Goal: Complete application form: Complete application form

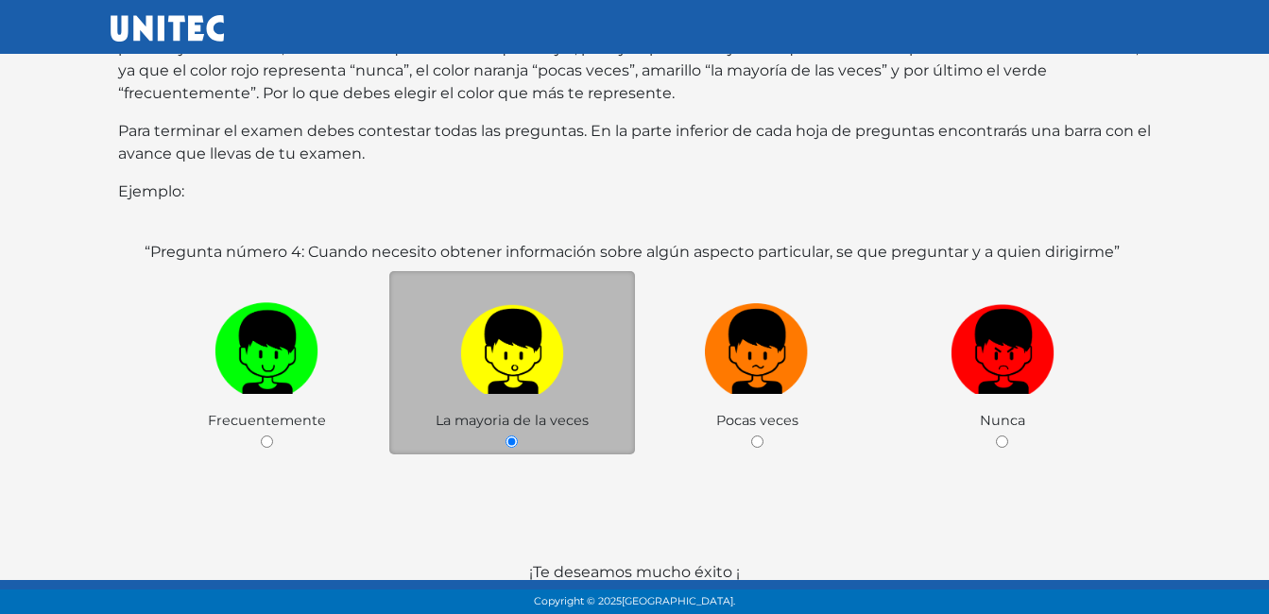
scroll to position [284, 0]
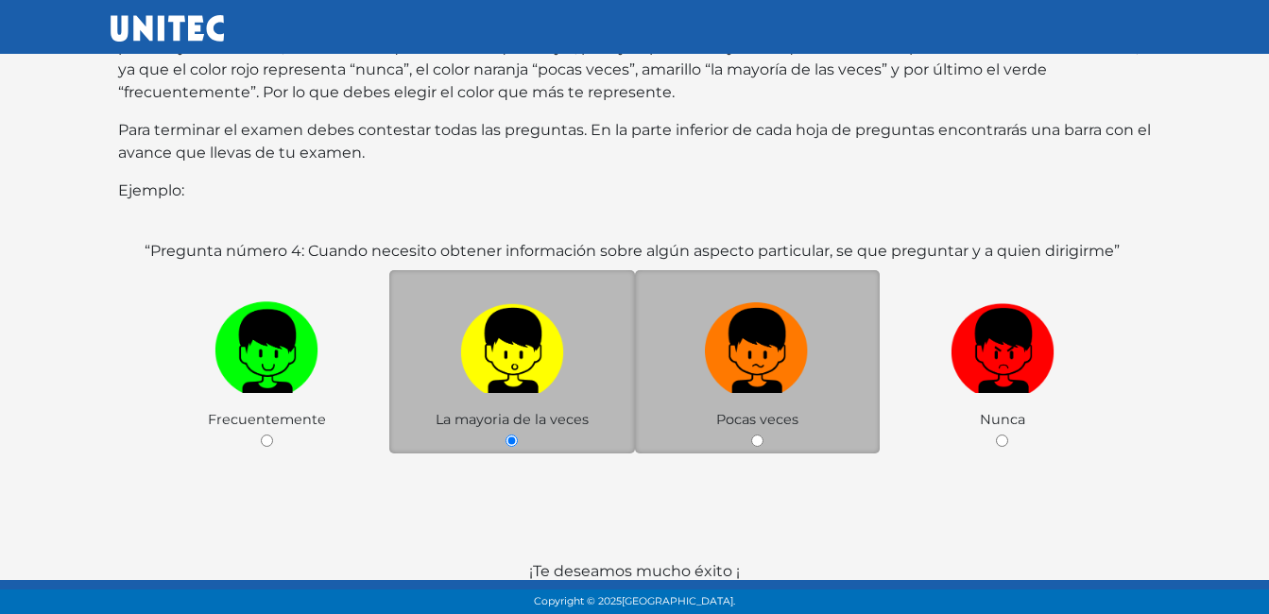
click at [716, 411] on span "Pocas veces" at bounding box center [757, 419] width 82 height 17
click at [759, 435] on input "radio" at bounding box center [757, 441] width 12 height 12
radio input "true"
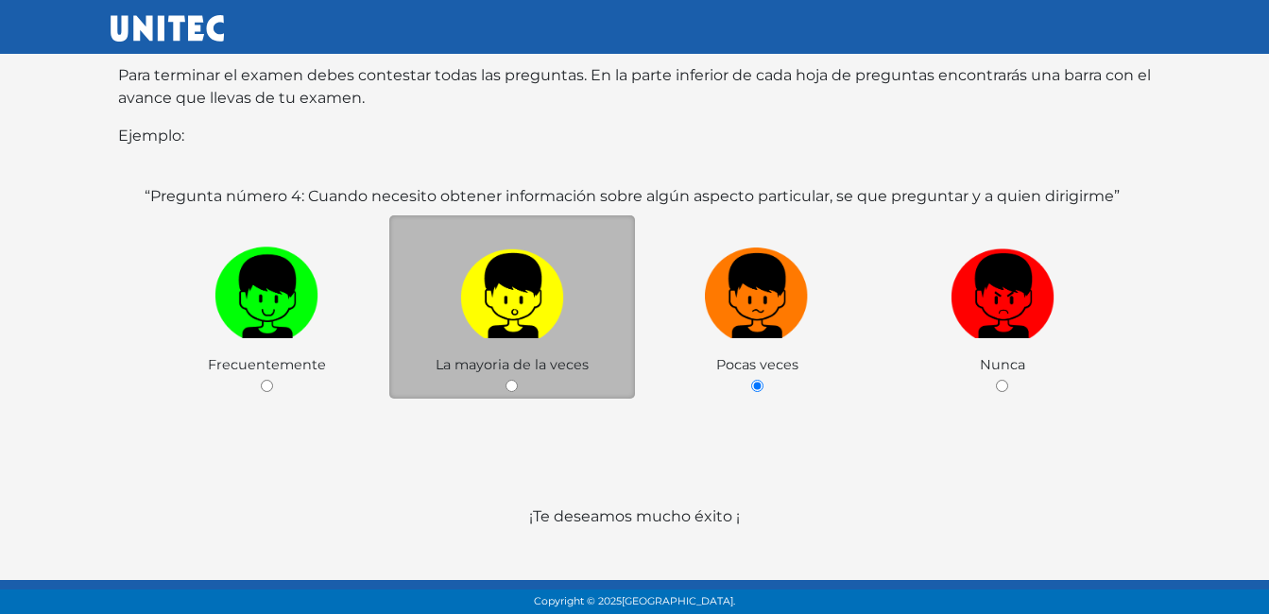
scroll to position [368, 0]
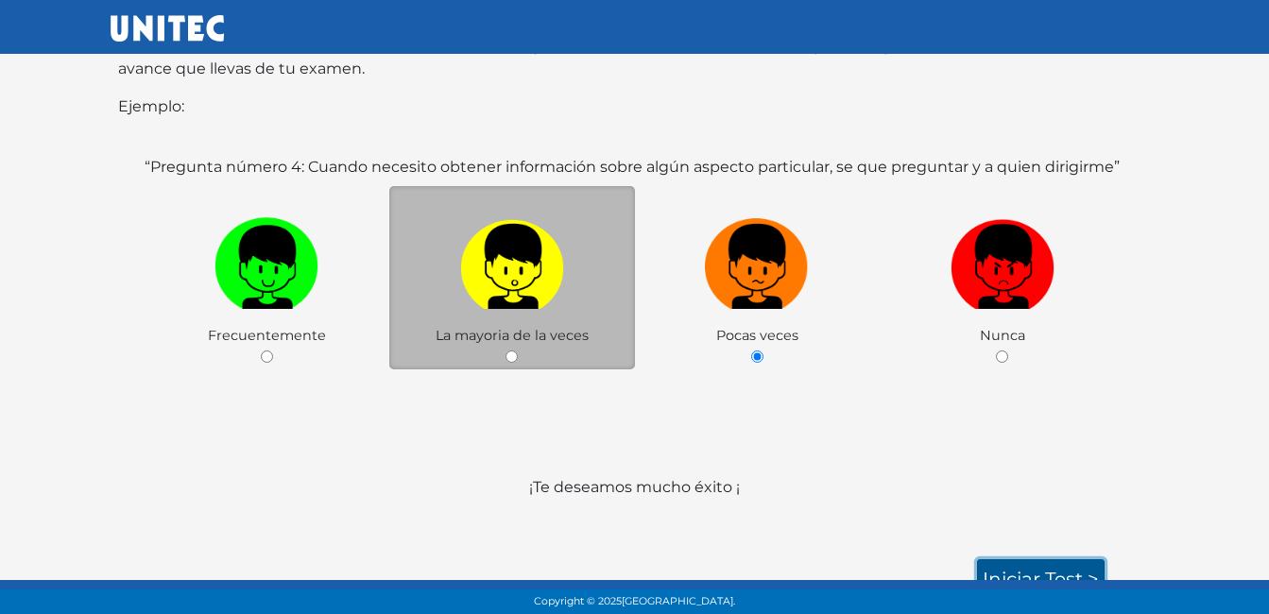
click at [1059, 560] on link "Iniciar test >" at bounding box center [1041, 580] width 128 height 40
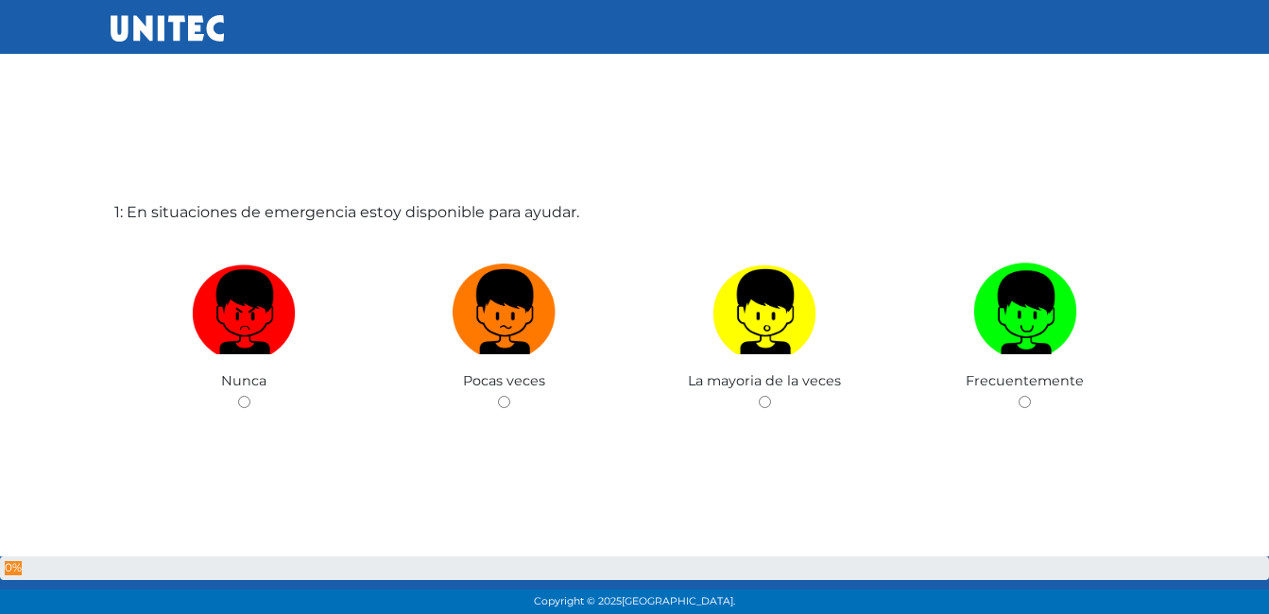
scroll to position [60, 0]
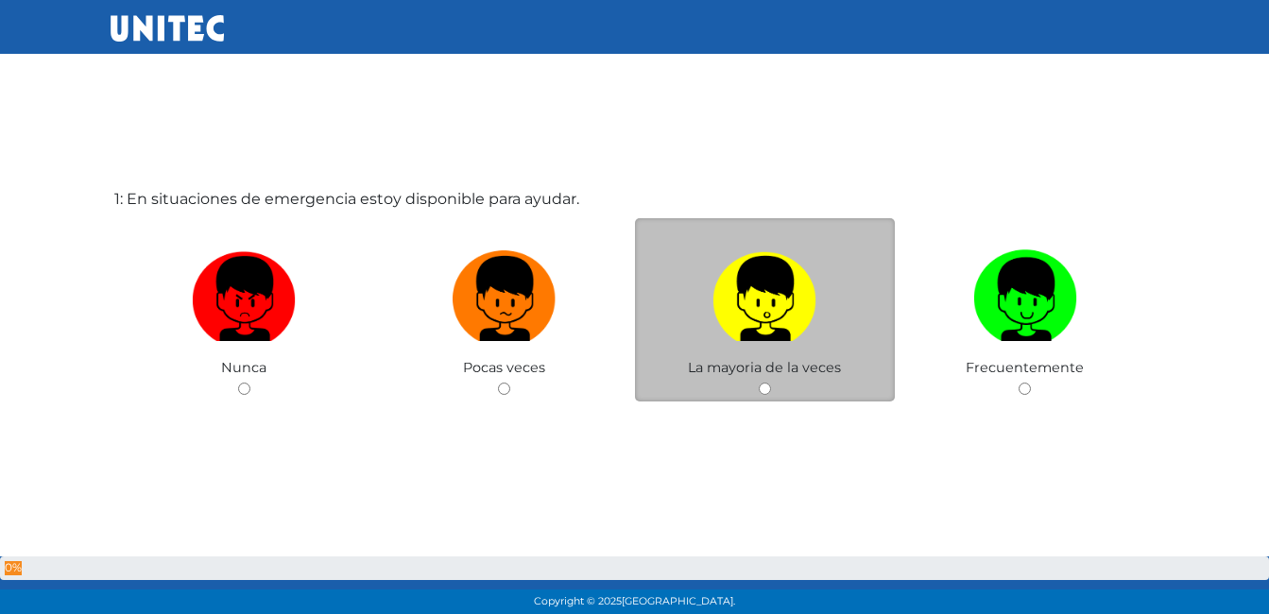
click at [764, 386] on input "radio" at bounding box center [765, 389] width 12 height 12
radio input "true"
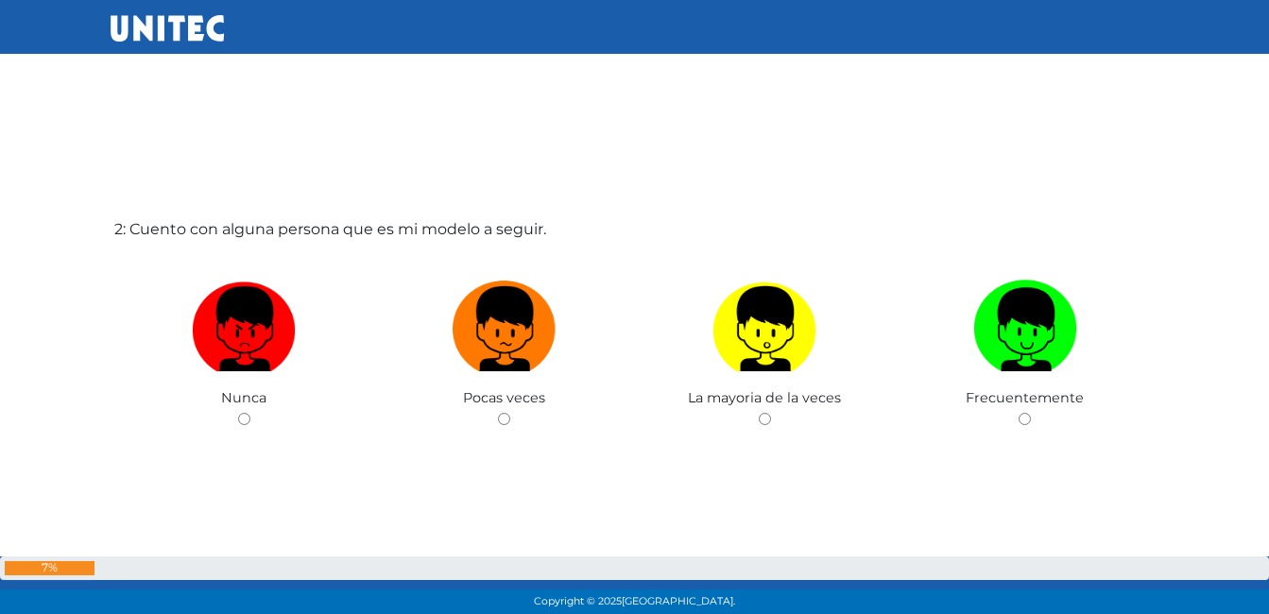
scroll to position [709, 0]
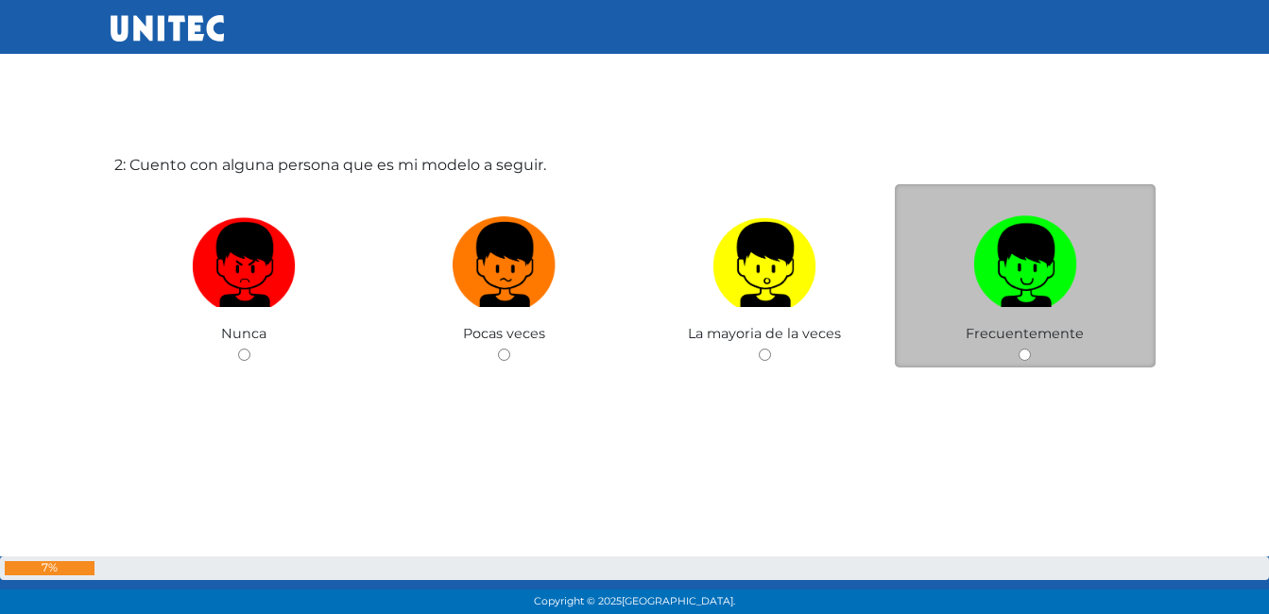
click at [1025, 355] on input "radio" at bounding box center [1025, 355] width 12 height 12
radio input "true"
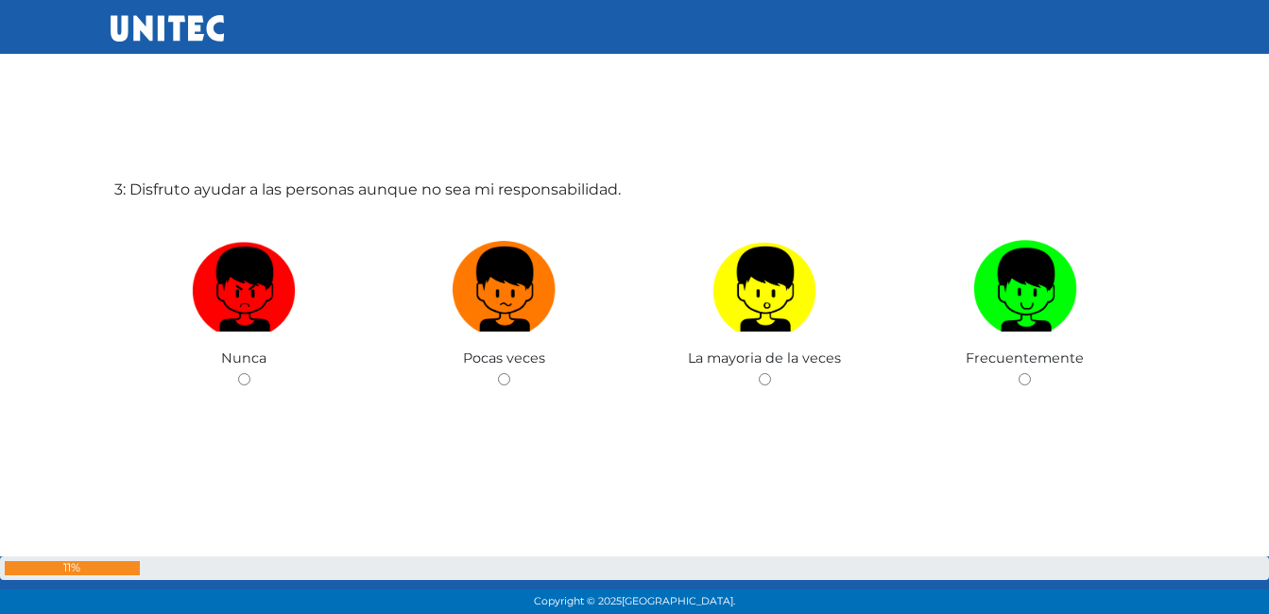
scroll to position [1343, 0]
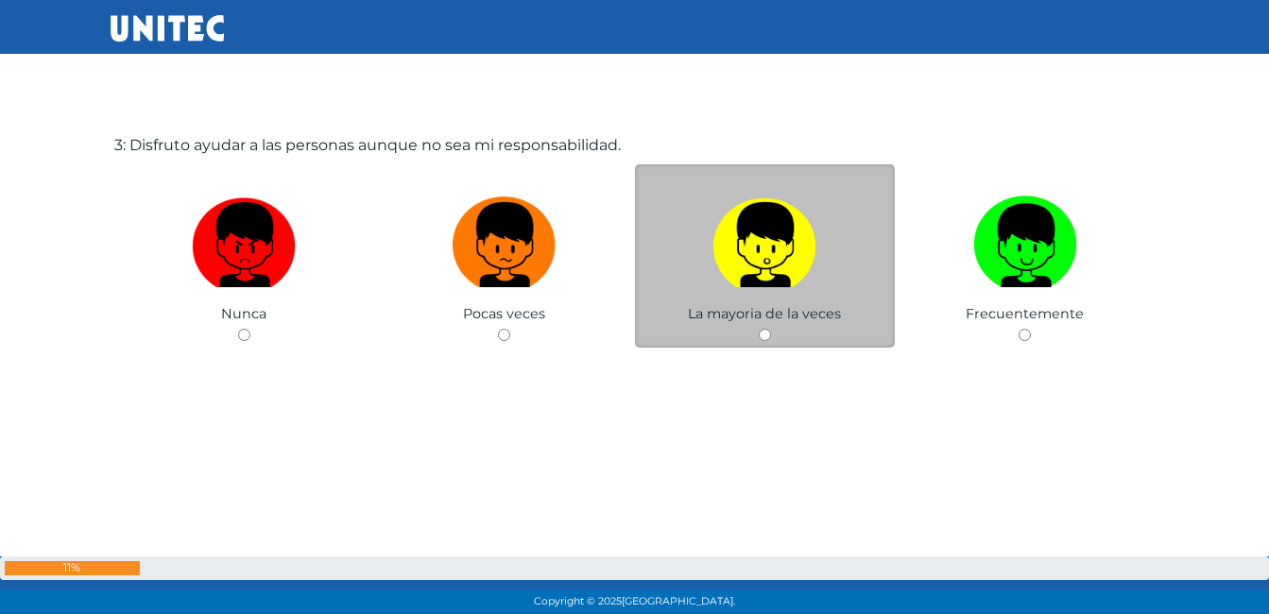
click at [767, 335] on input "radio" at bounding box center [765, 335] width 12 height 12
radio input "true"
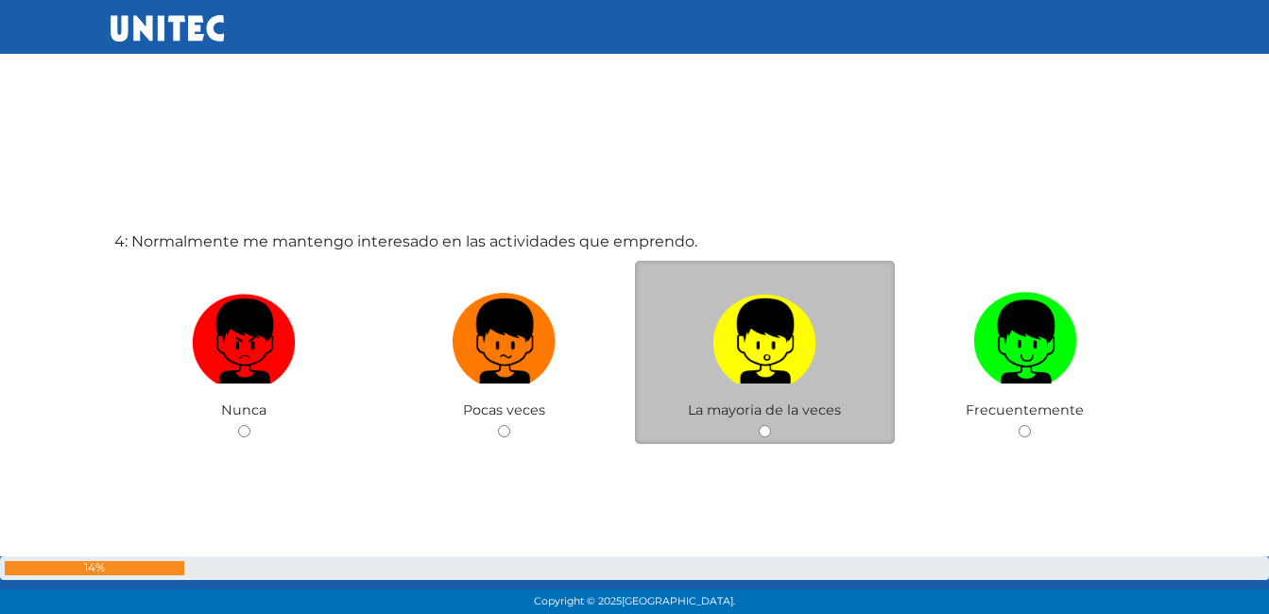
scroll to position [1890, 0]
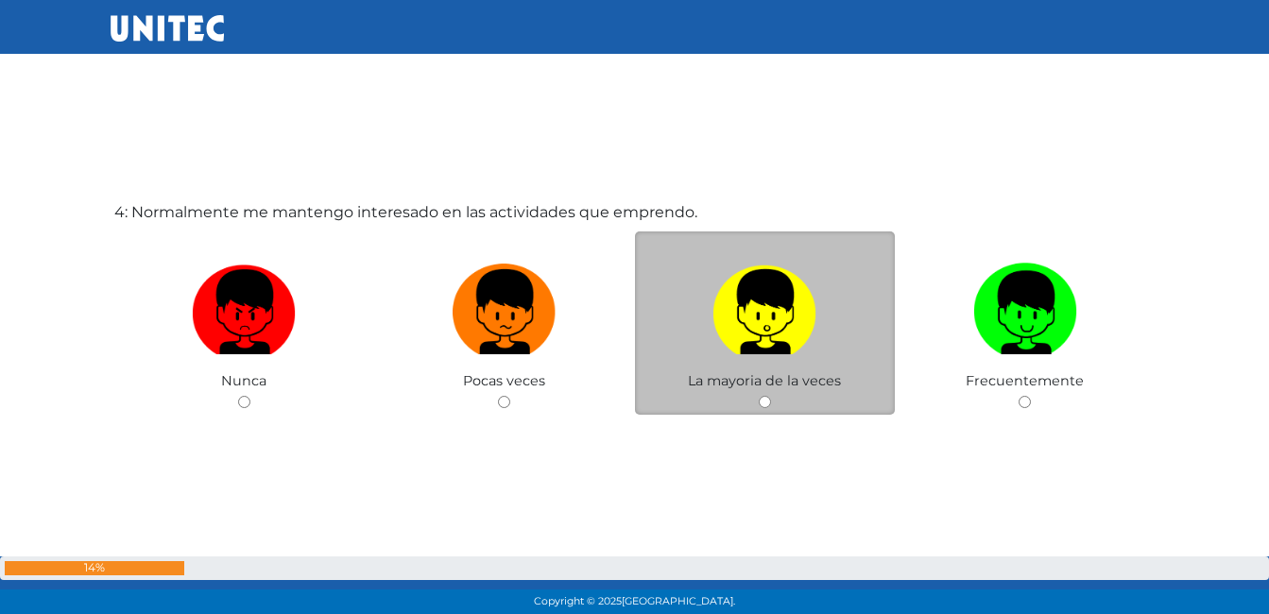
click at [770, 402] on input "radio" at bounding box center [765, 402] width 12 height 12
radio input "true"
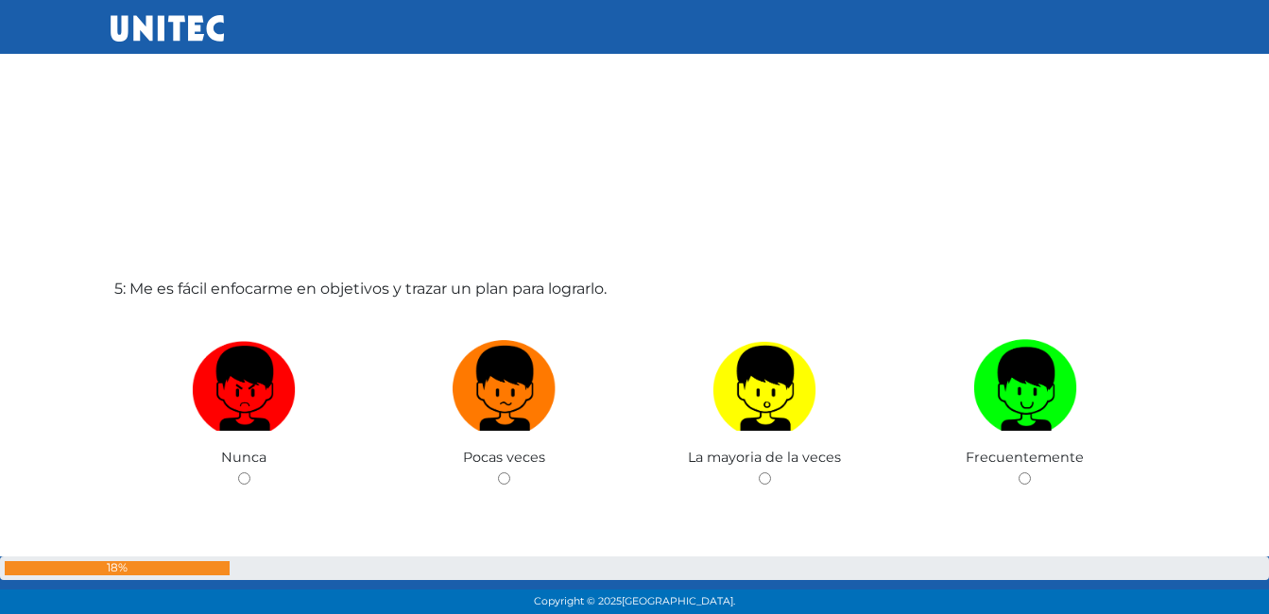
scroll to position [2524, 0]
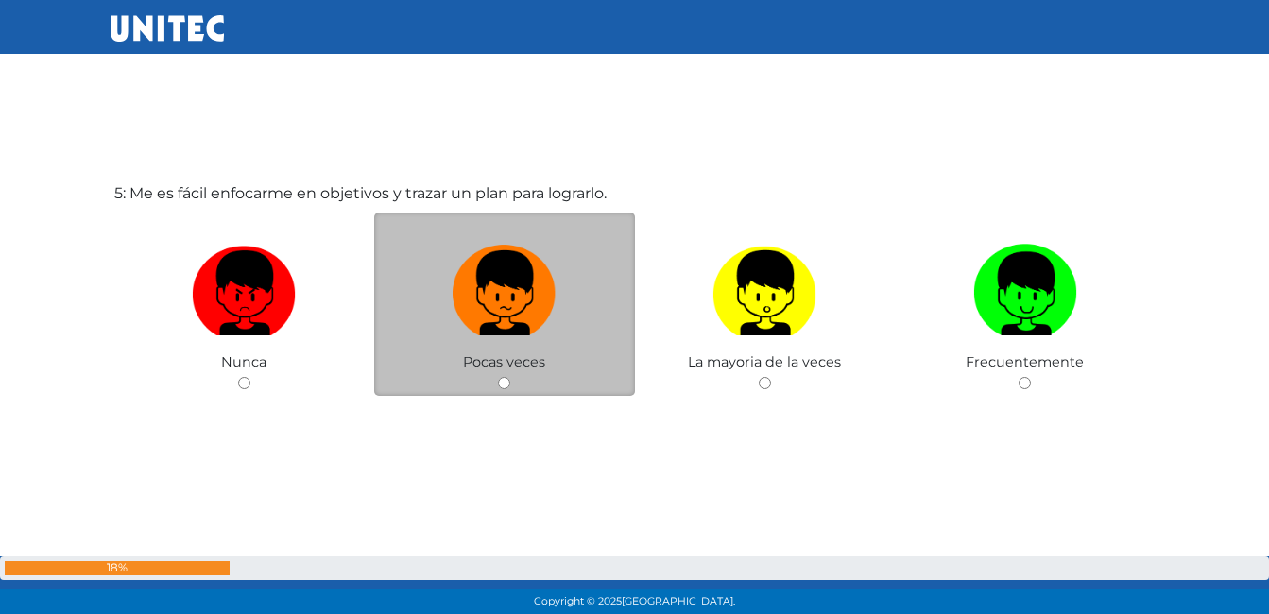
click at [503, 379] on input "radio" at bounding box center [504, 383] width 12 height 12
radio input "true"
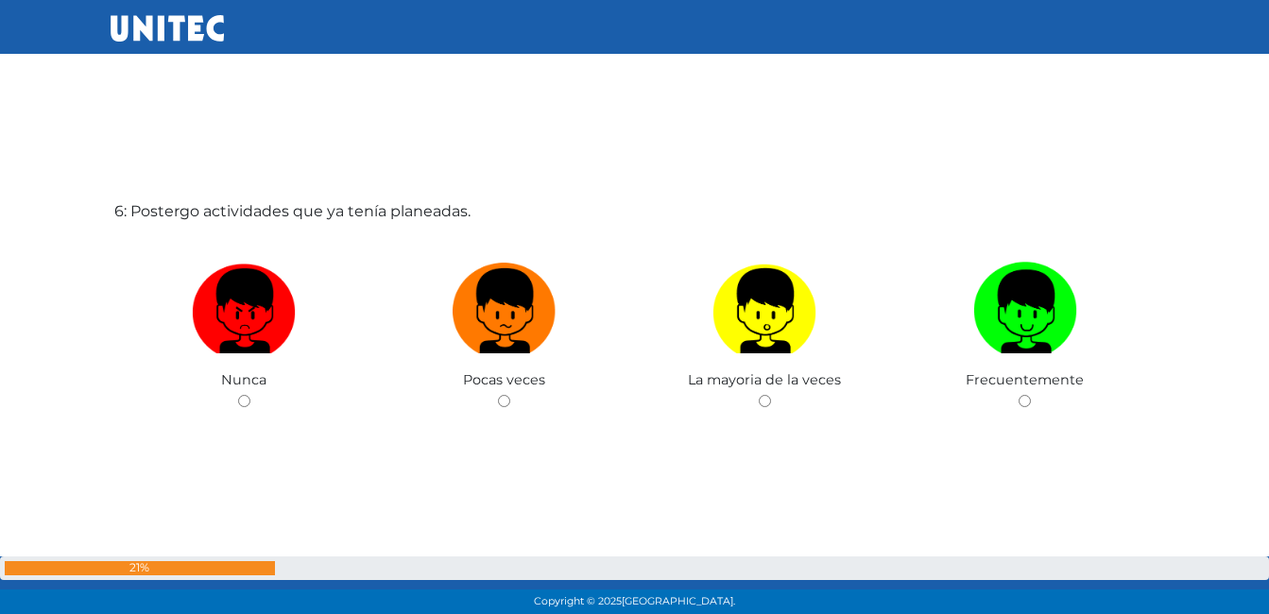
scroll to position [3157, 0]
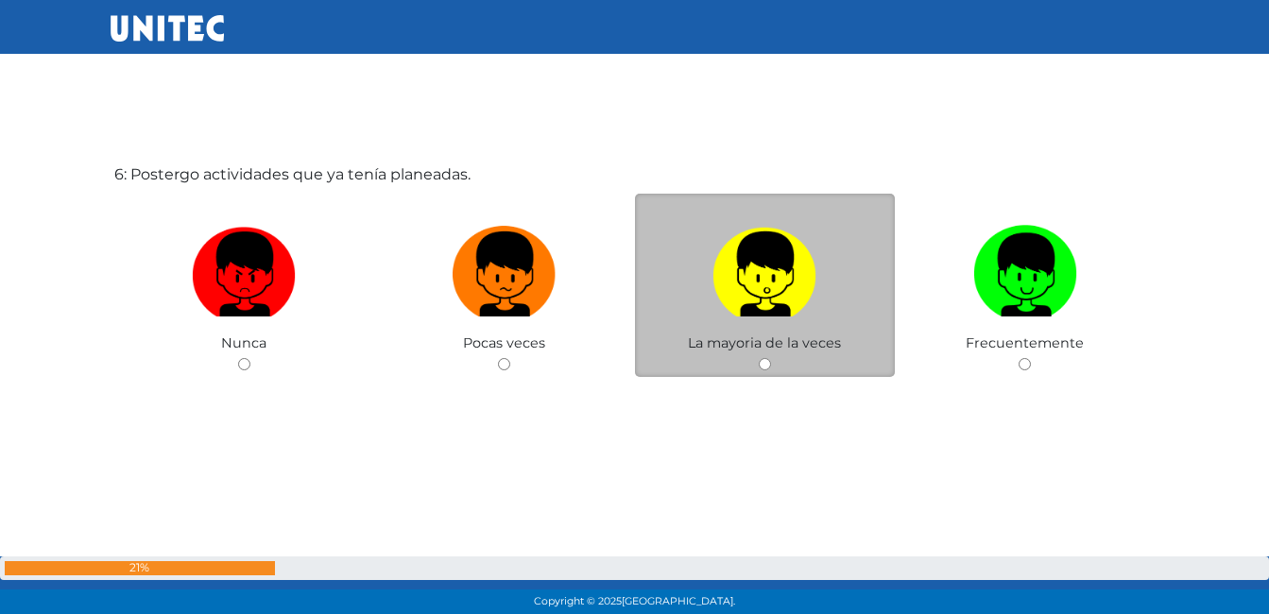
click at [764, 365] on input "radio" at bounding box center [765, 364] width 12 height 12
radio input "true"
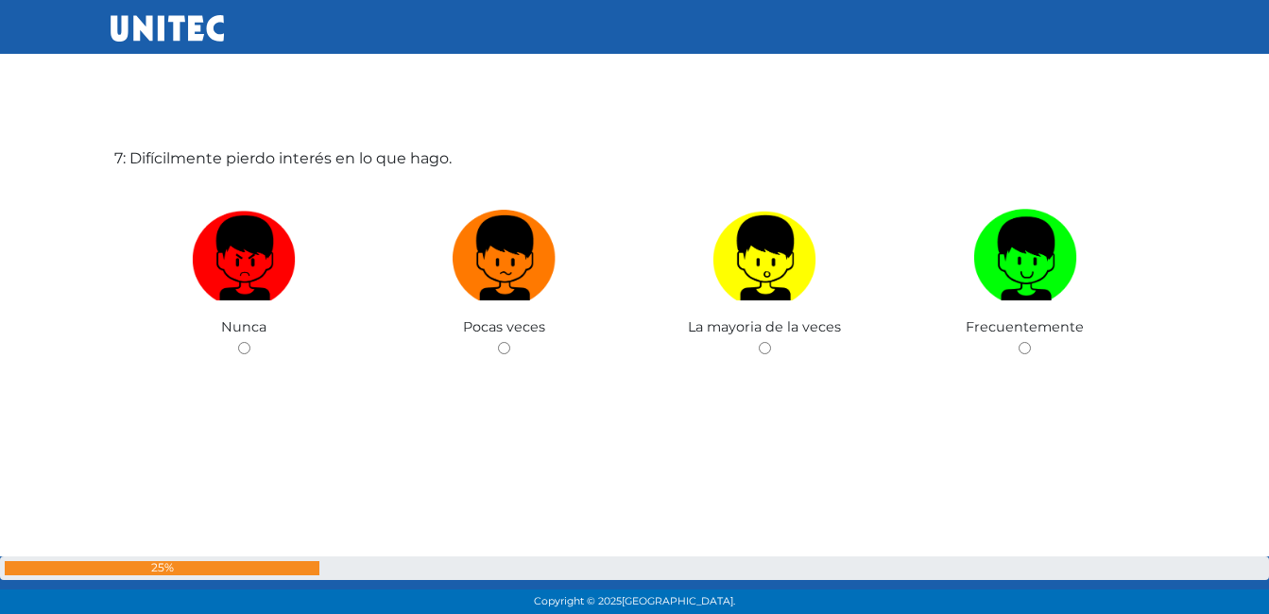
scroll to position [3819, 0]
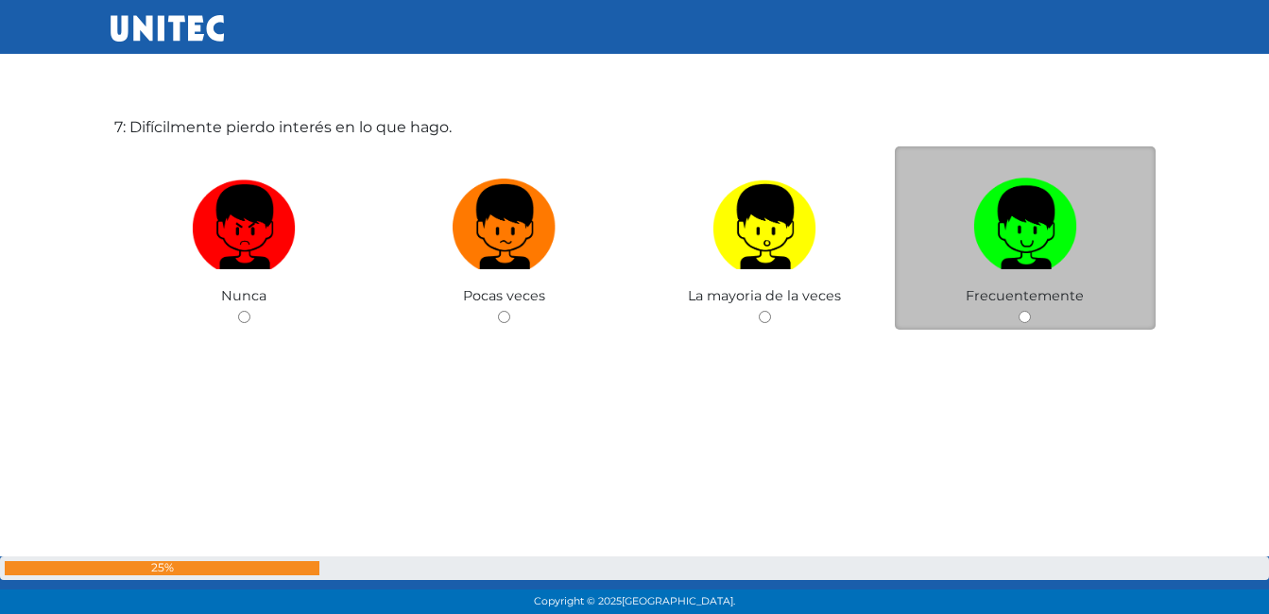
click at [1026, 315] on input "radio" at bounding box center [1025, 317] width 12 height 12
radio input "true"
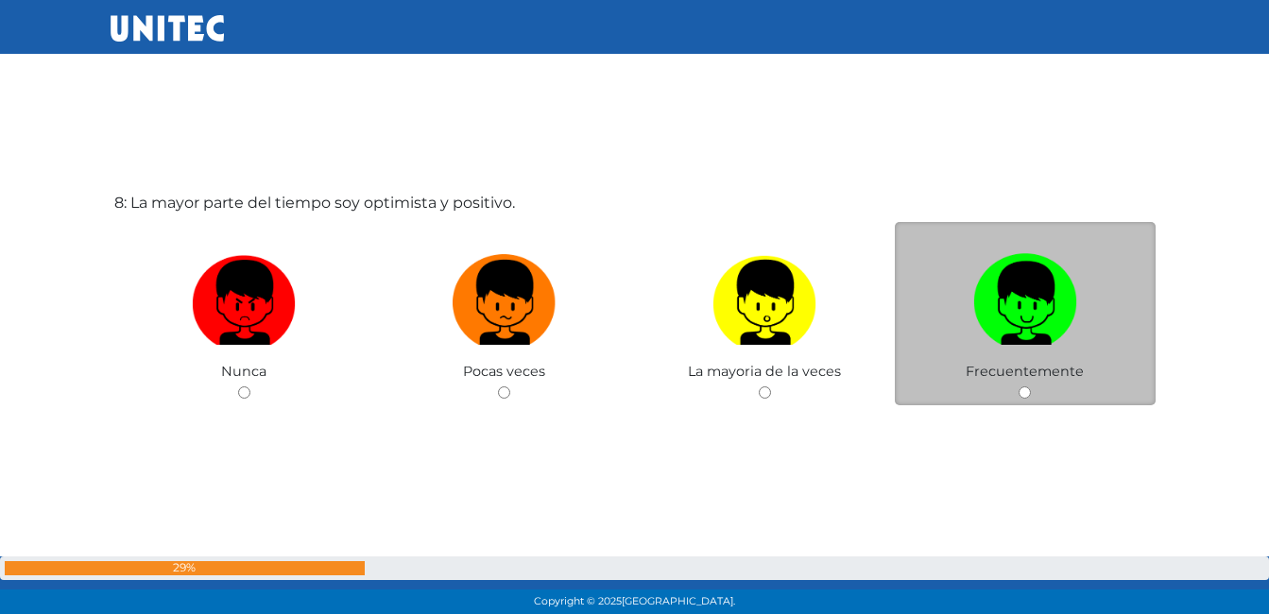
scroll to position [4452, 0]
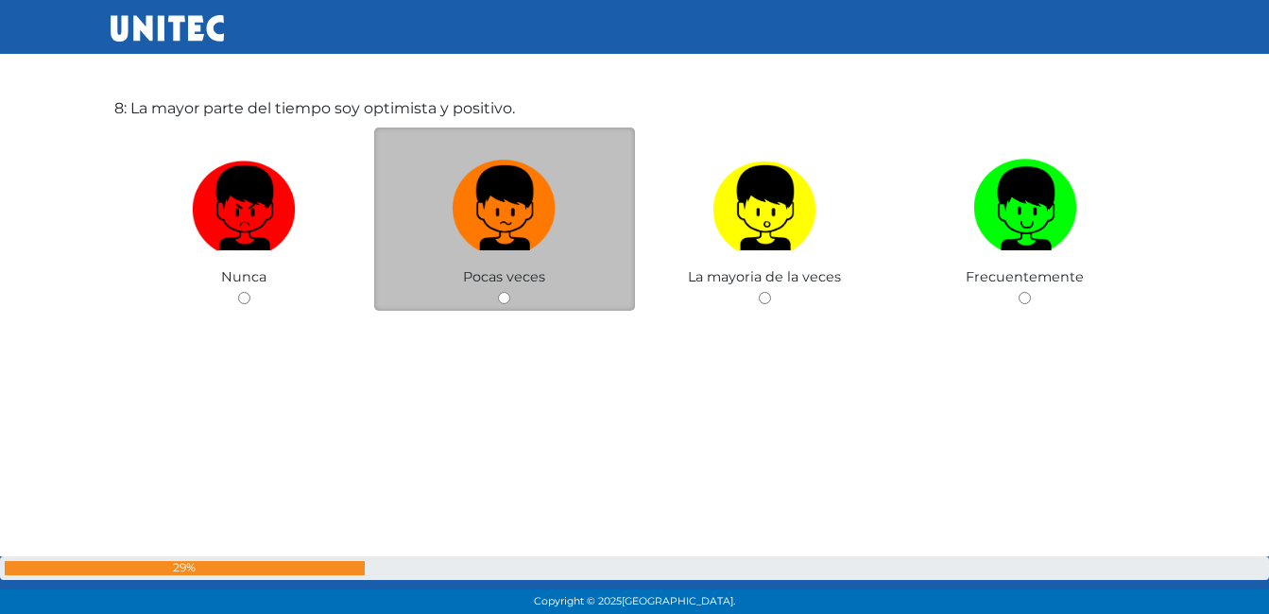
click at [506, 299] on input "radio" at bounding box center [504, 298] width 12 height 12
radio input "true"
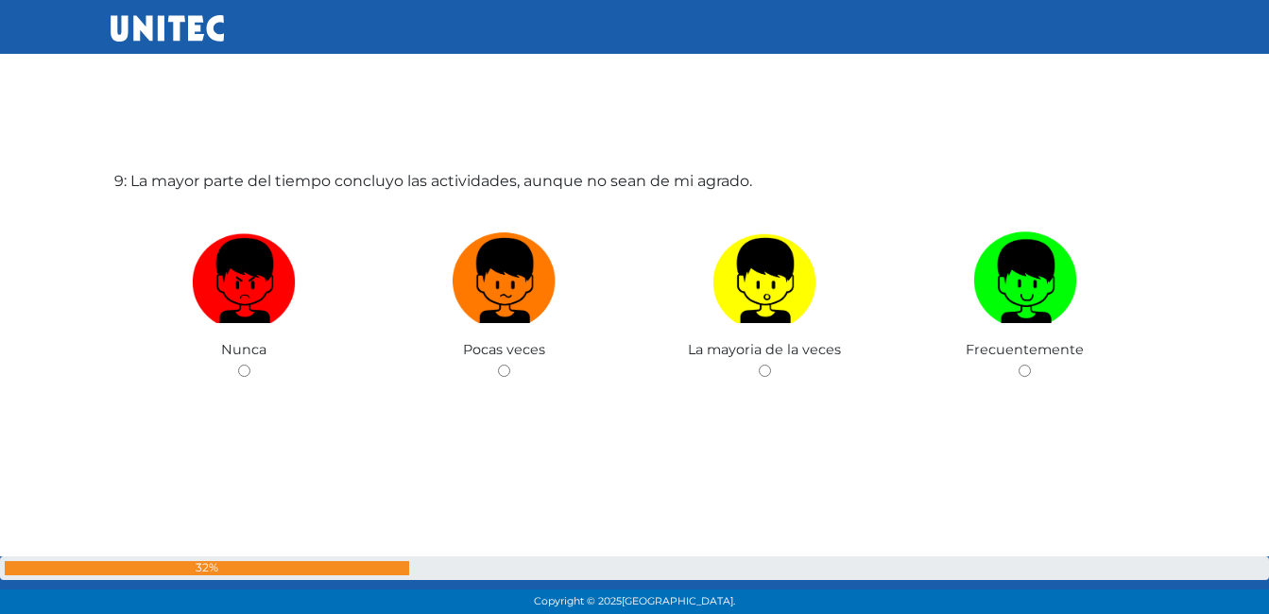
scroll to position [5085, 0]
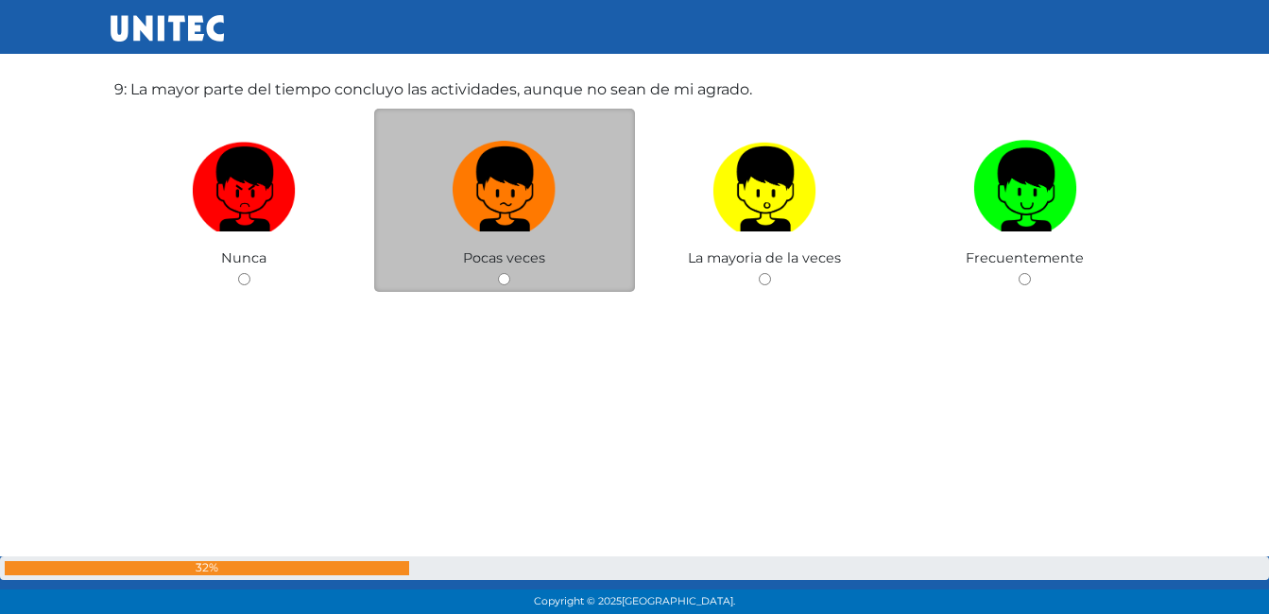
click at [510, 280] on input "radio" at bounding box center [504, 279] width 12 height 12
radio input "true"
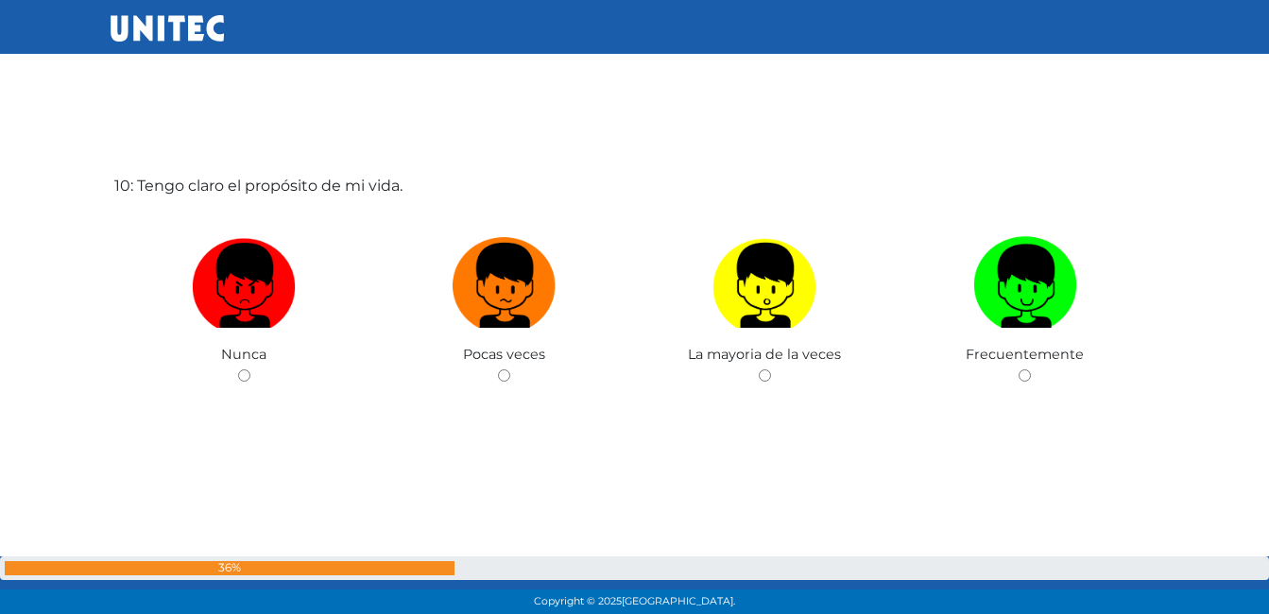
scroll to position [5624, 0]
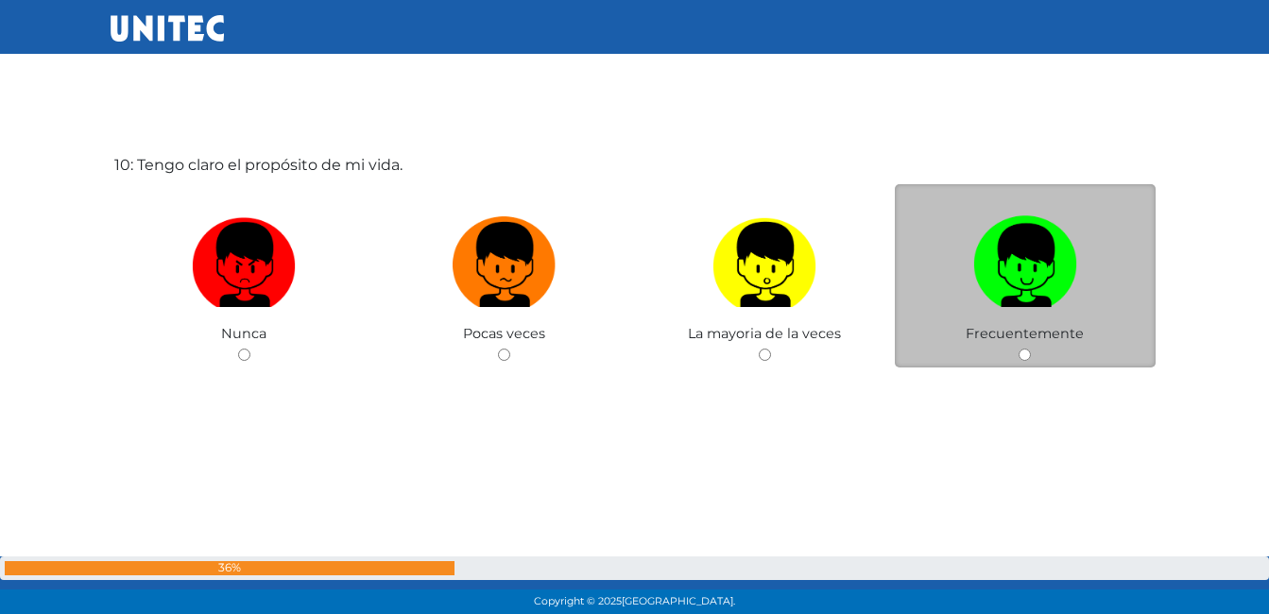
click at [1026, 350] on input "radio" at bounding box center [1025, 355] width 12 height 12
radio input "true"
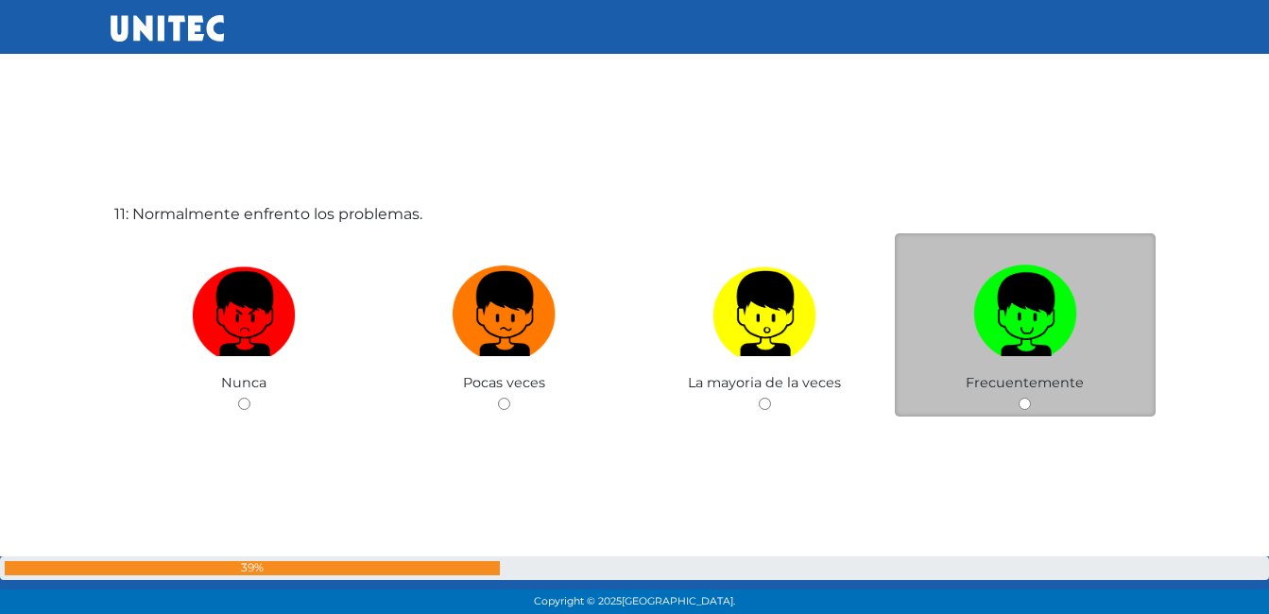
scroll to position [6238, 0]
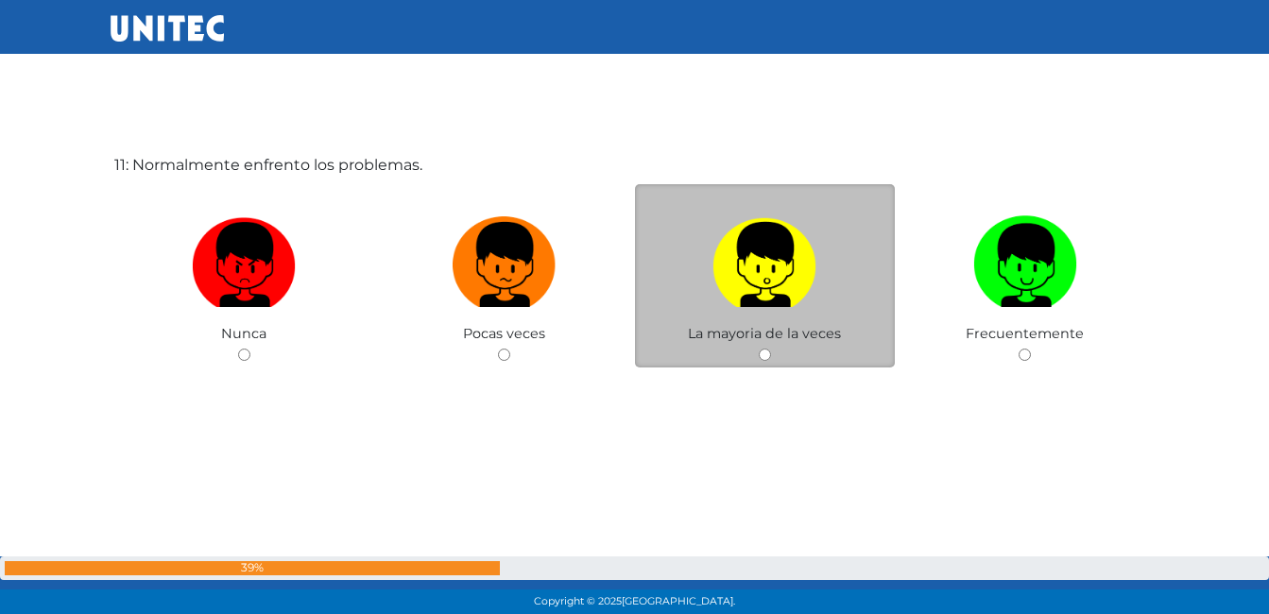
click at [766, 352] on input "radio" at bounding box center [765, 355] width 12 height 12
radio input "true"
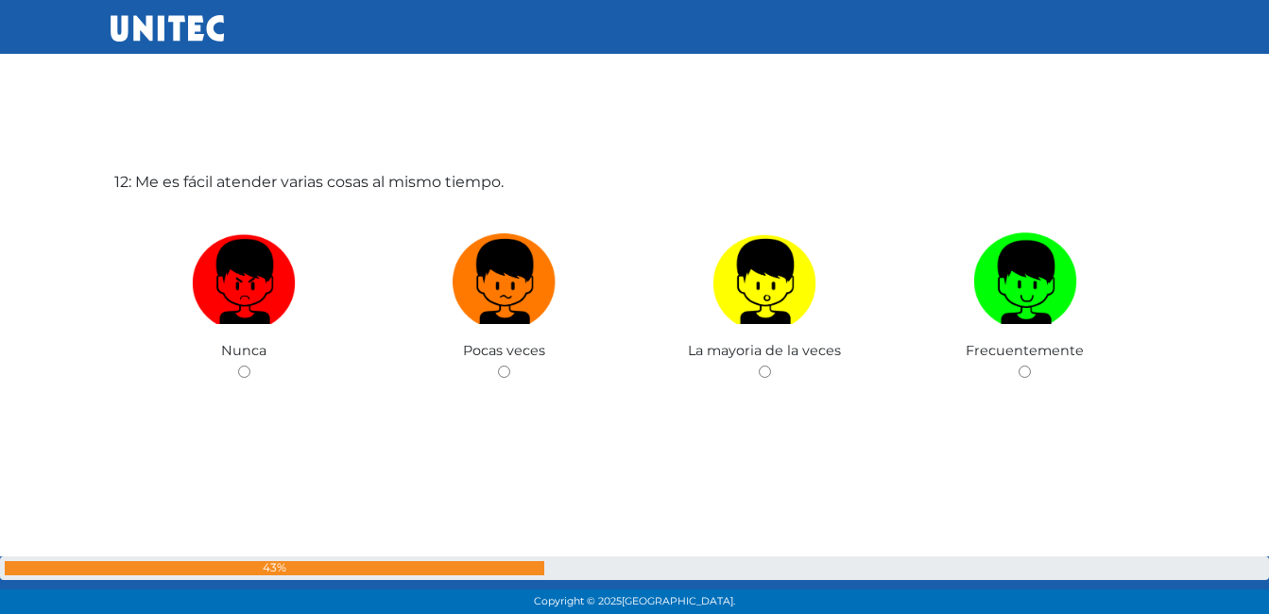
scroll to position [6853, 0]
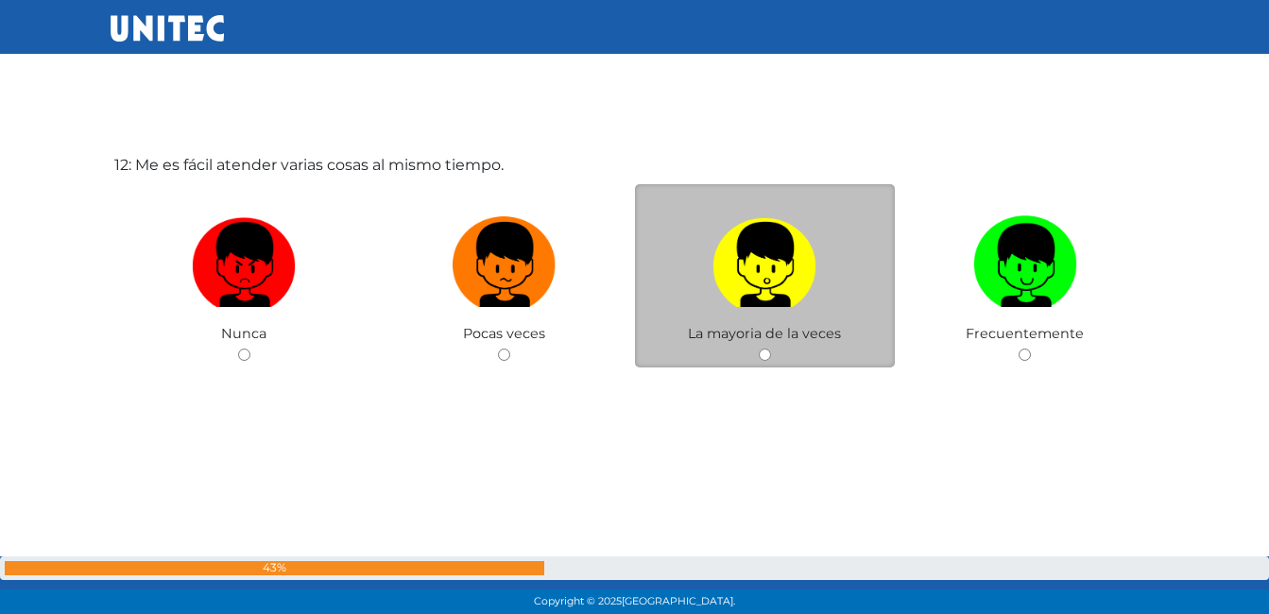
click at [767, 358] on input "radio" at bounding box center [765, 355] width 12 height 12
radio input "true"
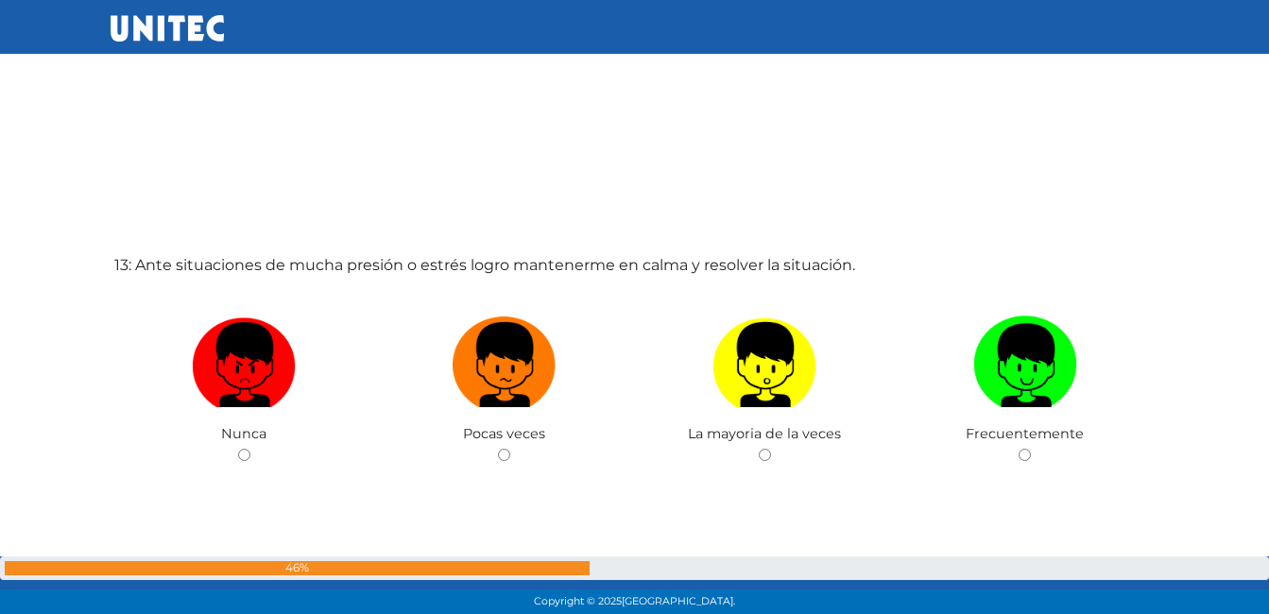
scroll to position [7391, 0]
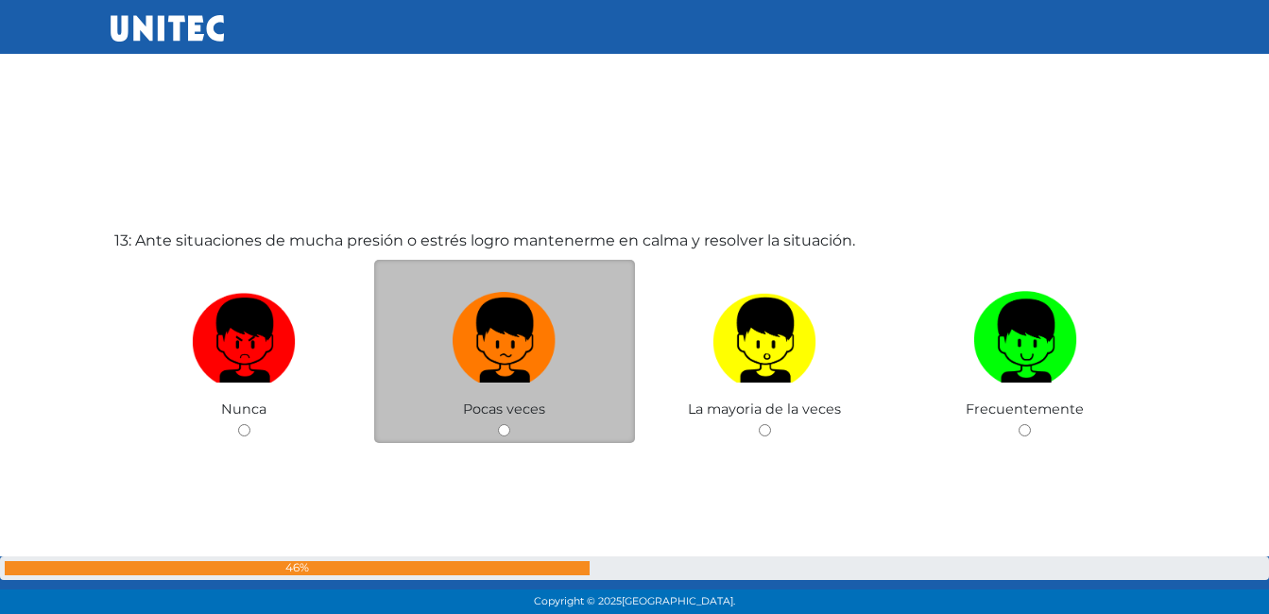
click at [501, 424] on input "radio" at bounding box center [504, 430] width 12 height 12
radio input "true"
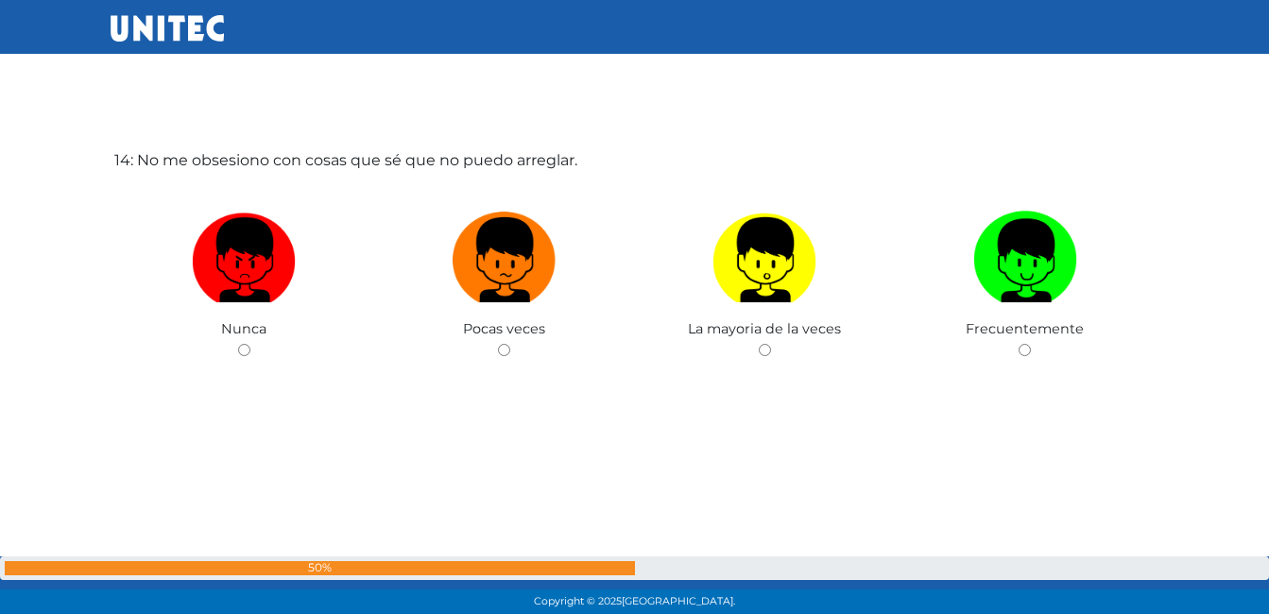
scroll to position [8120, 0]
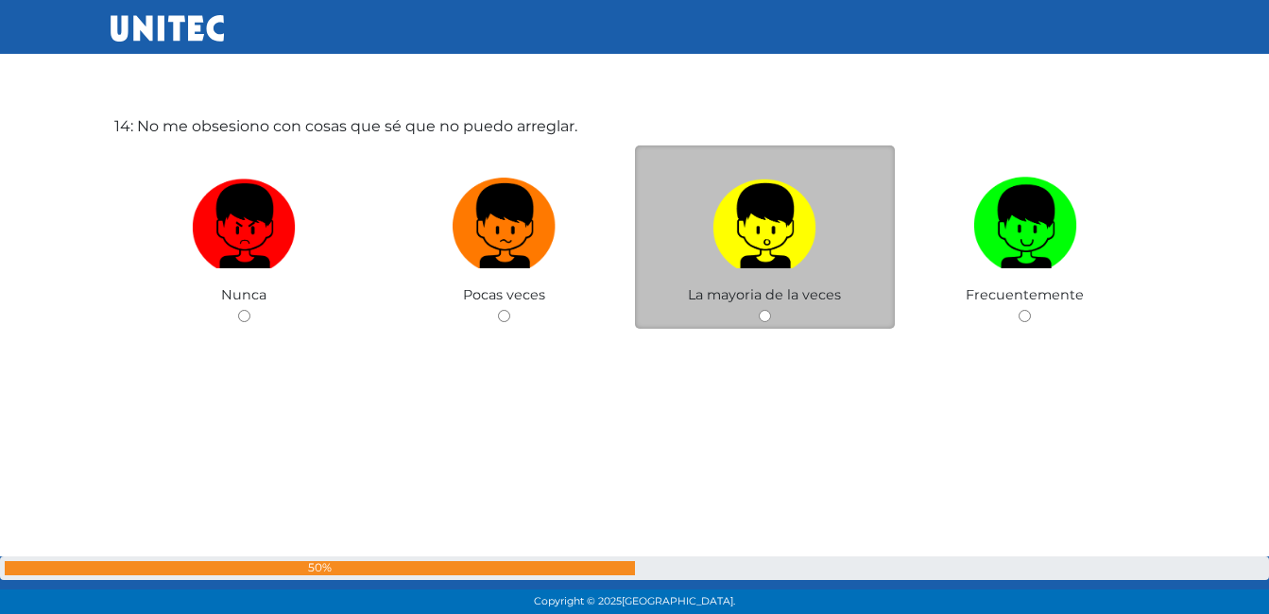
click at [765, 317] on input "radio" at bounding box center [765, 316] width 12 height 12
radio input "true"
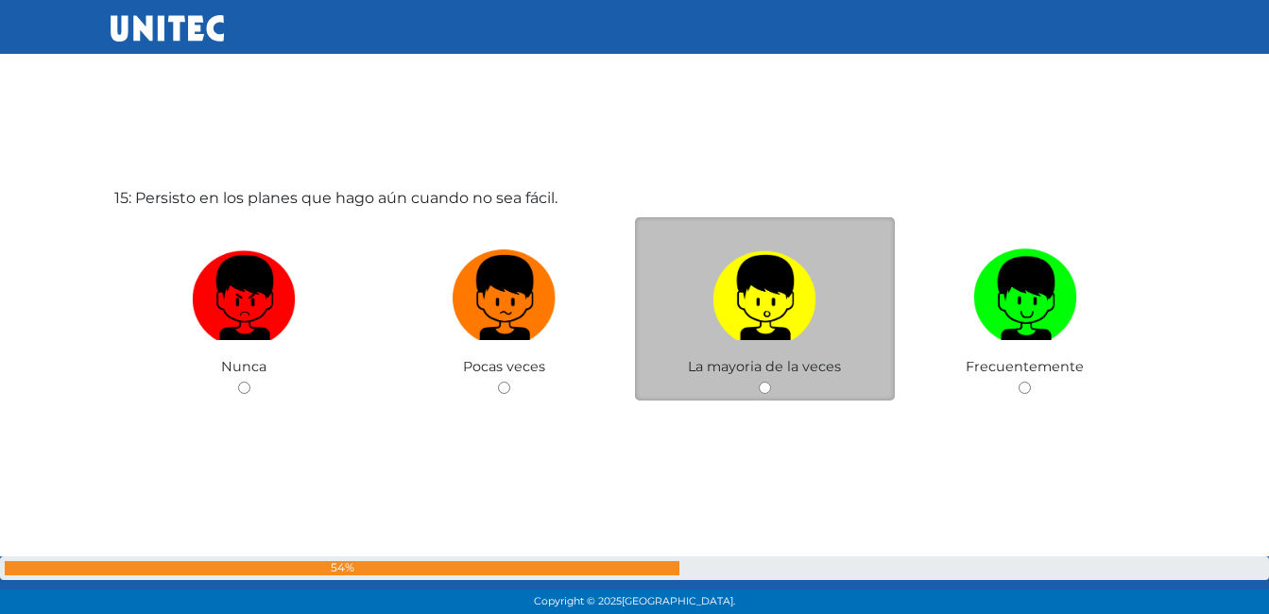
scroll to position [8696, 0]
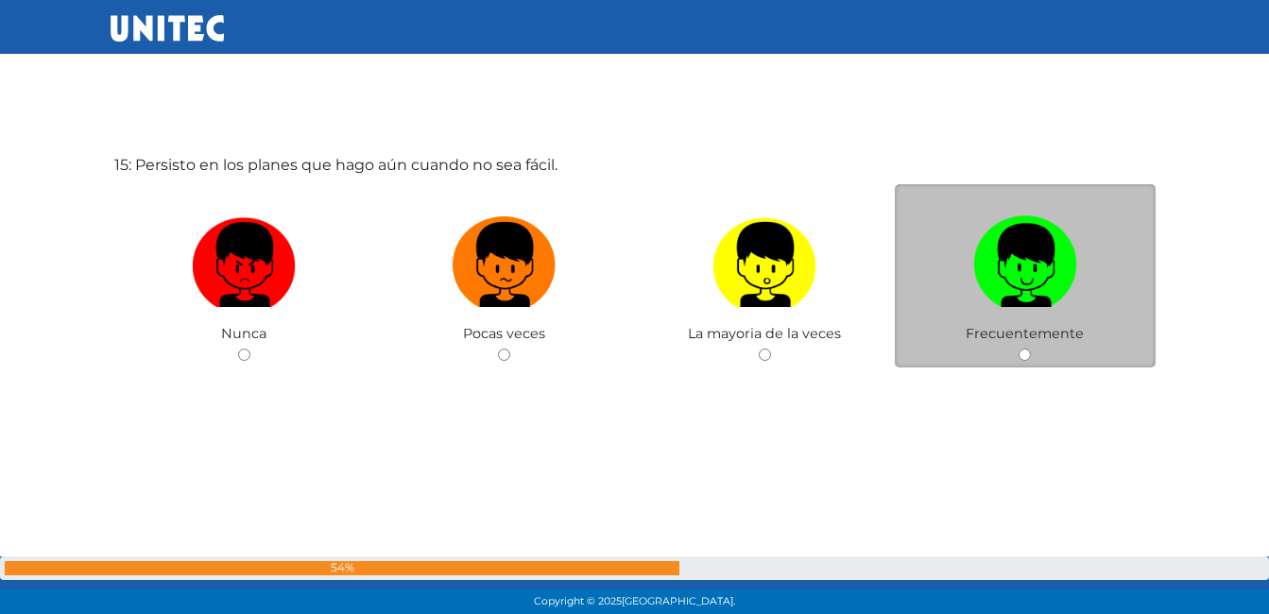
click at [1024, 354] on input "radio" at bounding box center [1025, 355] width 12 height 12
radio input "true"
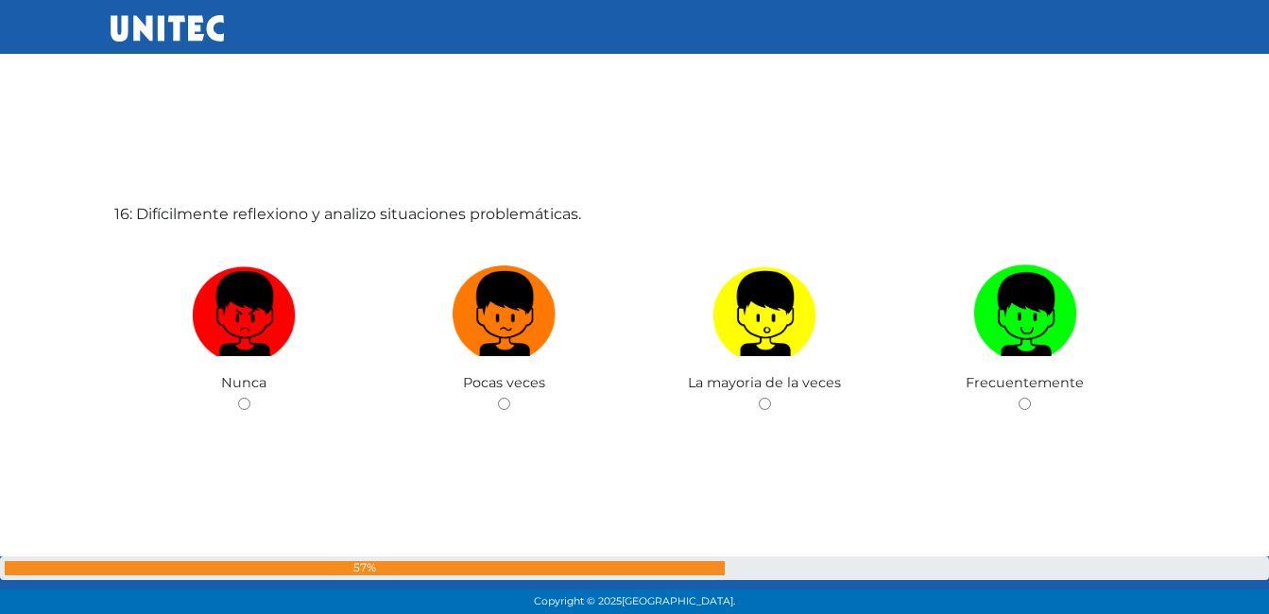
scroll to position [9310, 0]
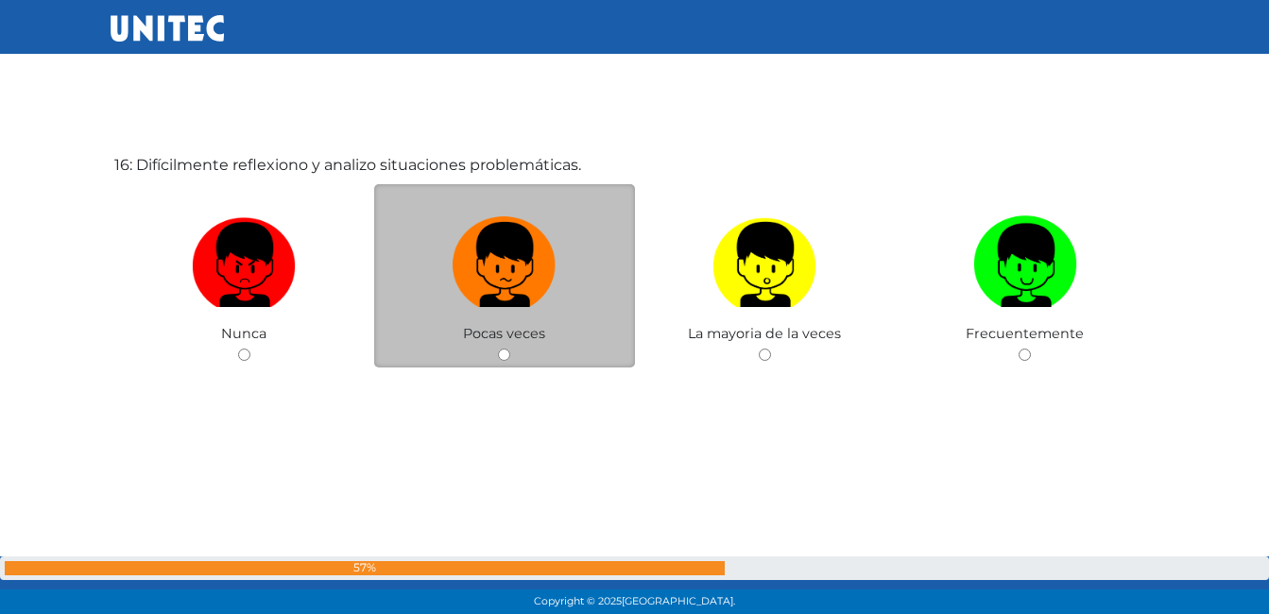
click at [507, 358] on input "radio" at bounding box center [504, 355] width 12 height 12
radio input "true"
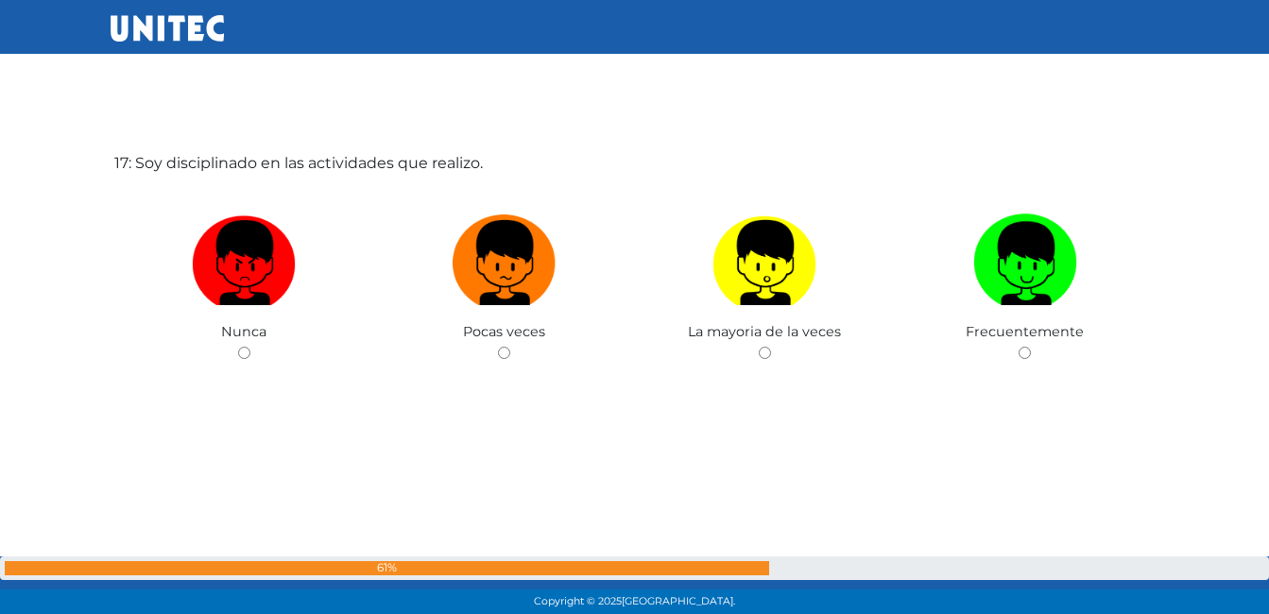
scroll to position [9972, 0]
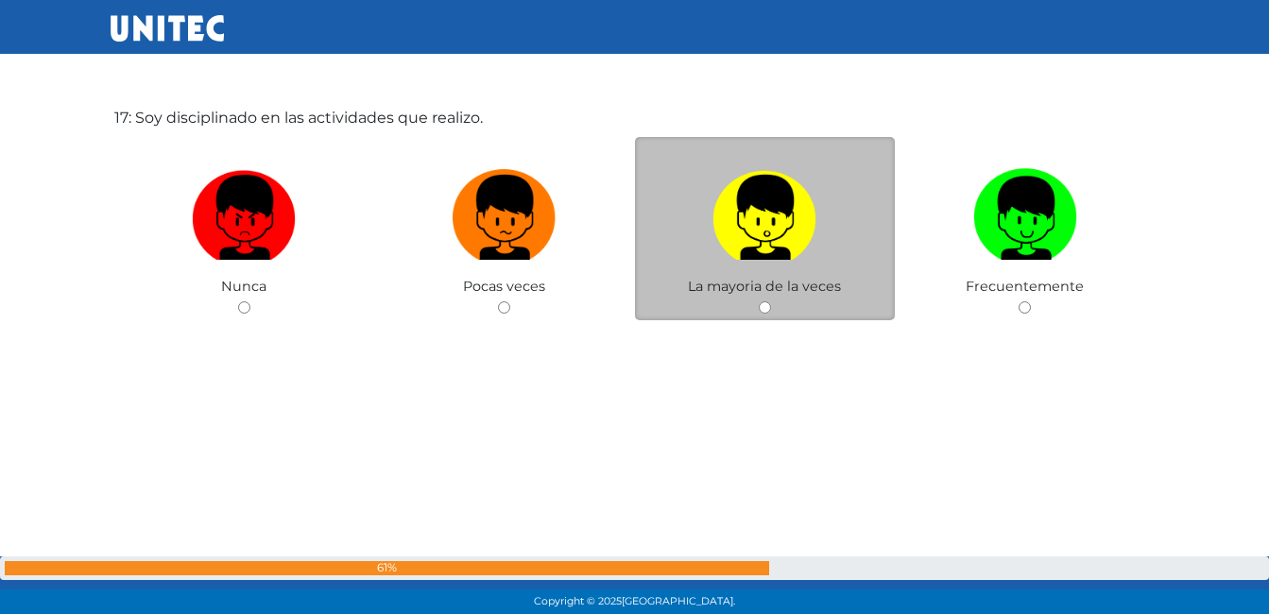
click at [767, 309] on input "radio" at bounding box center [765, 308] width 12 height 12
radio input "true"
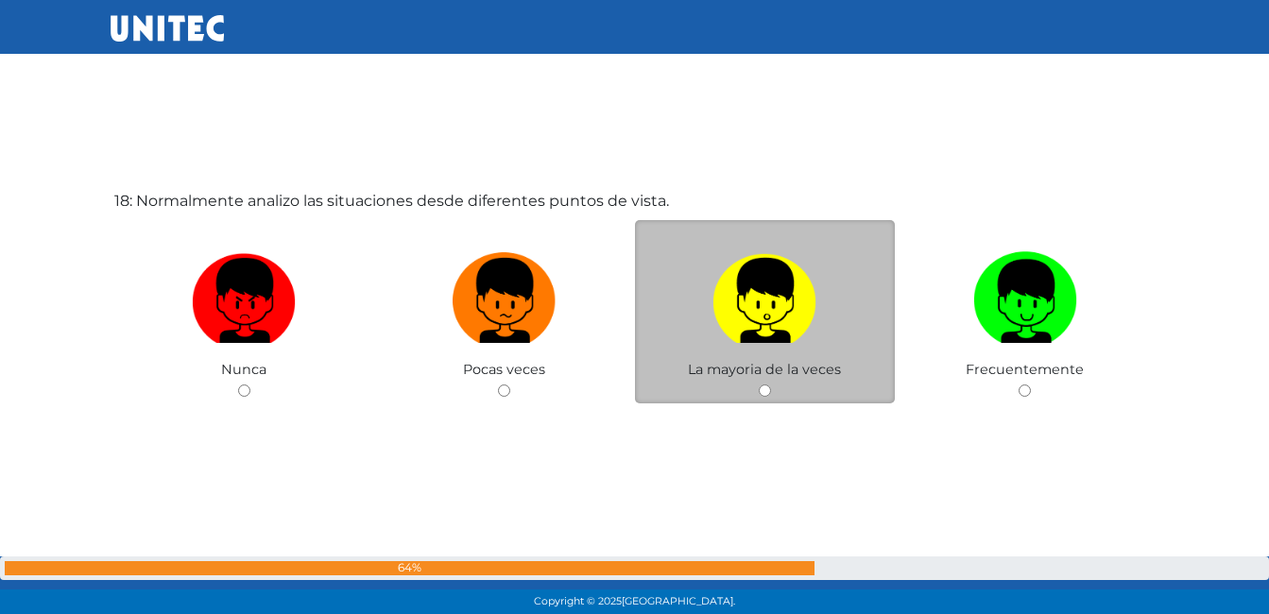
scroll to position [10510, 0]
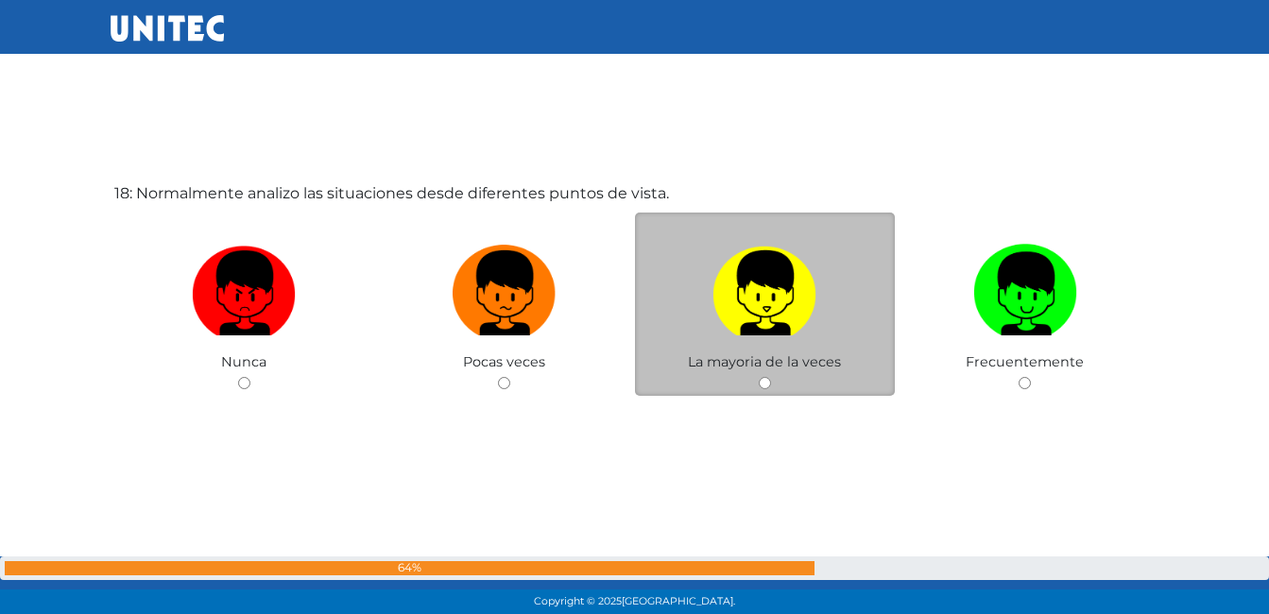
click at [767, 336] on img at bounding box center [765, 286] width 104 height 99
click at [767, 377] on input "radio" at bounding box center [765, 383] width 12 height 12
radio input "true"
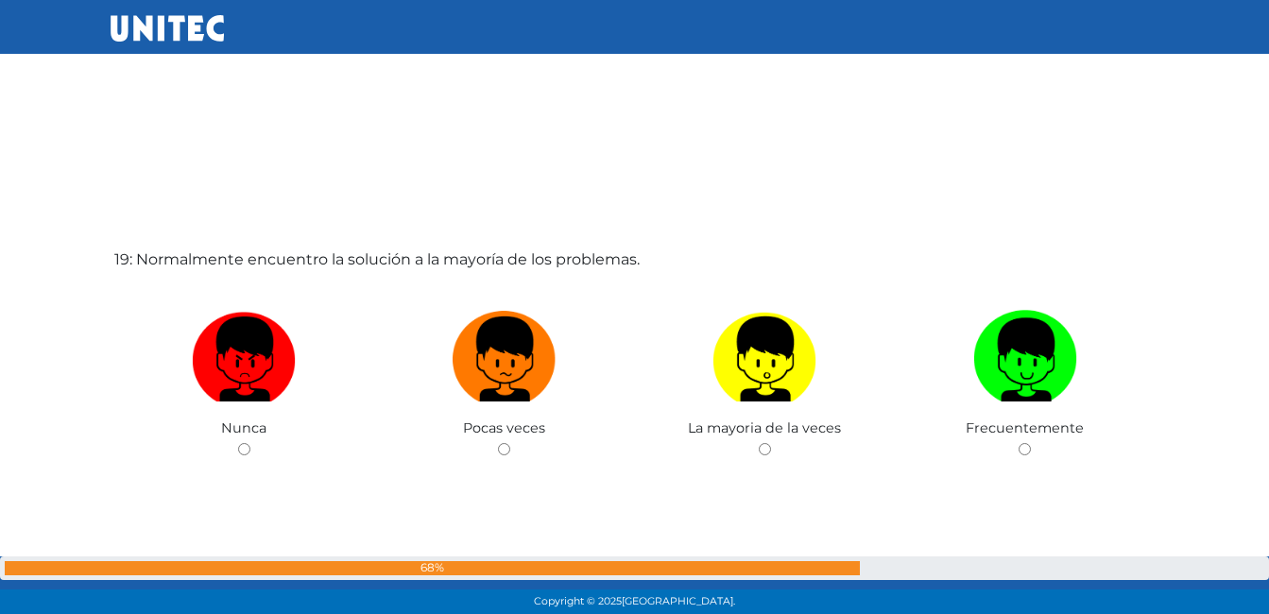
scroll to position [11238, 0]
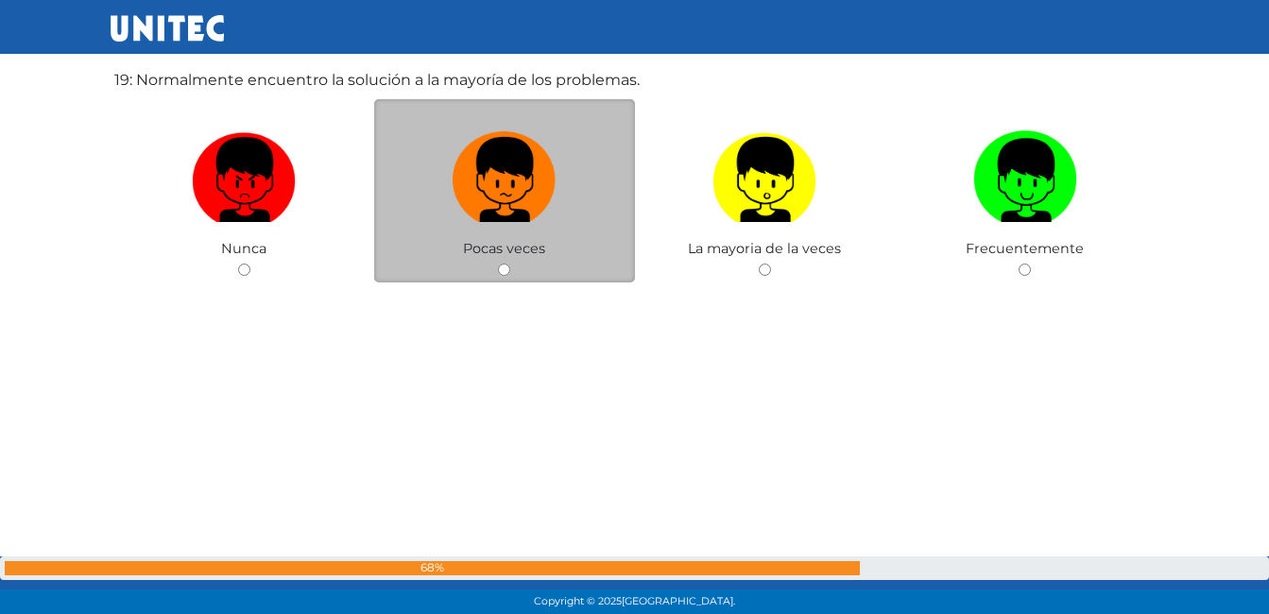
click at [535, 233] on label at bounding box center [504, 180] width 261 height 115
click at [510, 264] on input "radio" at bounding box center [504, 270] width 12 height 12
radio input "true"
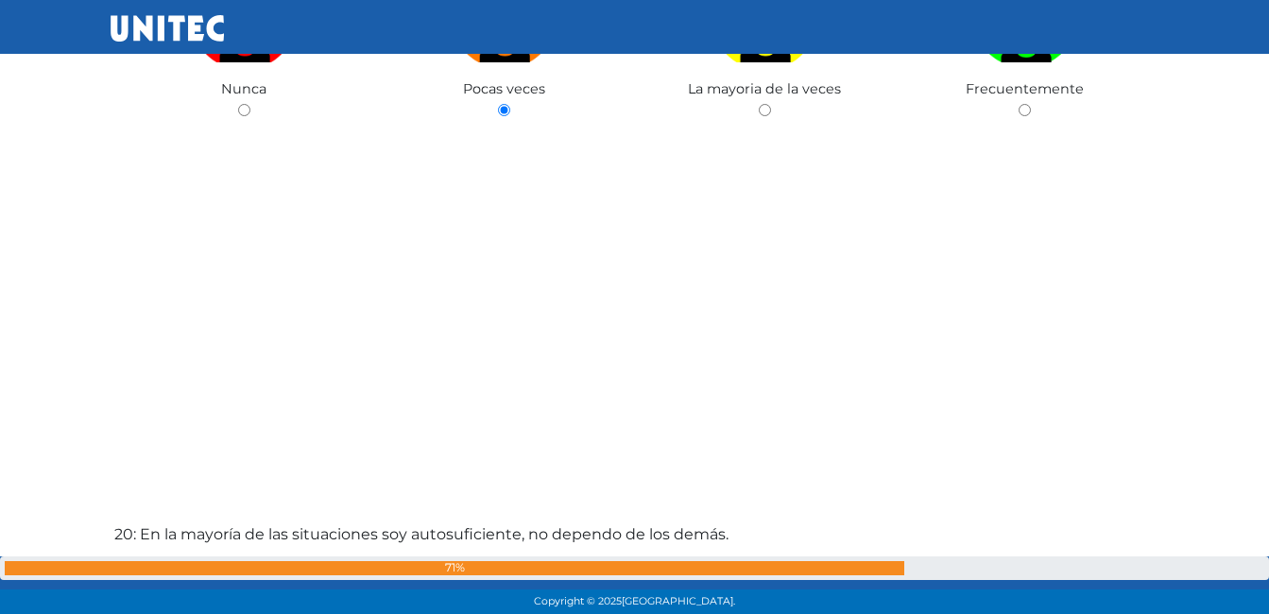
scroll to position [11681, 0]
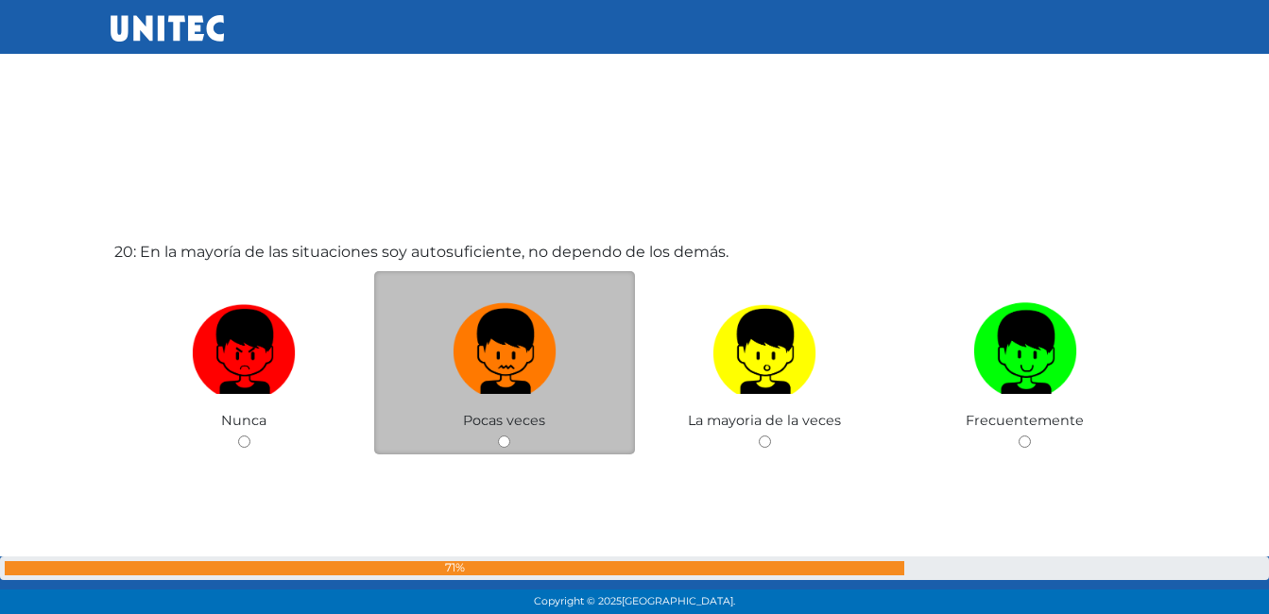
click at [515, 361] on img at bounding box center [505, 345] width 104 height 99
click at [510, 436] on input "radio" at bounding box center [504, 442] width 12 height 12
radio input "true"
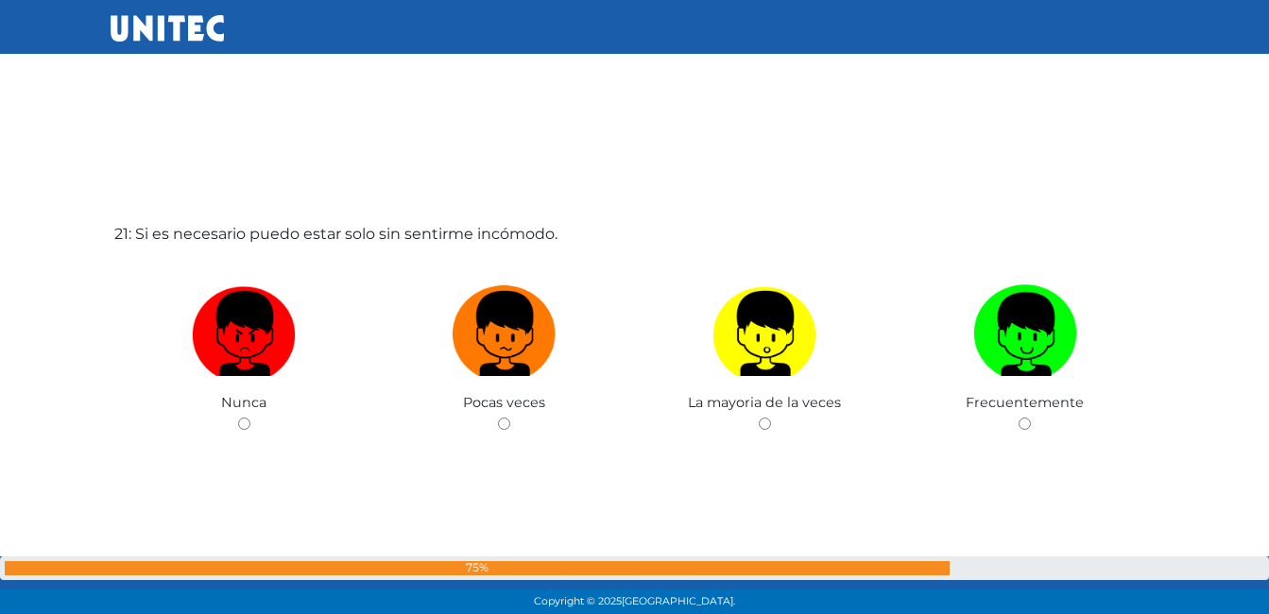
scroll to position [12314, 0]
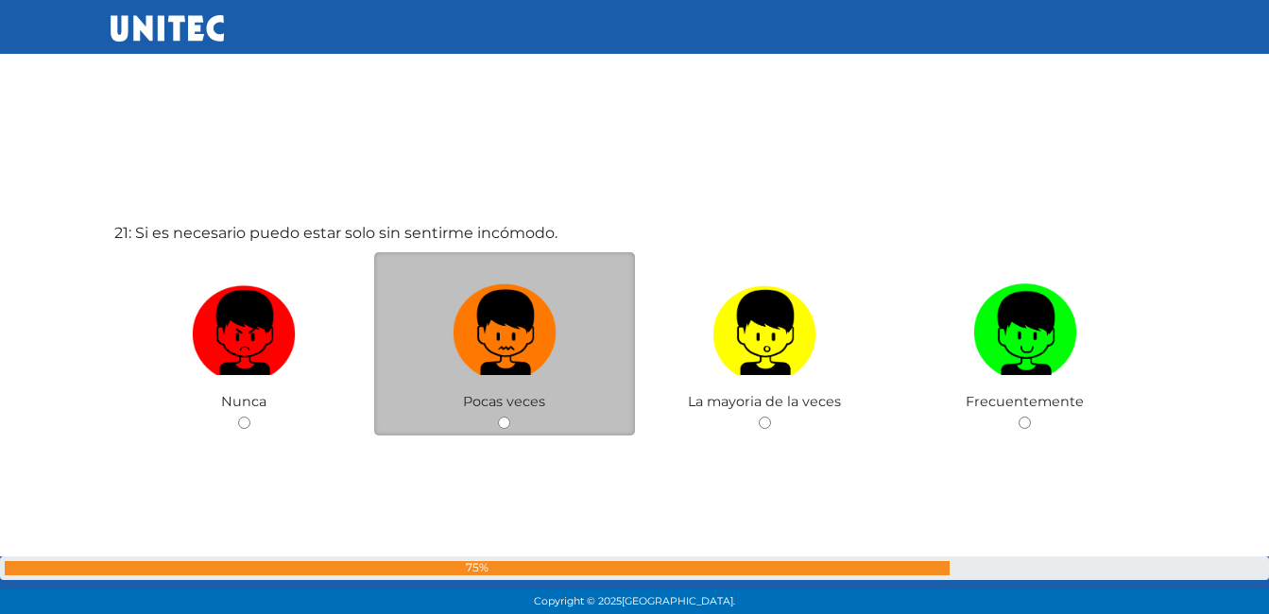
click at [508, 345] on img at bounding box center [505, 326] width 104 height 99
click at [508, 417] on input "radio" at bounding box center [504, 423] width 12 height 12
radio input "true"
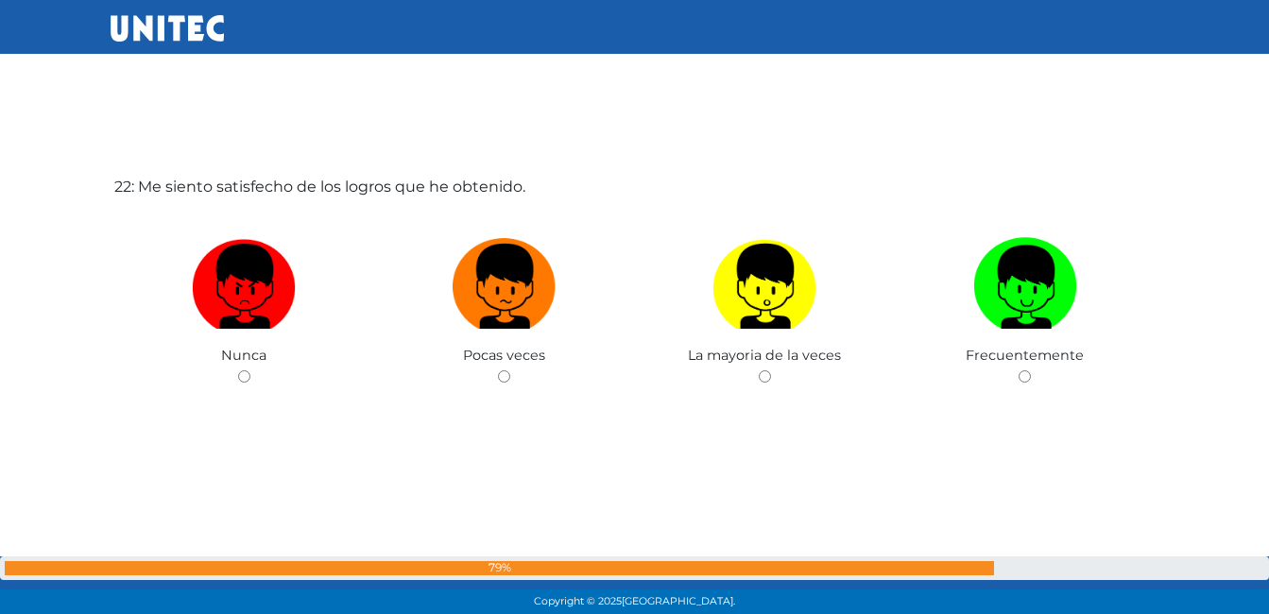
scroll to position [13032, 0]
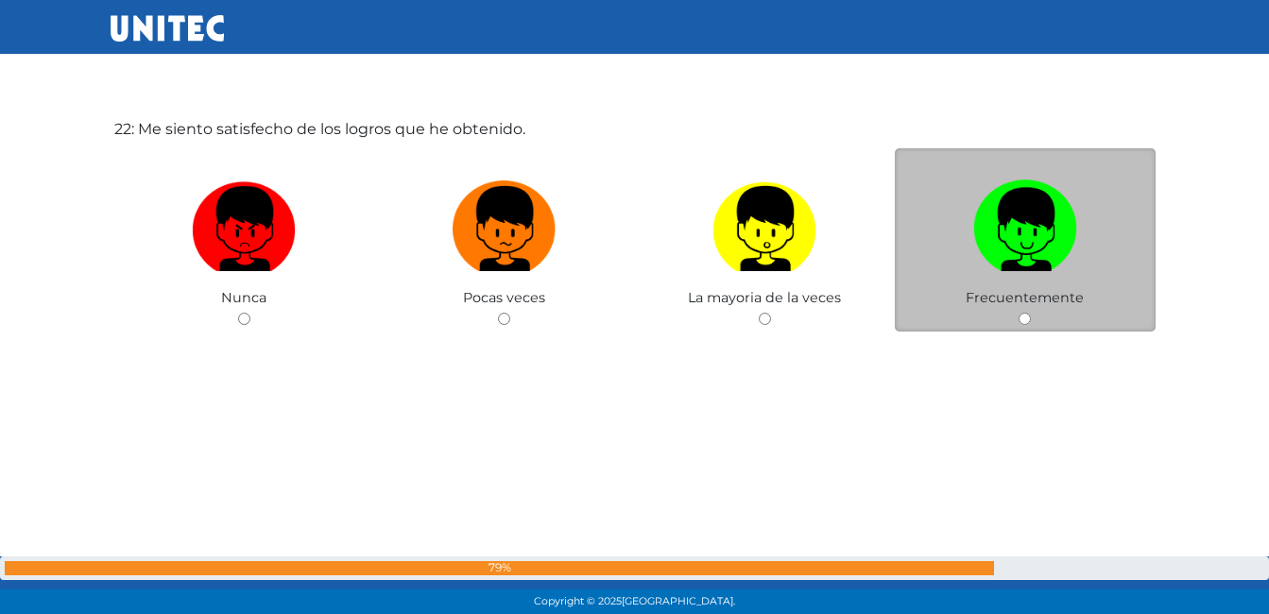
click at [1032, 283] on label at bounding box center [1025, 229] width 261 height 115
click at [1031, 313] on input "radio" at bounding box center [1025, 319] width 12 height 12
radio input "true"
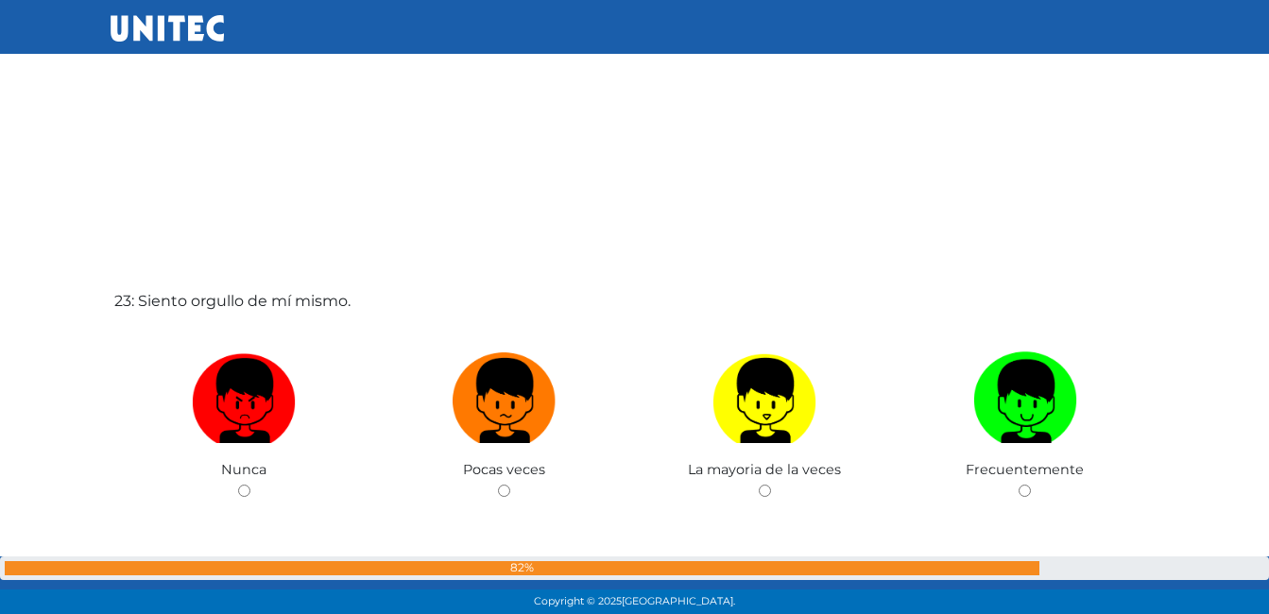
scroll to position [13569, 0]
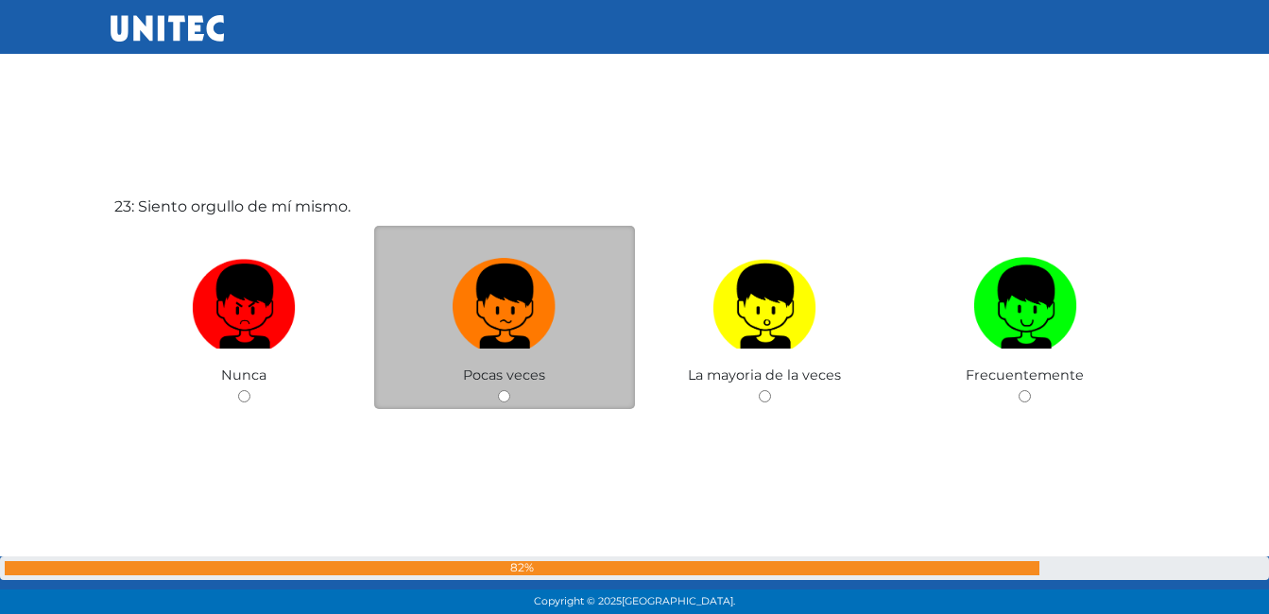
click at [578, 360] on label at bounding box center [504, 307] width 261 height 115
click at [510, 390] on input "radio" at bounding box center [504, 396] width 12 height 12
radio input "true"
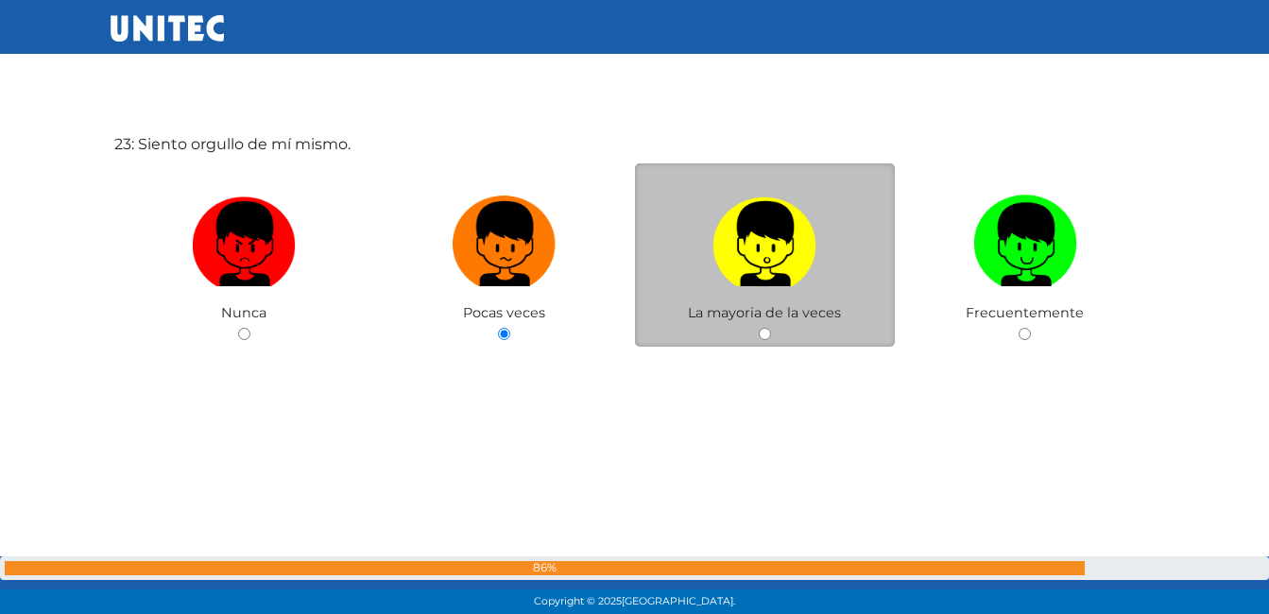
scroll to position [13635, 0]
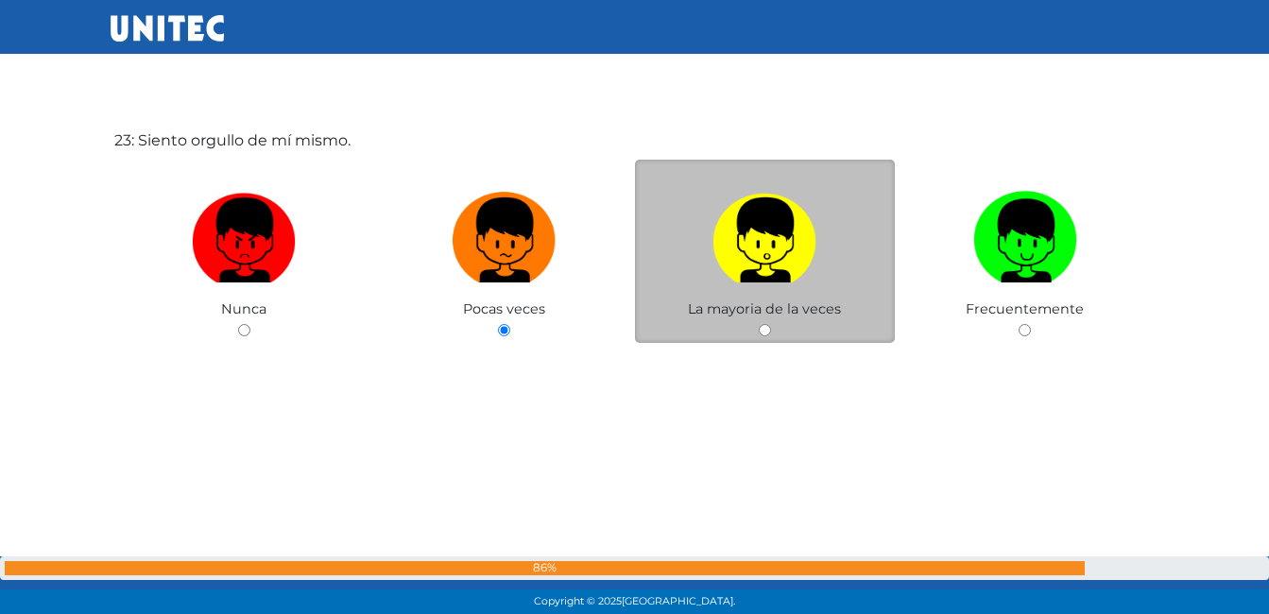
click at [778, 302] on span "La mayoria de la veces" at bounding box center [764, 309] width 153 height 17
click at [766, 335] on input "radio" at bounding box center [765, 330] width 12 height 12
radio input "true"
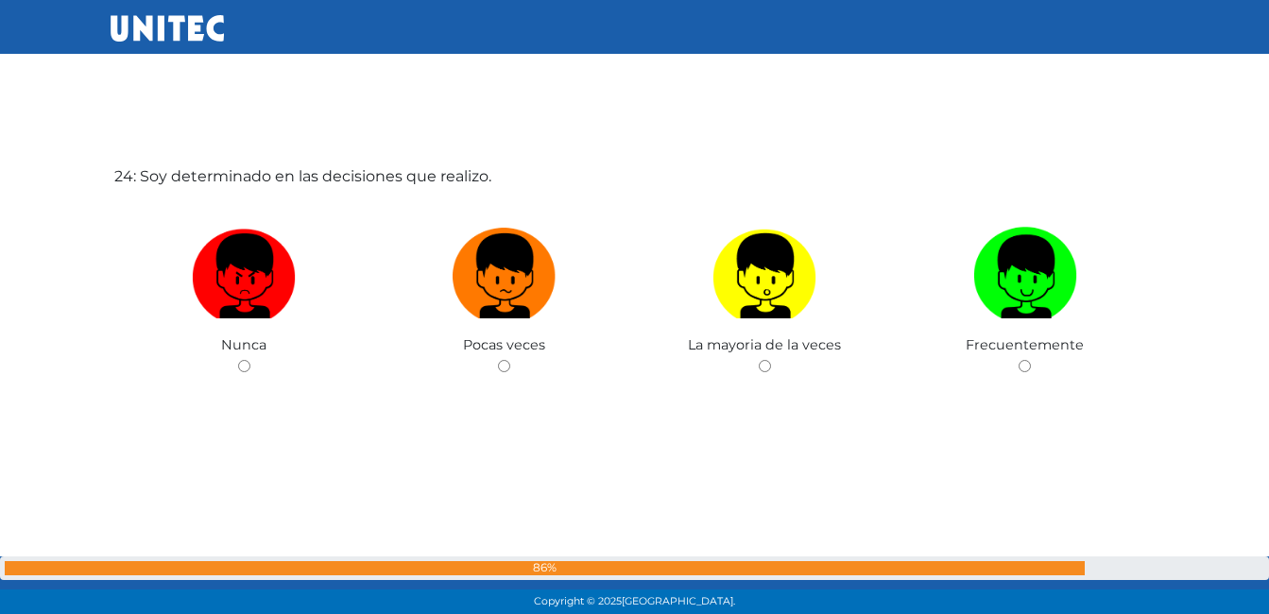
scroll to position [14215, 0]
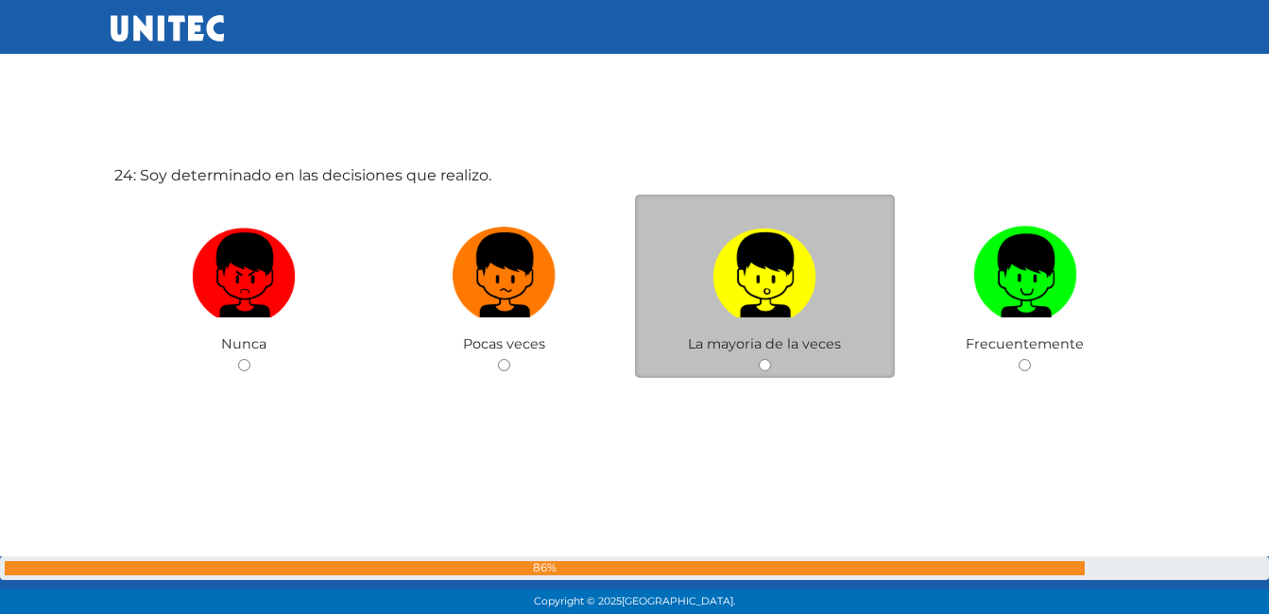
click at [733, 349] on span "La mayoria de la veces" at bounding box center [764, 344] width 153 height 17
click at [766, 364] on input "radio" at bounding box center [765, 365] width 12 height 12
radio input "true"
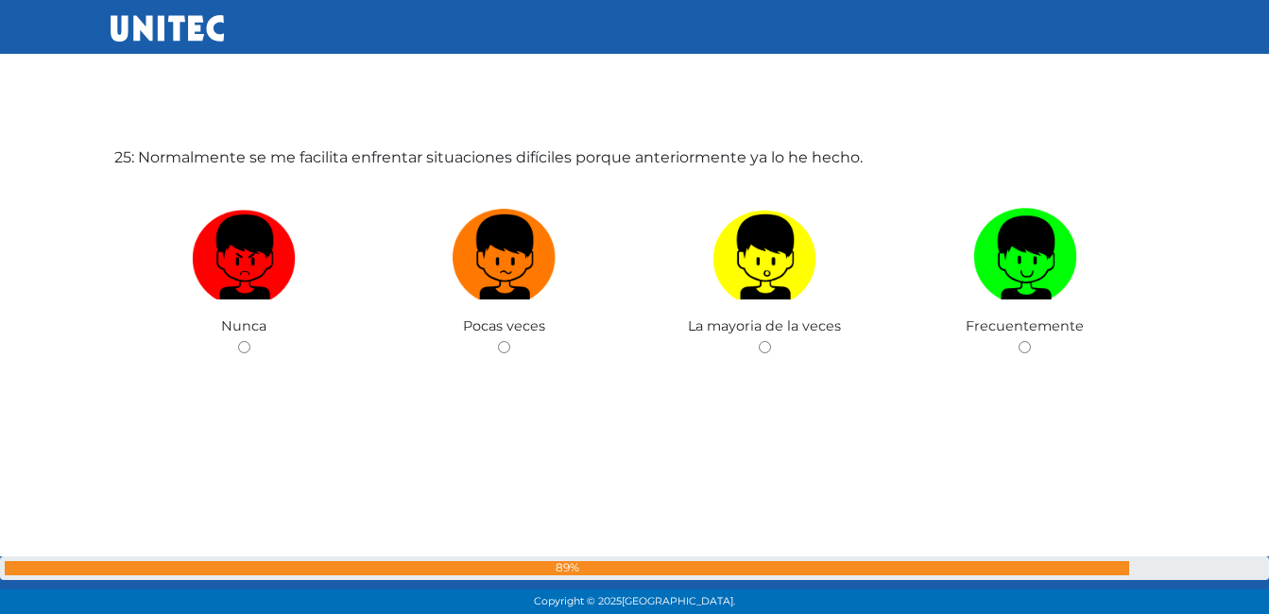
scroll to position [14848, 0]
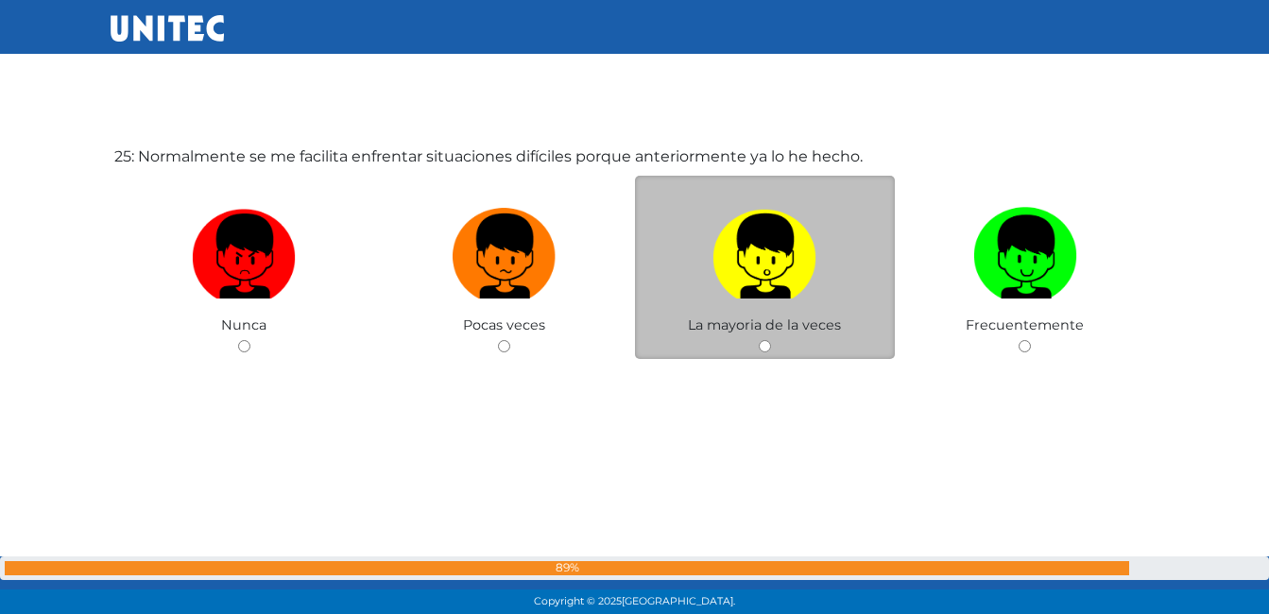
click at [768, 352] on input "radio" at bounding box center [765, 346] width 12 height 12
radio input "true"
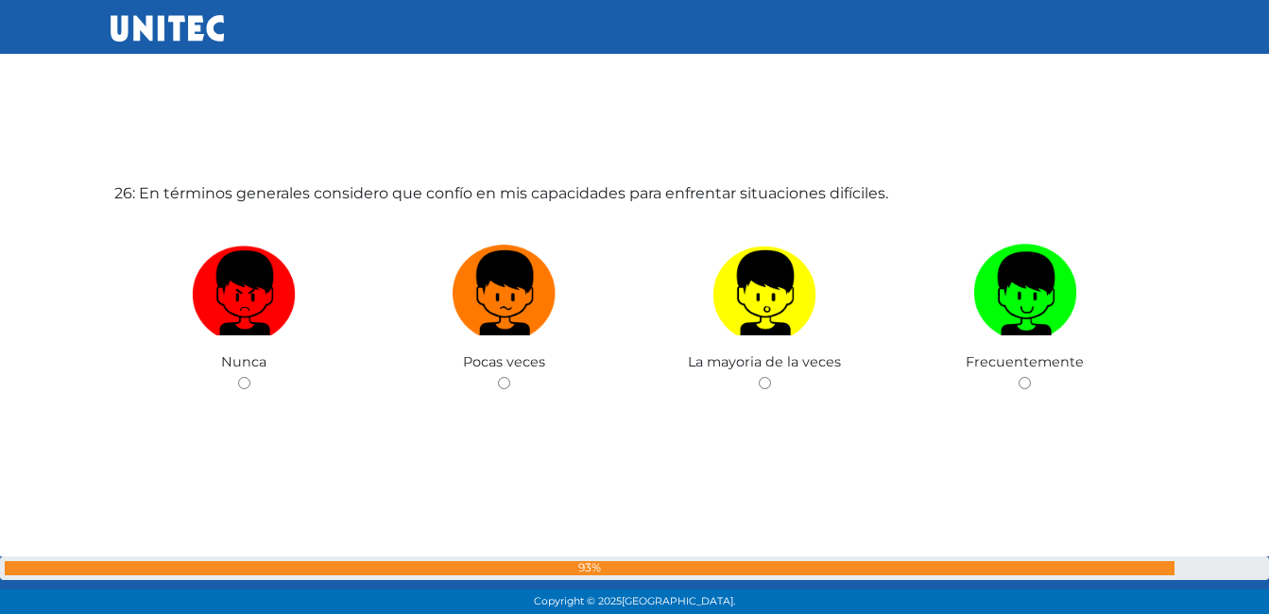
scroll to position [15454, 0]
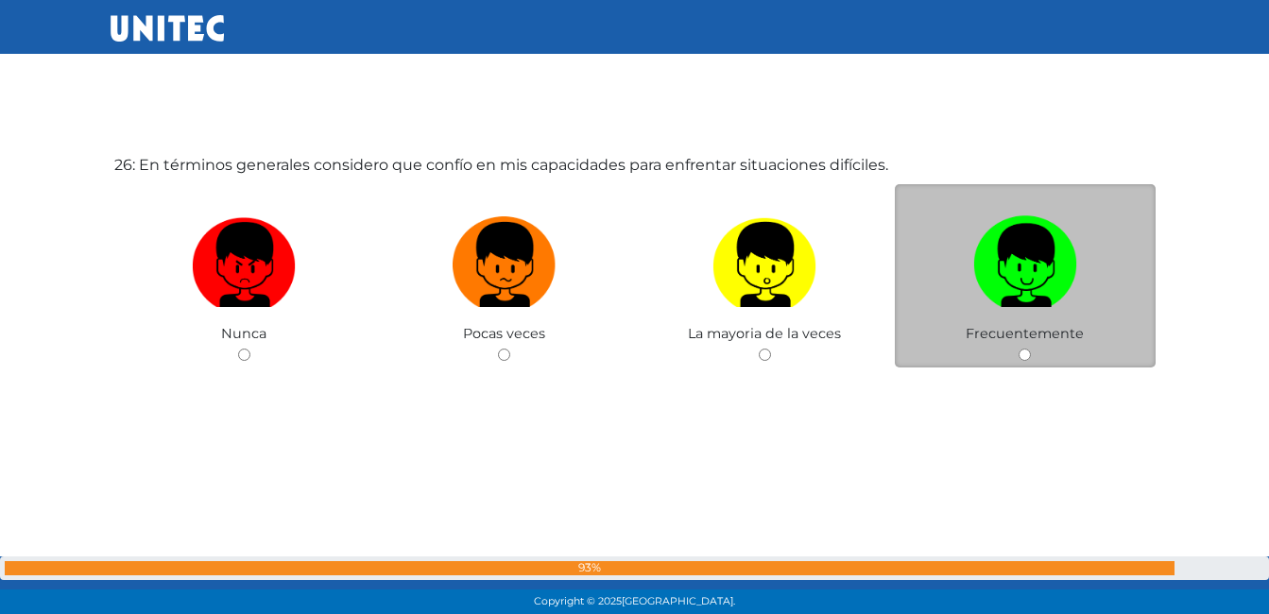
click at [1028, 356] on input "radio" at bounding box center [1025, 355] width 12 height 12
radio input "true"
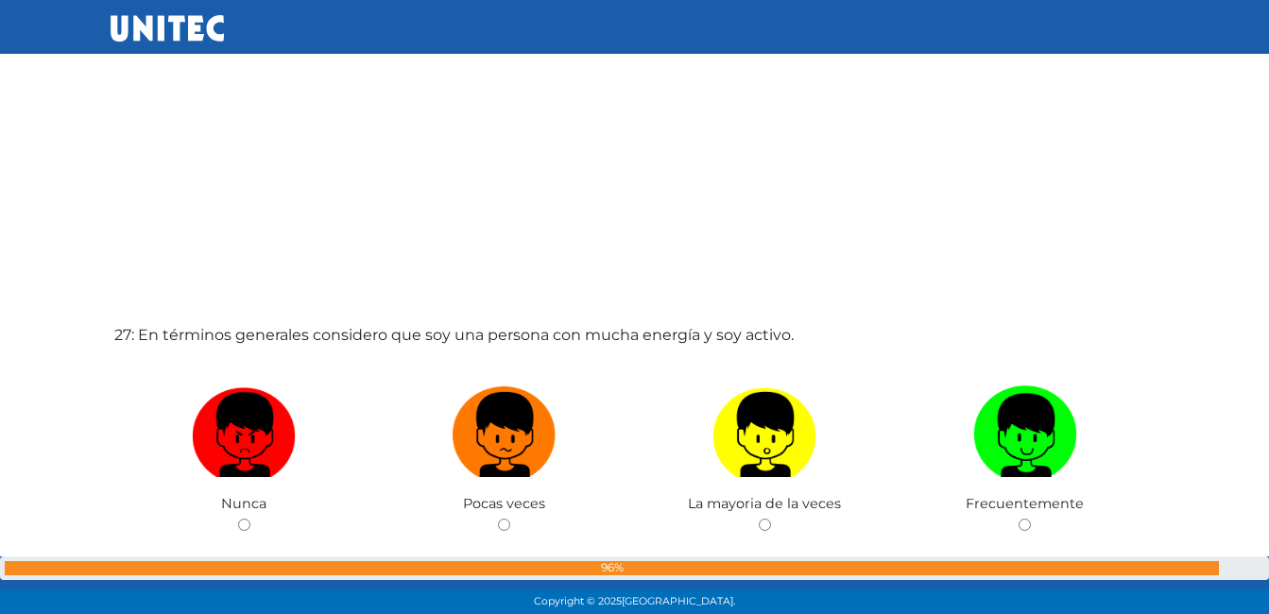
scroll to position [16087, 0]
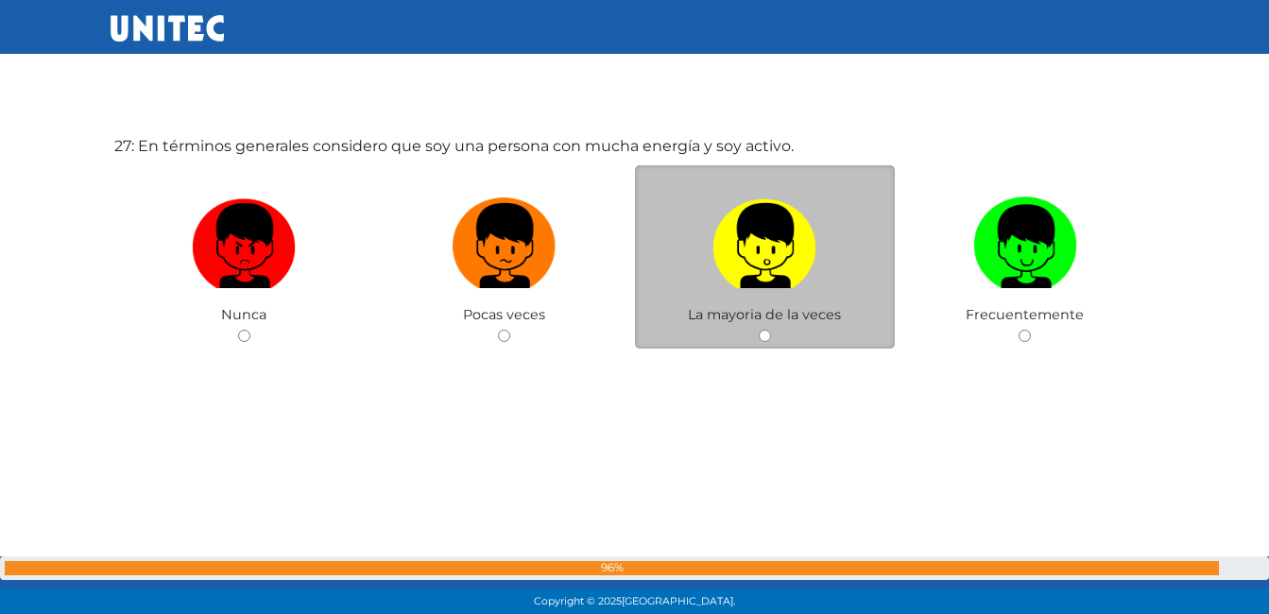
click at [766, 338] on input "radio" at bounding box center [765, 336] width 12 height 12
radio input "true"
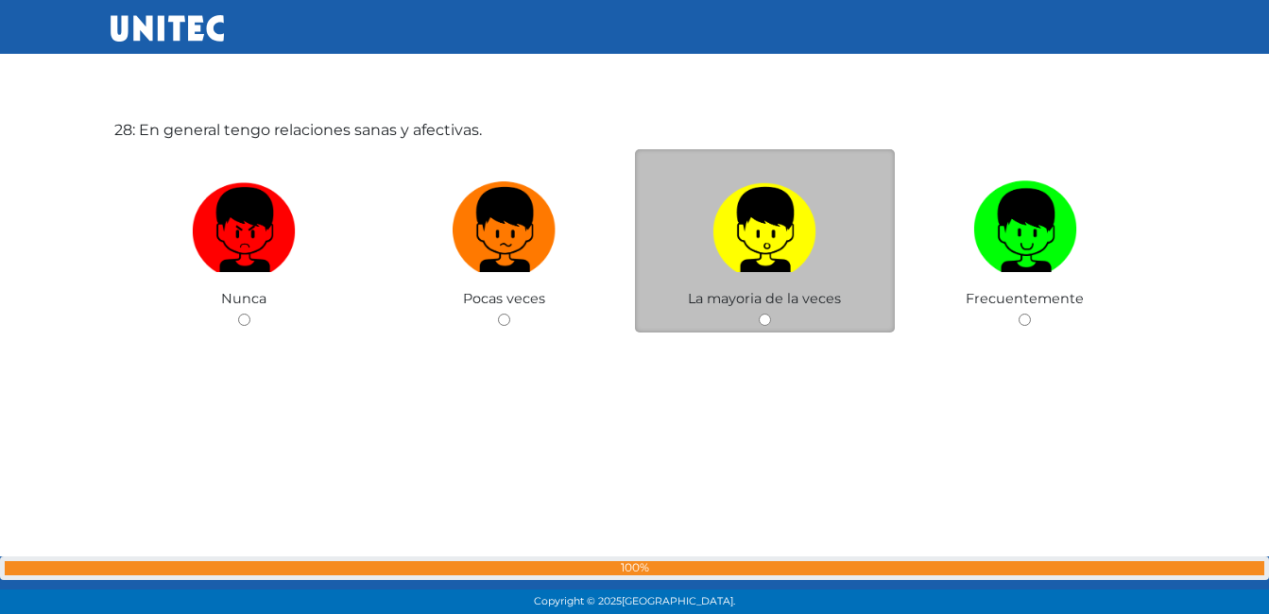
scroll to position [16720, 0]
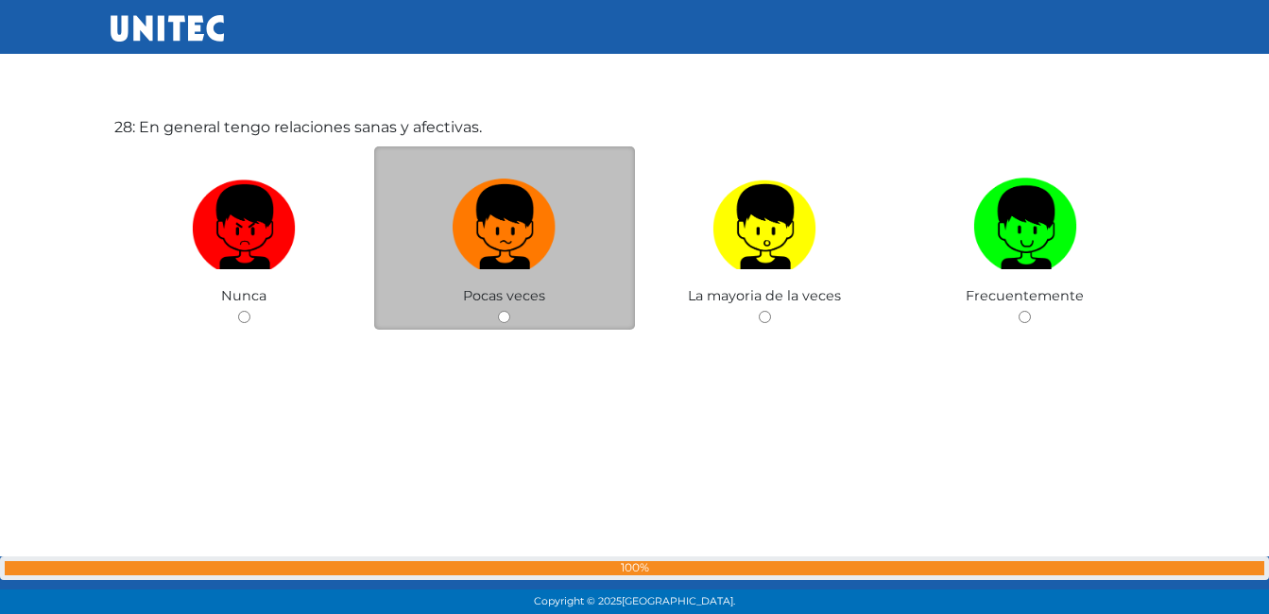
click at [543, 321] on div "Pocas veces" at bounding box center [504, 239] width 261 height 184
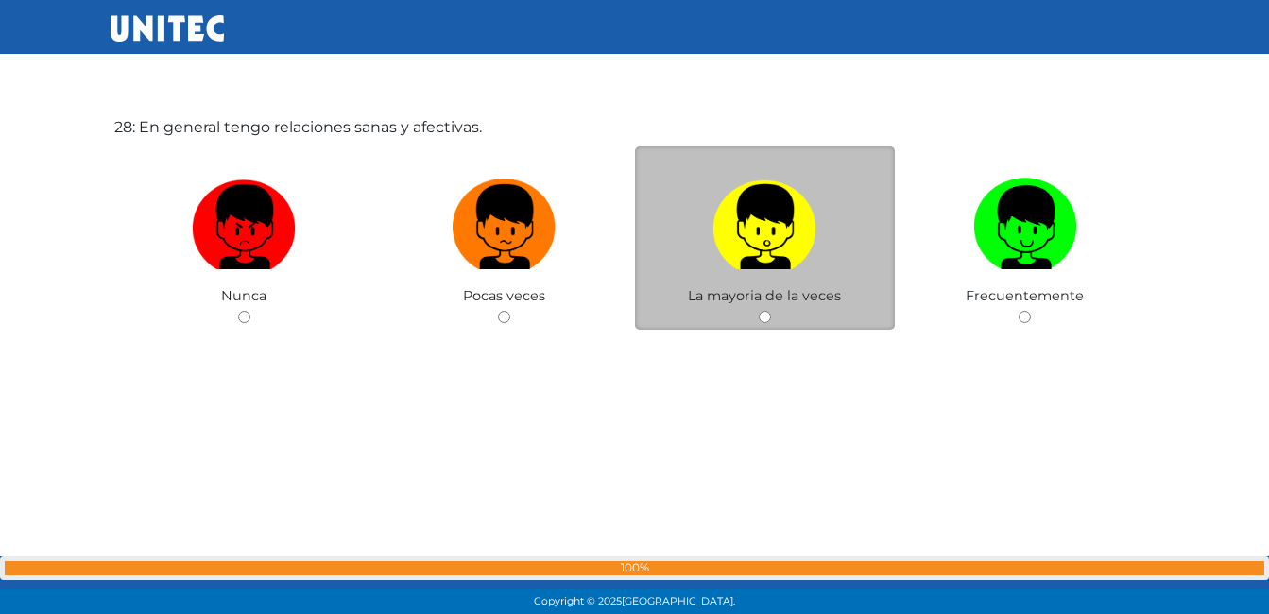
click at [772, 320] on div "La mayoria de la veces" at bounding box center [765, 239] width 261 height 184
click at [767, 318] on input "radio" at bounding box center [765, 317] width 12 height 12
radio input "true"
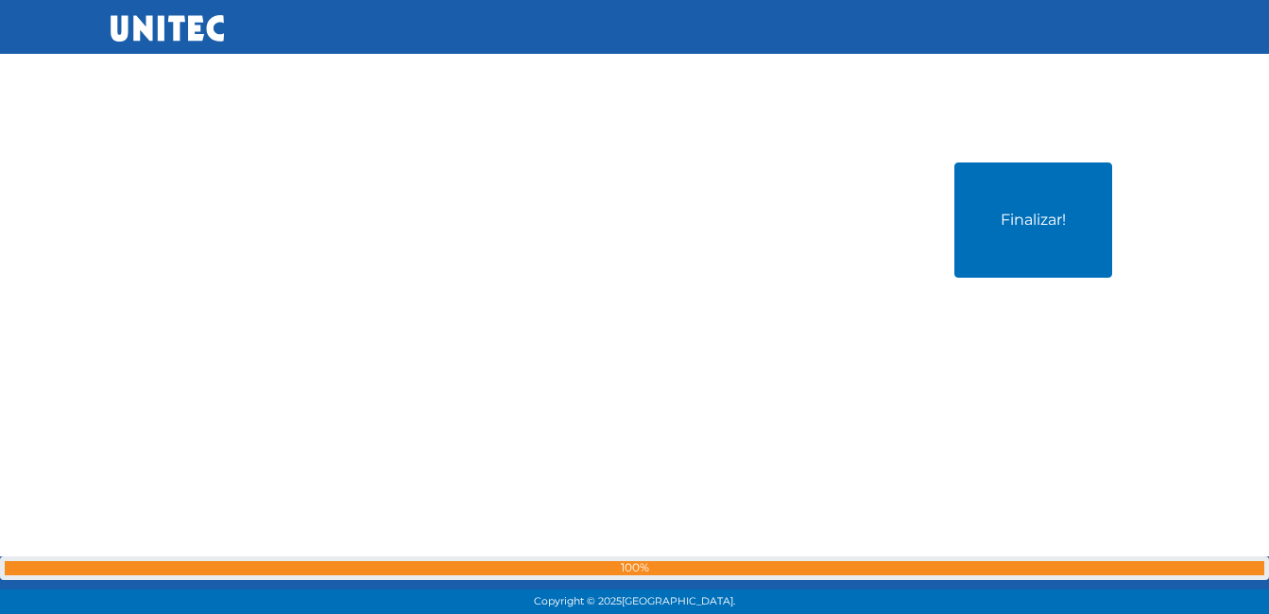
scroll to position [17194, 0]
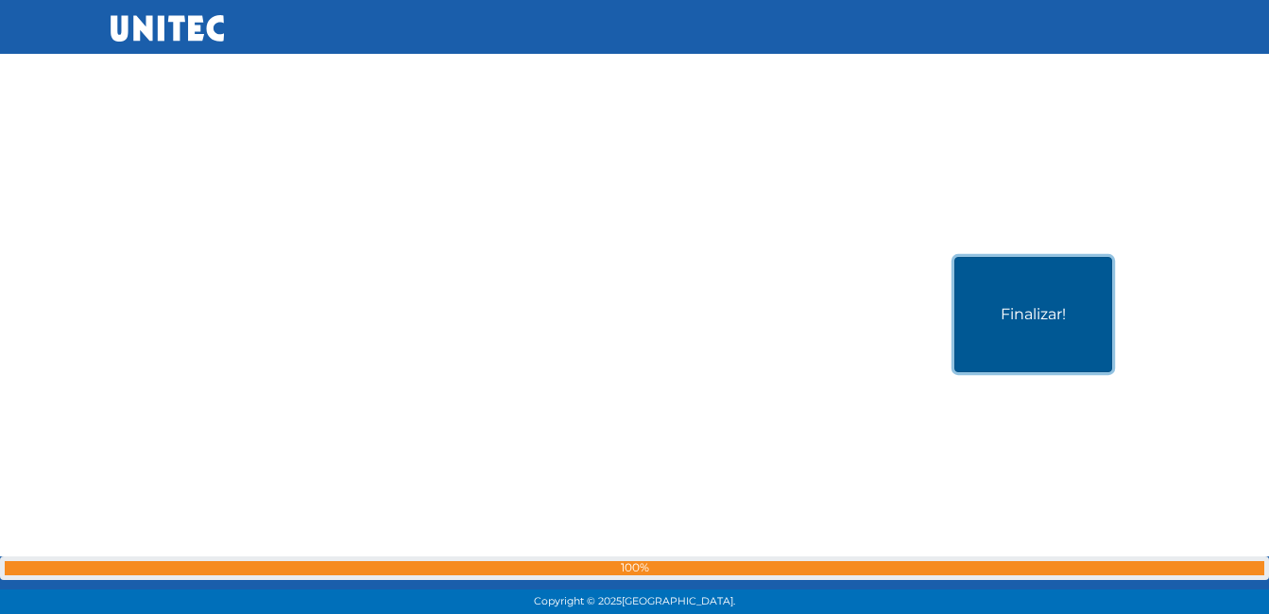
click at [995, 327] on button "Finalizar!" at bounding box center [1034, 314] width 158 height 115
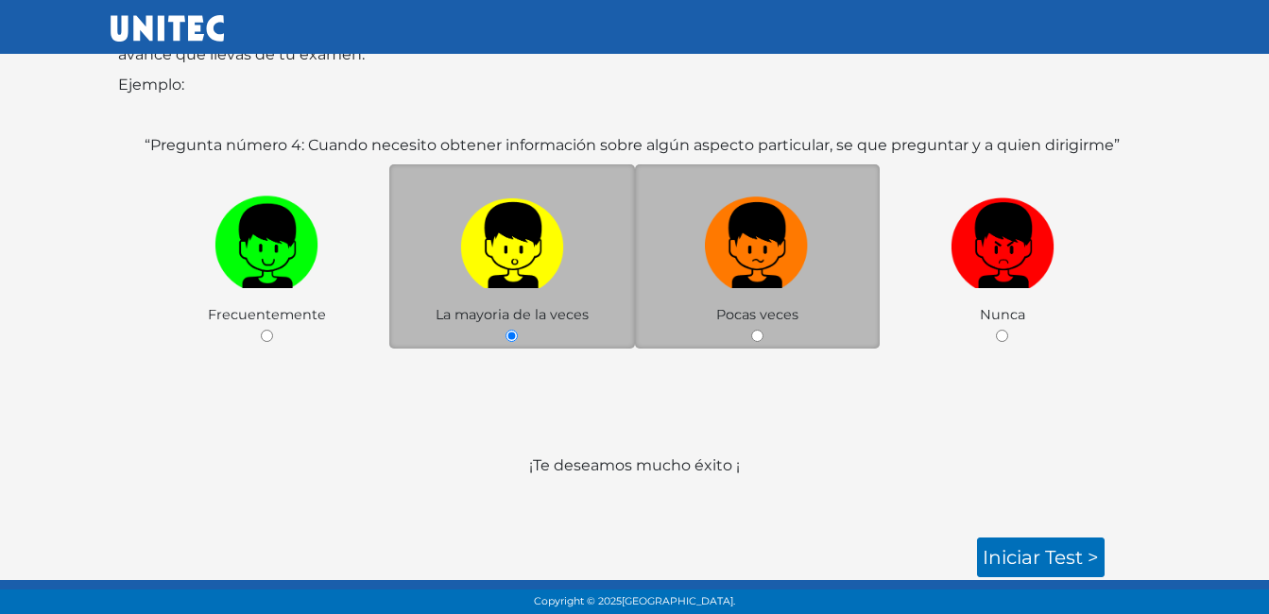
scroll to position [283, 0]
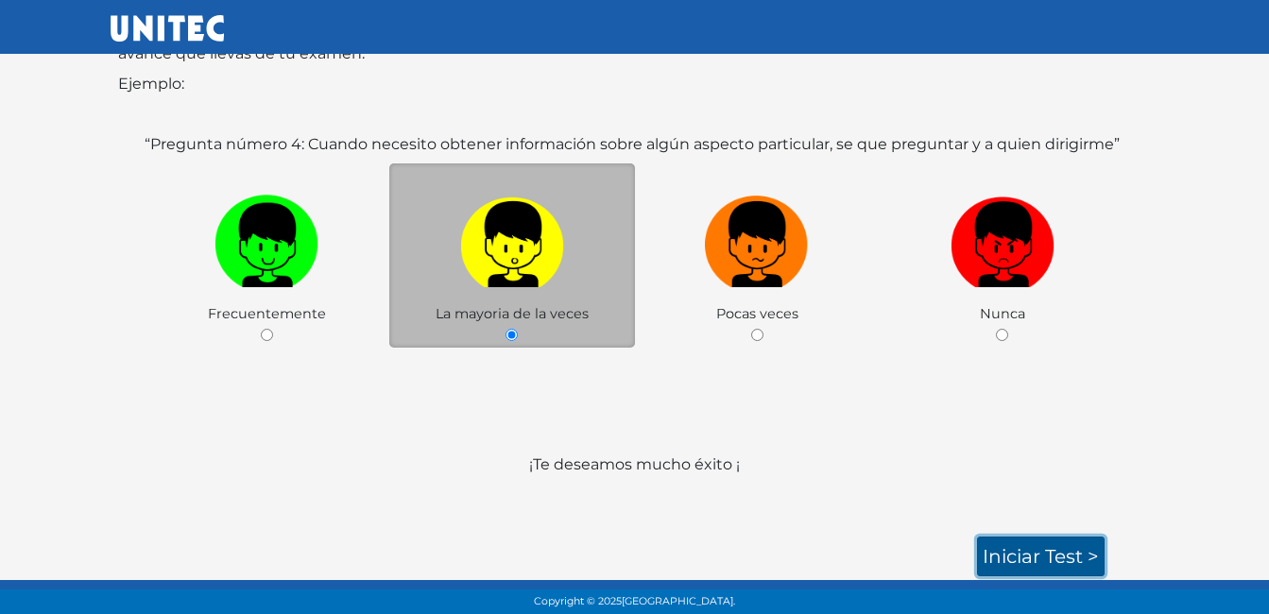
click at [1009, 551] on link "Iniciar test >" at bounding box center [1041, 557] width 128 height 40
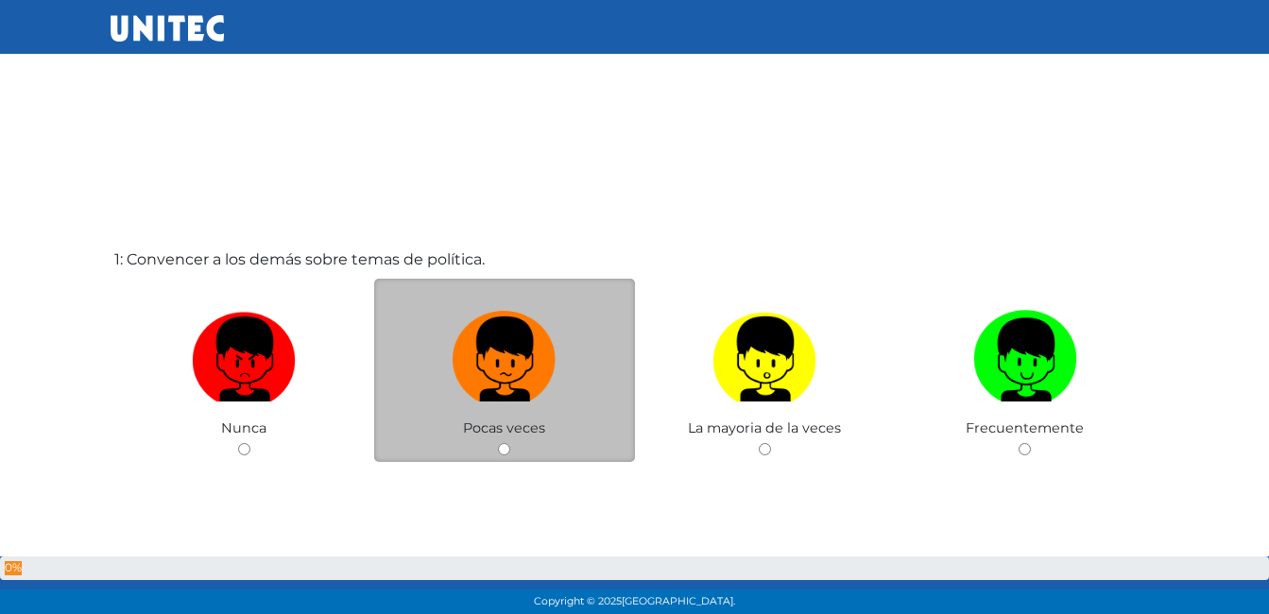
click at [497, 444] on div "Pocas veces" at bounding box center [504, 371] width 261 height 184
click at [505, 445] on input "radio" at bounding box center [504, 449] width 12 height 12
radio input "true"
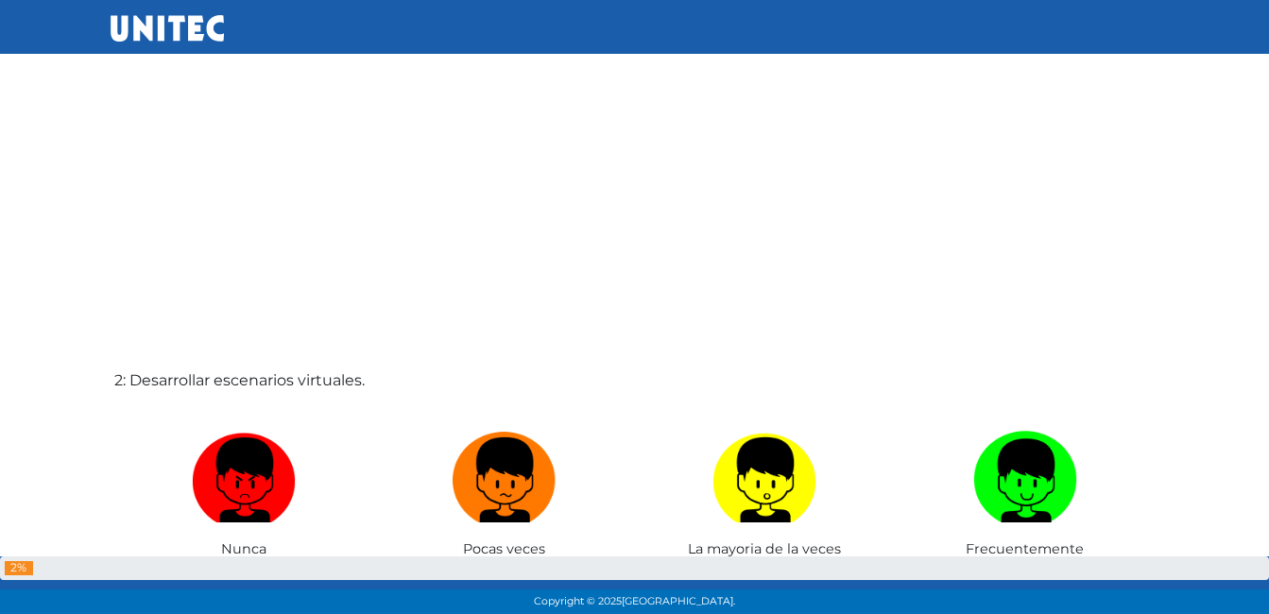
scroll to position [629, 0]
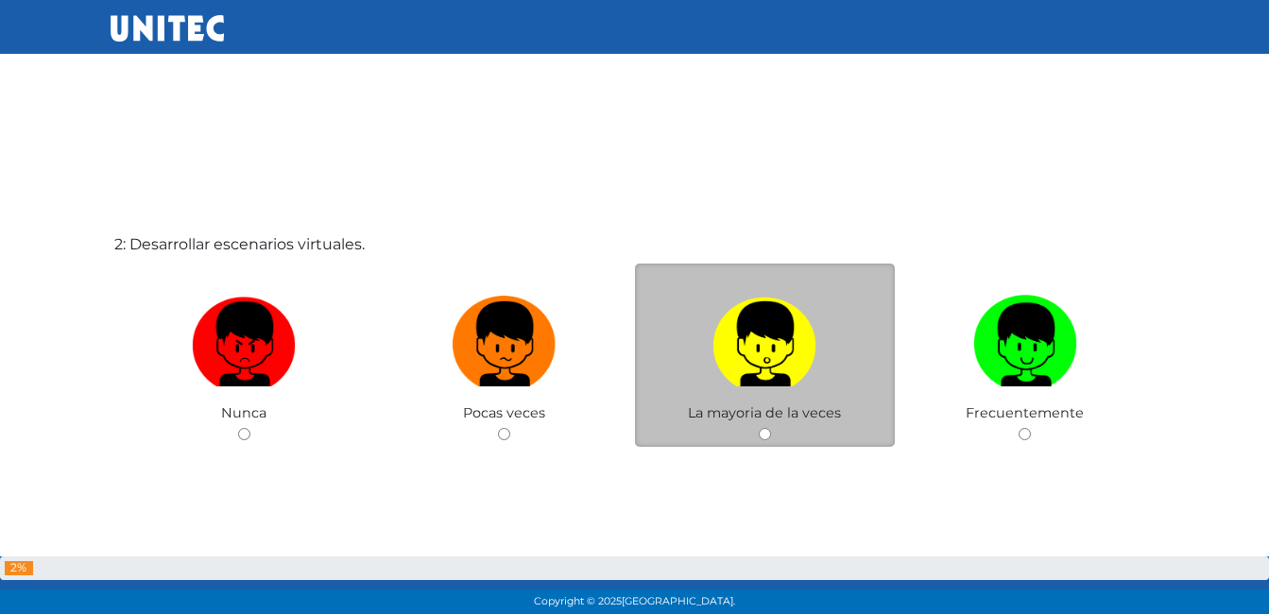
click at [766, 432] on input "radio" at bounding box center [765, 434] width 12 height 12
radio input "true"
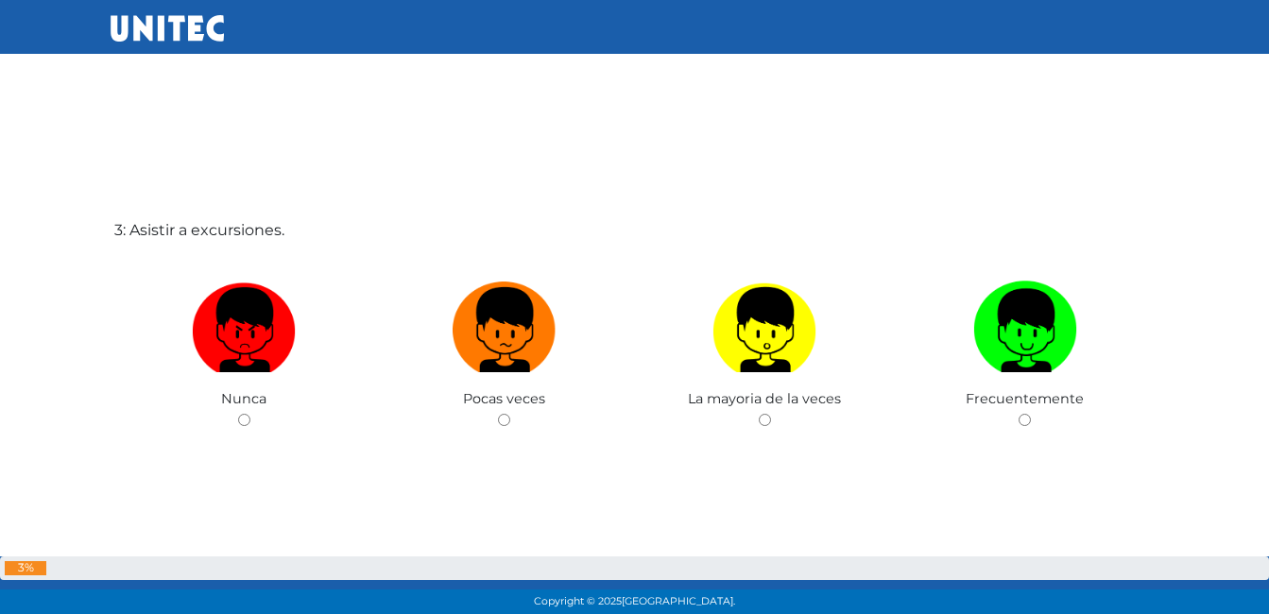
scroll to position [1291, 0]
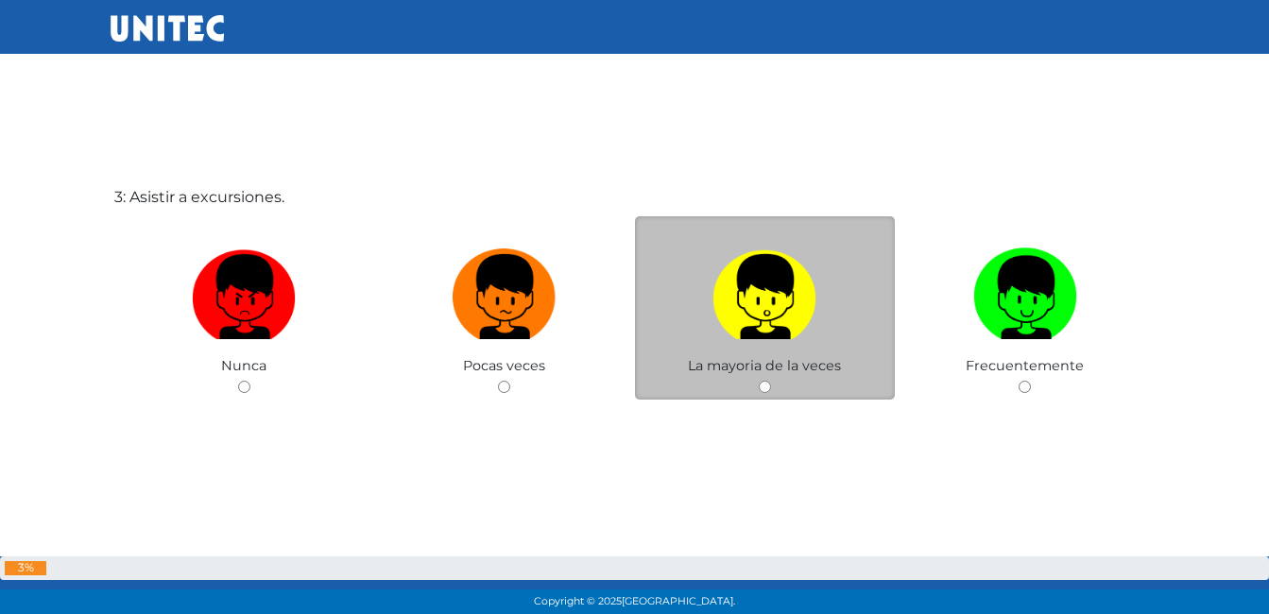
click at [759, 388] on input "radio" at bounding box center [765, 387] width 12 height 12
radio input "true"
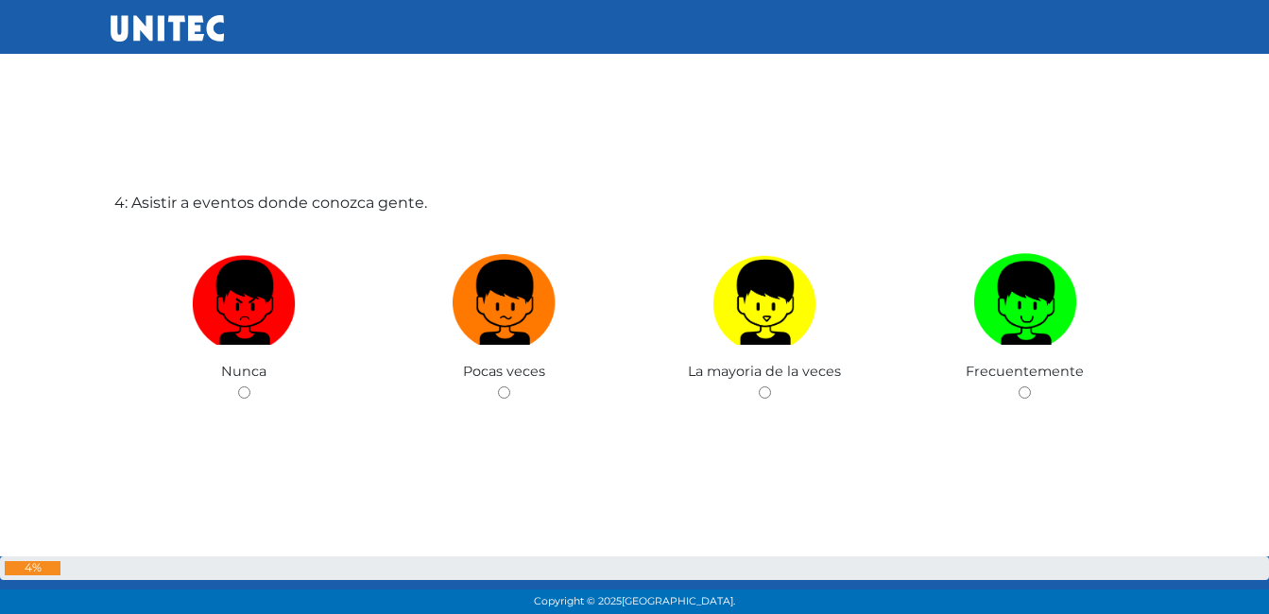
scroll to position [1994, 0]
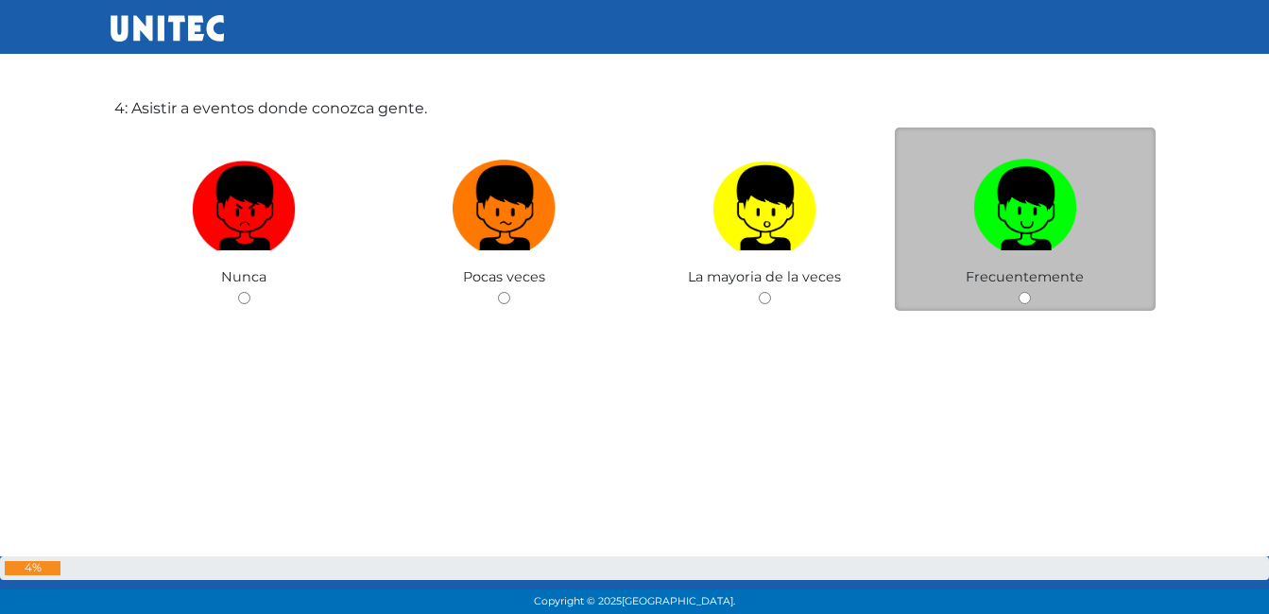
click at [1021, 292] on input "radio" at bounding box center [1025, 298] width 12 height 12
radio input "true"
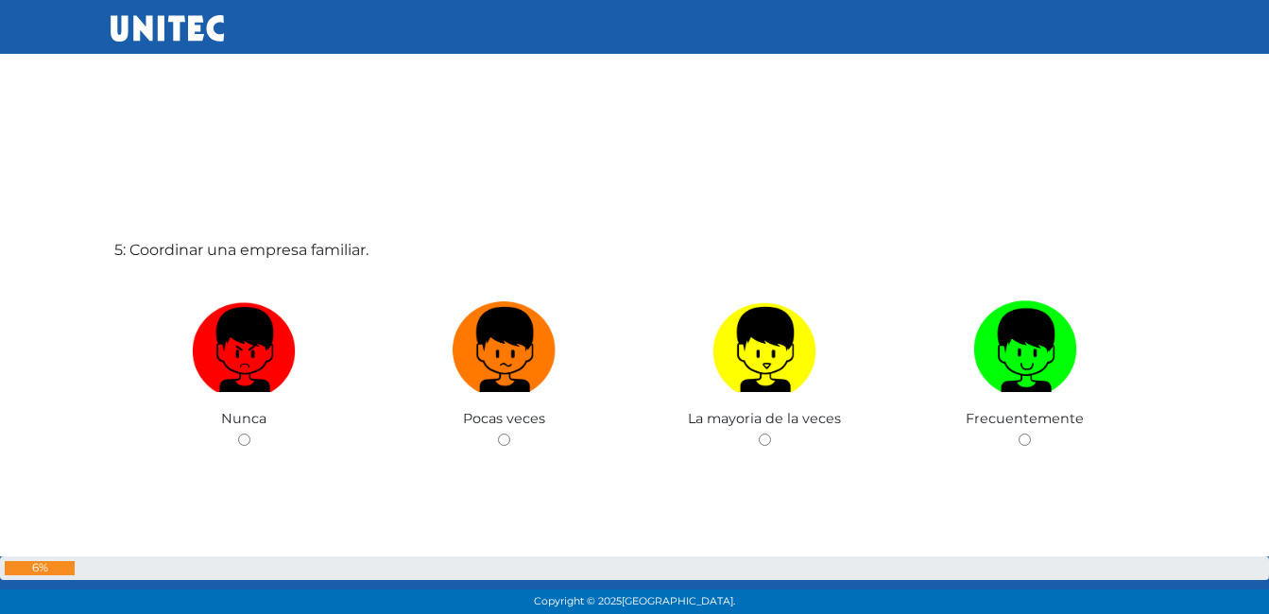
scroll to position [2561, 0]
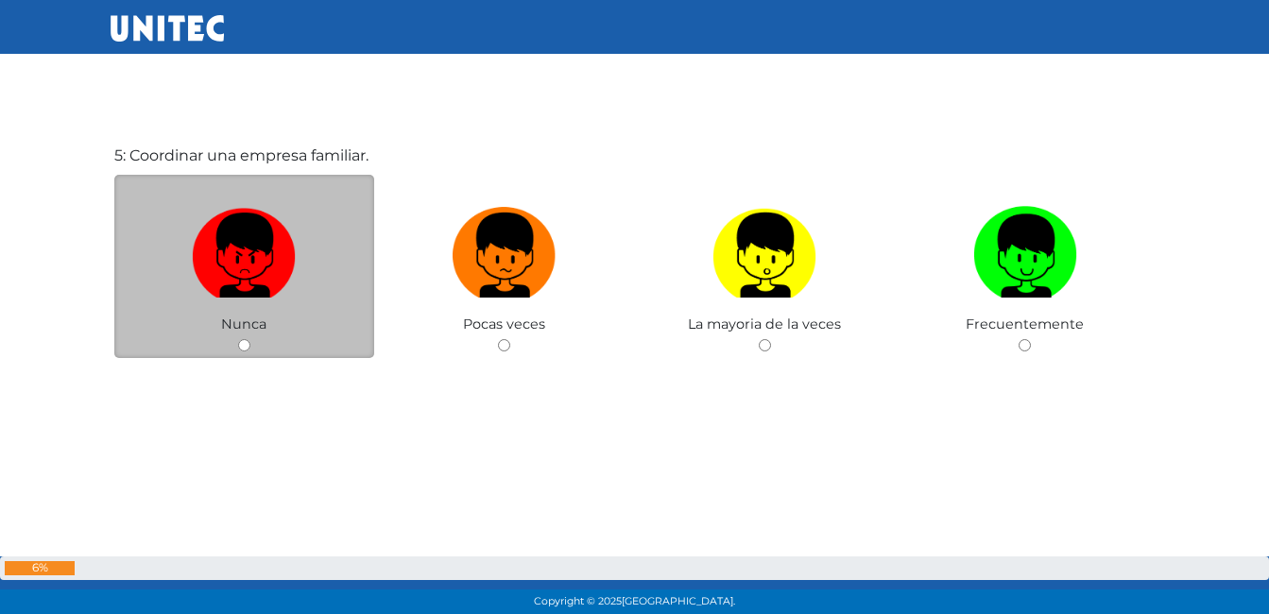
click at [264, 354] on div "Nunca" at bounding box center [244, 267] width 261 height 184
click at [249, 344] on input "radio" at bounding box center [244, 345] width 12 height 12
radio input "true"
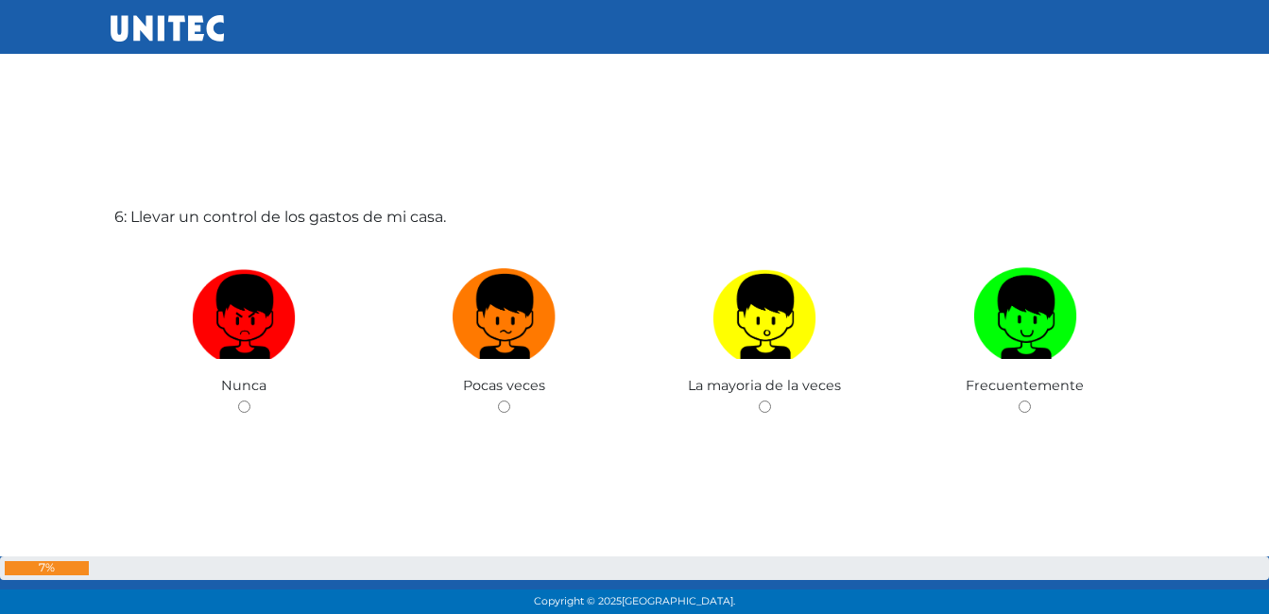
scroll to position [3101, 0]
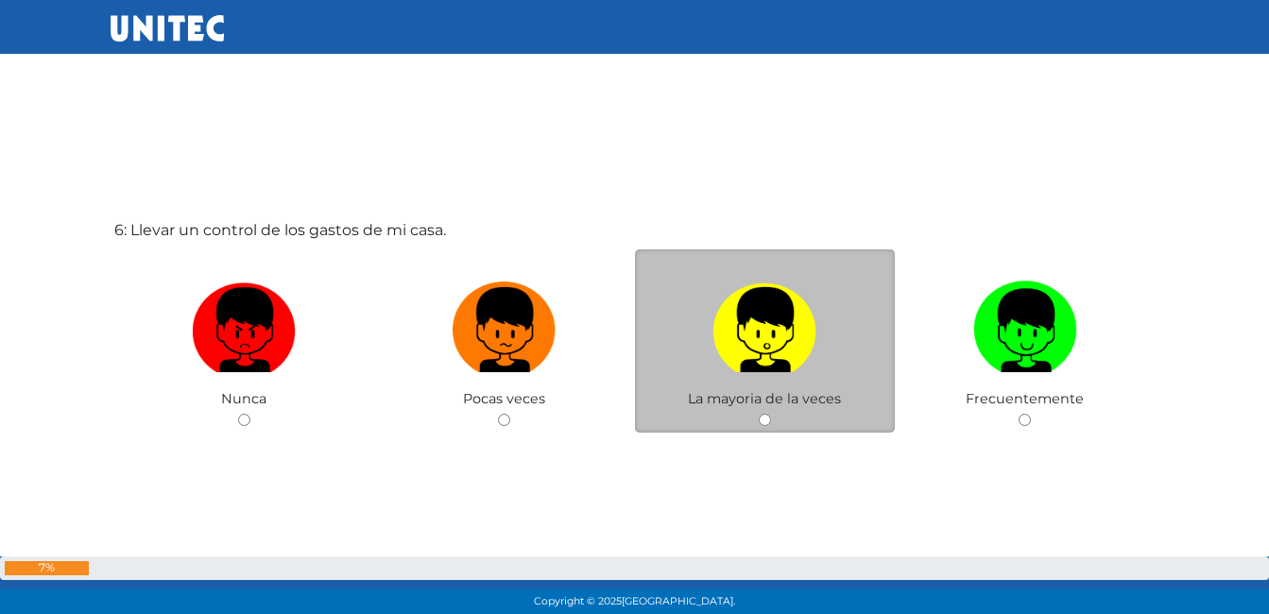
click at [766, 421] on input "radio" at bounding box center [765, 420] width 12 height 12
radio input "true"
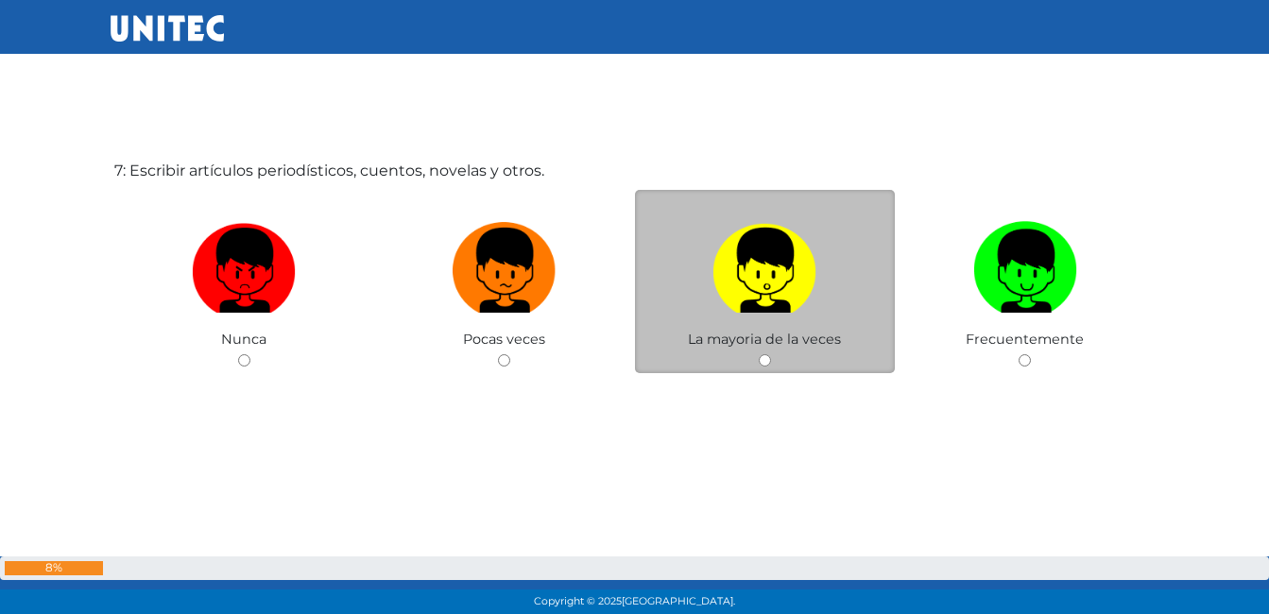
scroll to position [3781, 0]
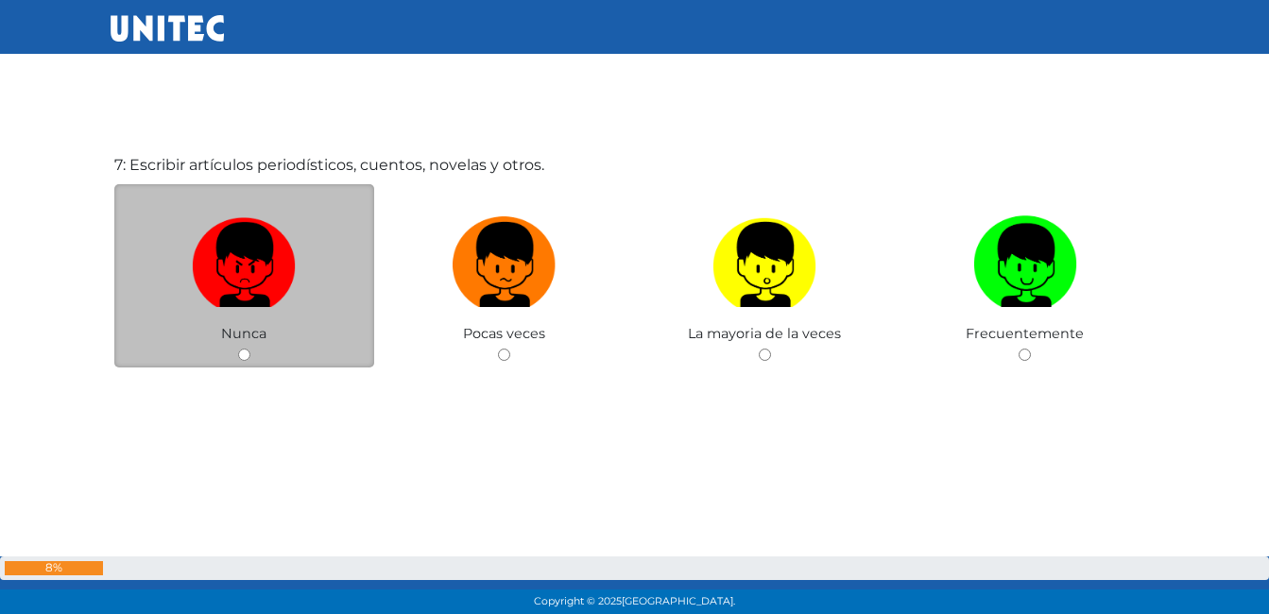
click at [244, 362] on div "Nunca" at bounding box center [244, 276] width 261 height 184
click at [248, 356] on input "radio" at bounding box center [244, 355] width 12 height 12
radio input "true"
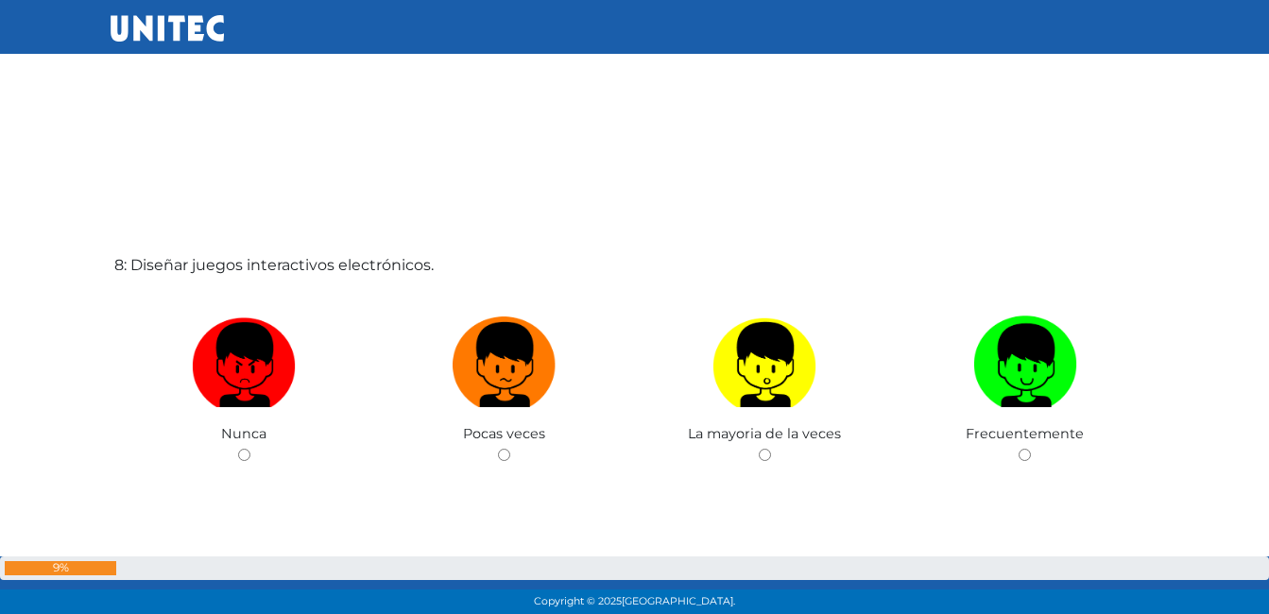
scroll to position [4414, 0]
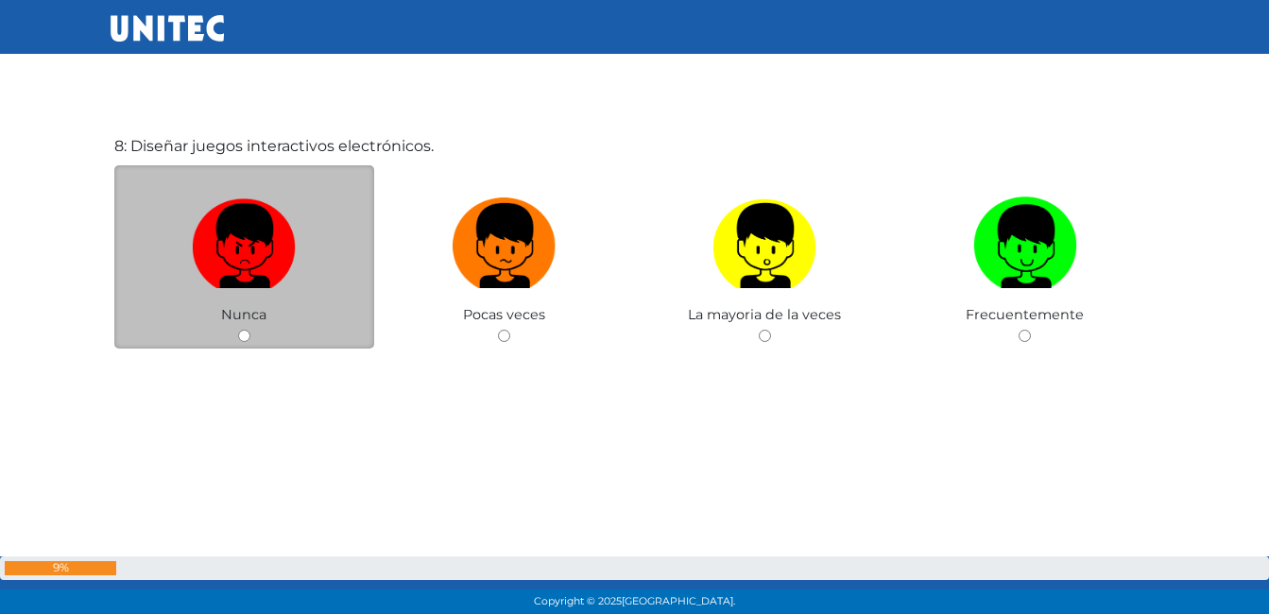
click at [247, 333] on input "radio" at bounding box center [244, 336] width 12 height 12
radio input "true"
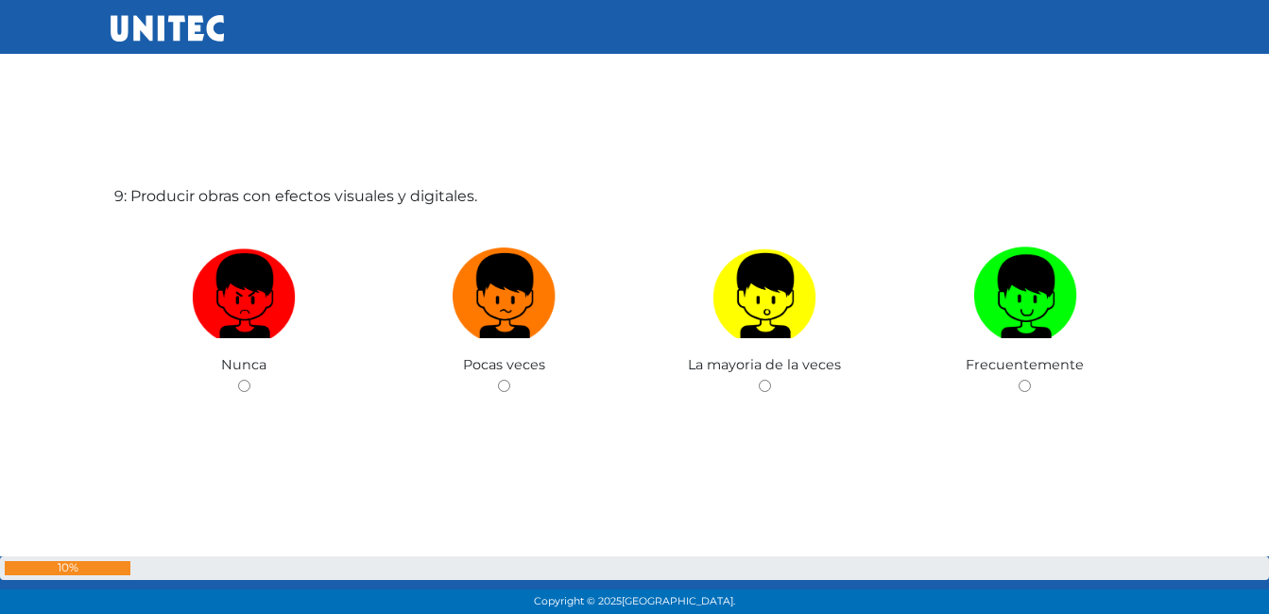
scroll to position [5009, 0]
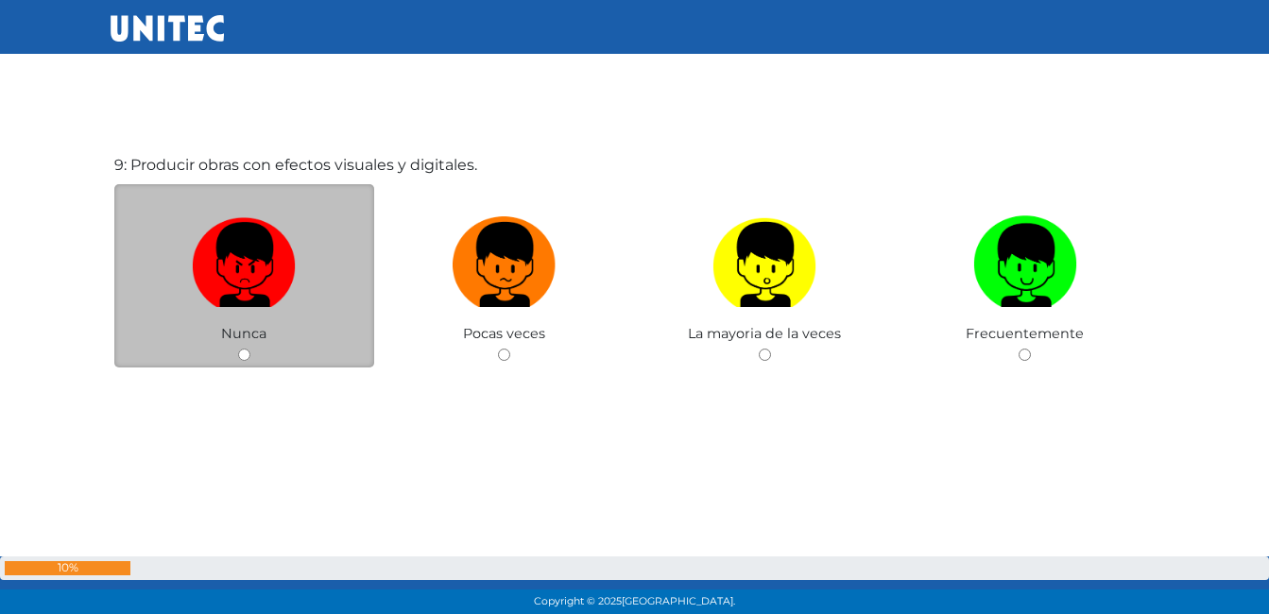
click at [217, 350] on div "Nunca" at bounding box center [244, 276] width 261 height 184
click at [244, 350] on input "radio" at bounding box center [244, 355] width 12 height 12
radio input "true"
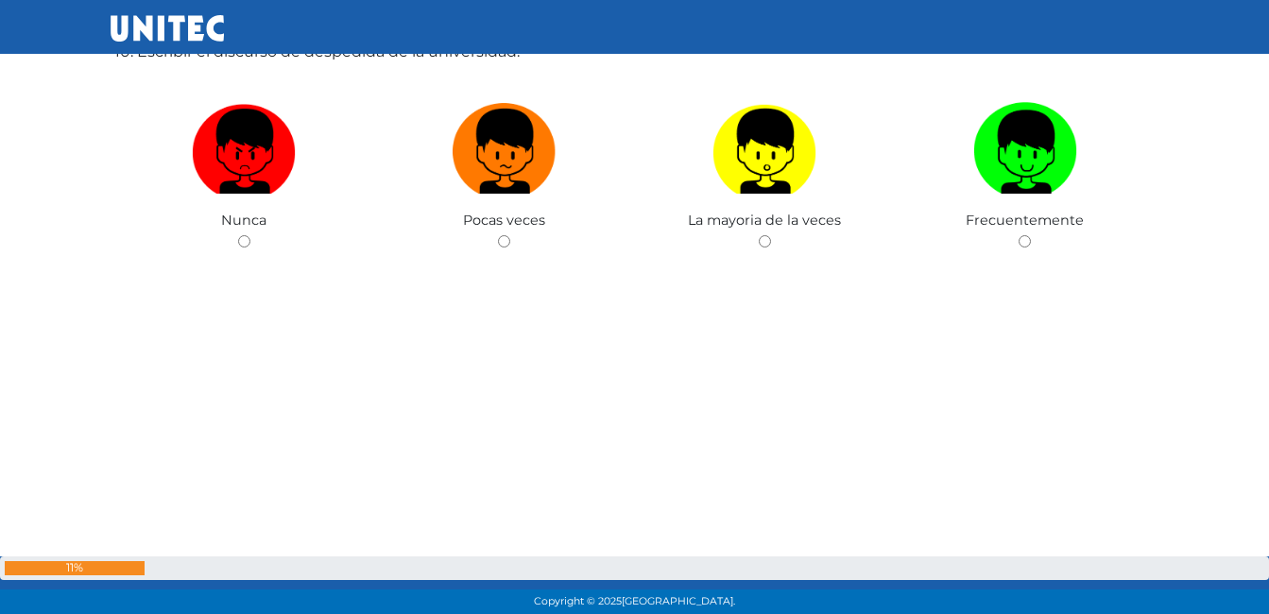
scroll to position [5643, 0]
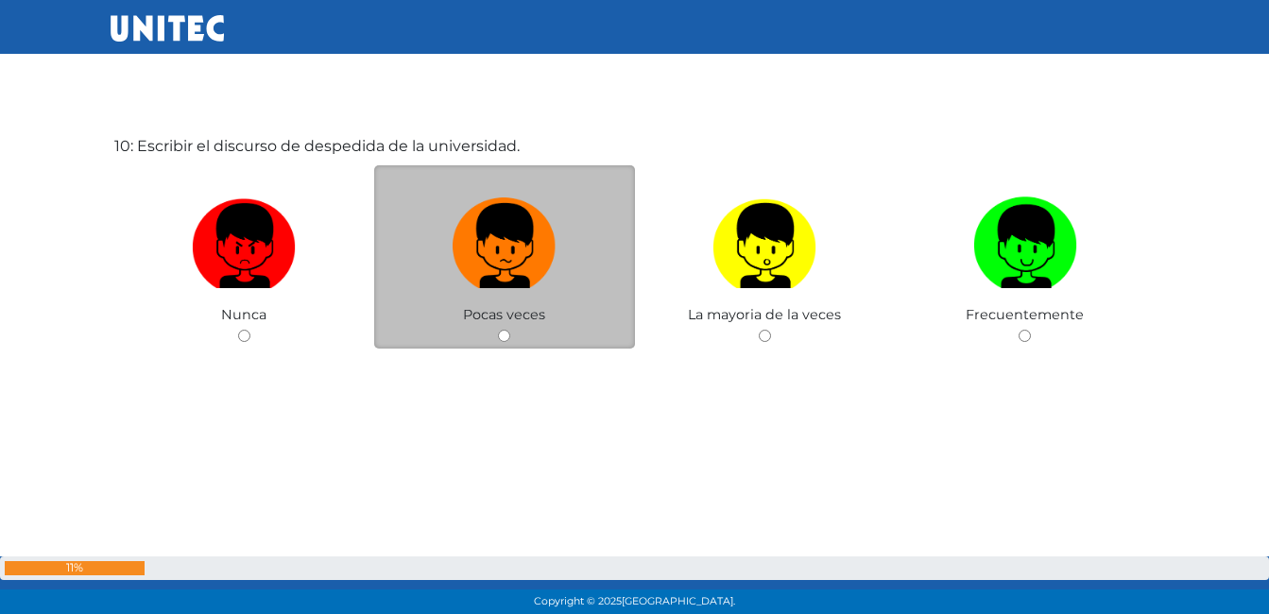
click at [507, 336] on input "radio" at bounding box center [504, 336] width 12 height 12
radio input "true"
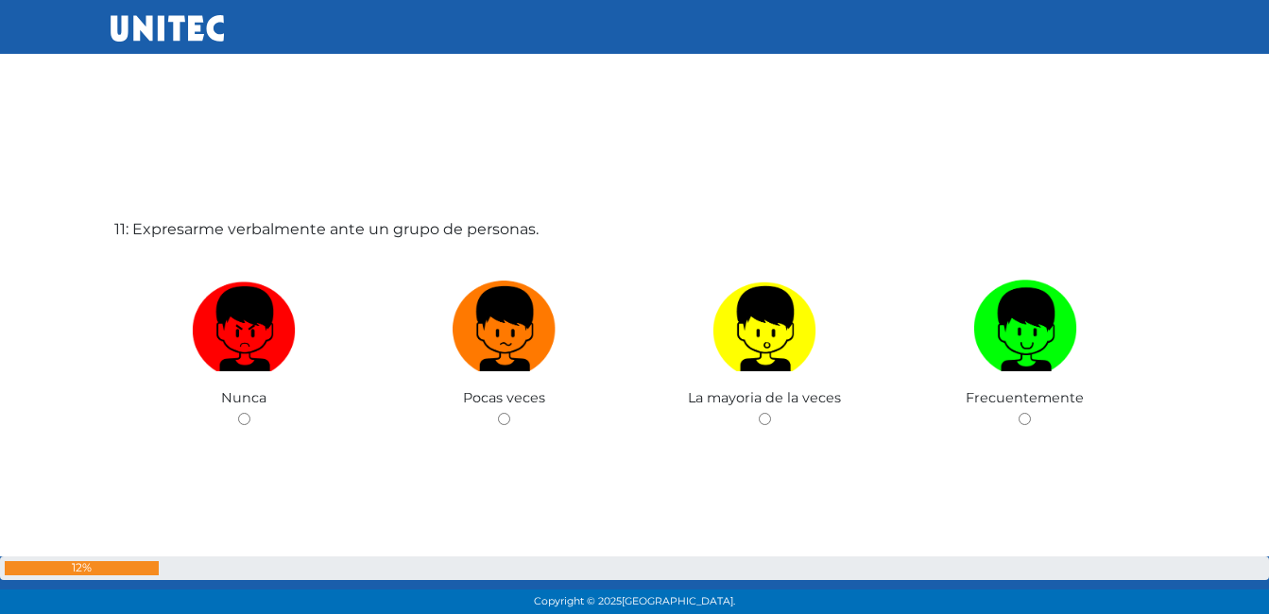
scroll to position [6268, 0]
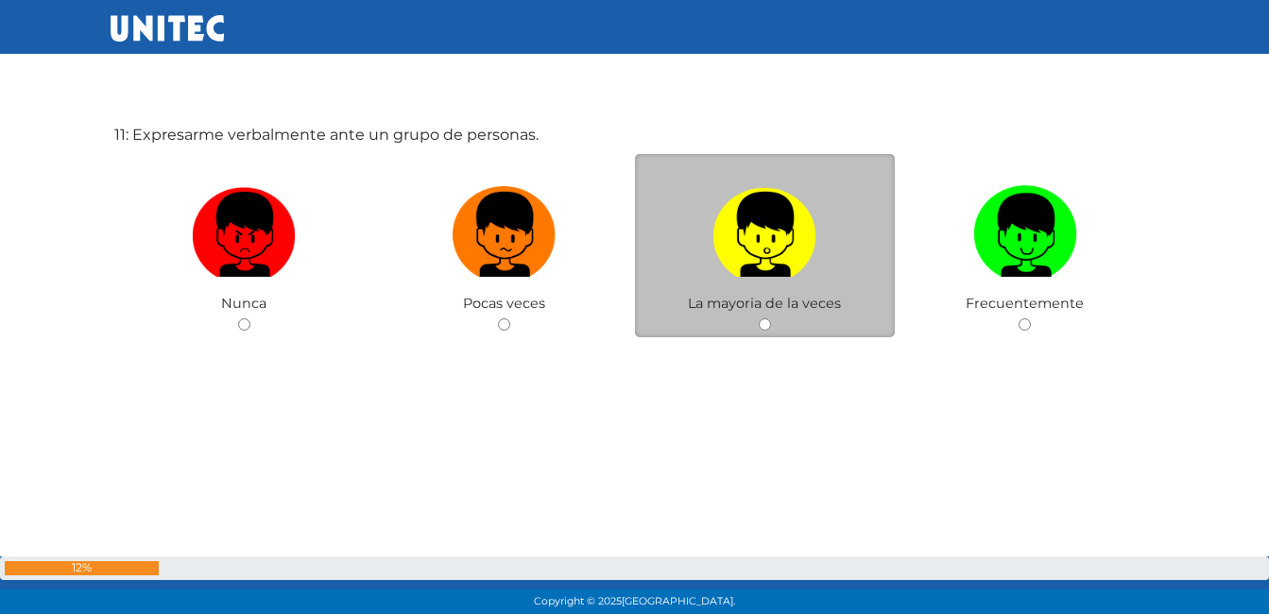
click at [767, 324] on input "radio" at bounding box center [765, 325] width 12 height 12
radio input "true"
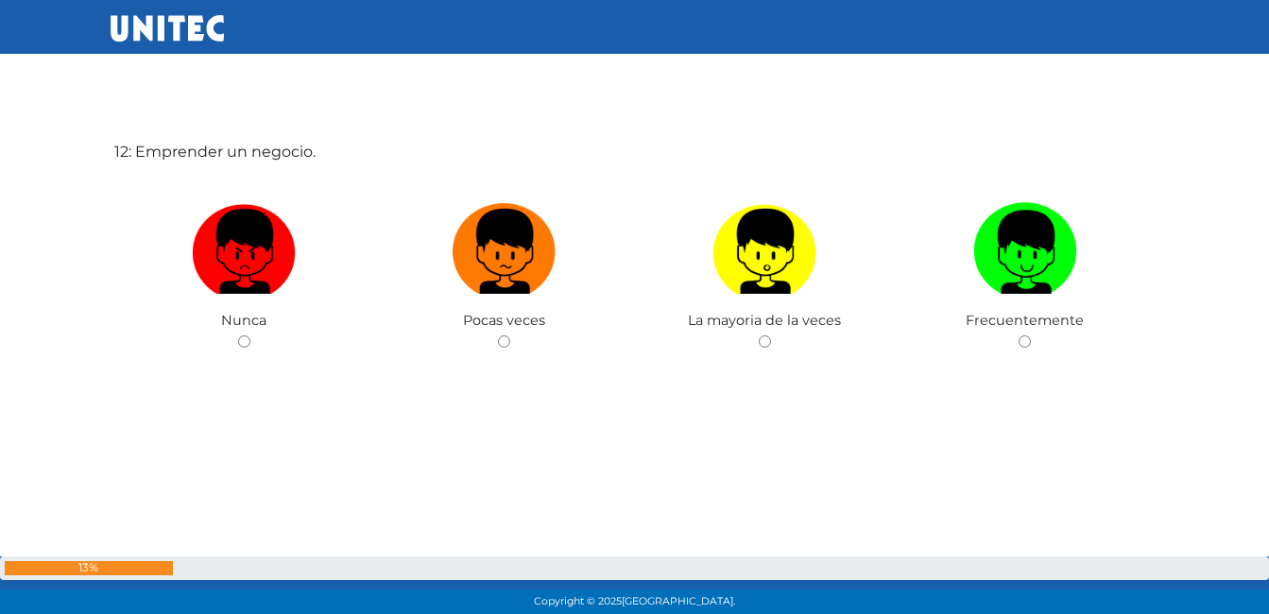
scroll to position [6902, 0]
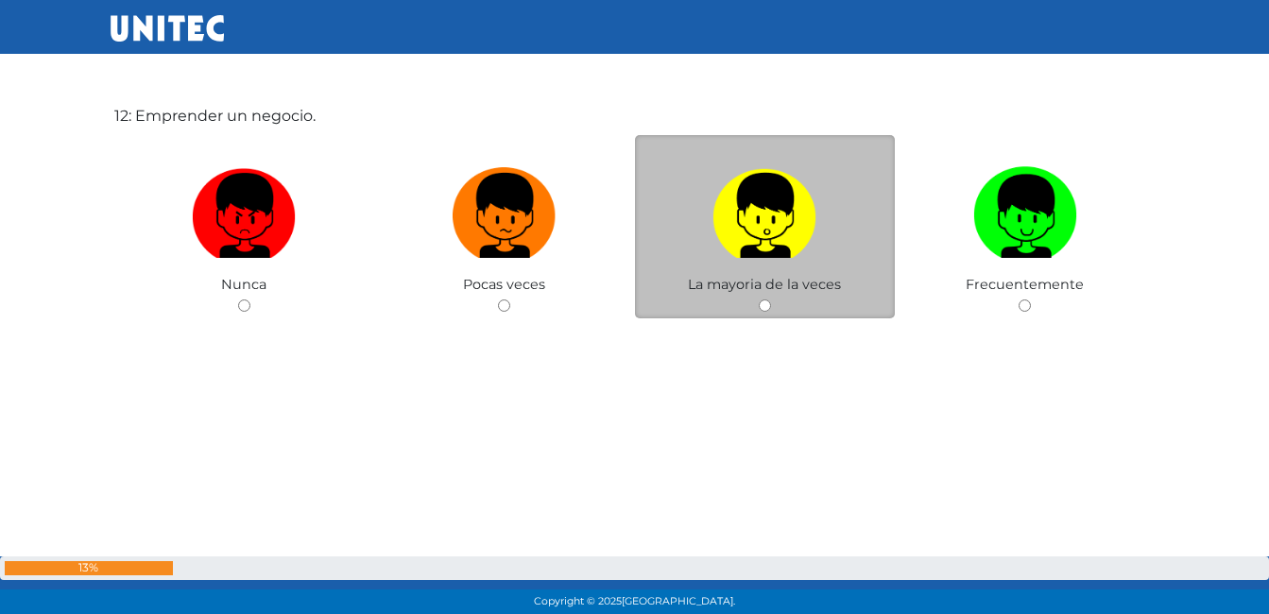
click at [763, 306] on input "radio" at bounding box center [765, 306] width 12 height 12
radio input "true"
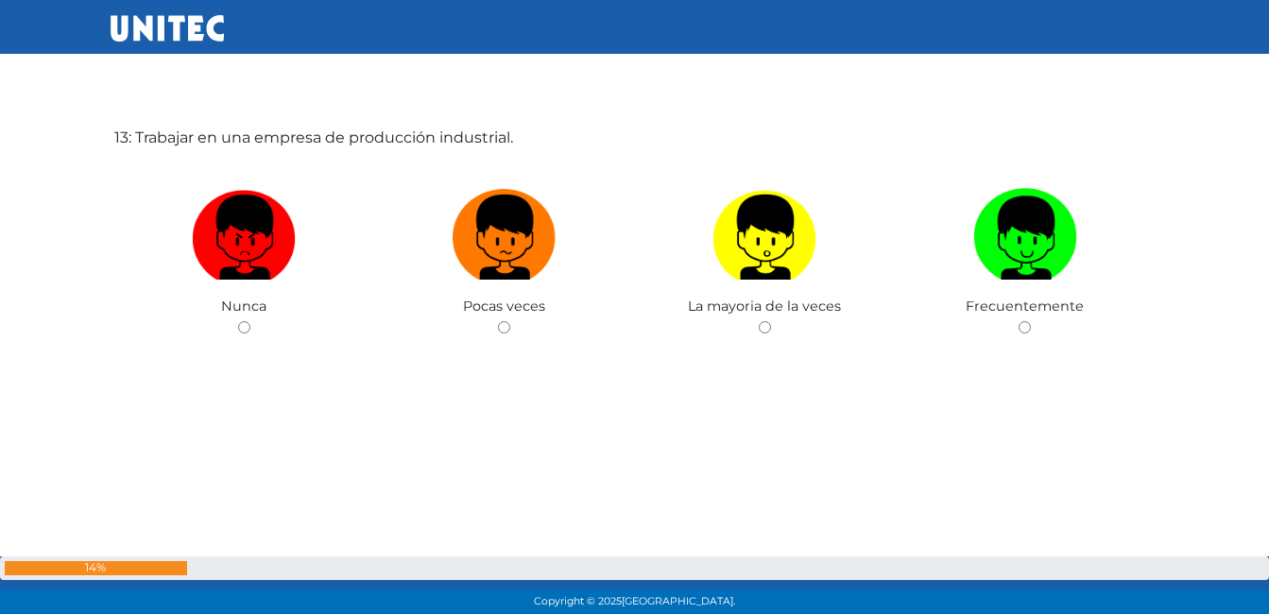
scroll to position [7527, 0]
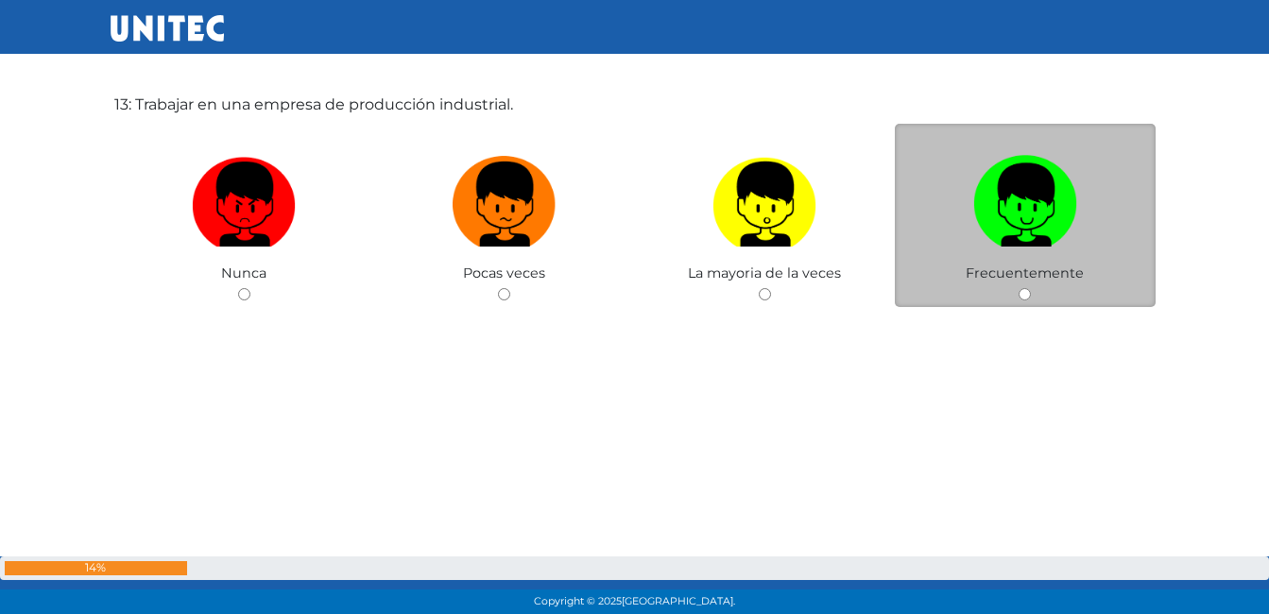
click at [1021, 290] on input "radio" at bounding box center [1025, 294] width 12 height 12
radio input "true"
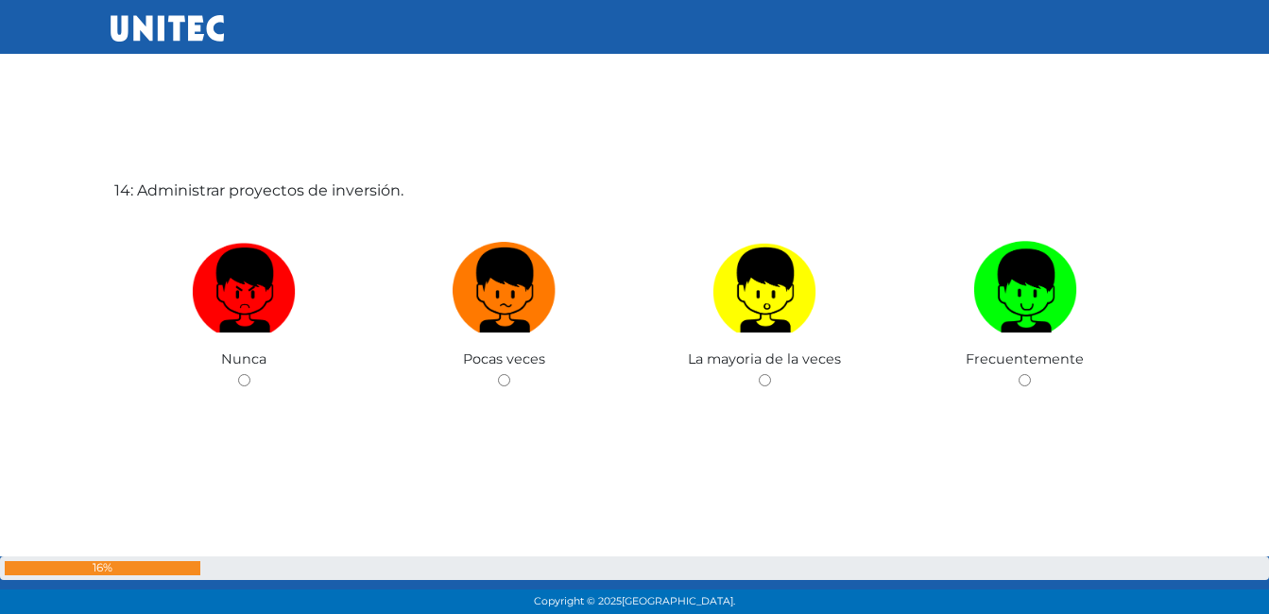
scroll to position [8081, 0]
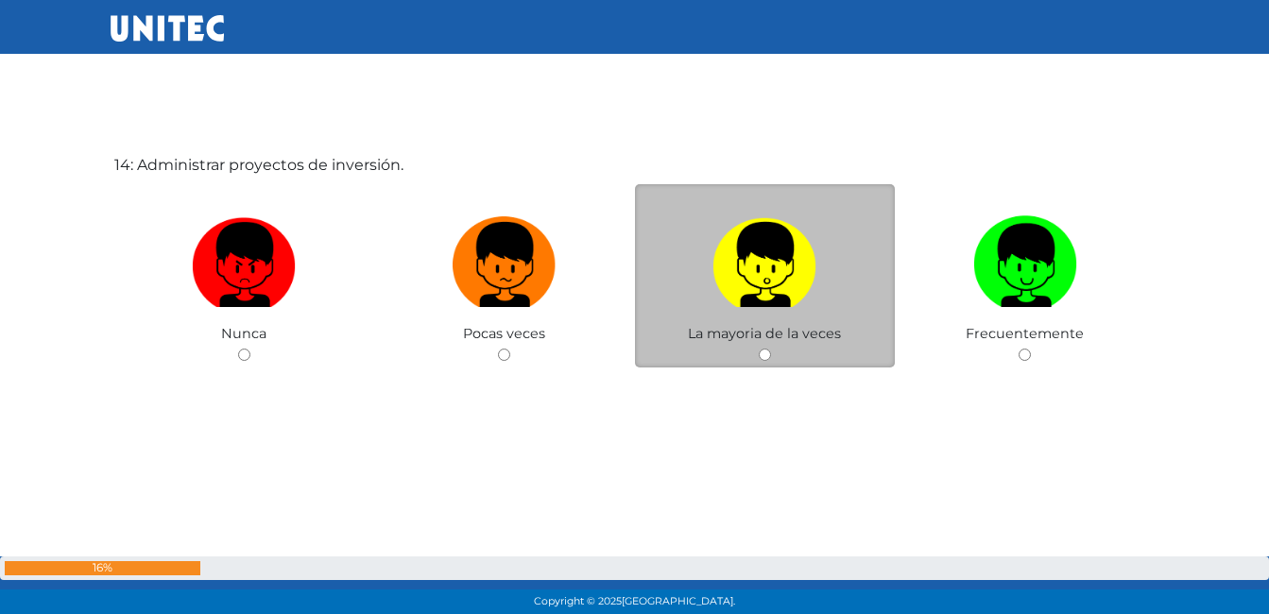
click at [767, 351] on input "radio" at bounding box center [765, 355] width 12 height 12
radio input "true"
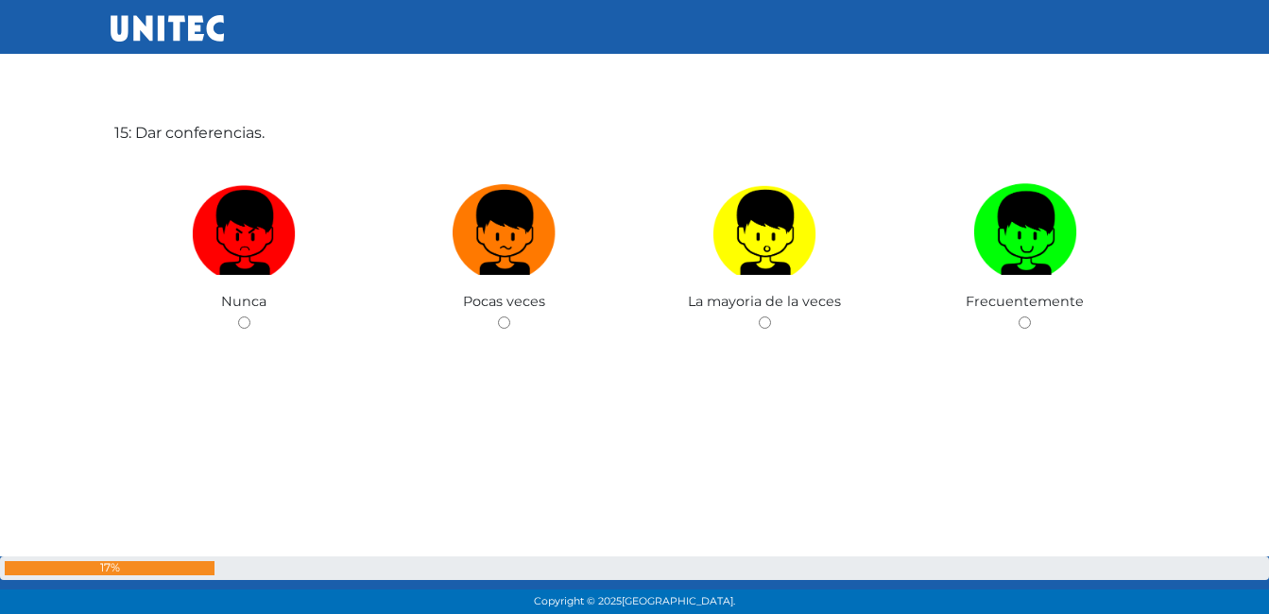
scroll to position [8743, 0]
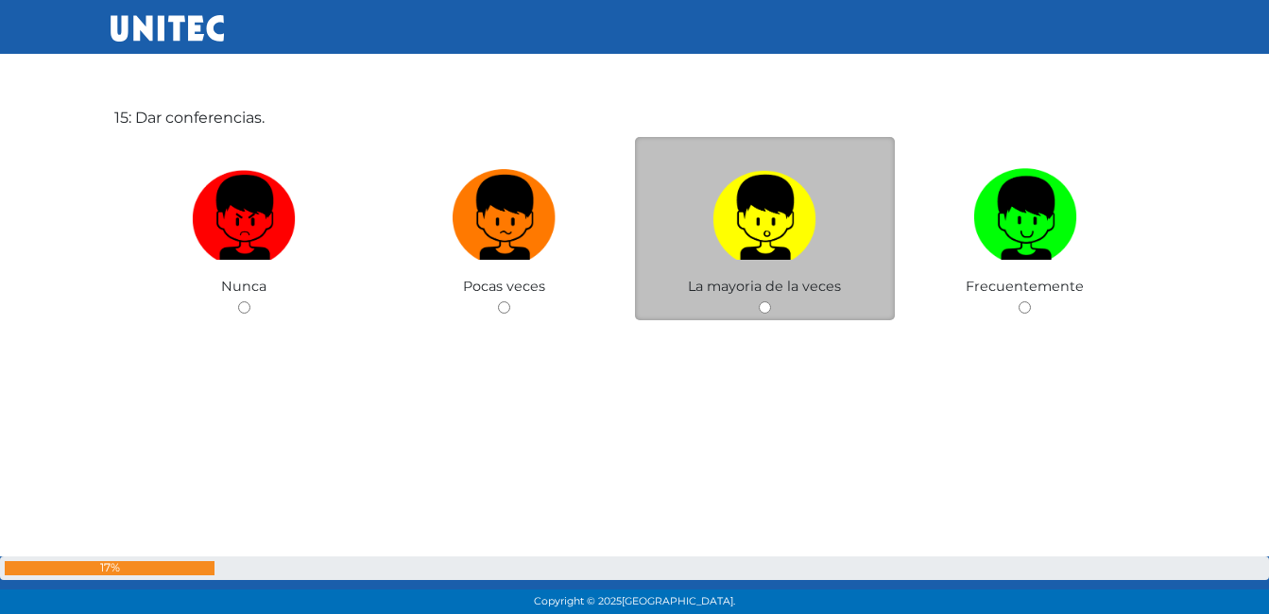
click at [762, 311] on input "radio" at bounding box center [765, 308] width 12 height 12
radio input "true"
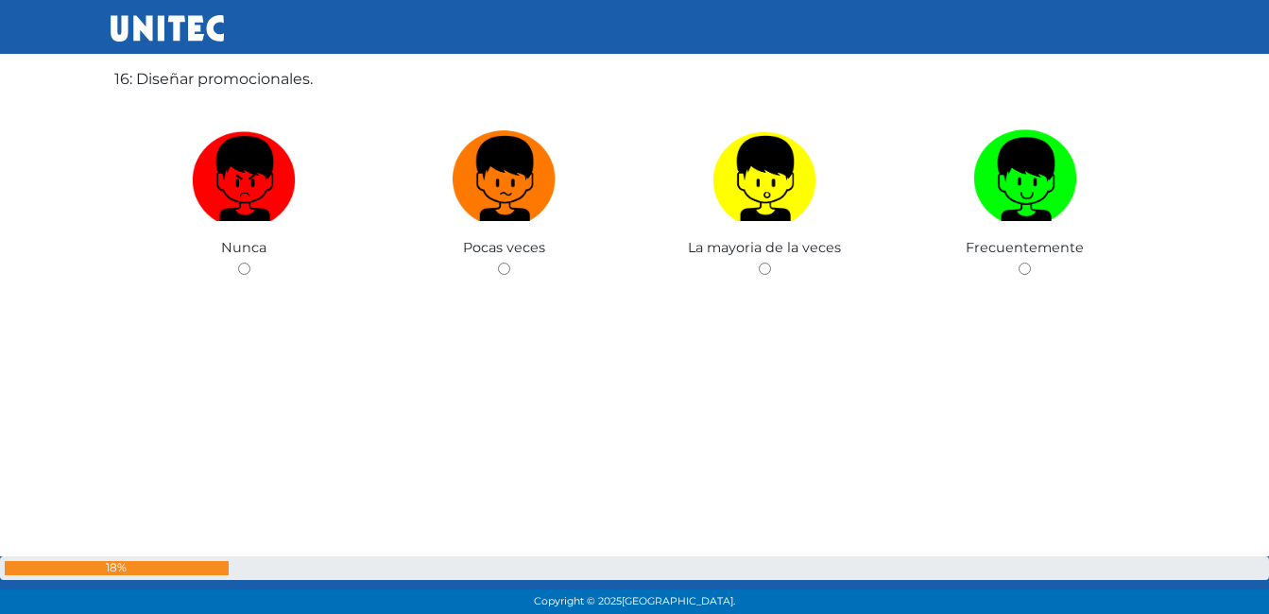
scroll to position [9405, 0]
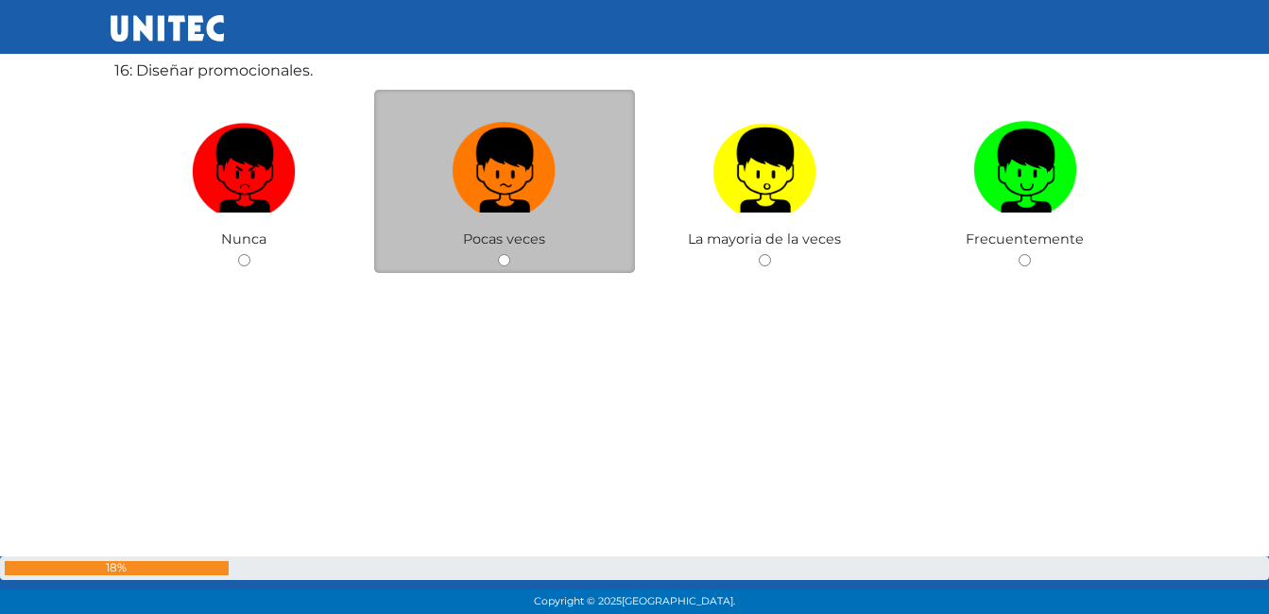
click at [504, 256] on input "radio" at bounding box center [504, 260] width 12 height 12
radio input "true"
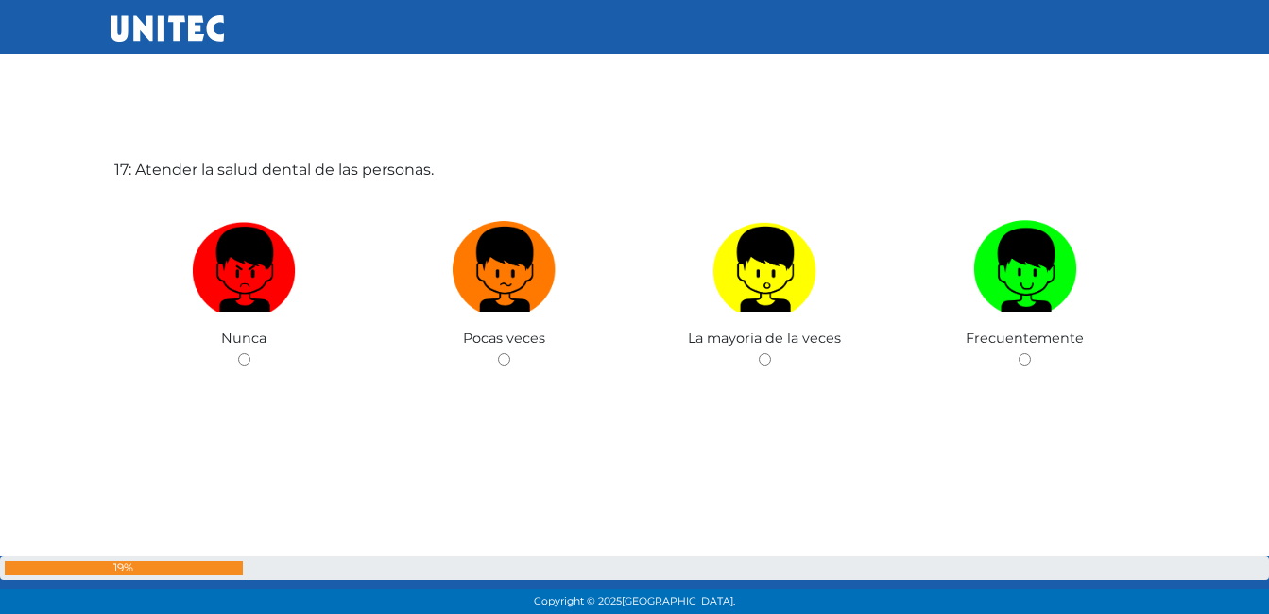
scroll to position [9992, 0]
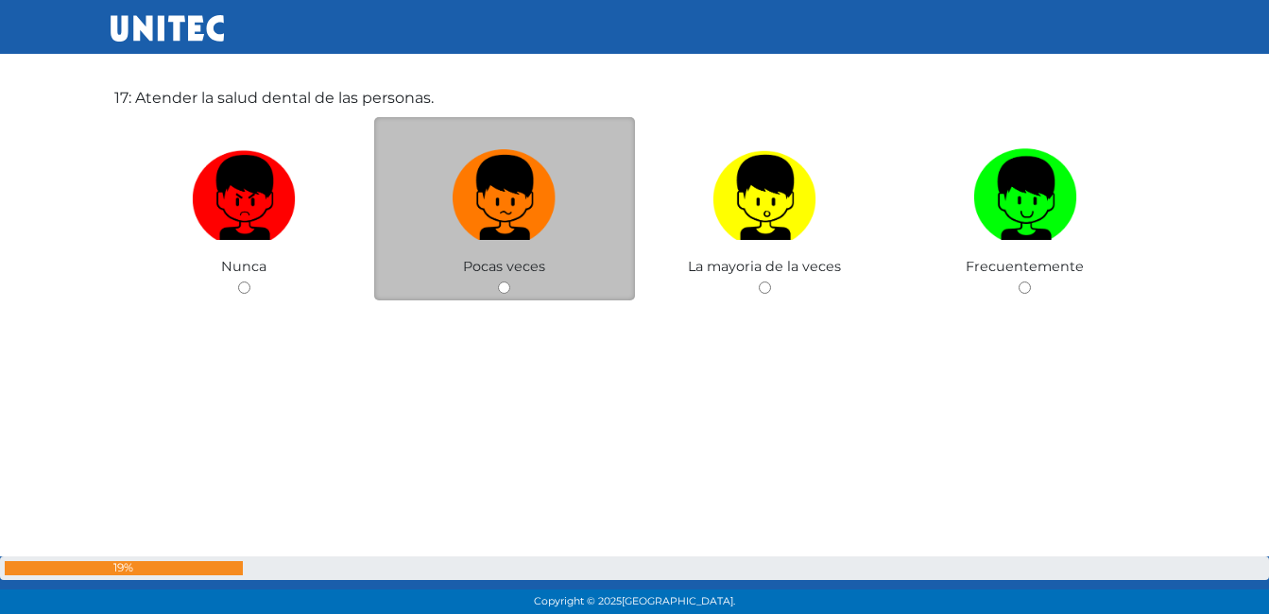
click at [504, 282] on input "radio" at bounding box center [504, 288] width 12 height 12
radio input "true"
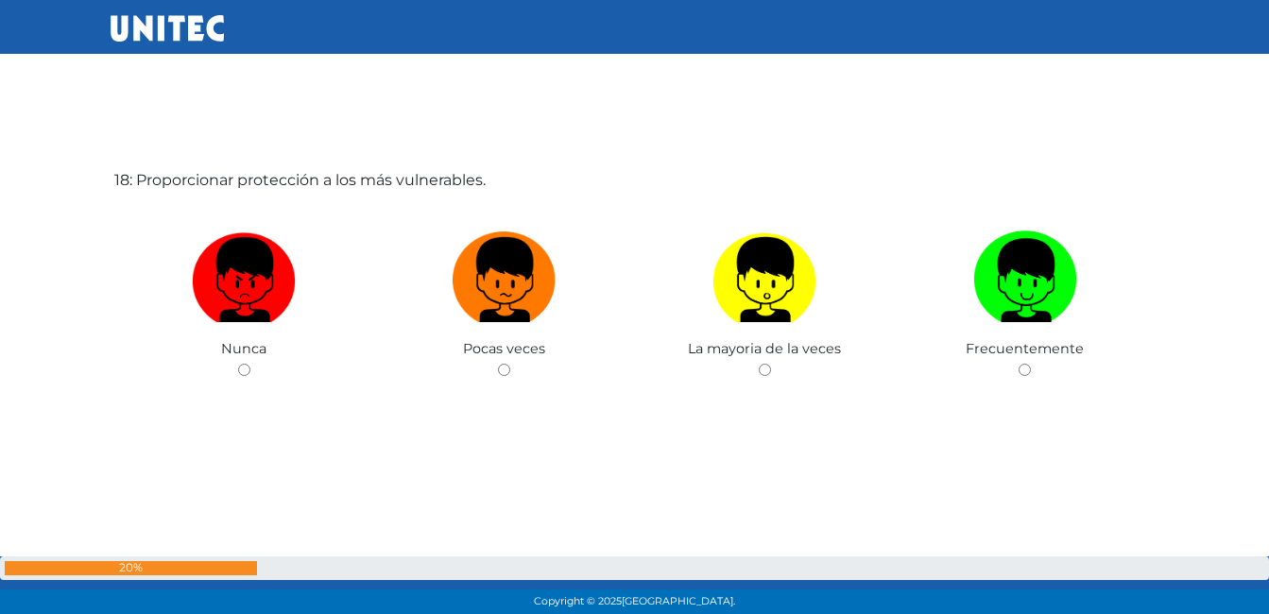
scroll to position [10530, 0]
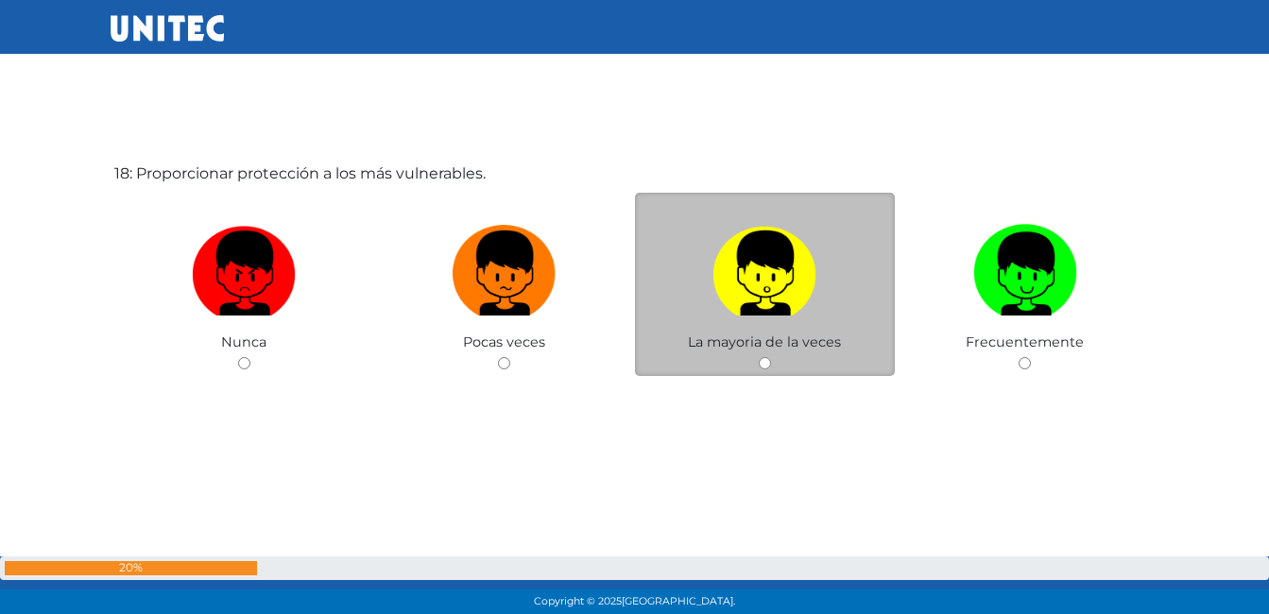
click at [745, 361] on div "La mayoria de la veces" at bounding box center [765, 285] width 261 height 184
click at [764, 365] on input "radio" at bounding box center [765, 363] width 12 height 12
radio input "true"
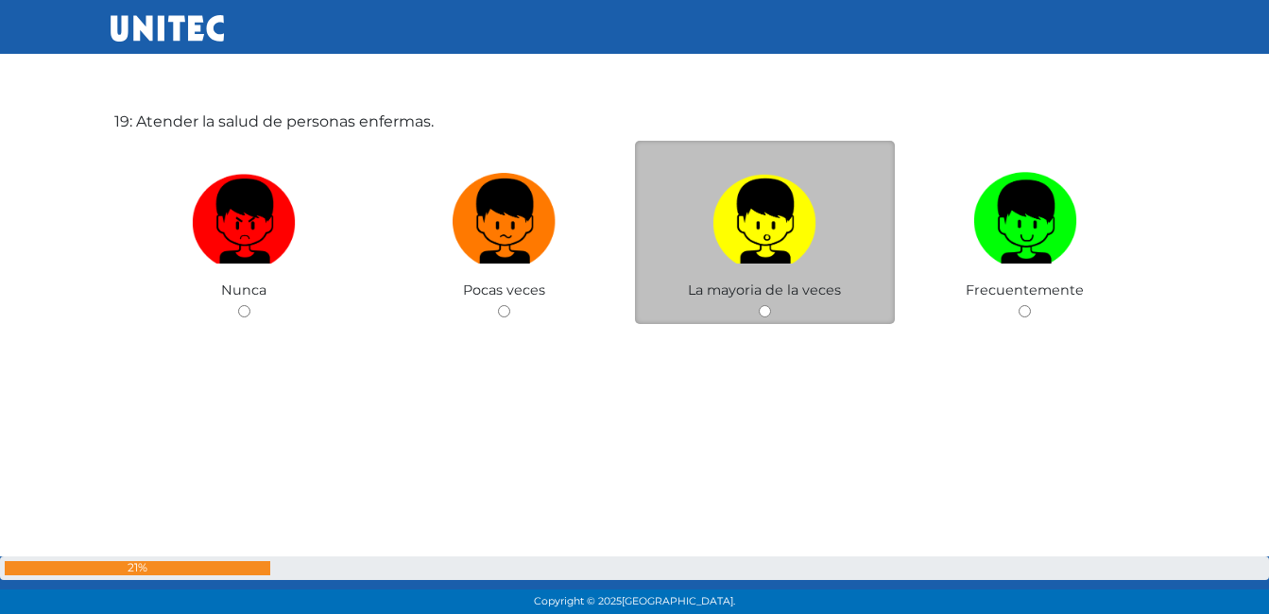
scroll to position [11230, 0]
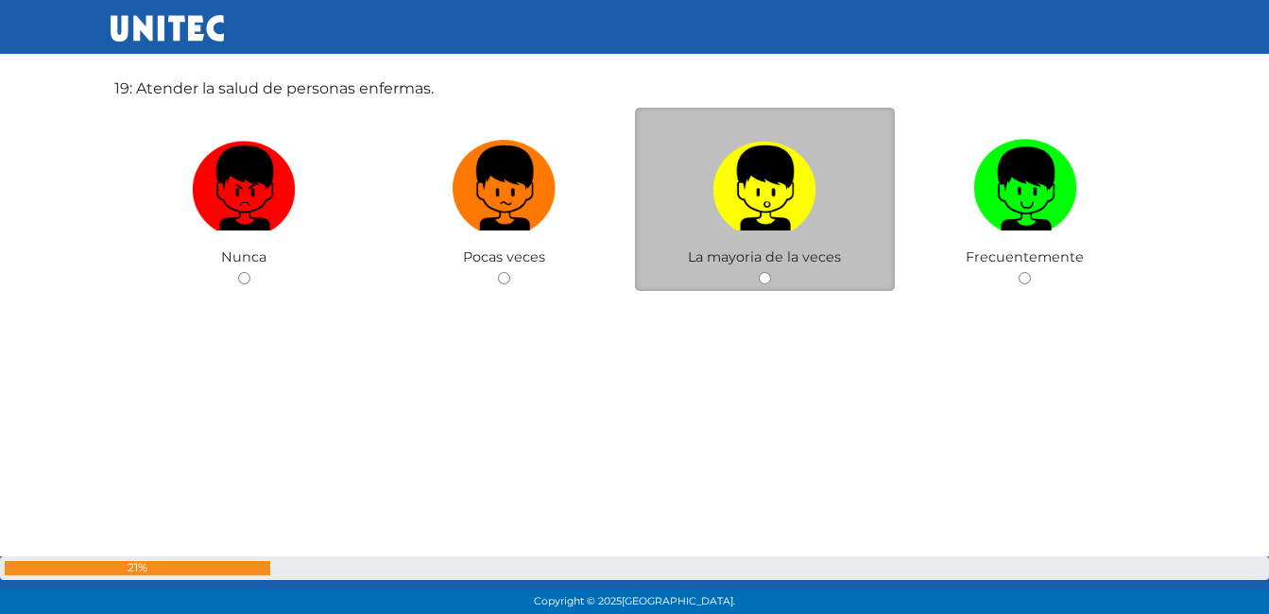
click at [767, 283] on input "radio" at bounding box center [765, 278] width 12 height 12
radio input "true"
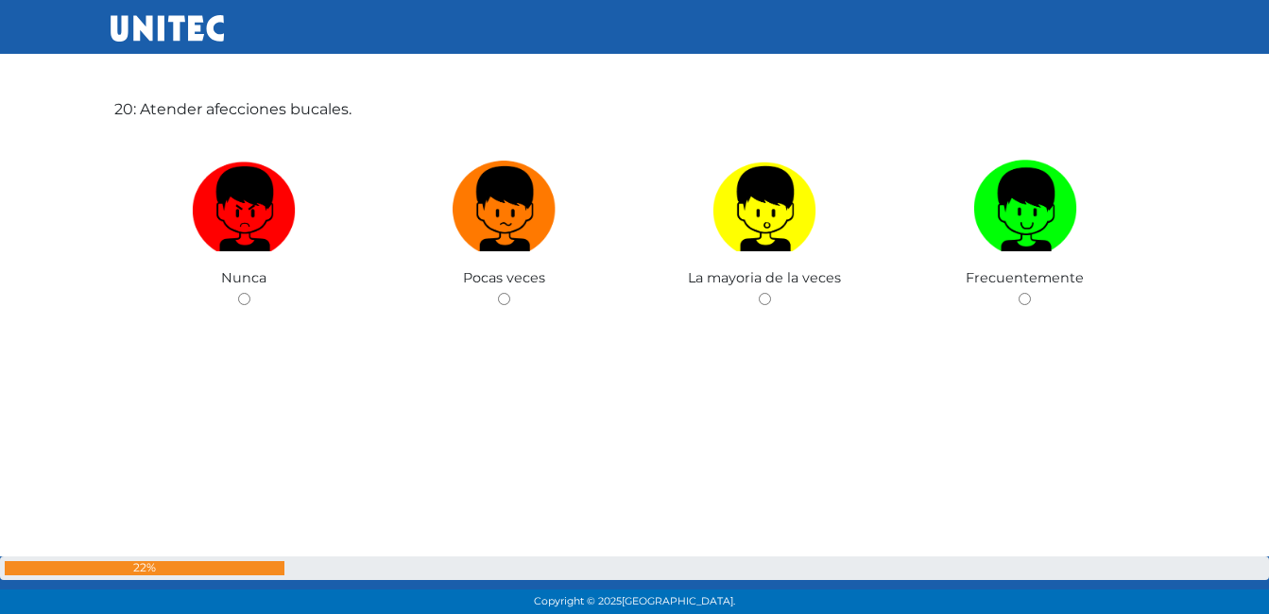
scroll to position [11845, 0]
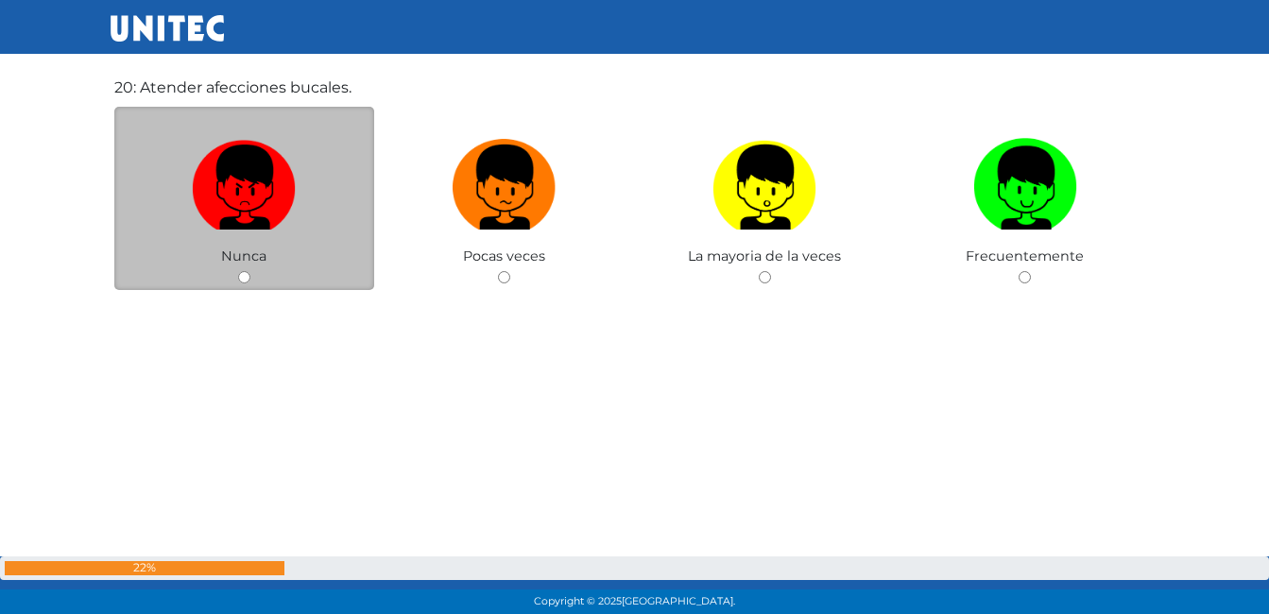
click at [239, 277] on input "radio" at bounding box center [244, 277] width 12 height 12
radio input "true"
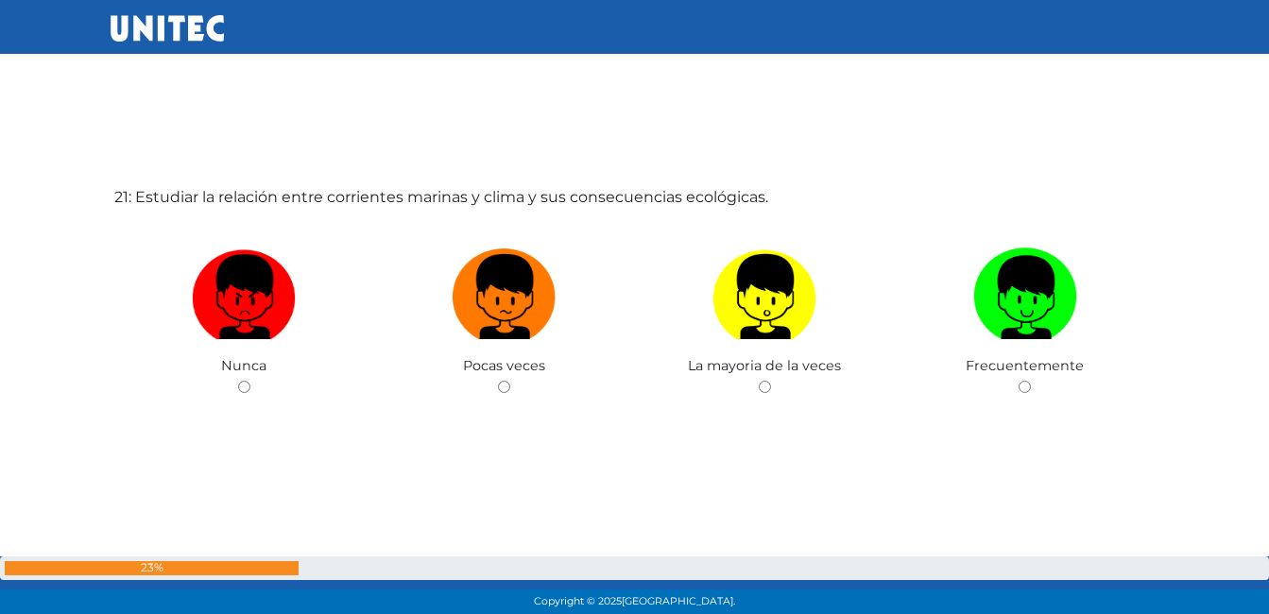
scroll to position [12383, 0]
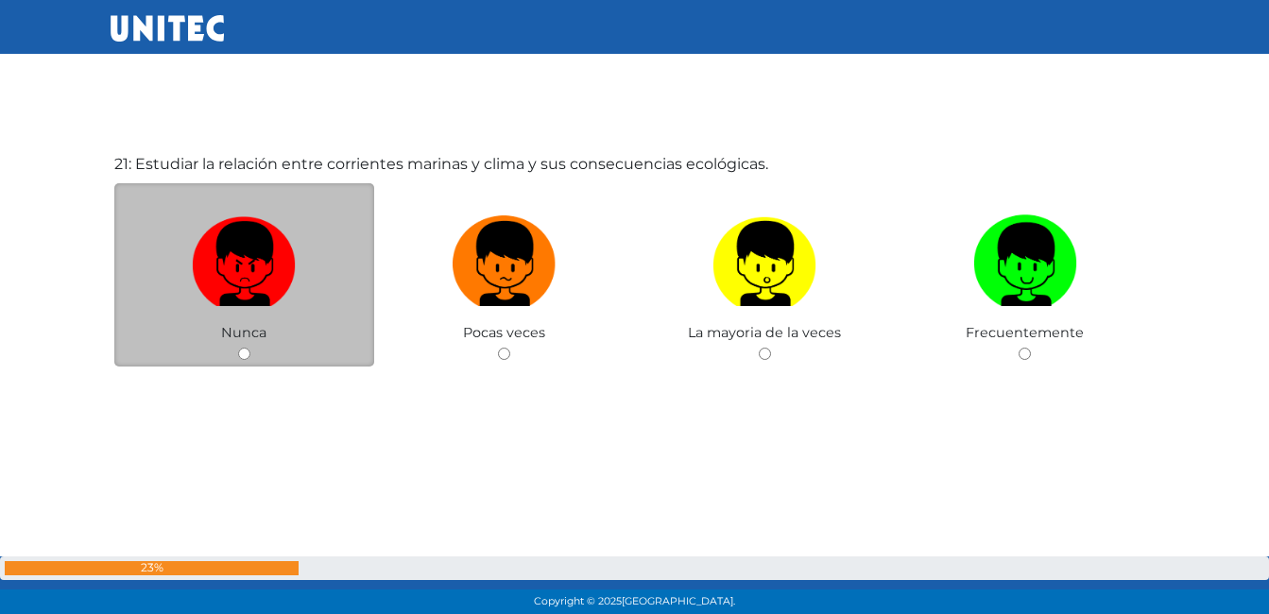
click at [243, 352] on input "radio" at bounding box center [244, 354] width 12 height 12
radio input "true"
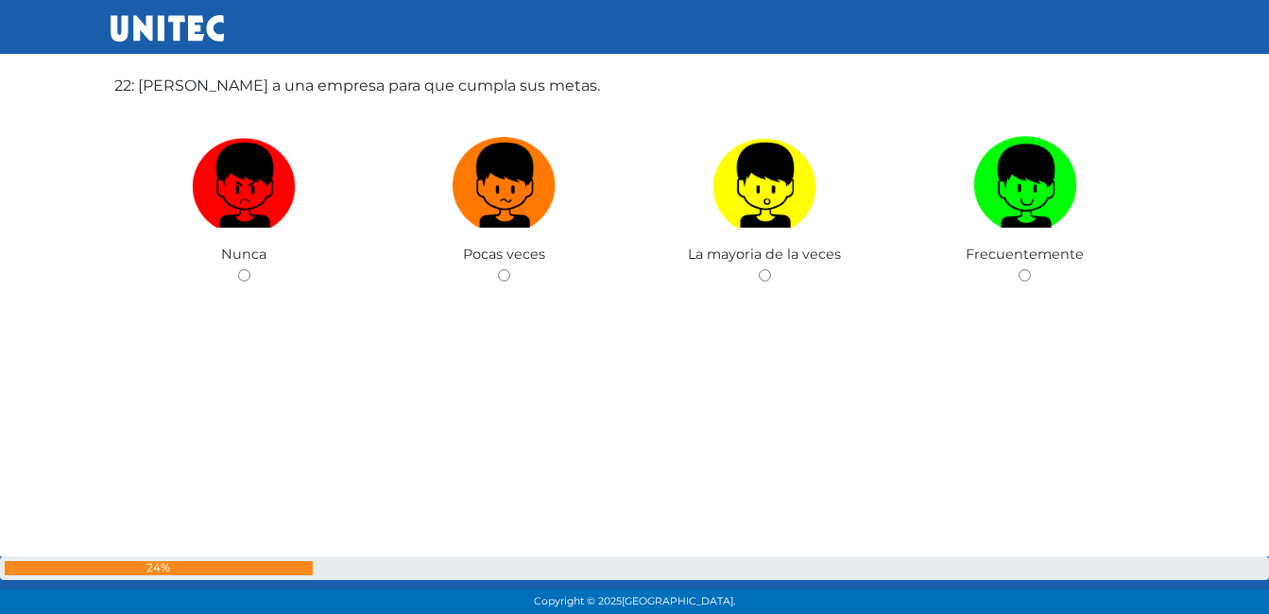
scroll to position [12950, 0]
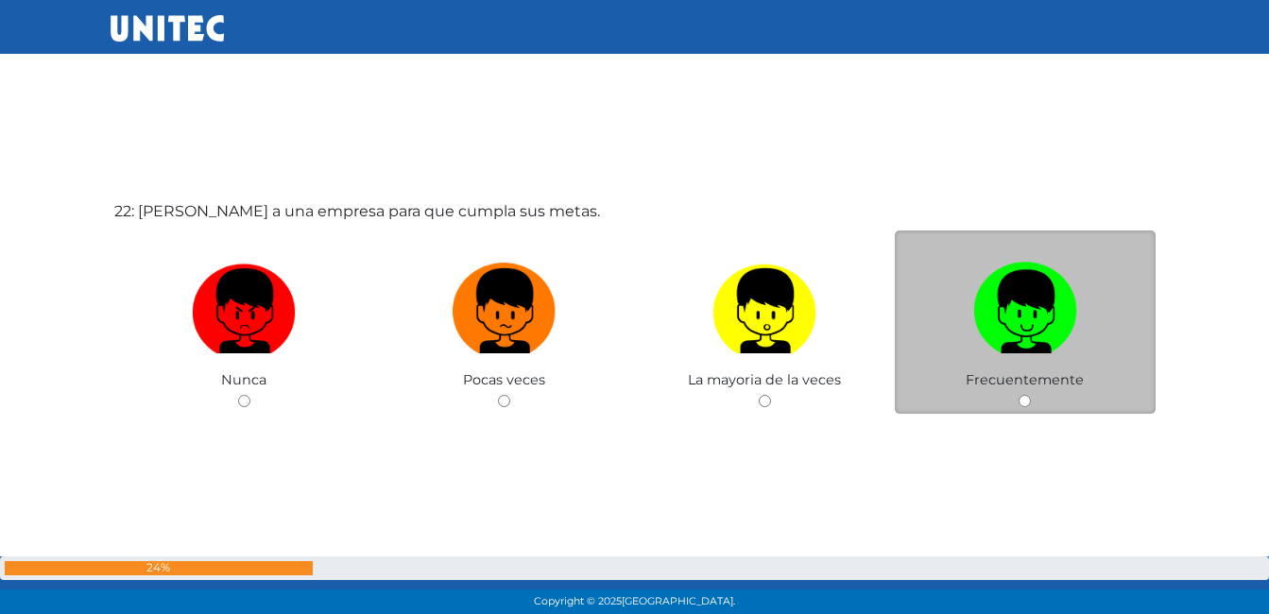
click at [1028, 397] on input "radio" at bounding box center [1025, 401] width 12 height 12
radio input "true"
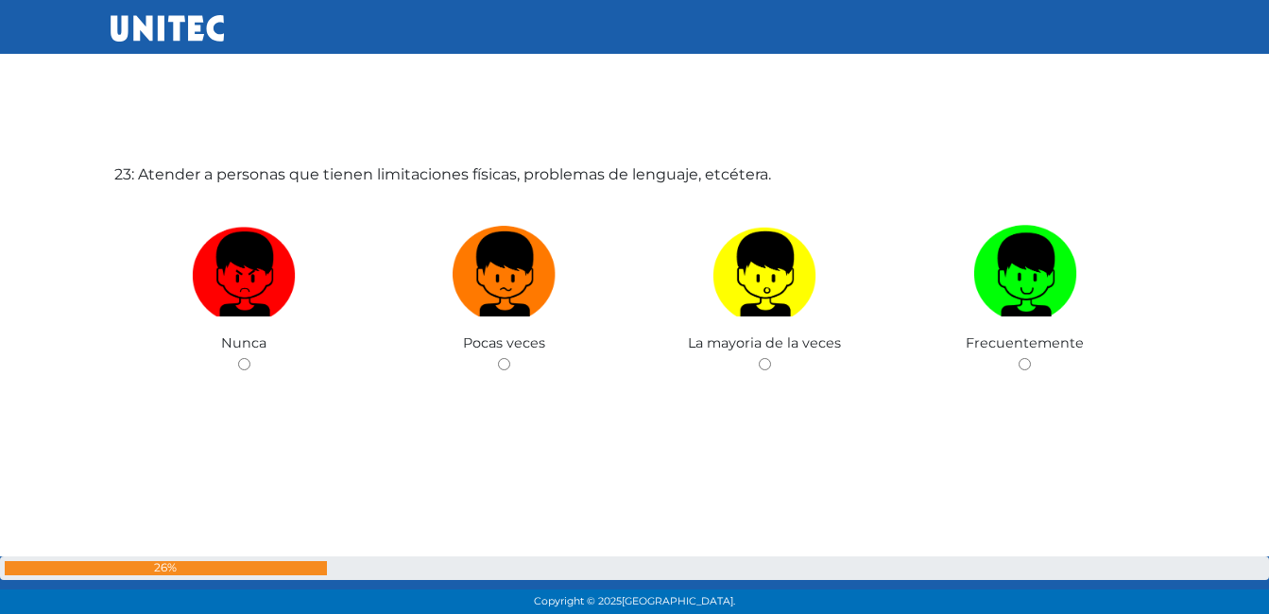
scroll to position [13612, 0]
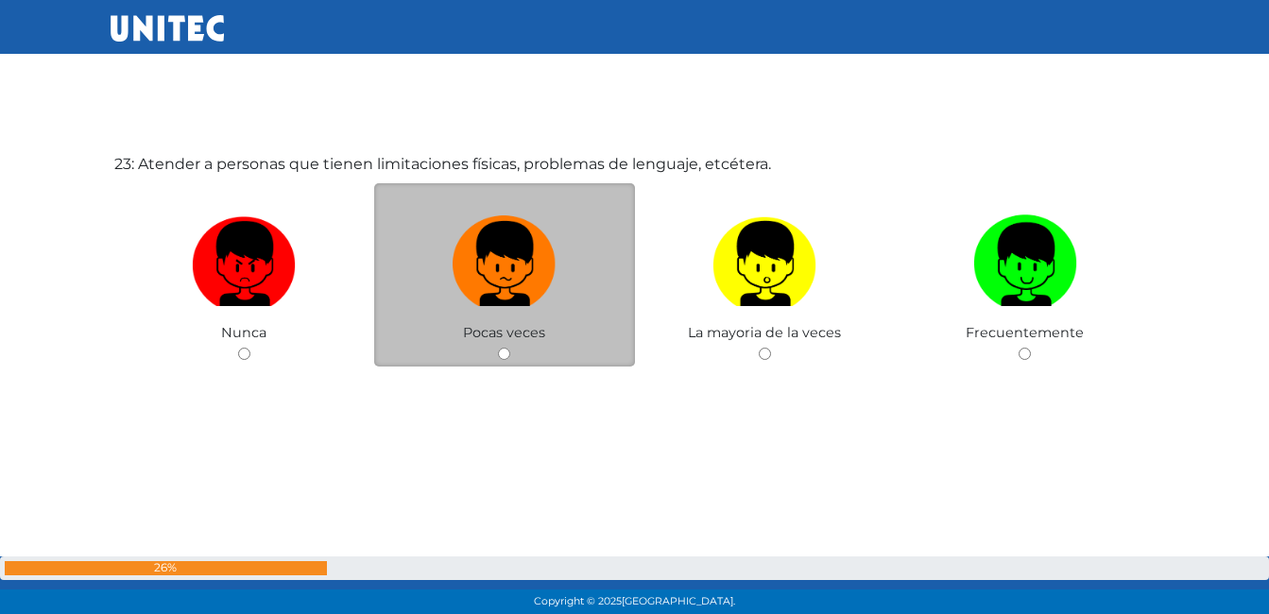
click at [504, 356] on input "radio" at bounding box center [504, 354] width 12 height 12
radio input "true"
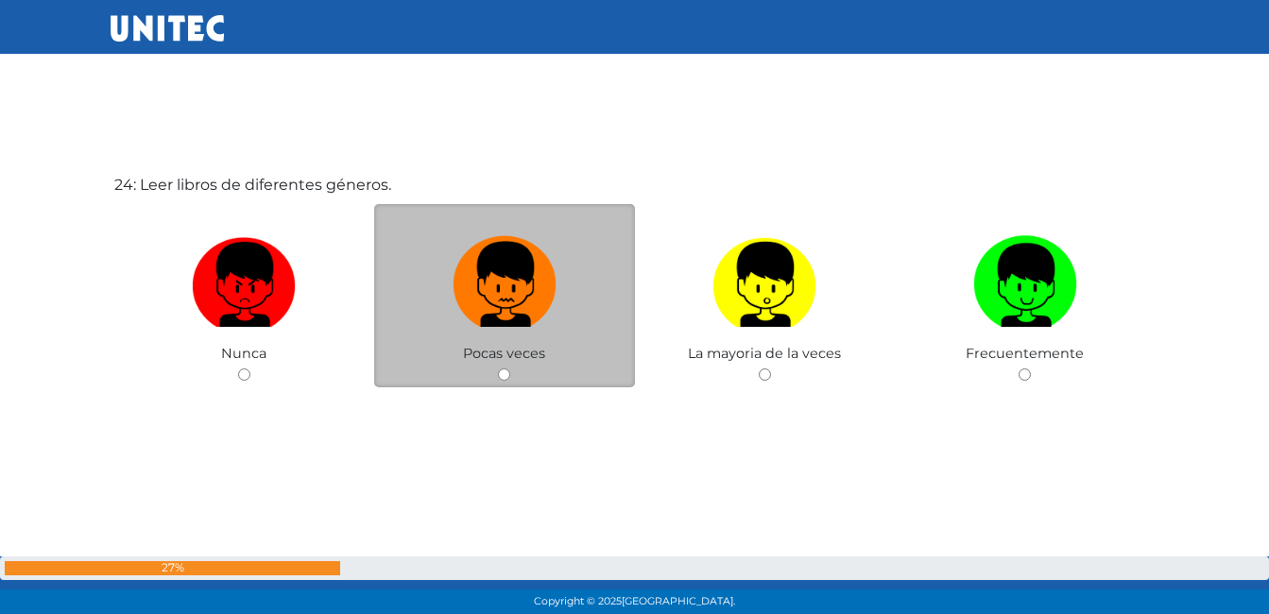
scroll to position [14273, 0]
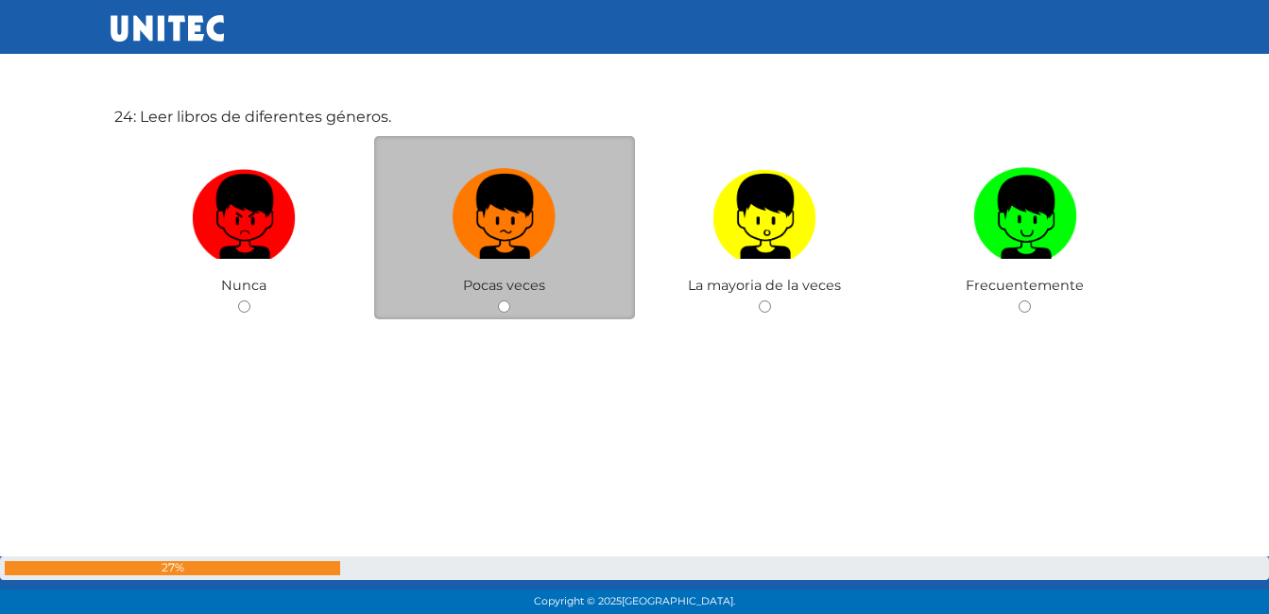
click at [491, 303] on div "Pocas veces" at bounding box center [504, 228] width 261 height 184
click at [504, 305] on input "radio" at bounding box center [504, 307] width 12 height 12
radio input "true"
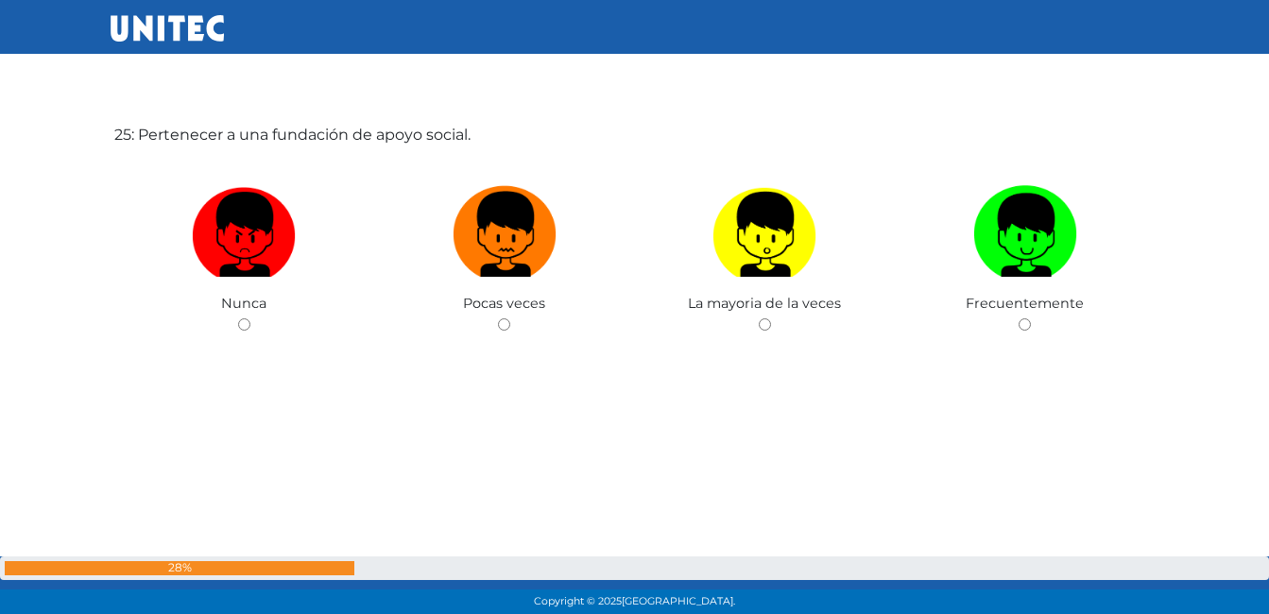
scroll to position [14775, 0]
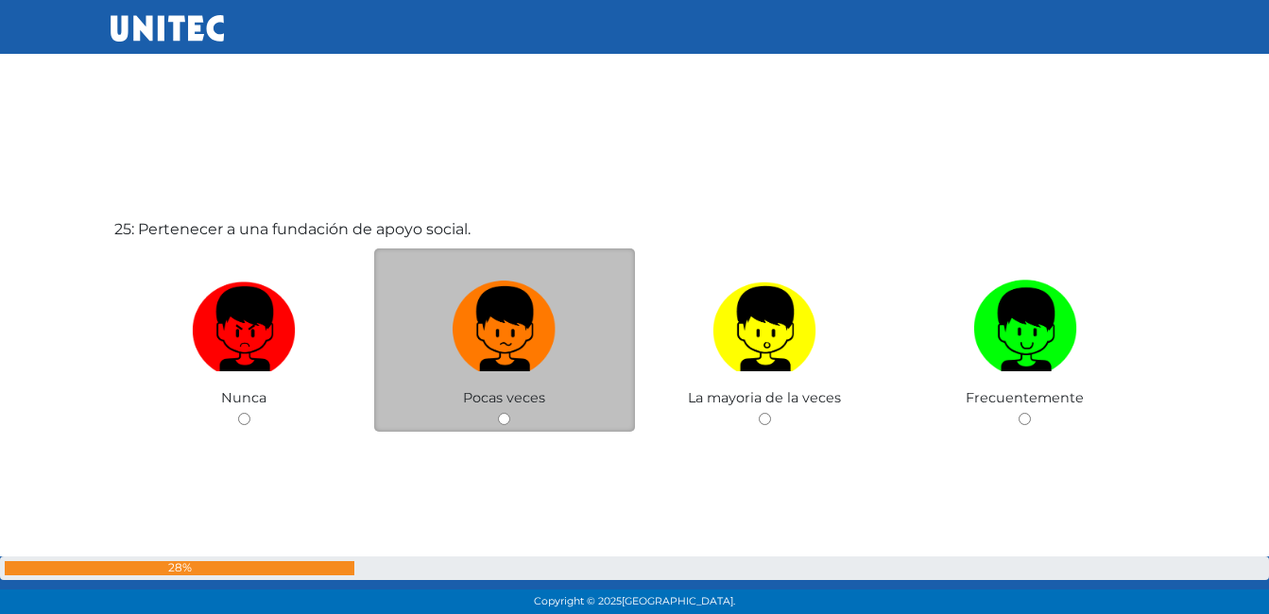
click at [506, 418] on input "radio" at bounding box center [504, 419] width 12 height 12
radio input "true"
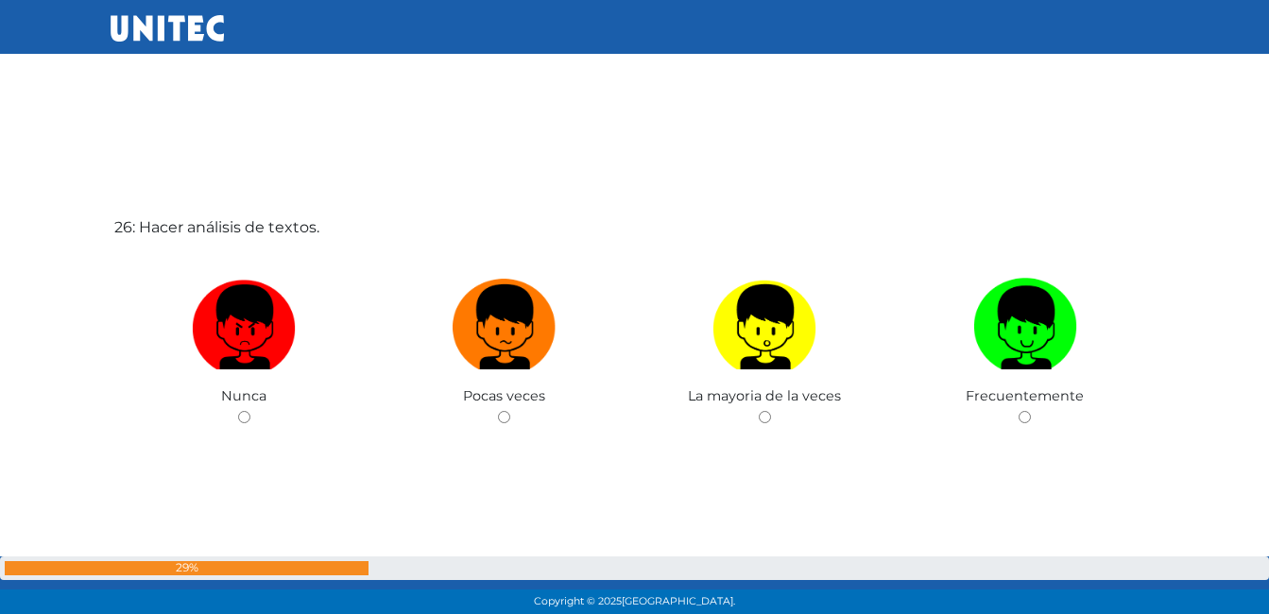
scroll to position [15486, 0]
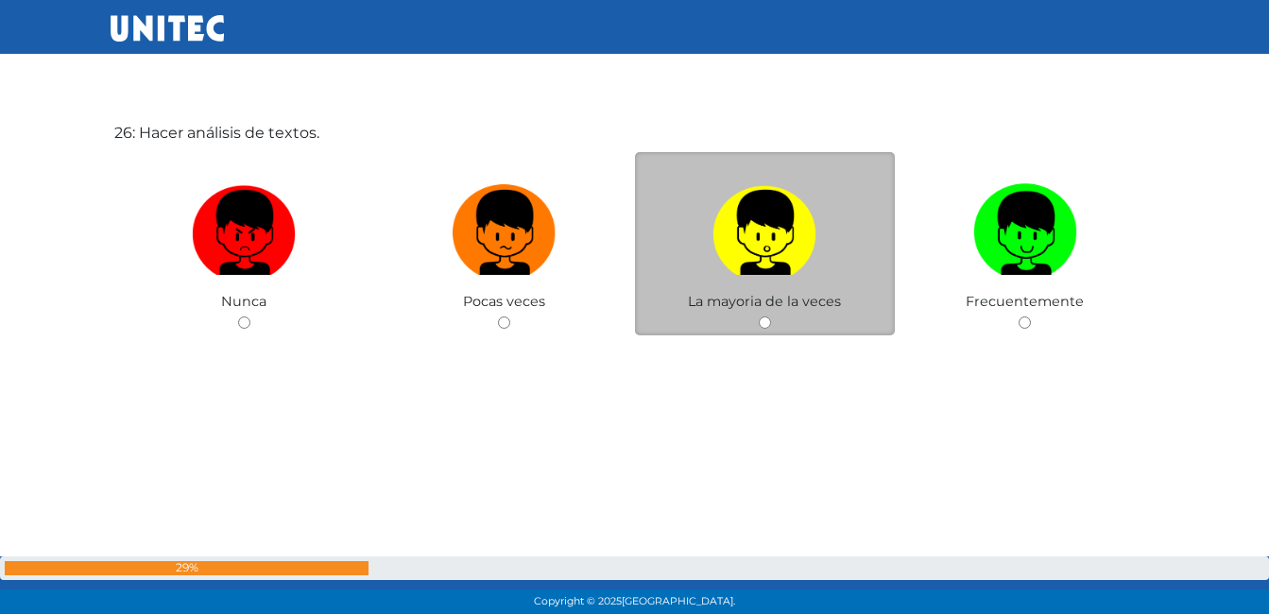
click at [762, 326] on input "radio" at bounding box center [765, 323] width 12 height 12
radio input "true"
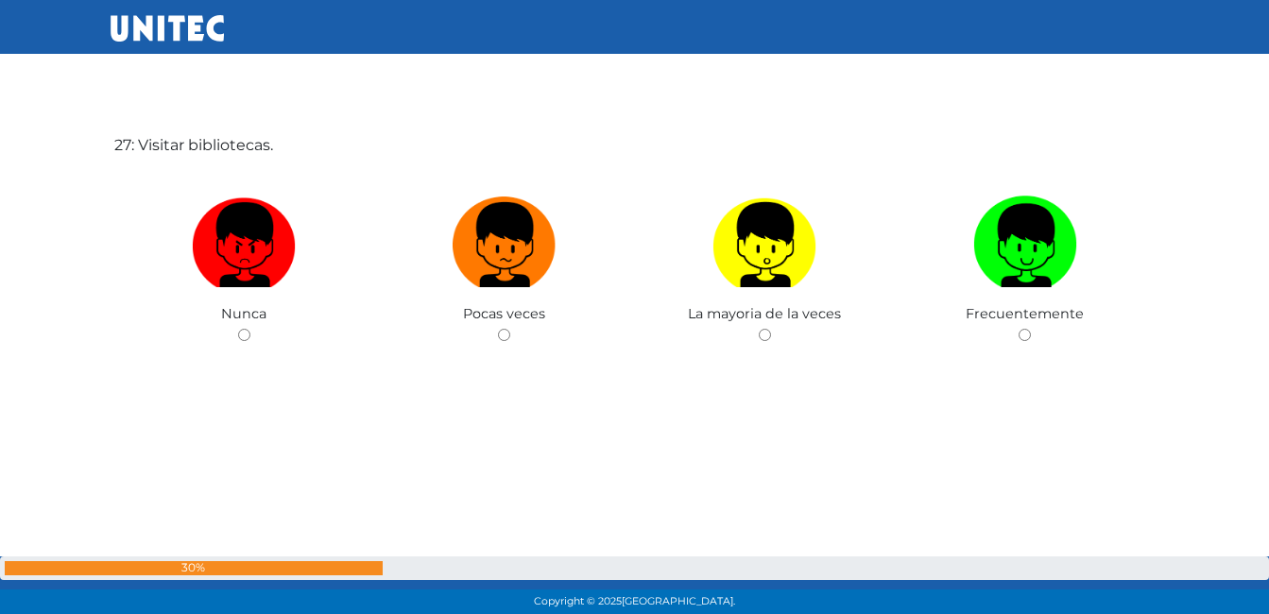
scroll to position [16090, 0]
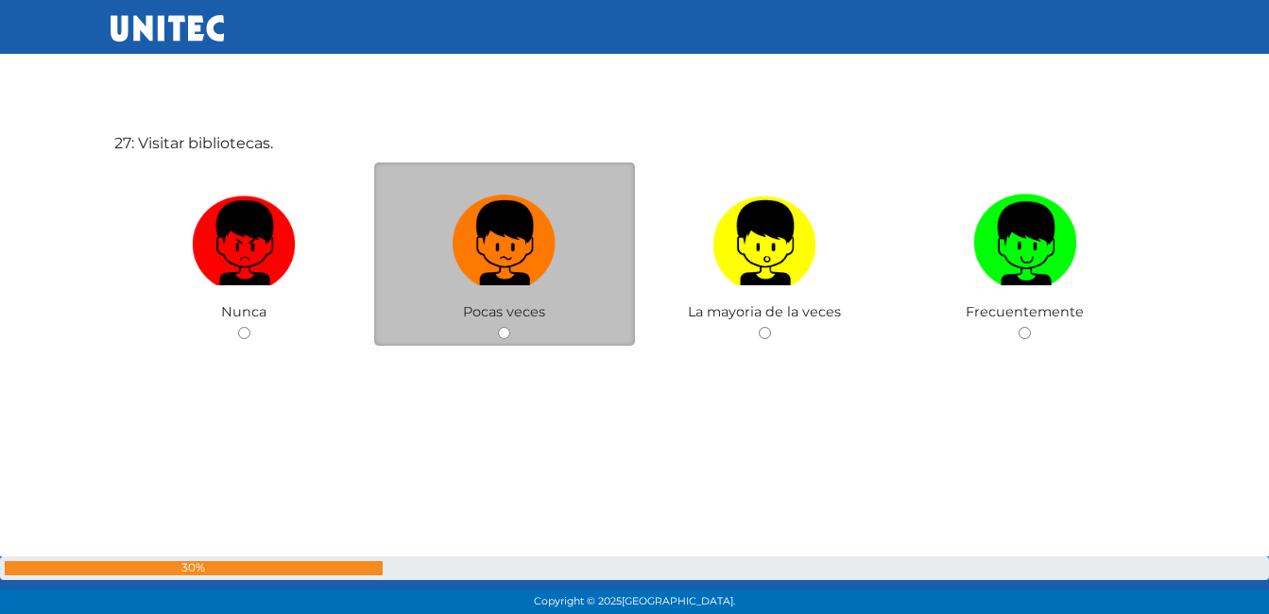
click at [501, 328] on input "radio" at bounding box center [504, 333] width 12 height 12
radio input "true"
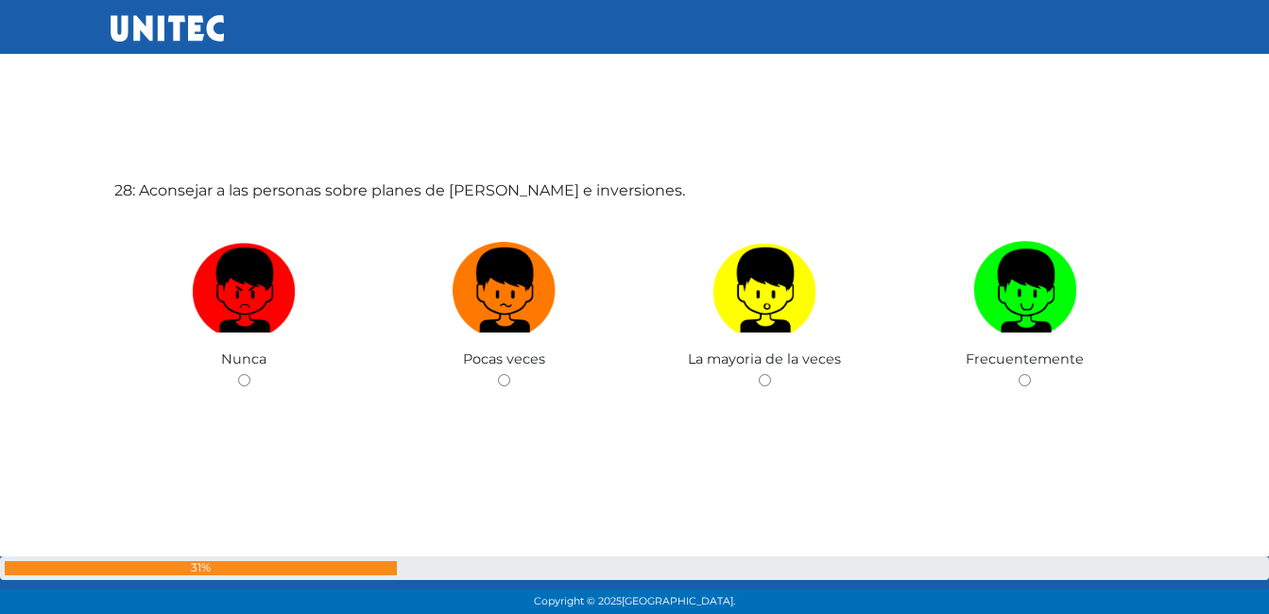
scroll to position [16752, 0]
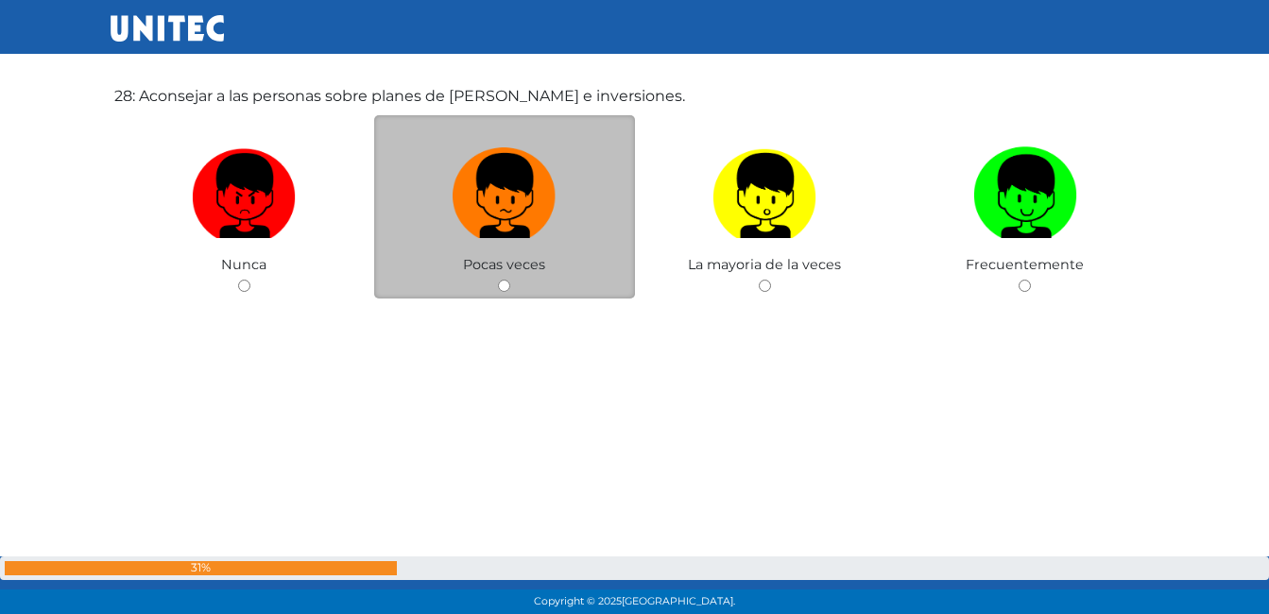
click at [509, 286] on input "radio" at bounding box center [504, 286] width 12 height 12
radio input "true"
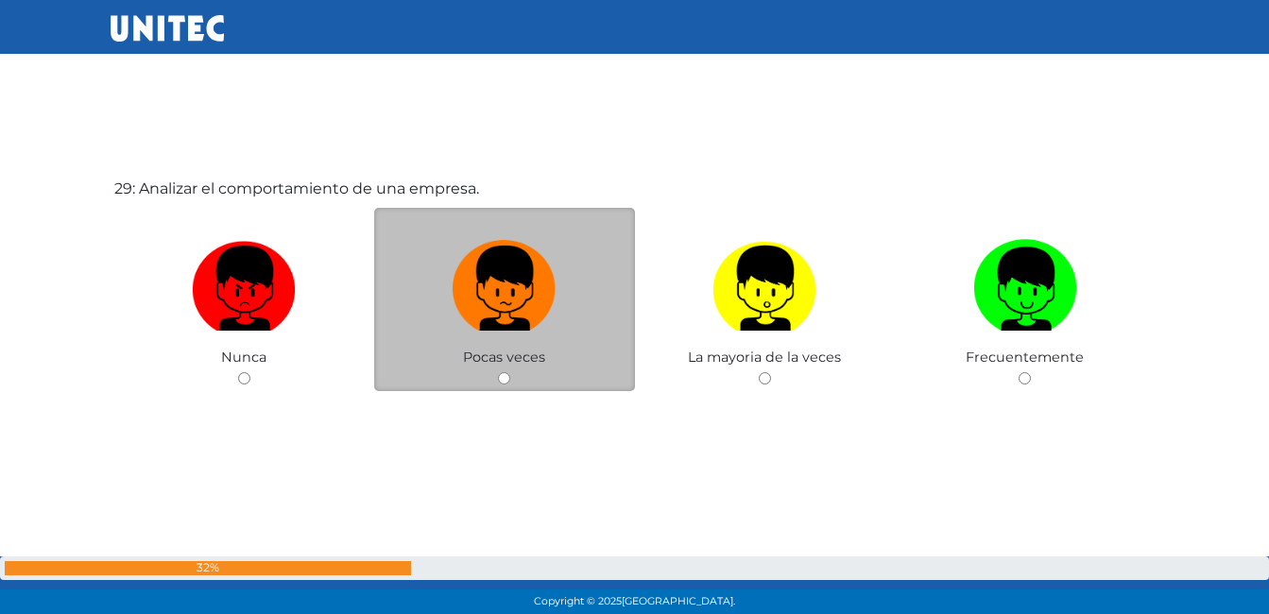
scroll to position [17306, 0]
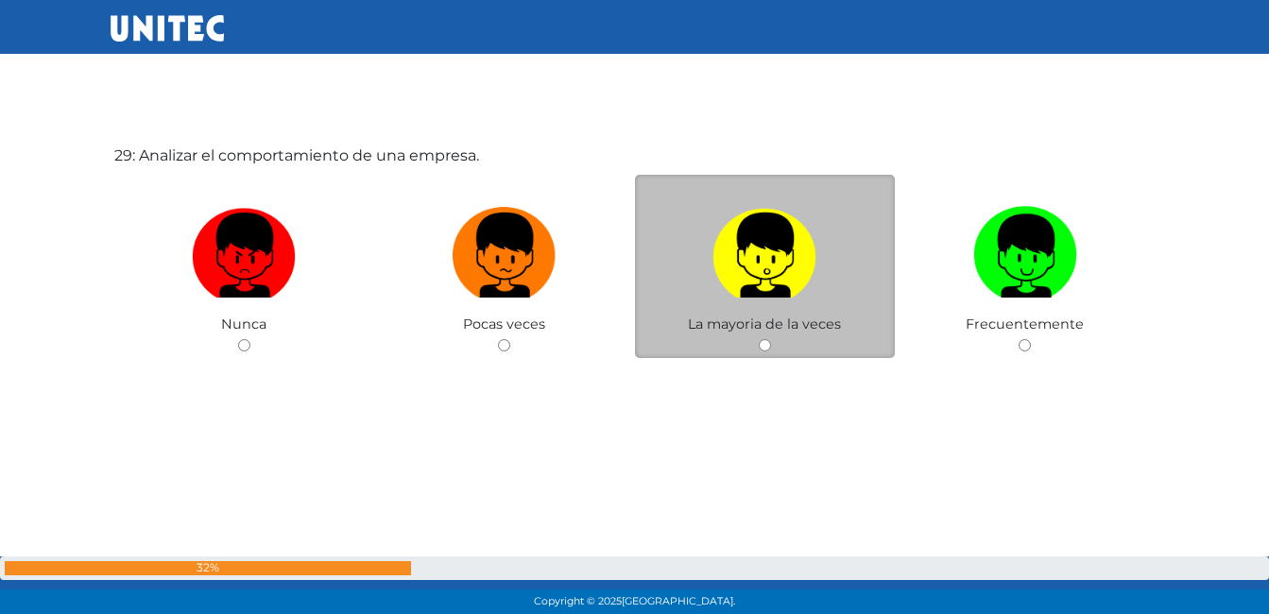
click at [765, 344] on input "radio" at bounding box center [765, 345] width 12 height 12
radio input "true"
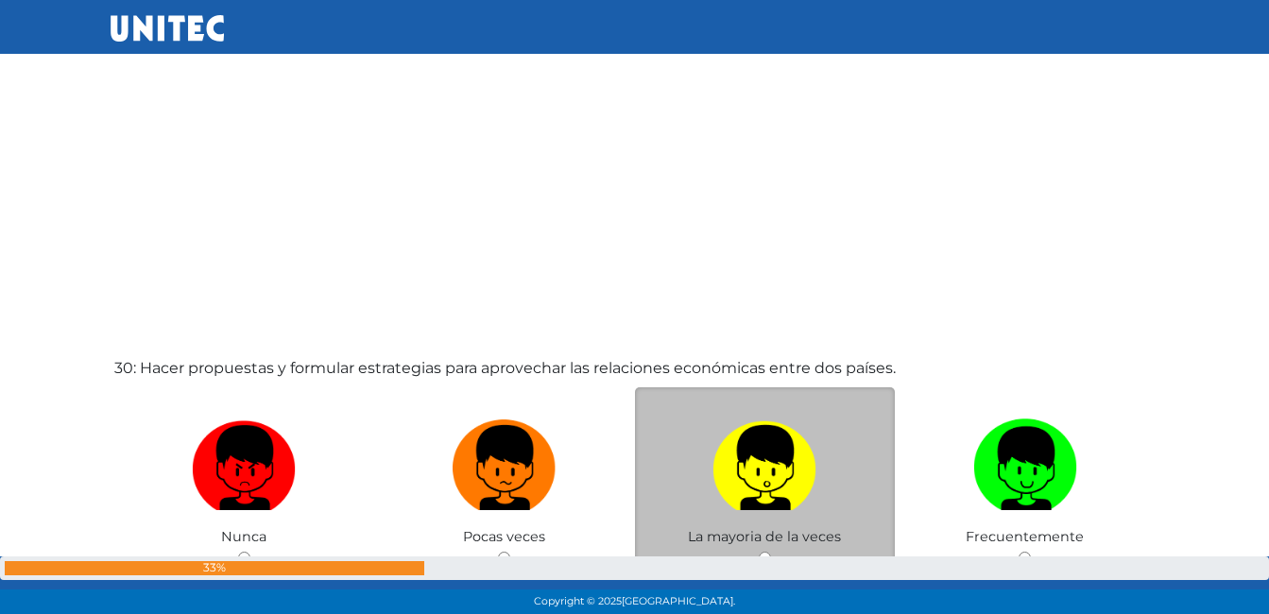
scroll to position [17829, 0]
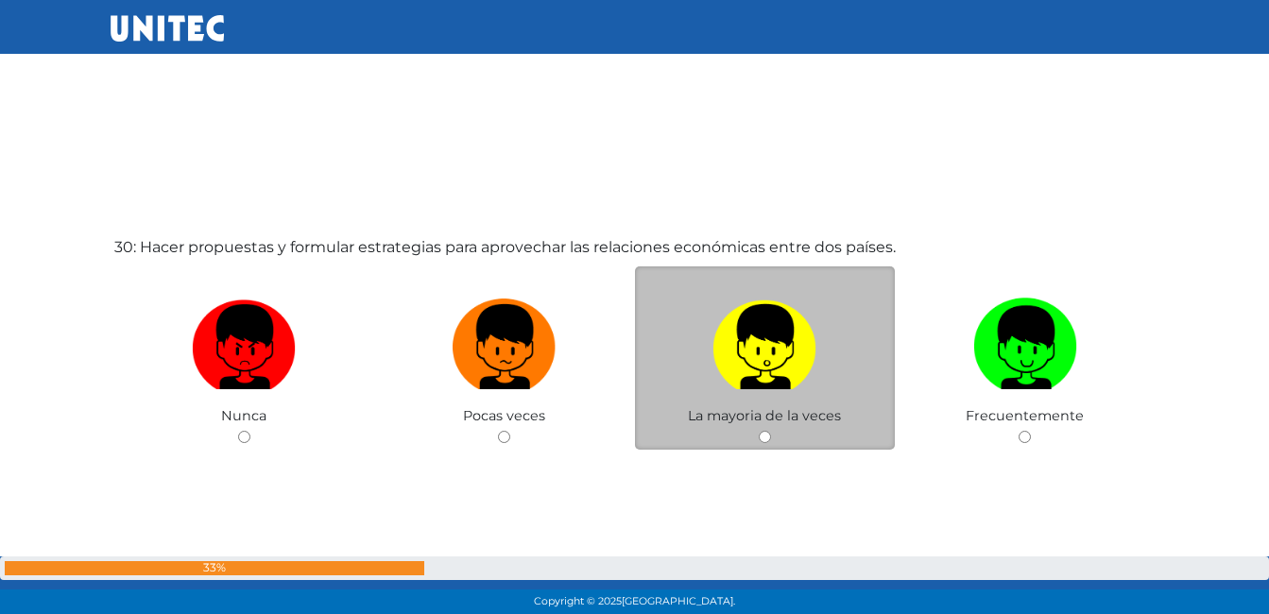
click at [762, 433] on input "radio" at bounding box center [765, 437] width 12 height 12
radio input "true"
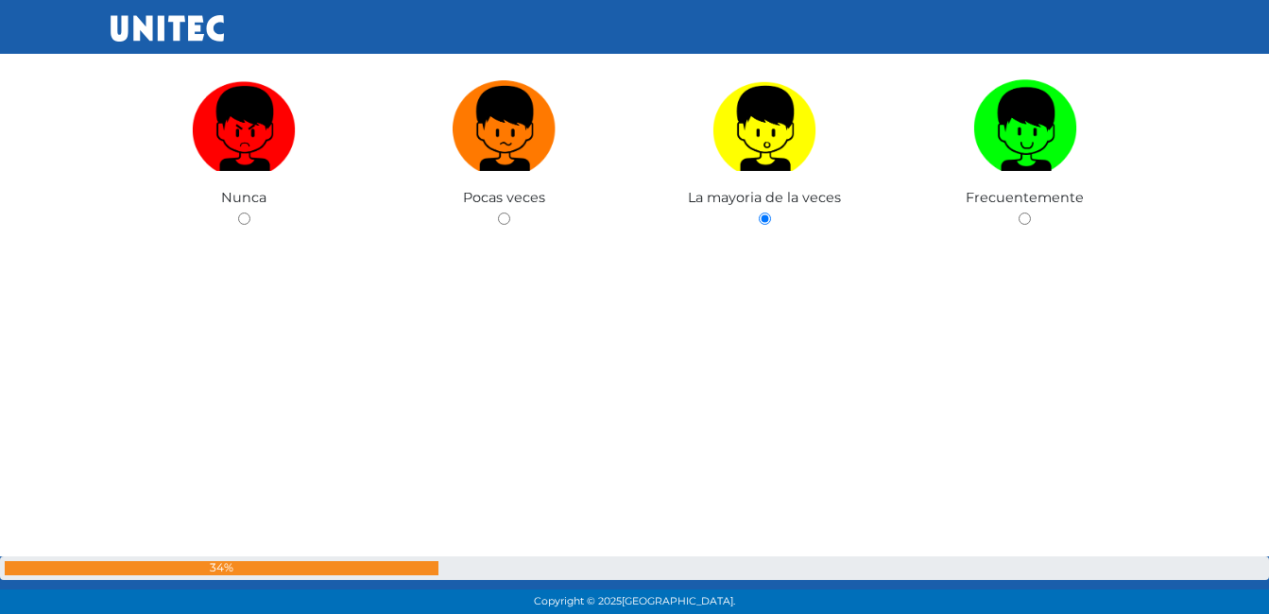
scroll to position [18027, 0]
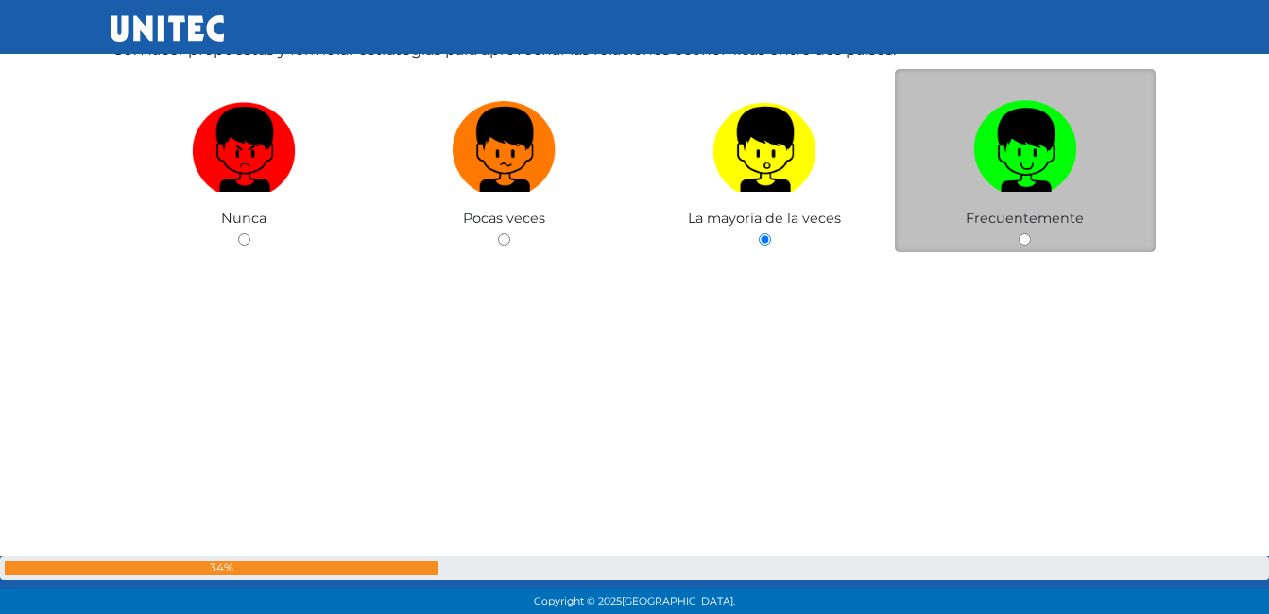
click at [1016, 236] on div "Frecuentemente" at bounding box center [1025, 161] width 261 height 184
click at [1021, 242] on input "radio" at bounding box center [1025, 239] width 12 height 12
radio input "true"
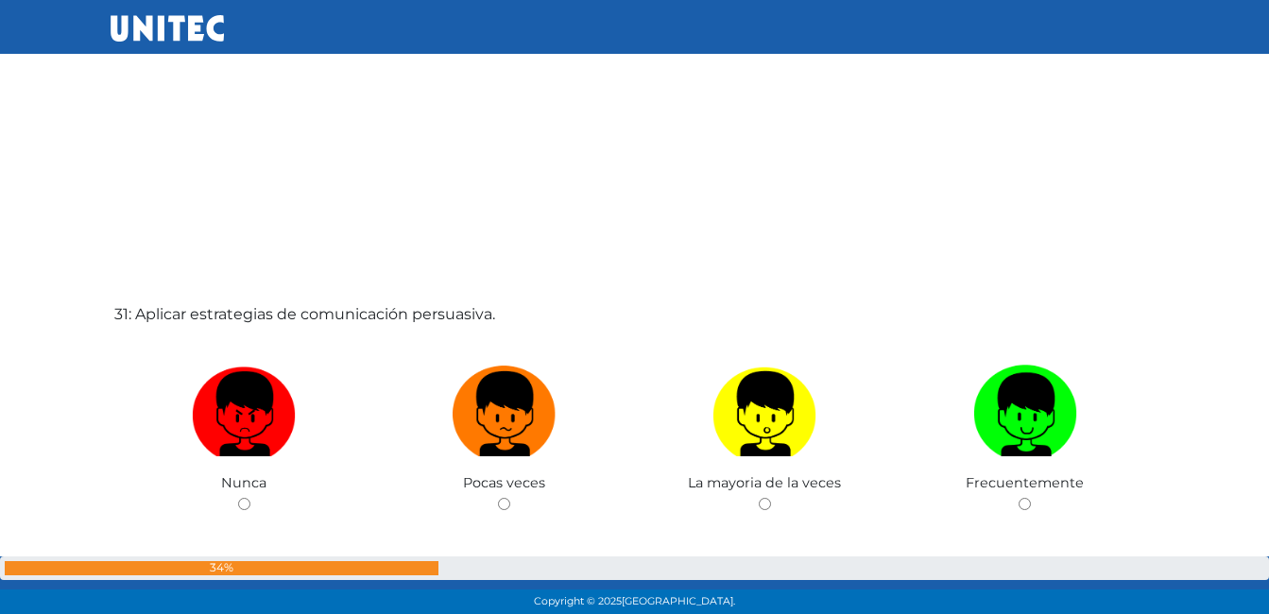
scroll to position [18471, 0]
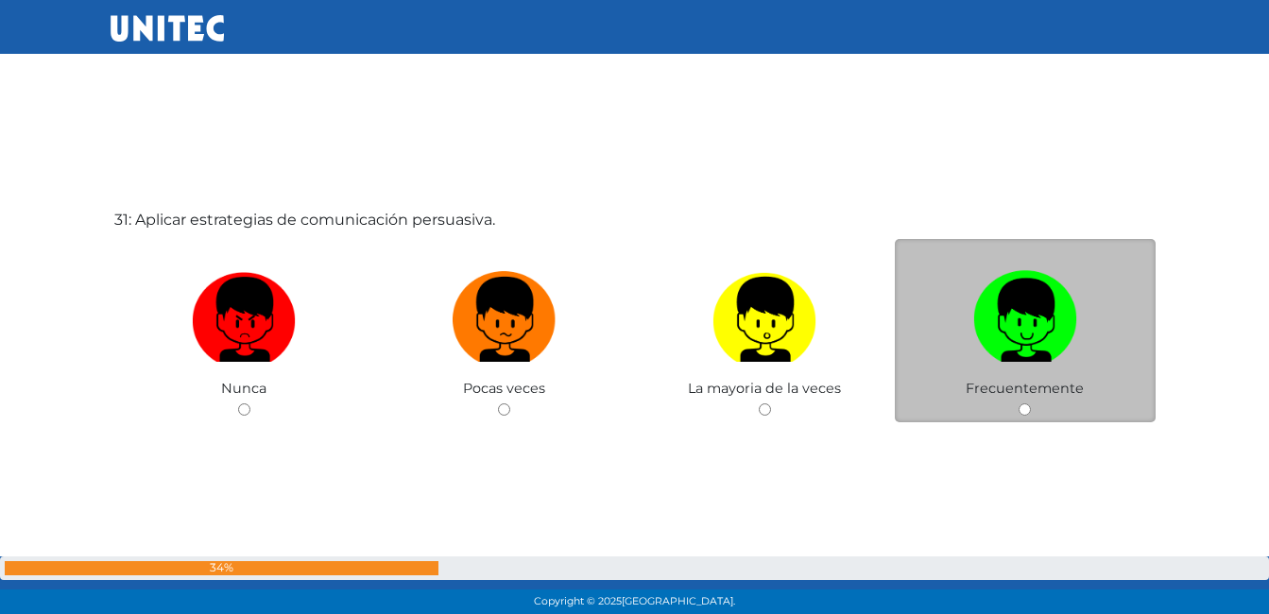
click at [1031, 405] on input "radio" at bounding box center [1025, 410] width 12 height 12
radio input "true"
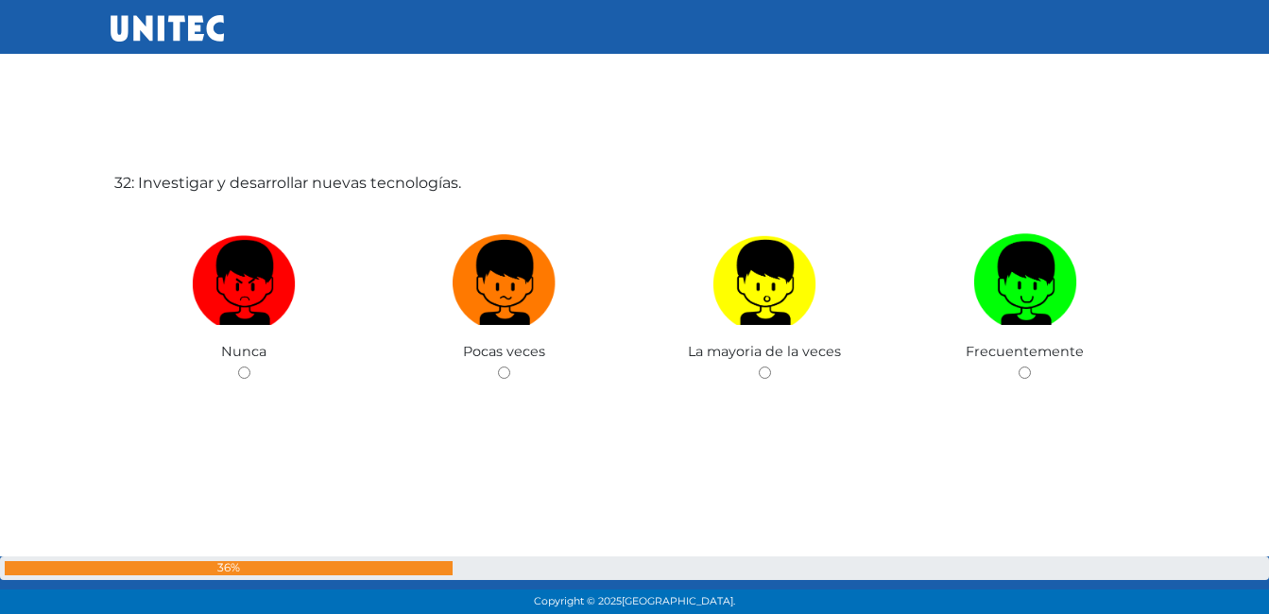
scroll to position [19165, 0]
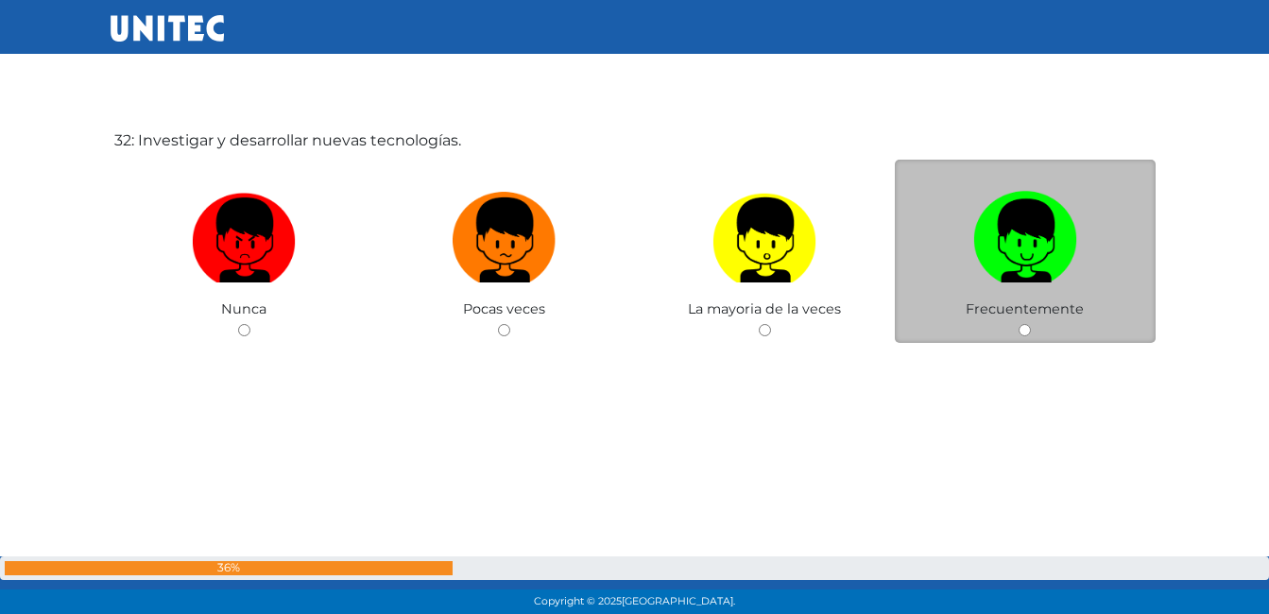
click at [1025, 332] on input "radio" at bounding box center [1025, 330] width 12 height 12
radio input "true"
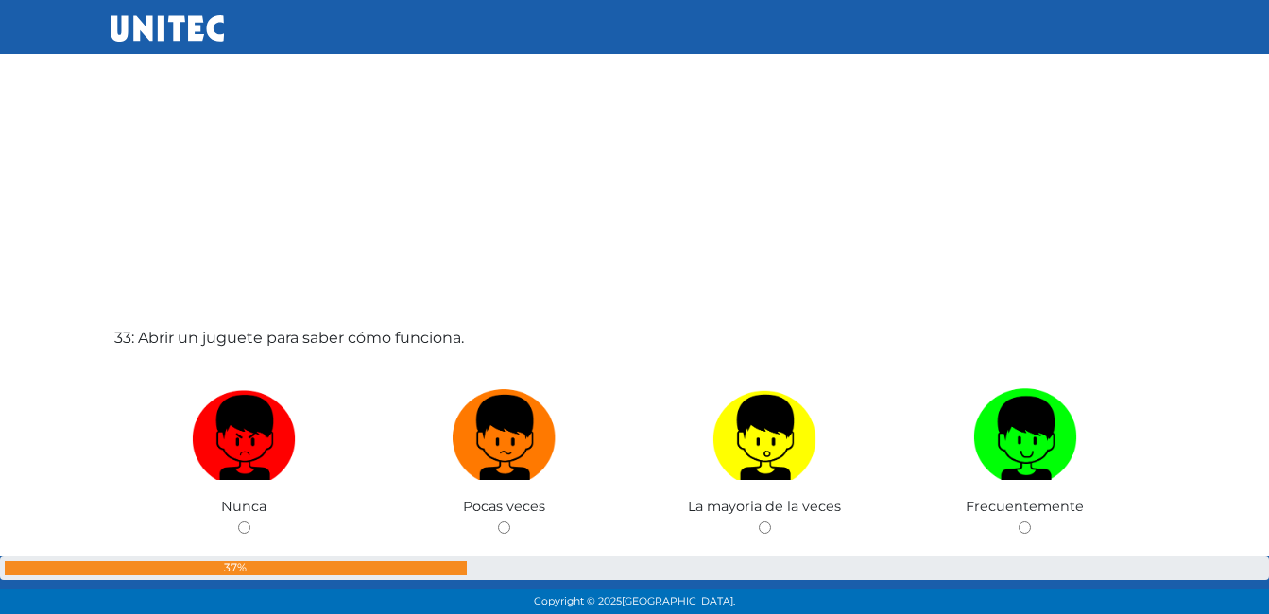
scroll to position [19676, 0]
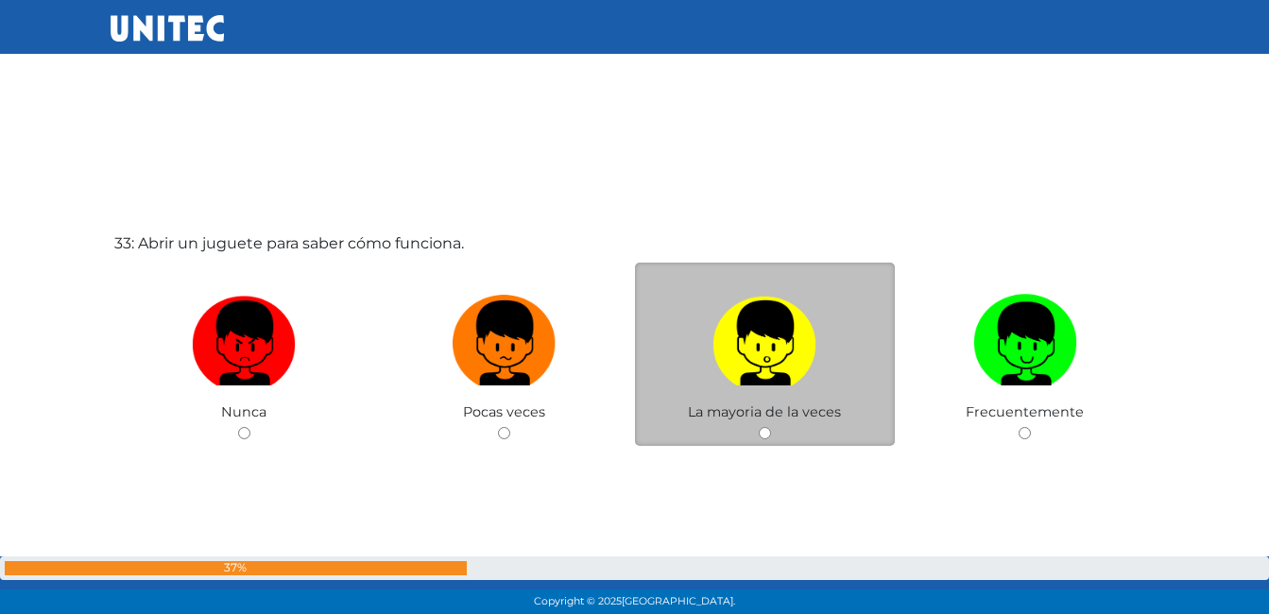
click at [770, 435] on input "radio" at bounding box center [765, 433] width 12 height 12
radio input "true"
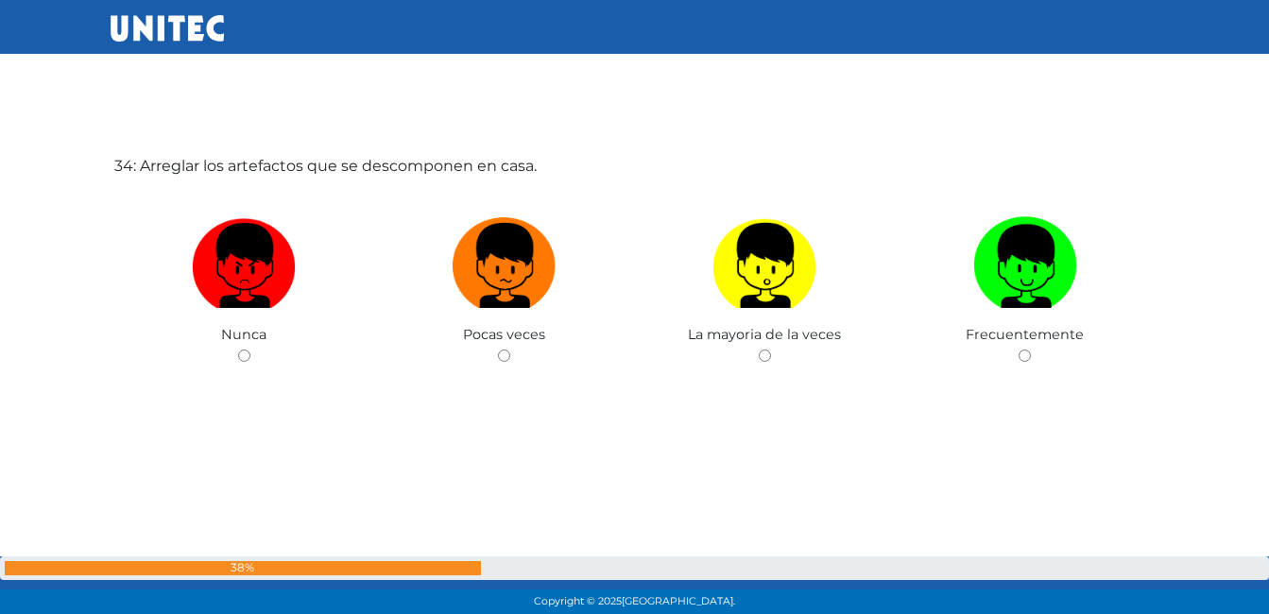
scroll to position [20204, 0]
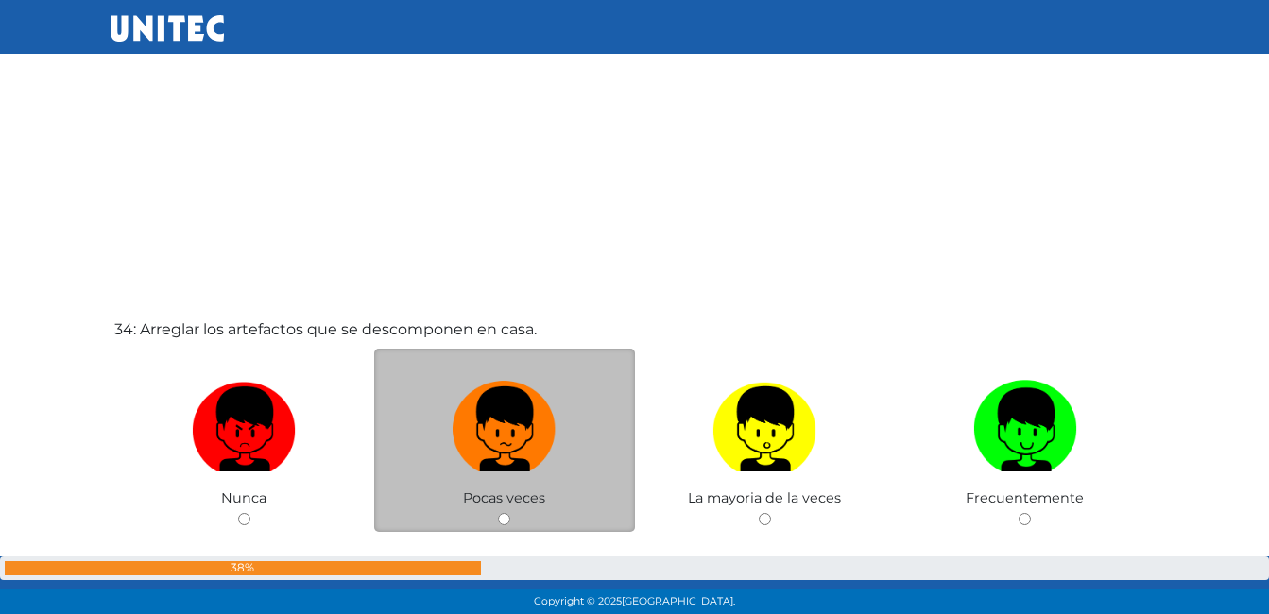
click at [501, 515] on input "radio" at bounding box center [504, 519] width 12 height 12
radio input "true"
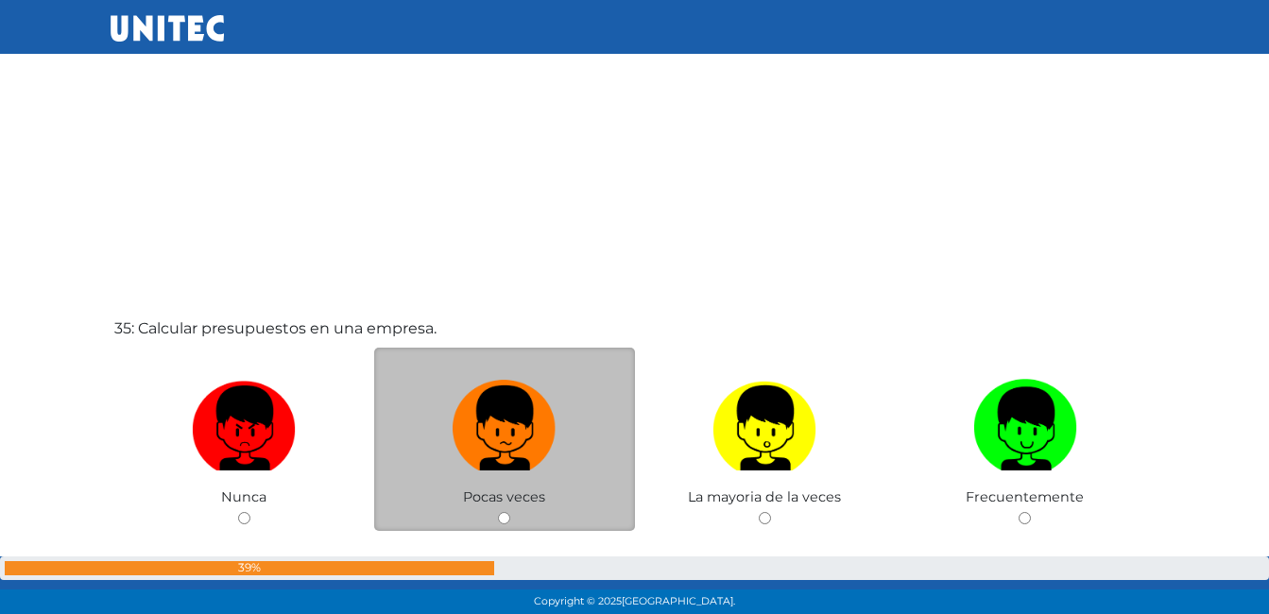
scroll to position [20933, 0]
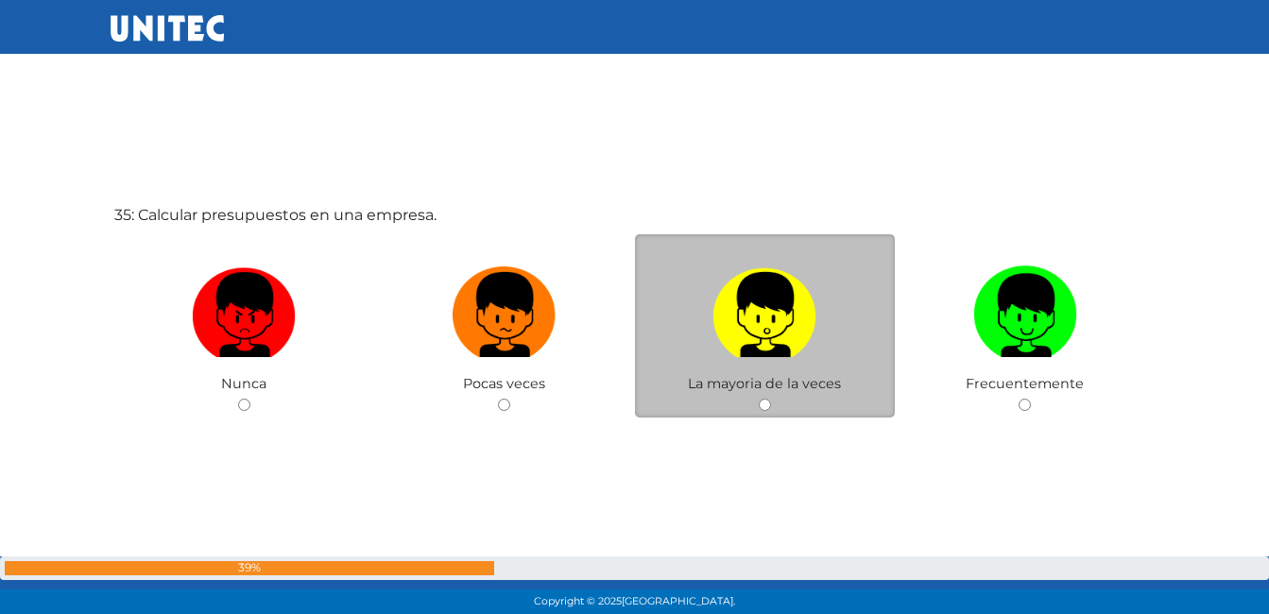
click at [729, 391] on span "La mayoria de la veces" at bounding box center [764, 383] width 153 height 17
click at [768, 401] on input "radio" at bounding box center [765, 405] width 12 height 12
radio input "true"
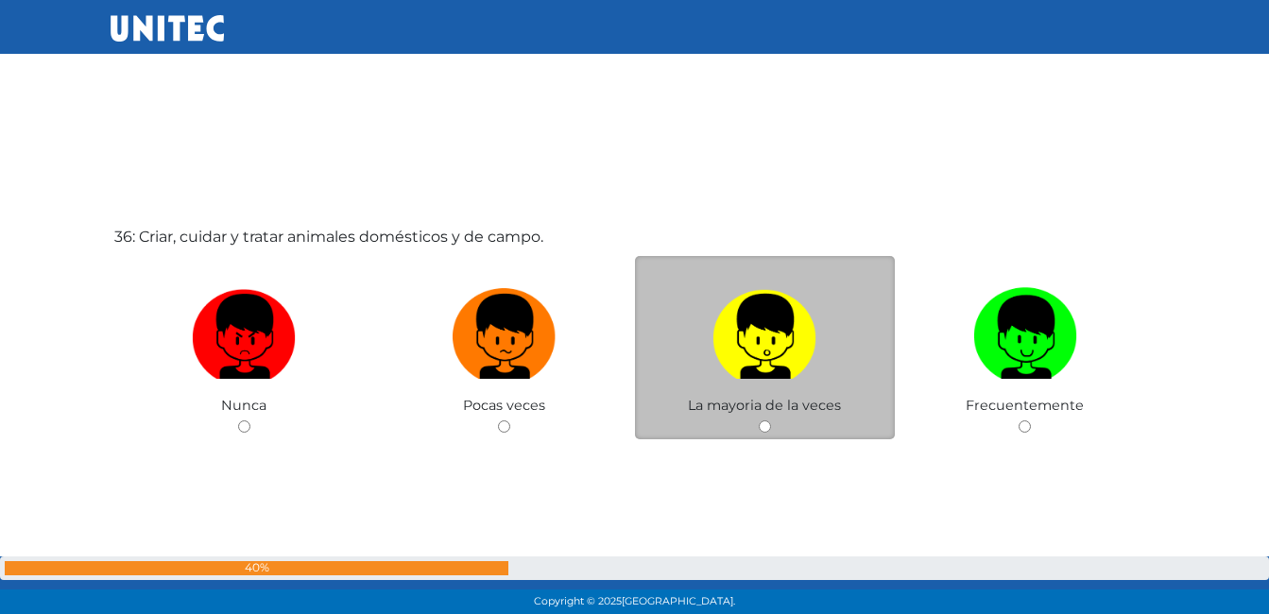
scroll to position [21548, 0]
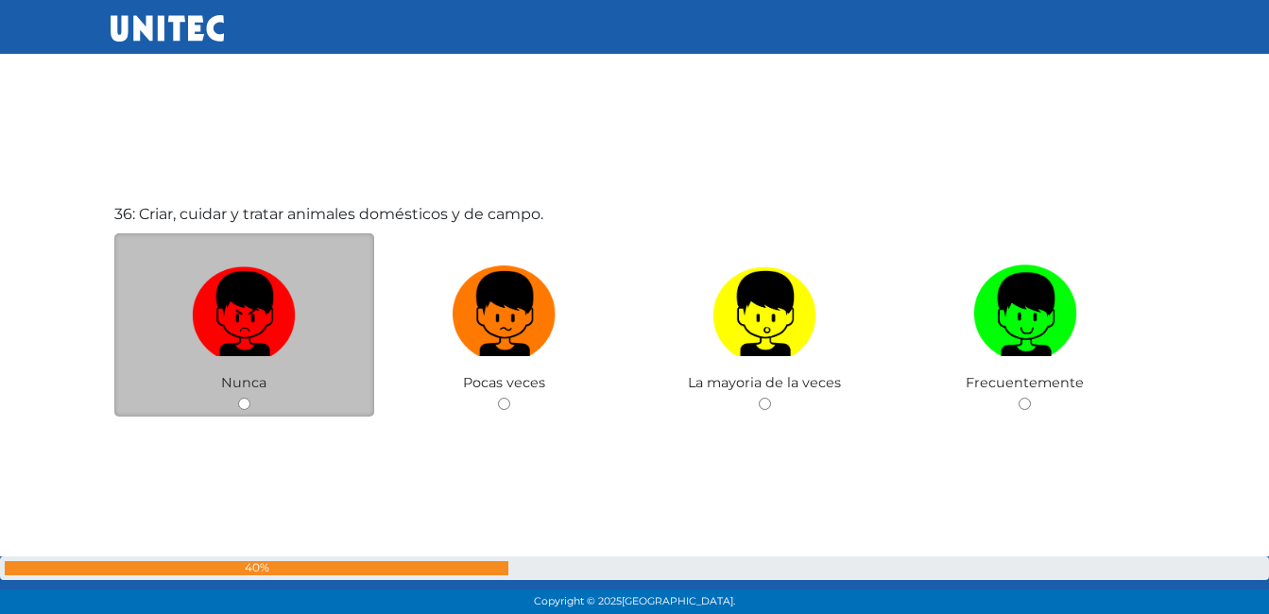
click at [248, 398] on input "radio" at bounding box center [244, 404] width 12 height 12
radio input "true"
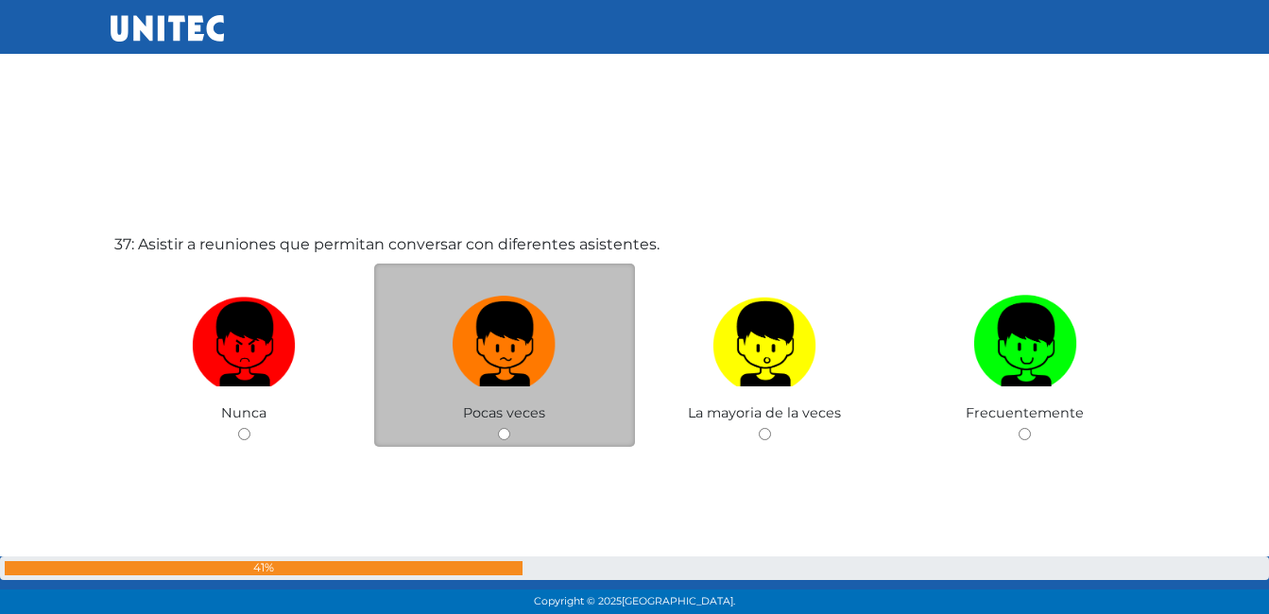
scroll to position [22212, 0]
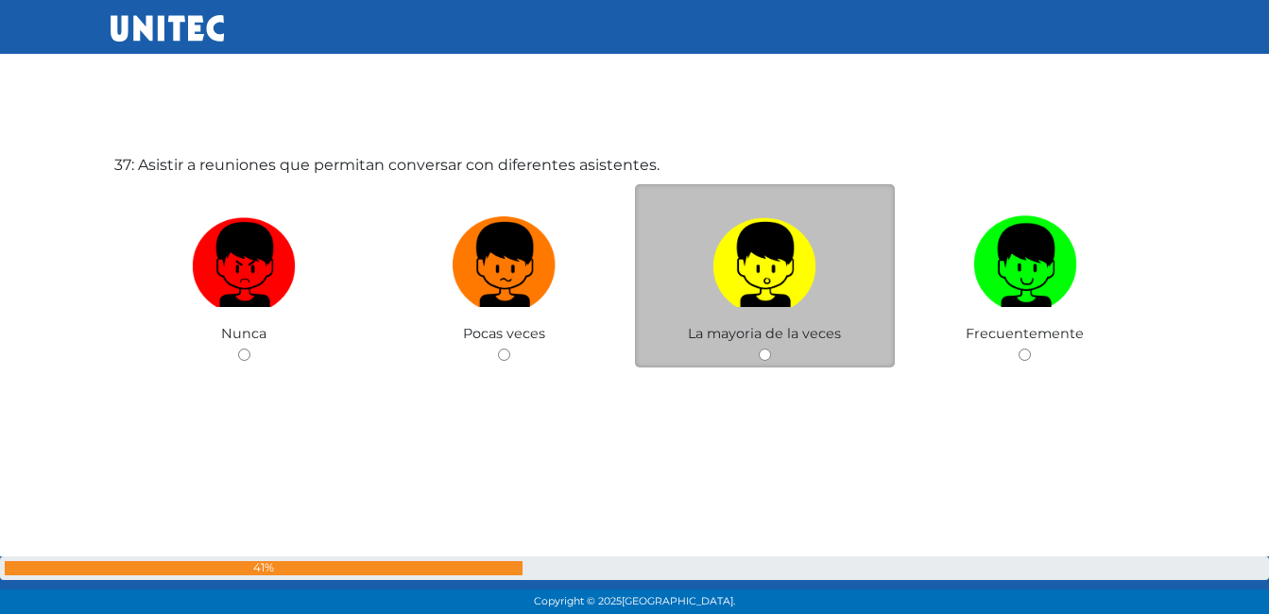
click at [767, 354] on input "radio" at bounding box center [765, 355] width 12 height 12
radio input "true"
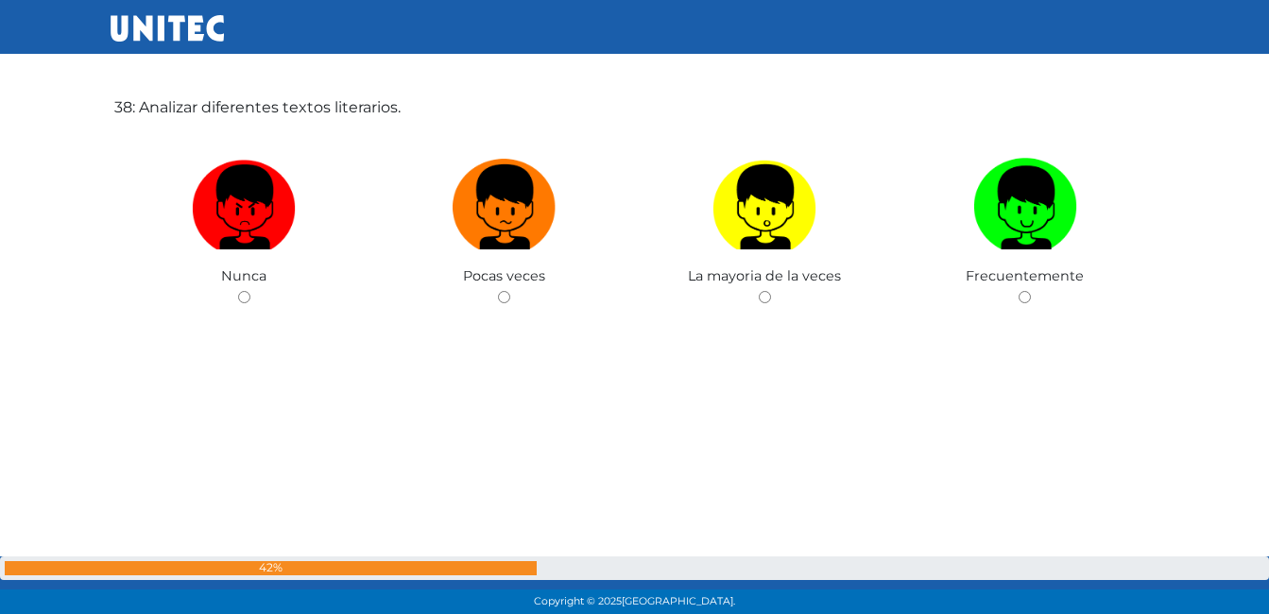
scroll to position [22900, 0]
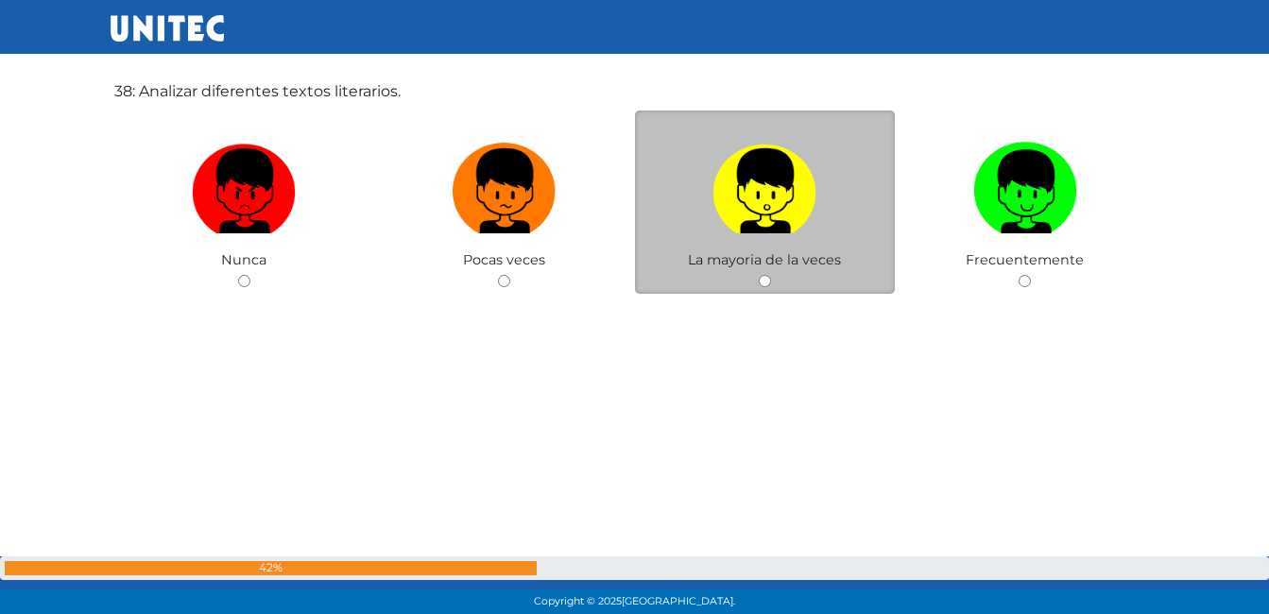
click at [761, 271] on div "La mayoria de la veces" at bounding box center [765, 203] width 261 height 184
click at [763, 284] on input "radio" at bounding box center [765, 281] width 12 height 12
radio input "true"
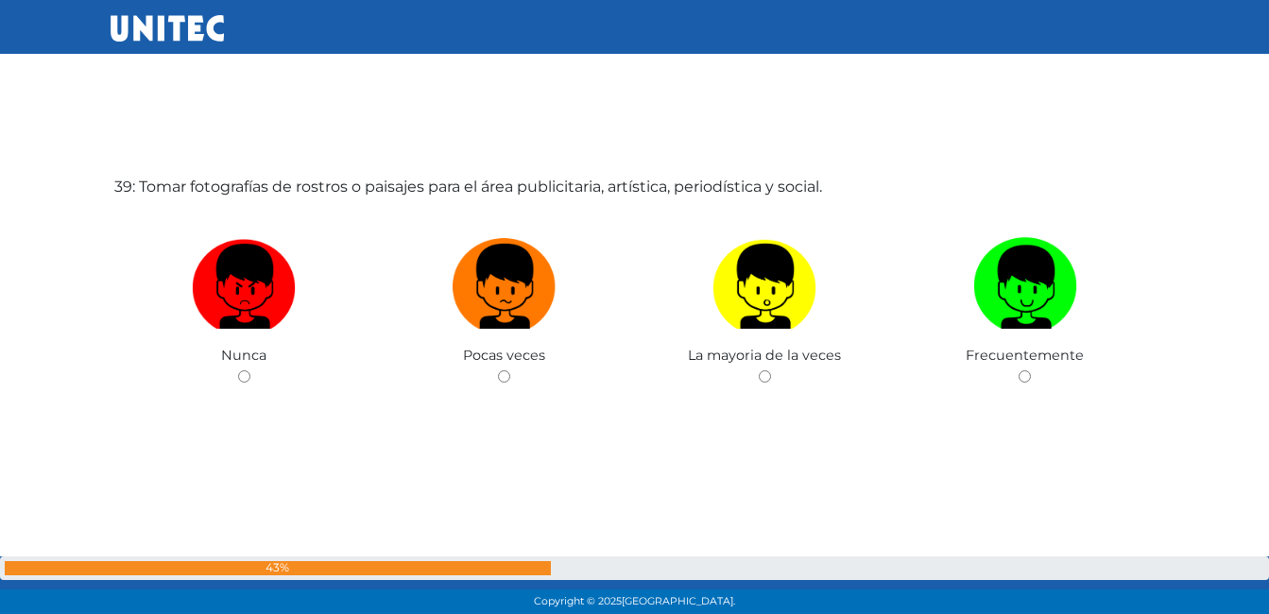
scroll to position [23409, 0]
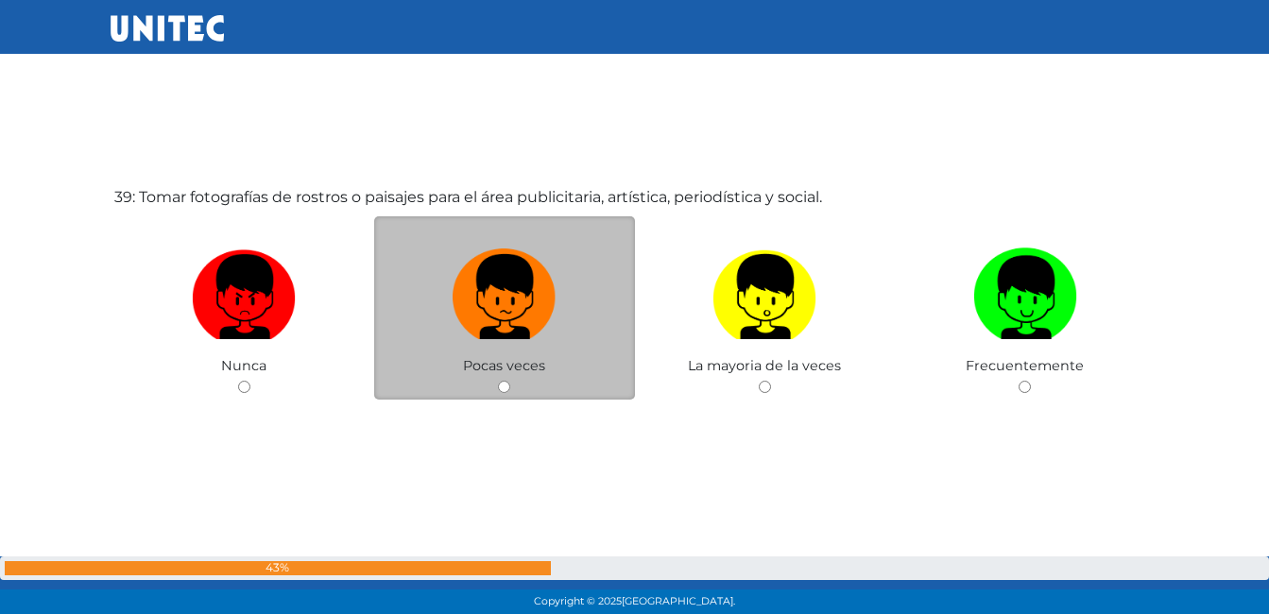
click at [495, 383] on div "Pocas veces" at bounding box center [504, 308] width 261 height 184
click at [500, 383] on input "radio" at bounding box center [504, 387] width 12 height 12
radio input "true"
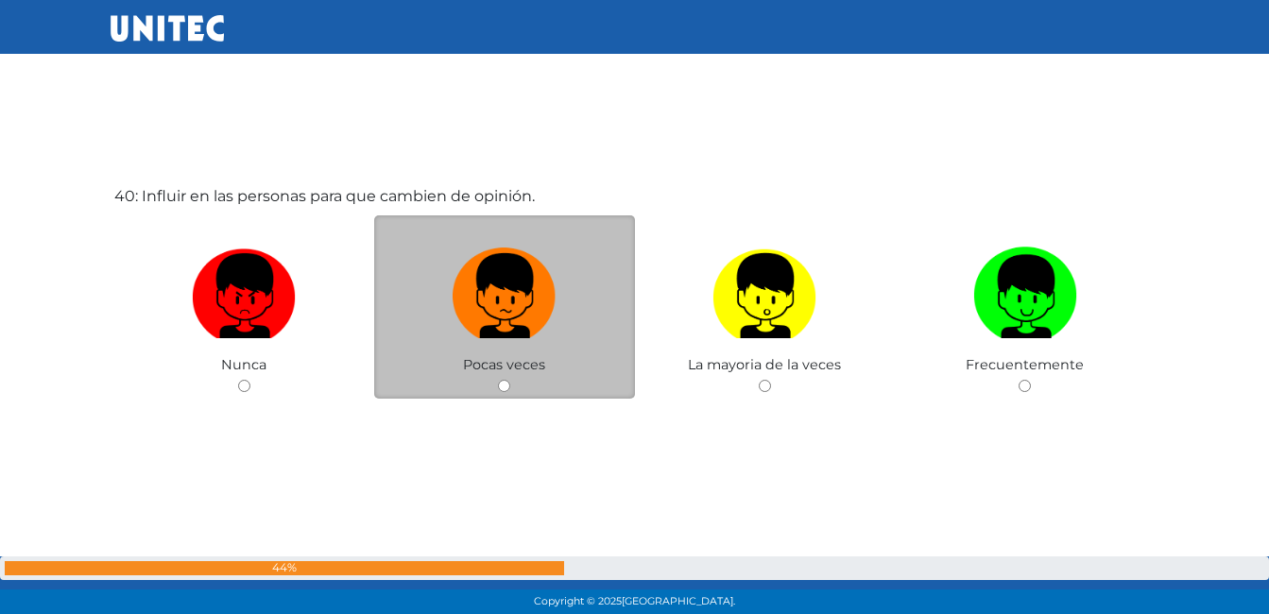
scroll to position [24055, 0]
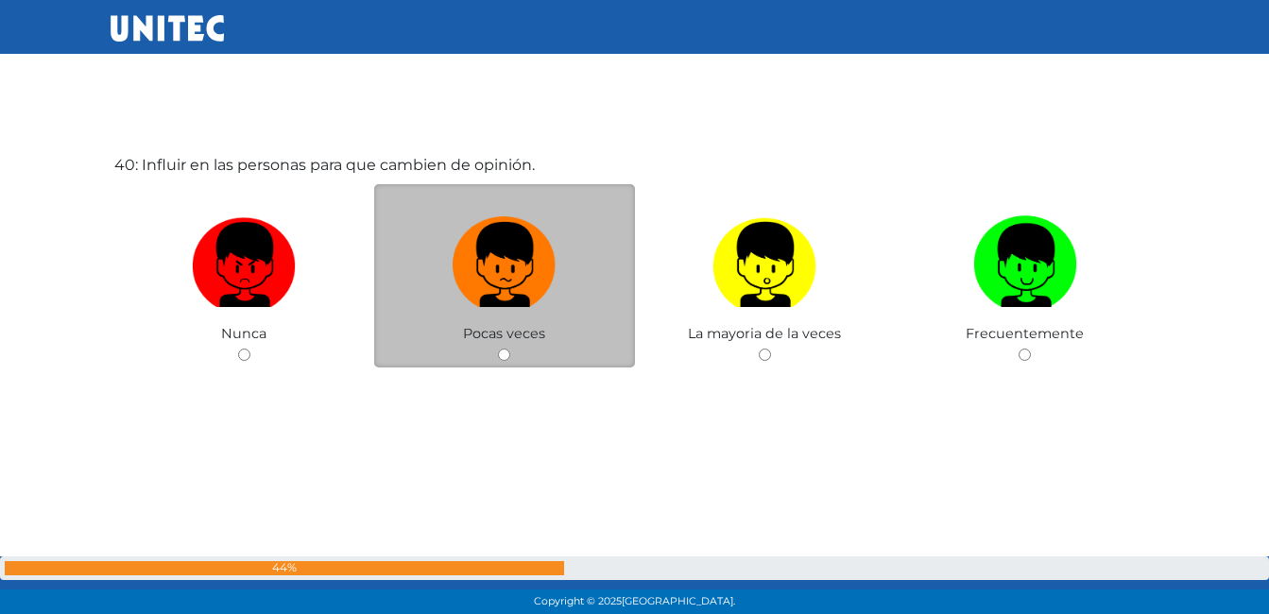
click at [507, 364] on div "Pocas veces" at bounding box center [504, 276] width 261 height 184
click at [504, 353] on input "radio" at bounding box center [504, 355] width 12 height 12
radio input "true"
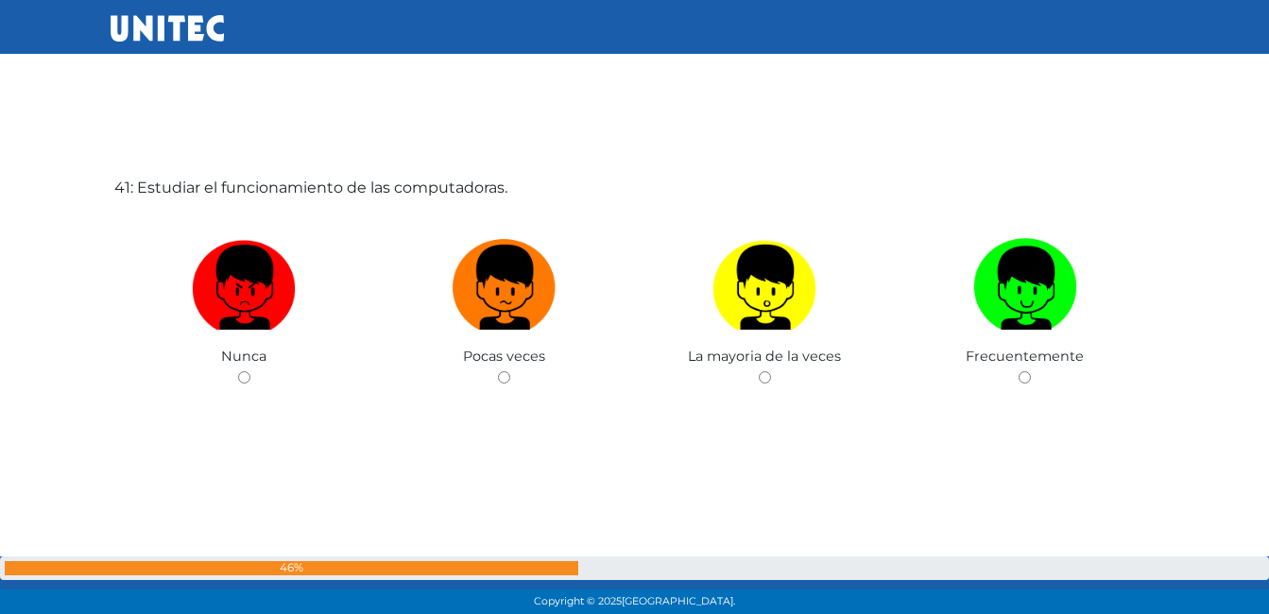
scroll to position [24680, 0]
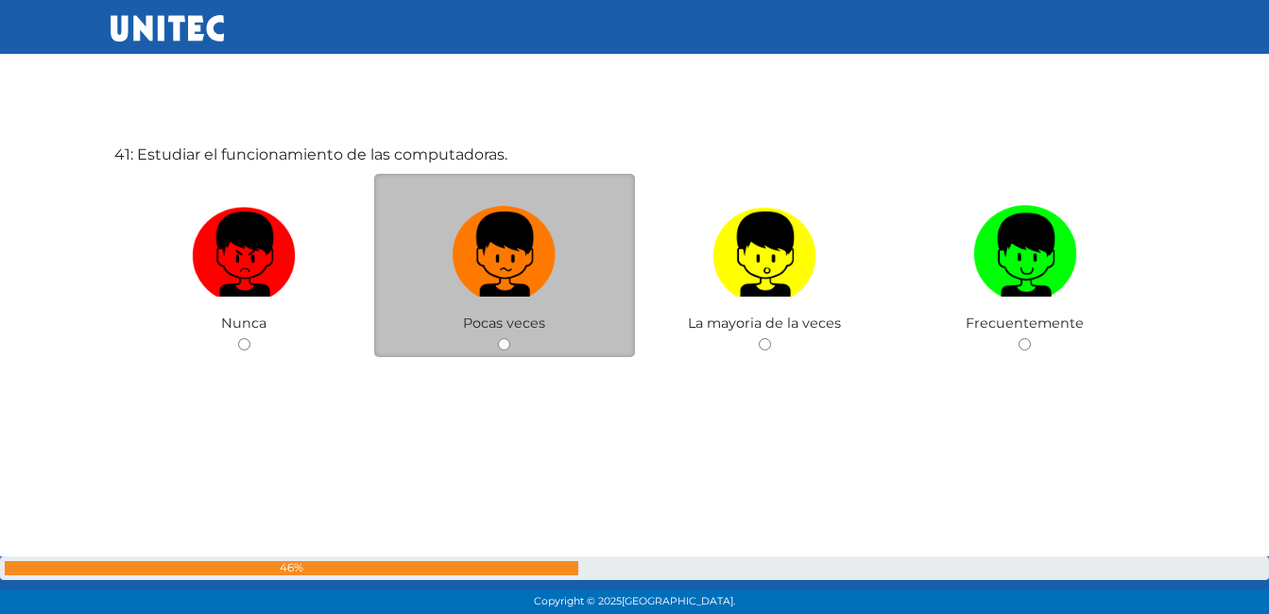
click at [504, 339] on input "radio" at bounding box center [504, 344] width 12 height 12
radio input "true"
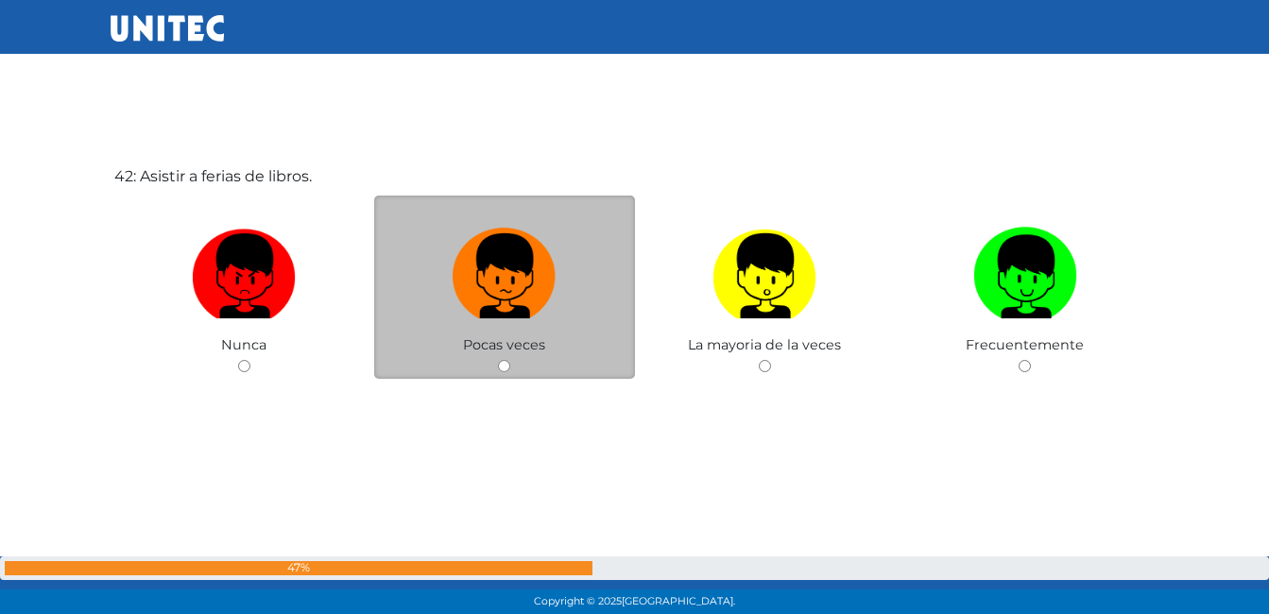
scroll to position [25305, 0]
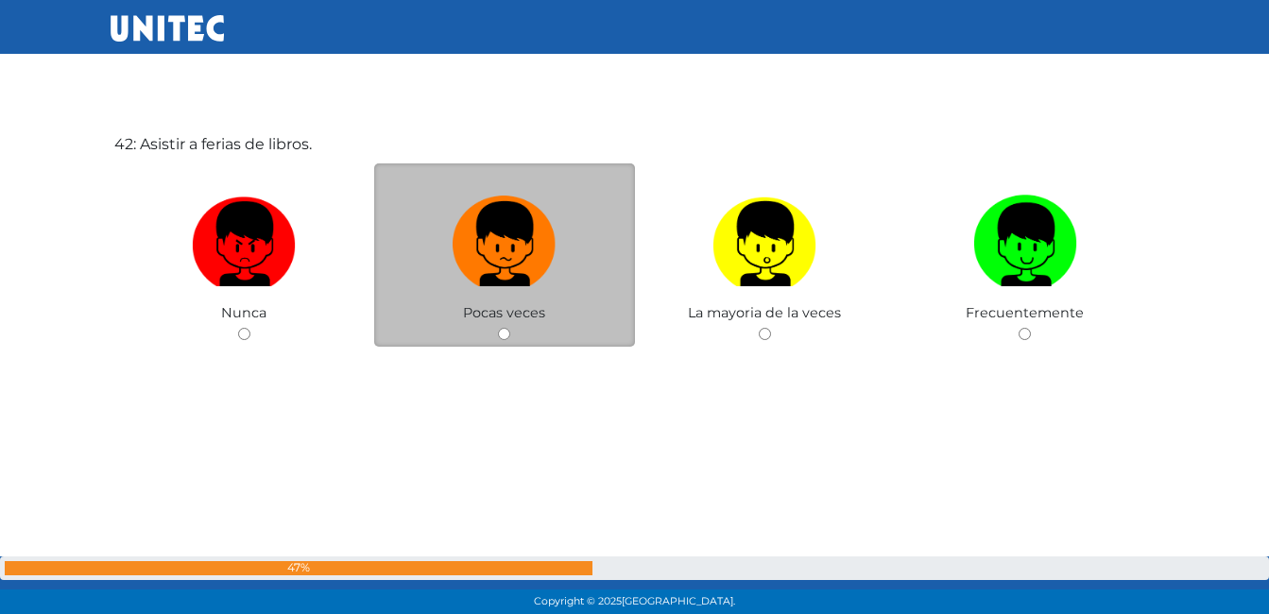
click at [507, 332] on input "radio" at bounding box center [504, 334] width 12 height 12
radio input "true"
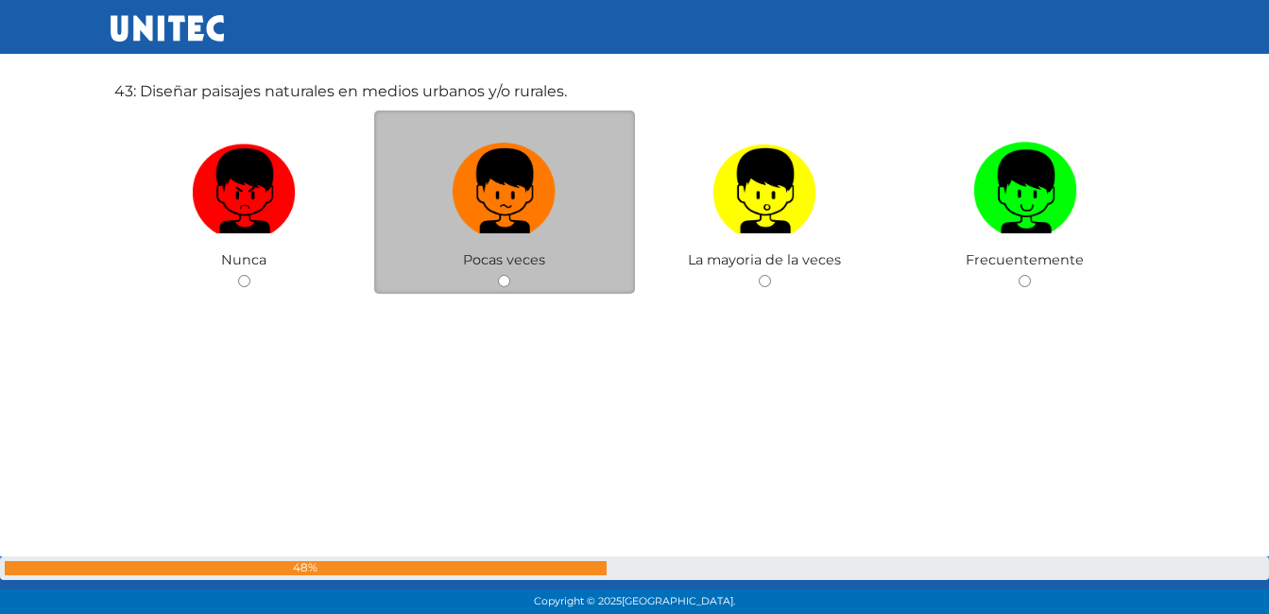
scroll to position [26005, 0]
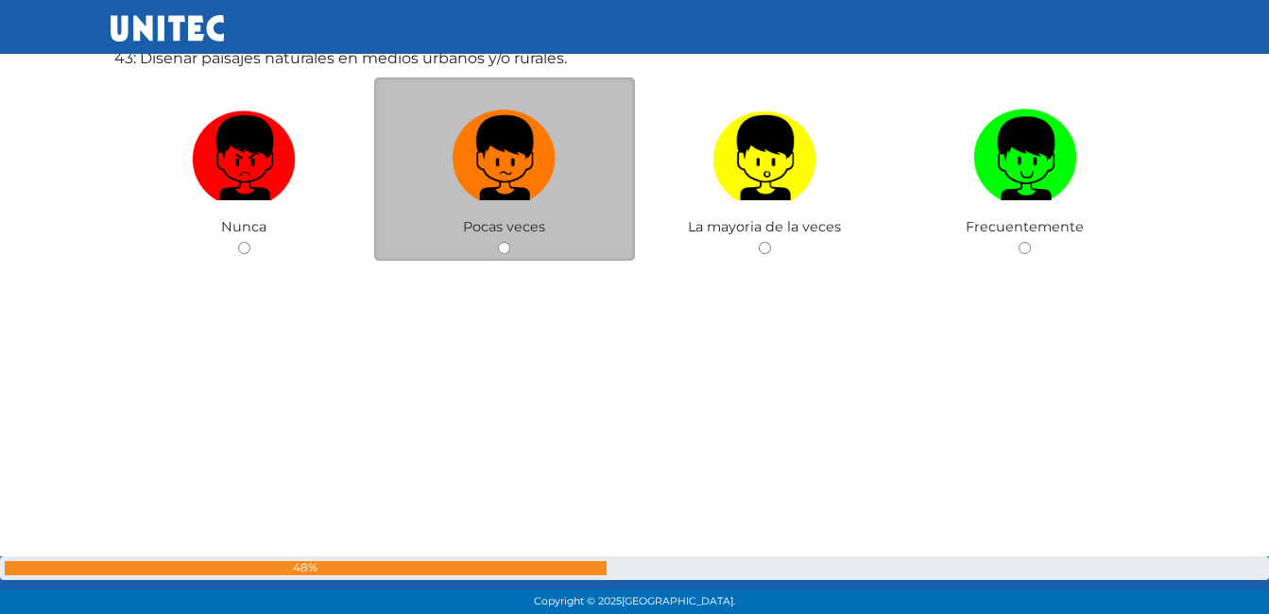
click at [504, 248] on input "radio" at bounding box center [504, 248] width 12 height 12
radio input "true"
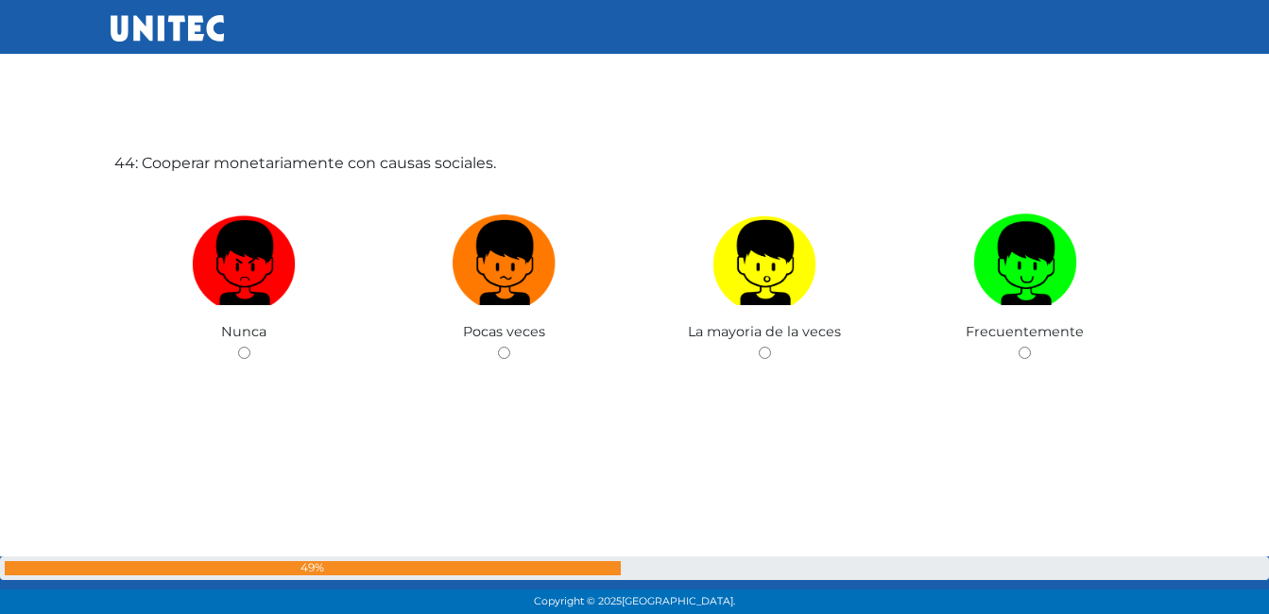
scroll to position [26609, 0]
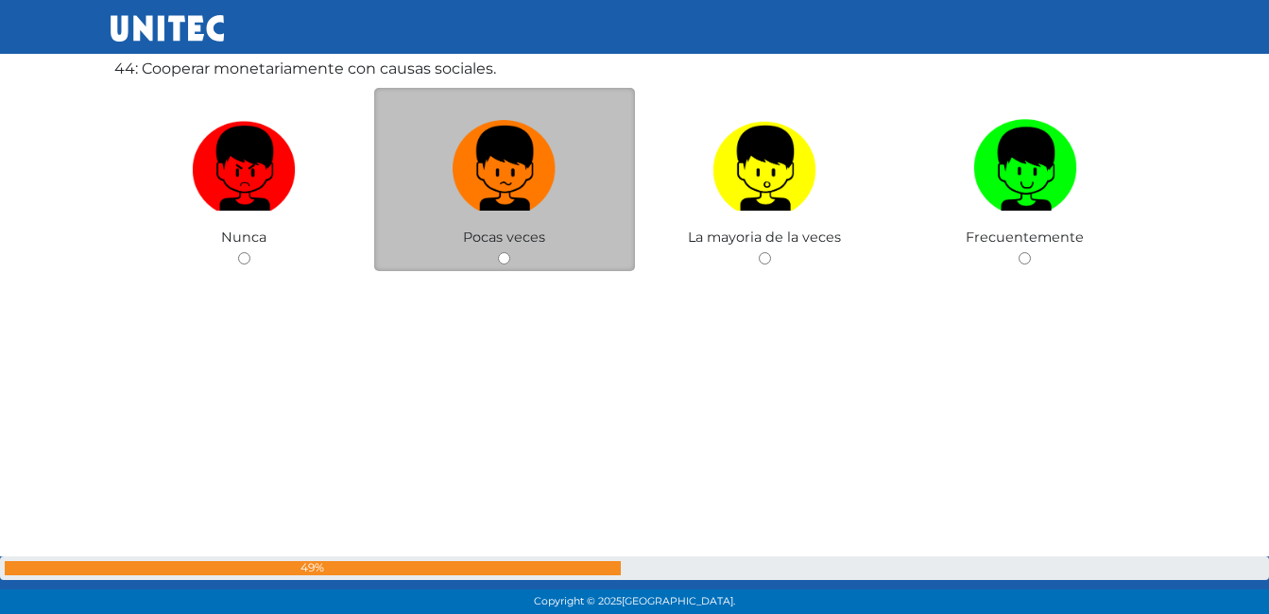
click at [513, 256] on div "Pocas veces" at bounding box center [504, 180] width 261 height 184
click at [507, 261] on input "radio" at bounding box center [504, 258] width 12 height 12
radio input "true"
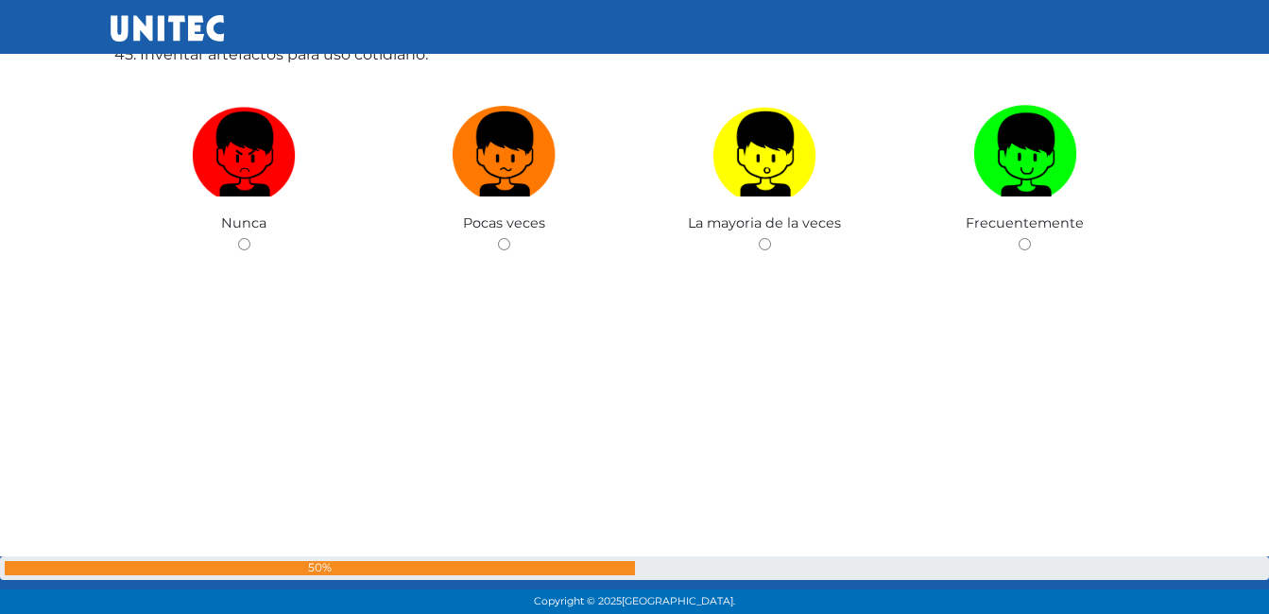
scroll to position [27271, 0]
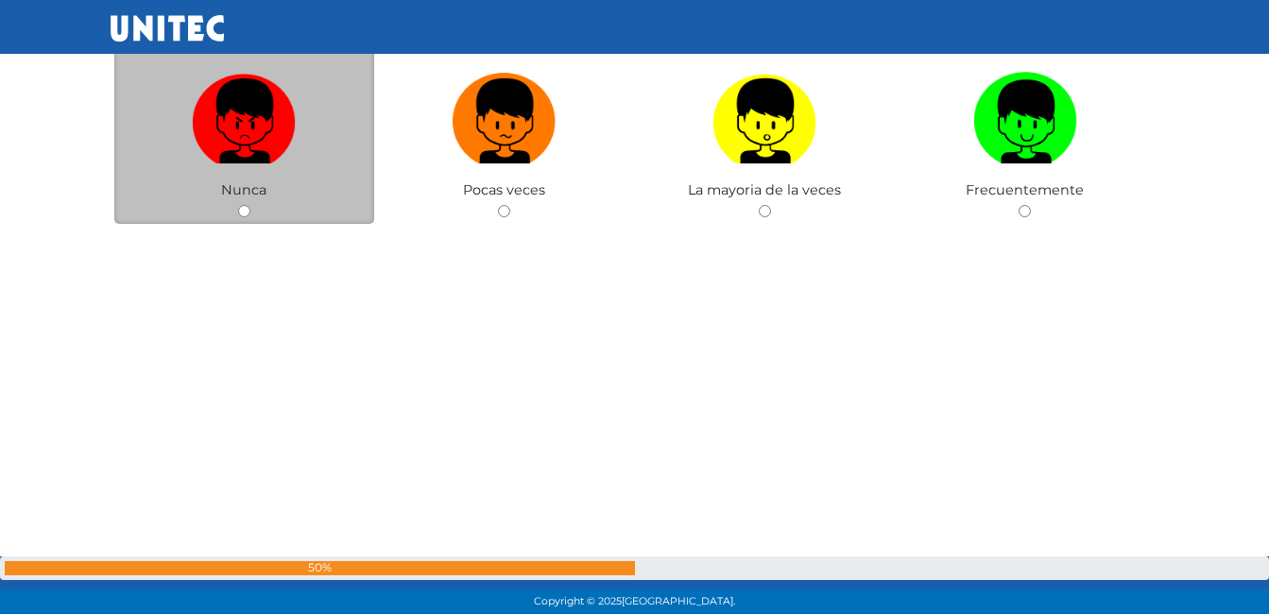
click at [241, 216] on input "radio" at bounding box center [244, 211] width 12 height 12
radio input "true"
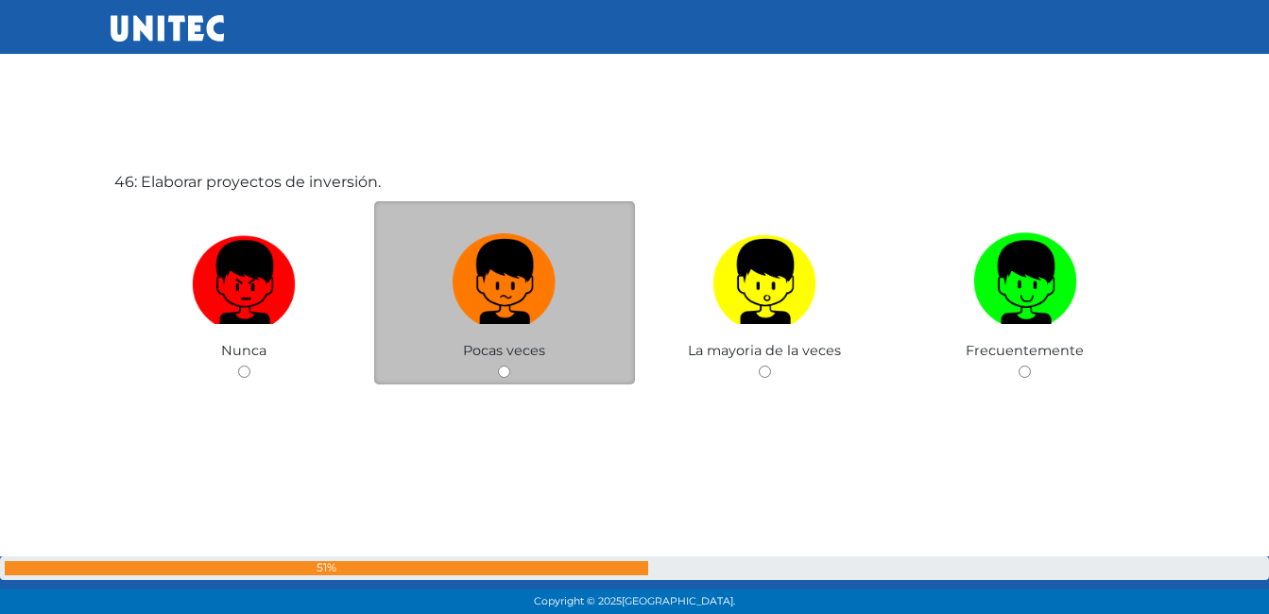
scroll to position [27743, 0]
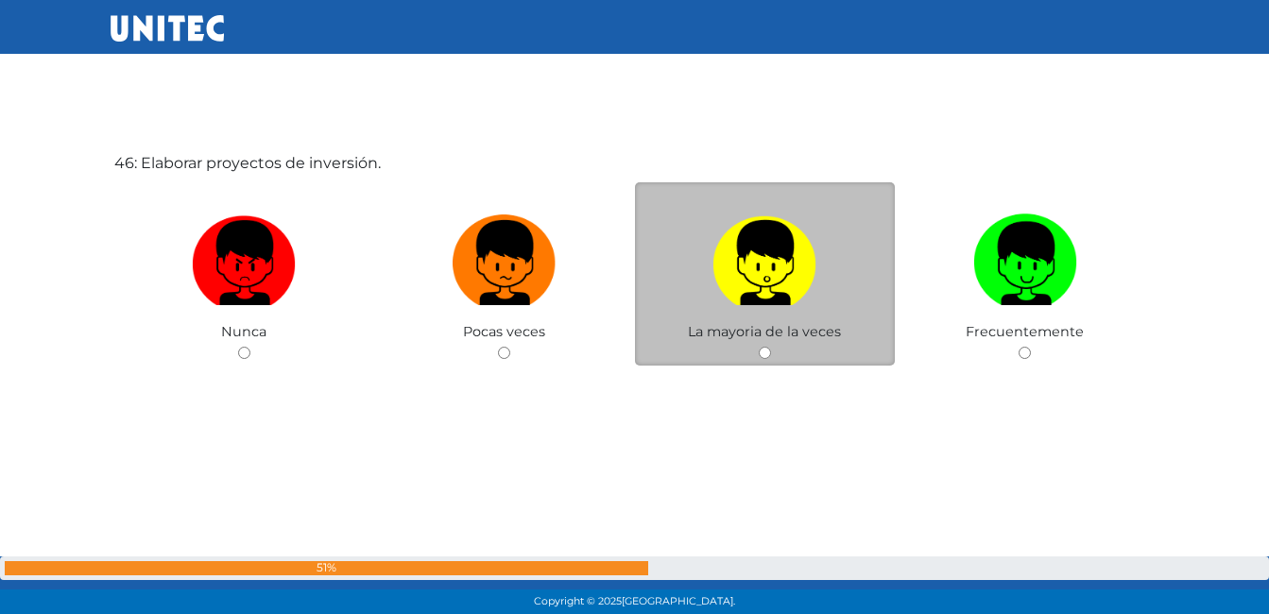
click at [771, 354] on div "La mayoria de la veces" at bounding box center [765, 274] width 261 height 184
click at [767, 353] on input "radio" at bounding box center [765, 353] width 12 height 12
radio input "true"
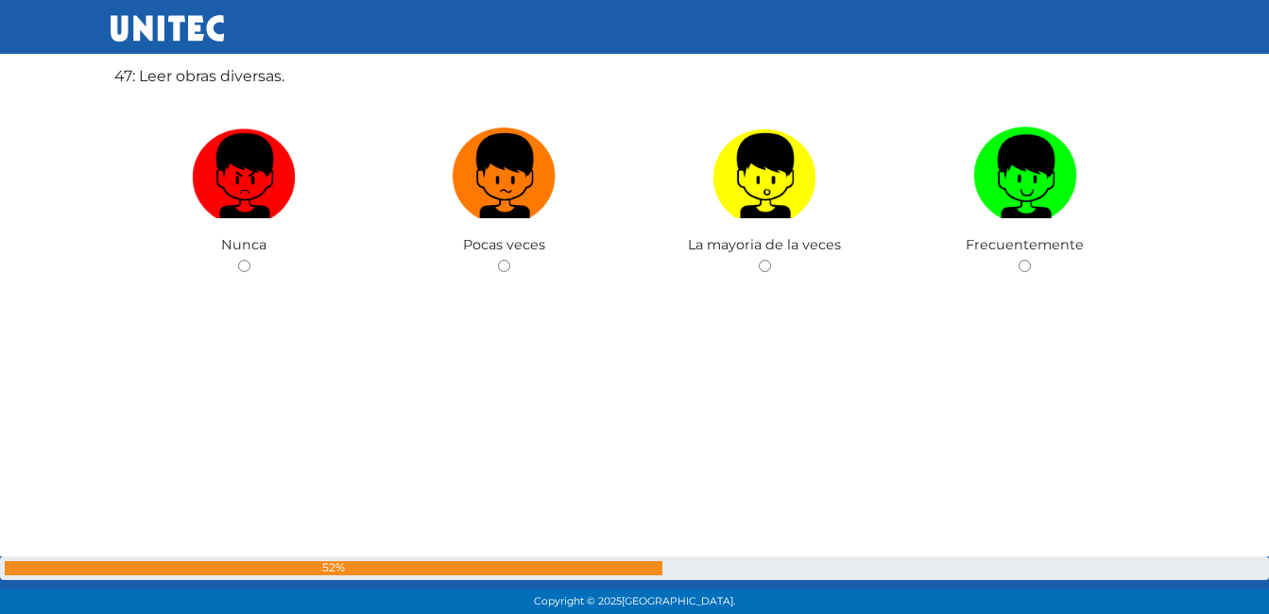
scroll to position [28445, 0]
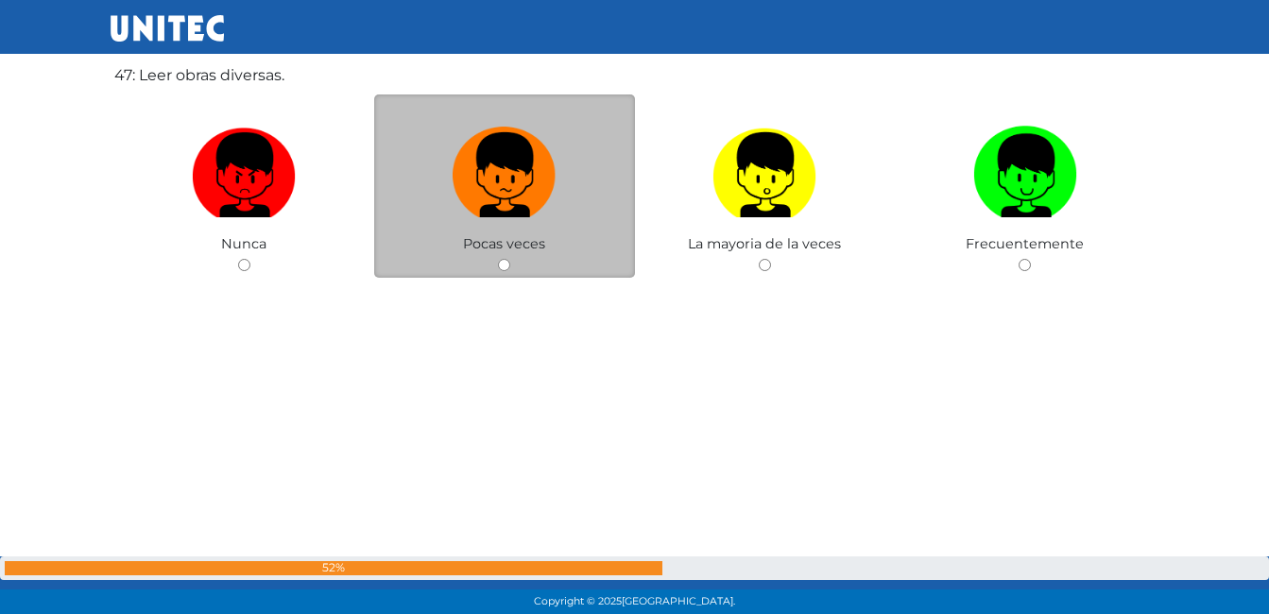
click at [508, 264] on input "radio" at bounding box center [504, 265] width 12 height 12
radio input "true"
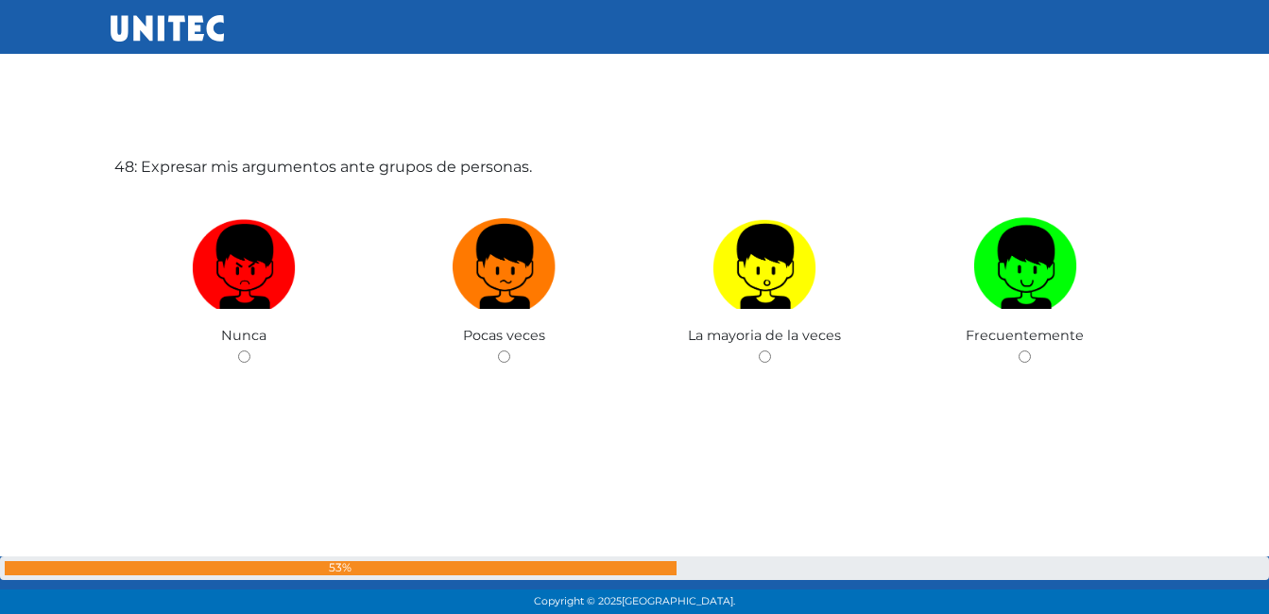
scroll to position [28989, 0]
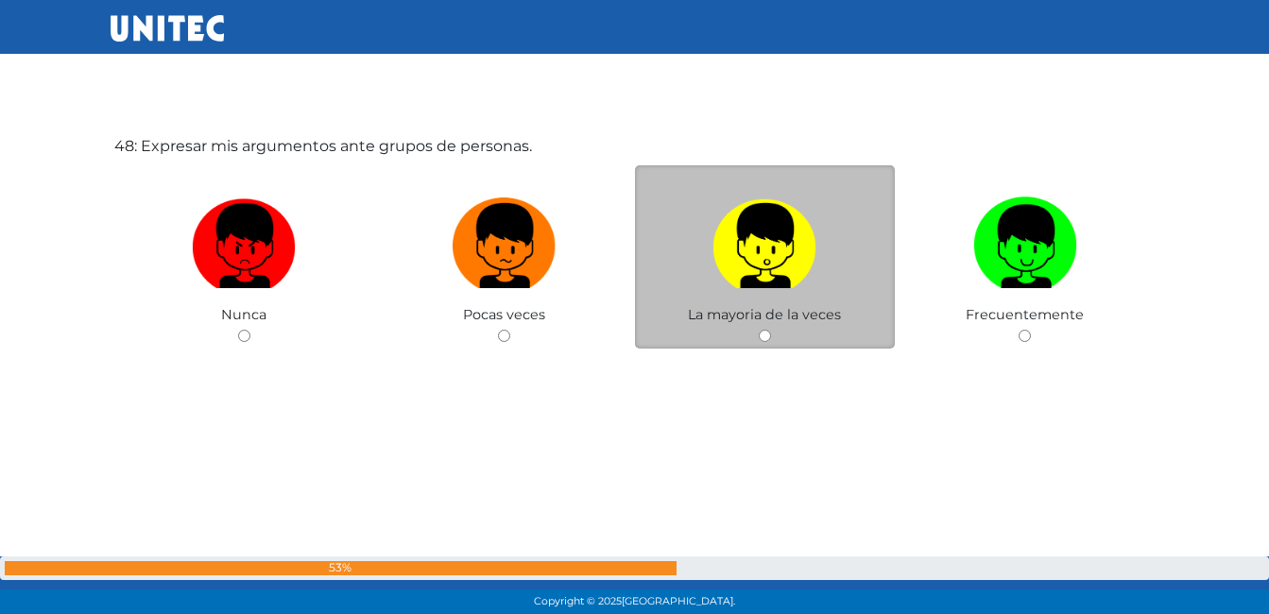
click at [767, 333] on input "radio" at bounding box center [765, 336] width 12 height 12
radio input "true"
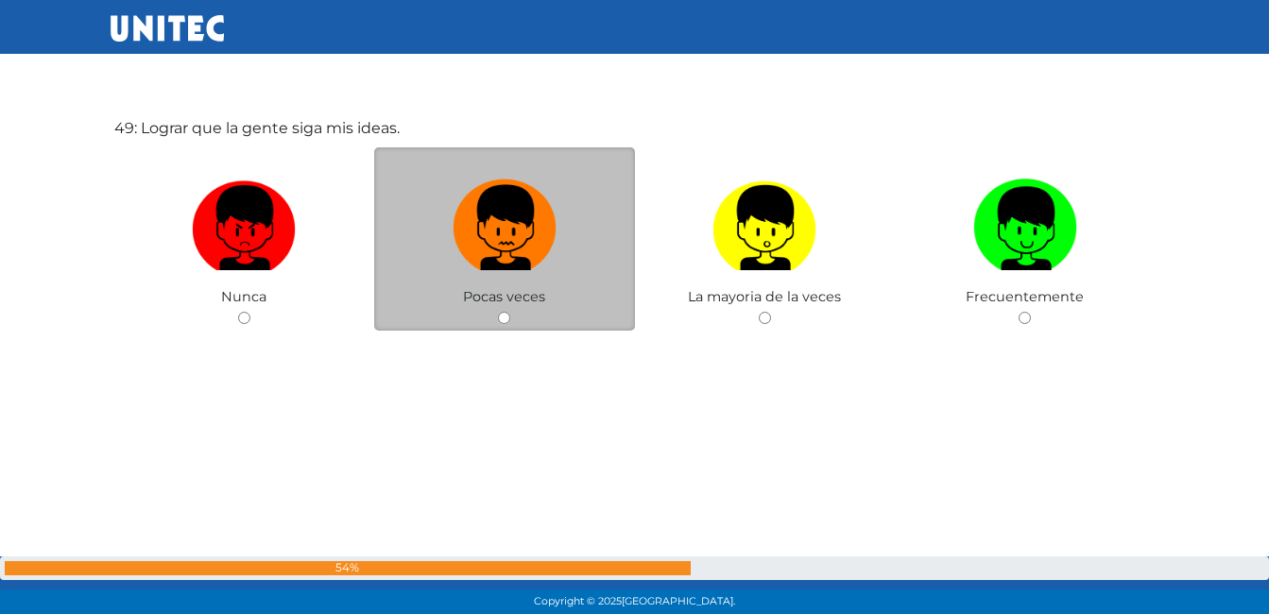
scroll to position [29651, 0]
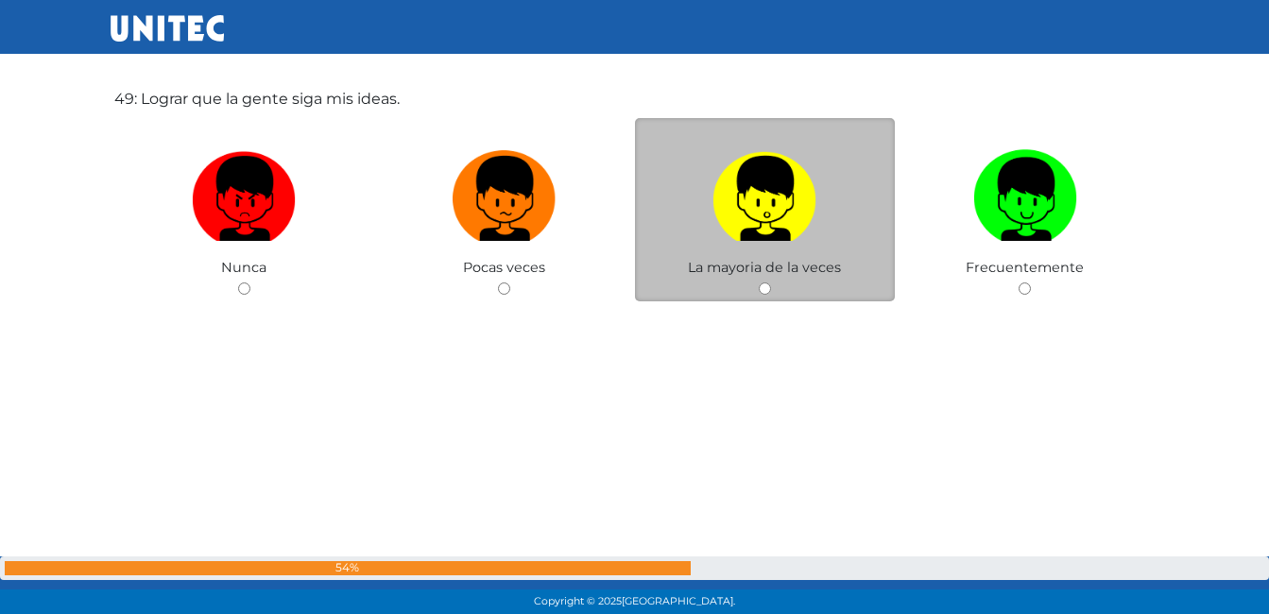
click at [763, 286] on input "radio" at bounding box center [765, 289] width 12 height 12
radio input "true"
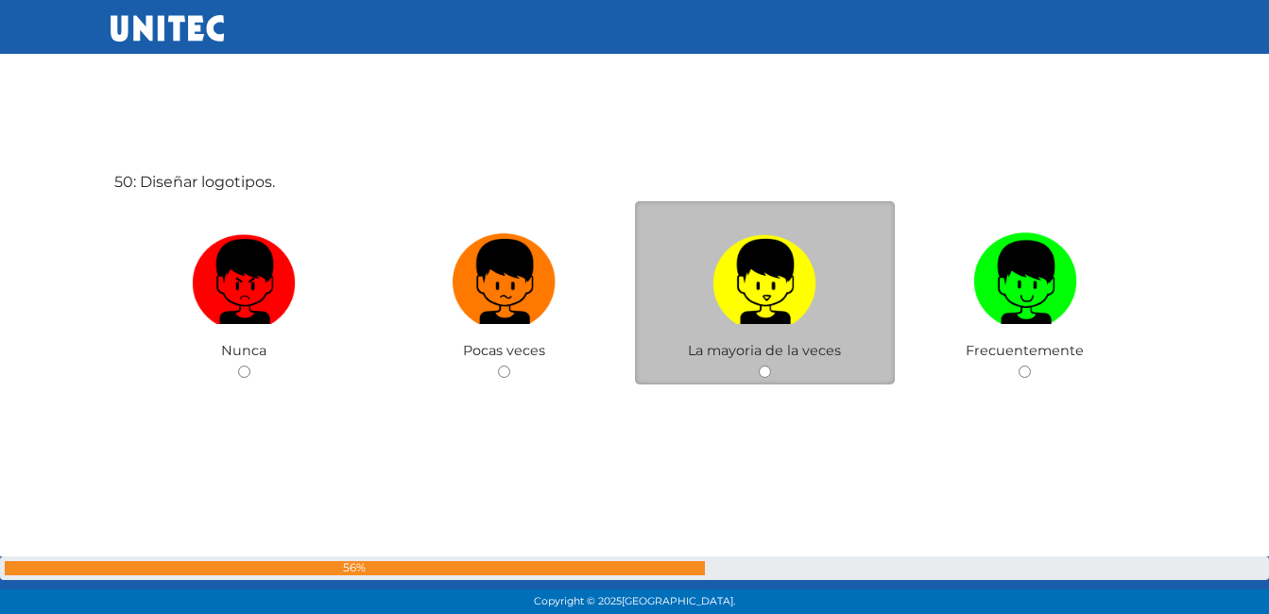
scroll to position [30199, 0]
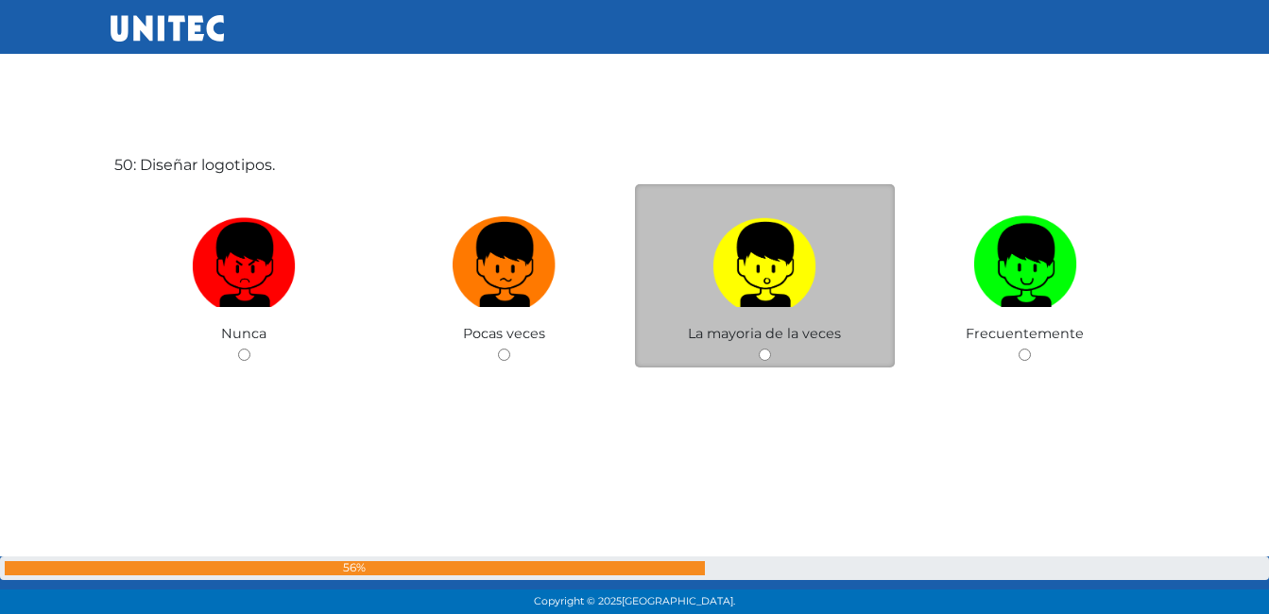
click at [765, 351] on input "radio" at bounding box center [765, 355] width 12 height 12
radio input "true"
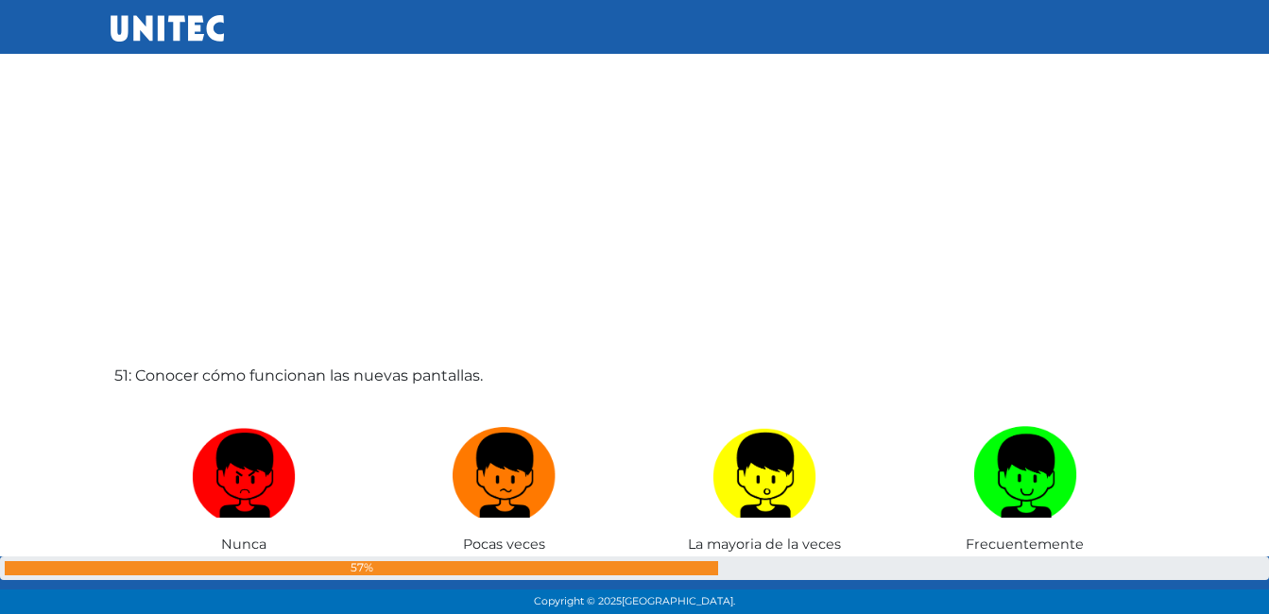
scroll to position [30813, 0]
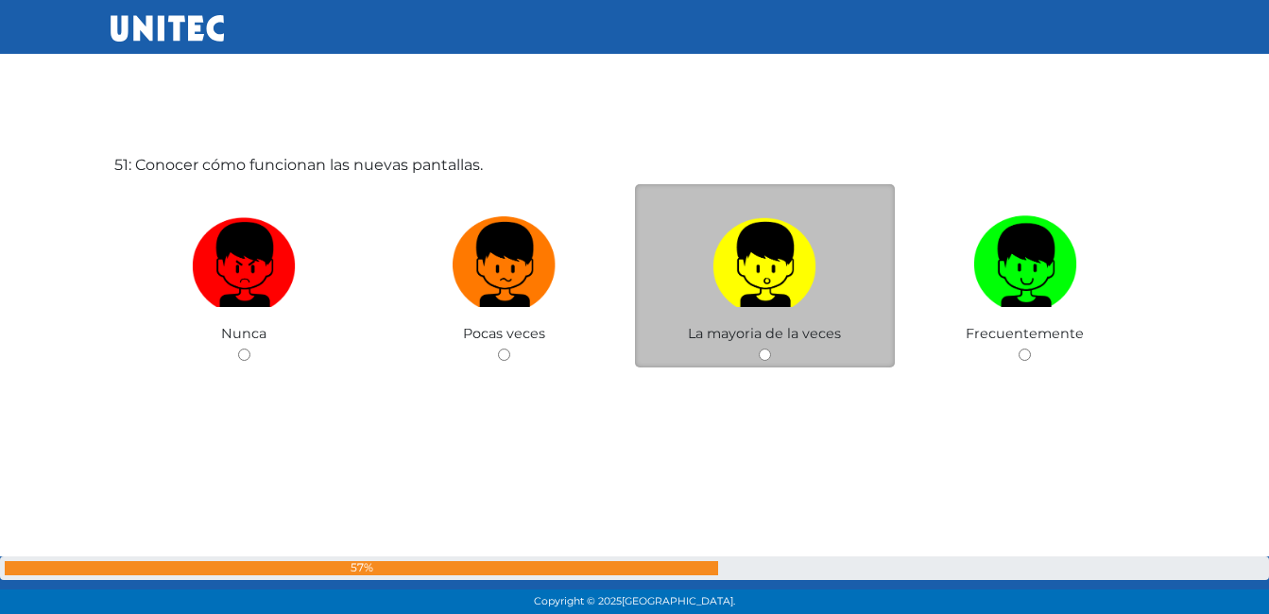
click at [762, 360] on input "radio" at bounding box center [765, 355] width 12 height 12
radio input "true"
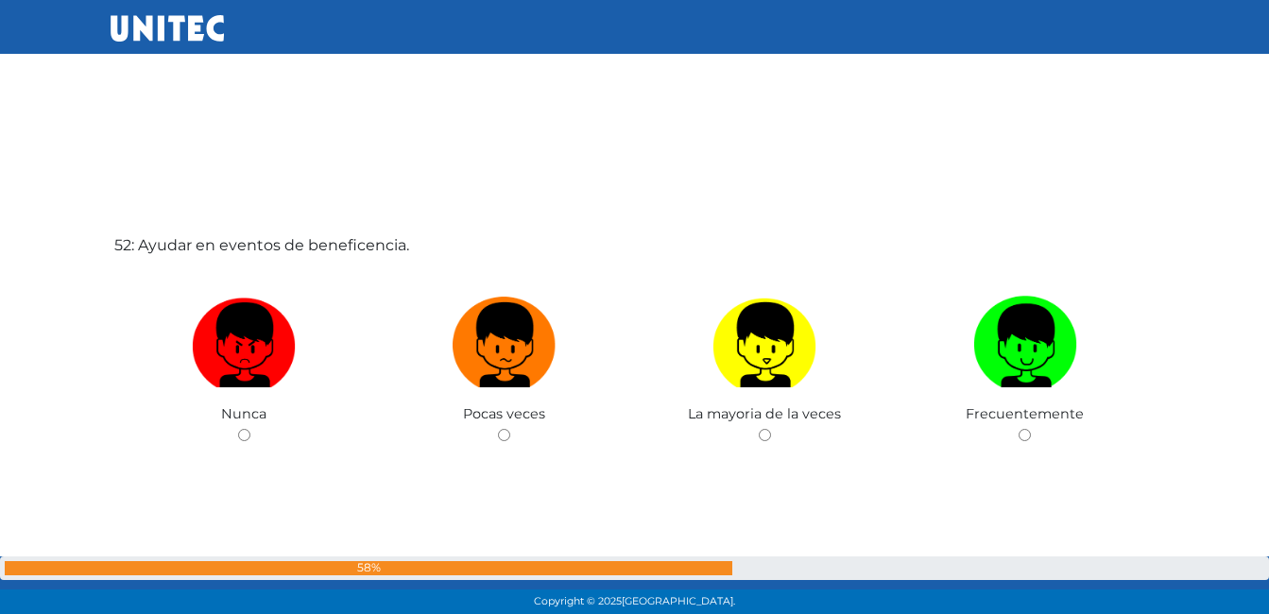
scroll to position [31380, 0]
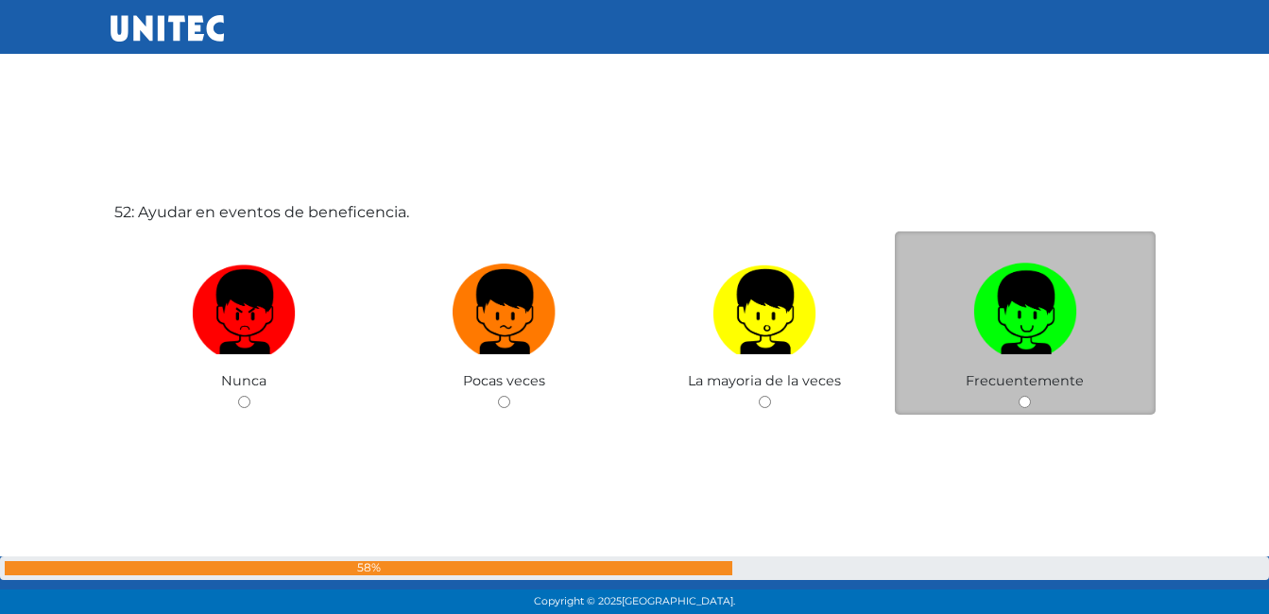
click at [1028, 401] on input "radio" at bounding box center [1025, 402] width 12 height 12
radio input "true"
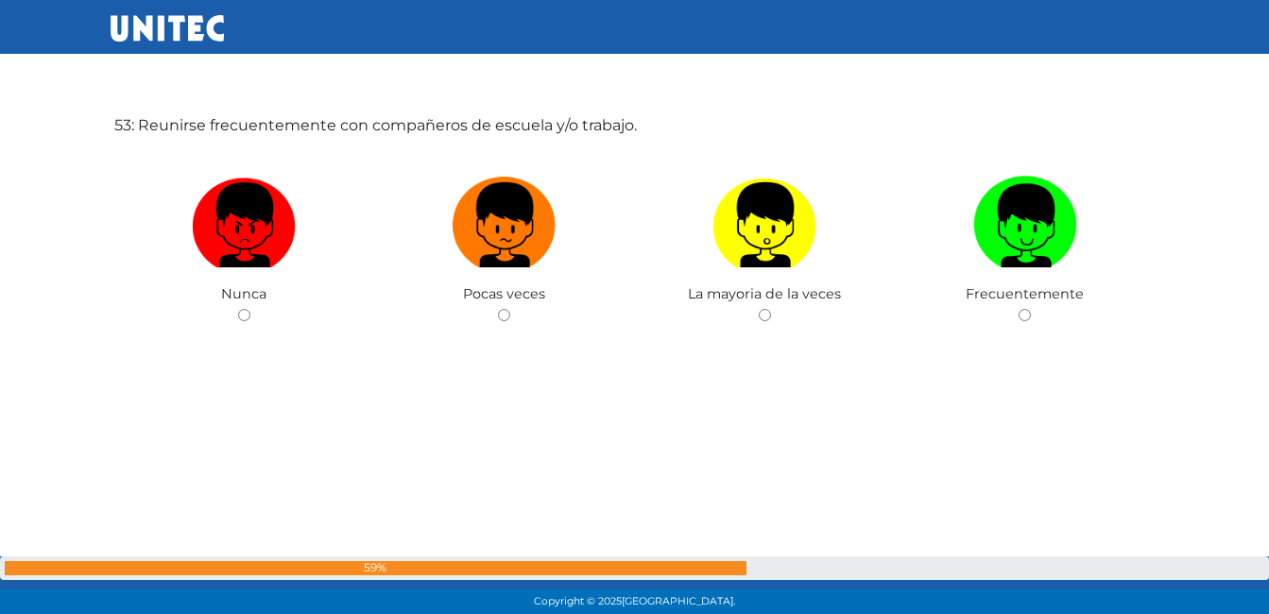
scroll to position [31987, 0]
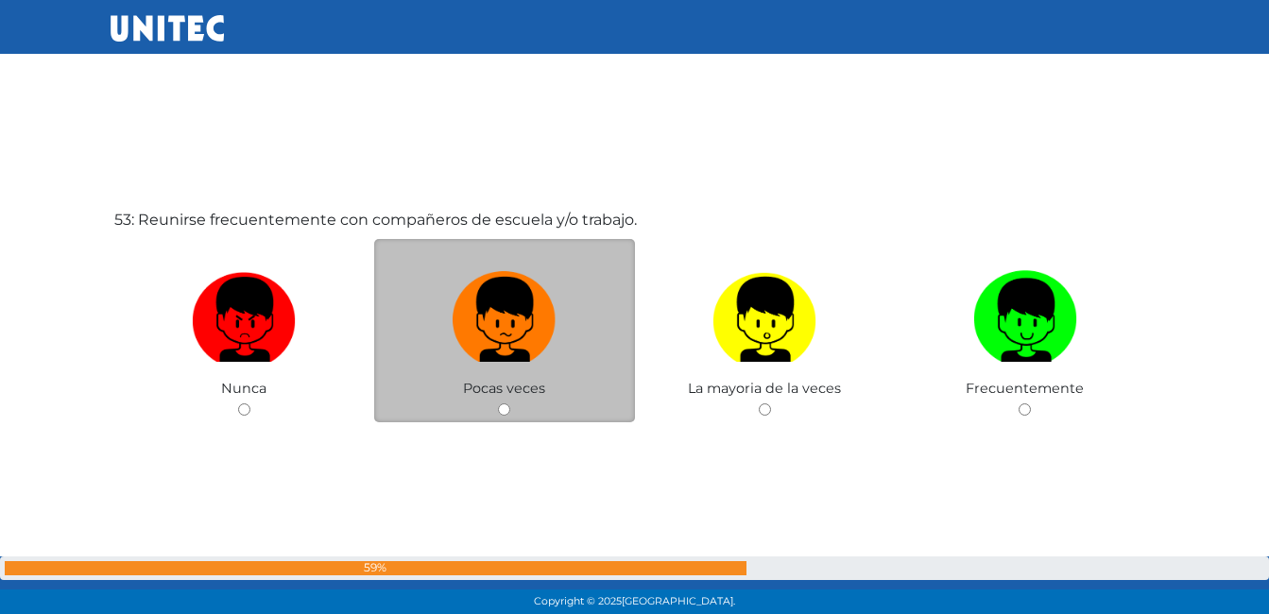
click at [499, 409] on input "radio" at bounding box center [504, 410] width 12 height 12
radio input "true"
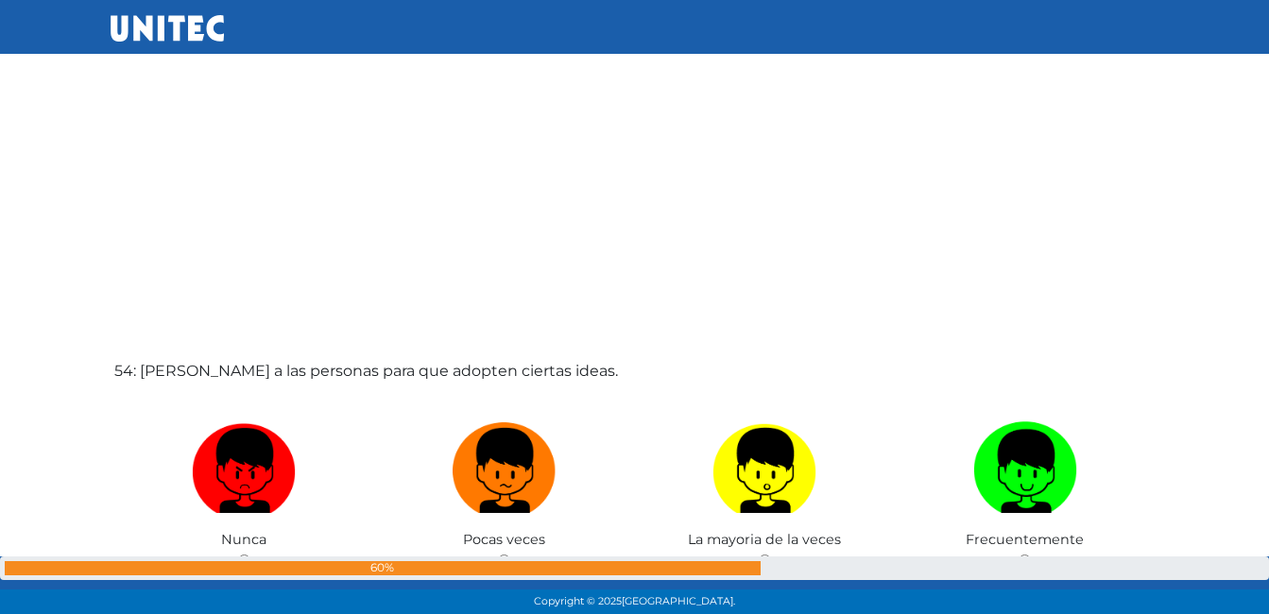
scroll to position [32656, 0]
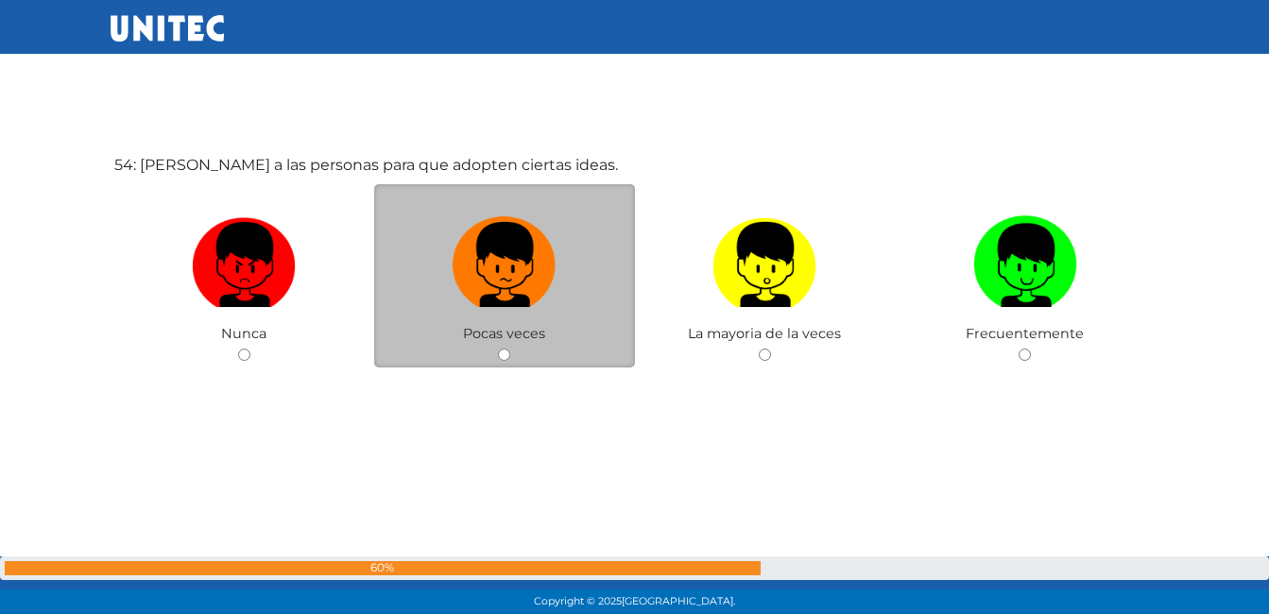
click at [498, 354] on input "radio" at bounding box center [504, 355] width 12 height 12
radio input "true"
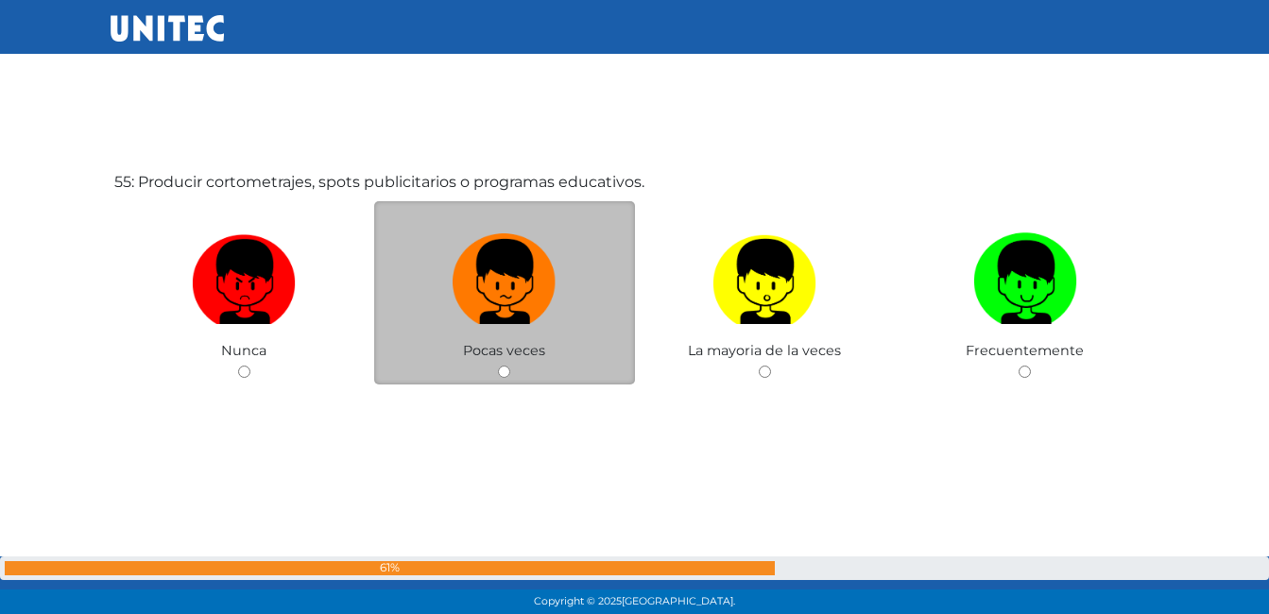
scroll to position [33271, 0]
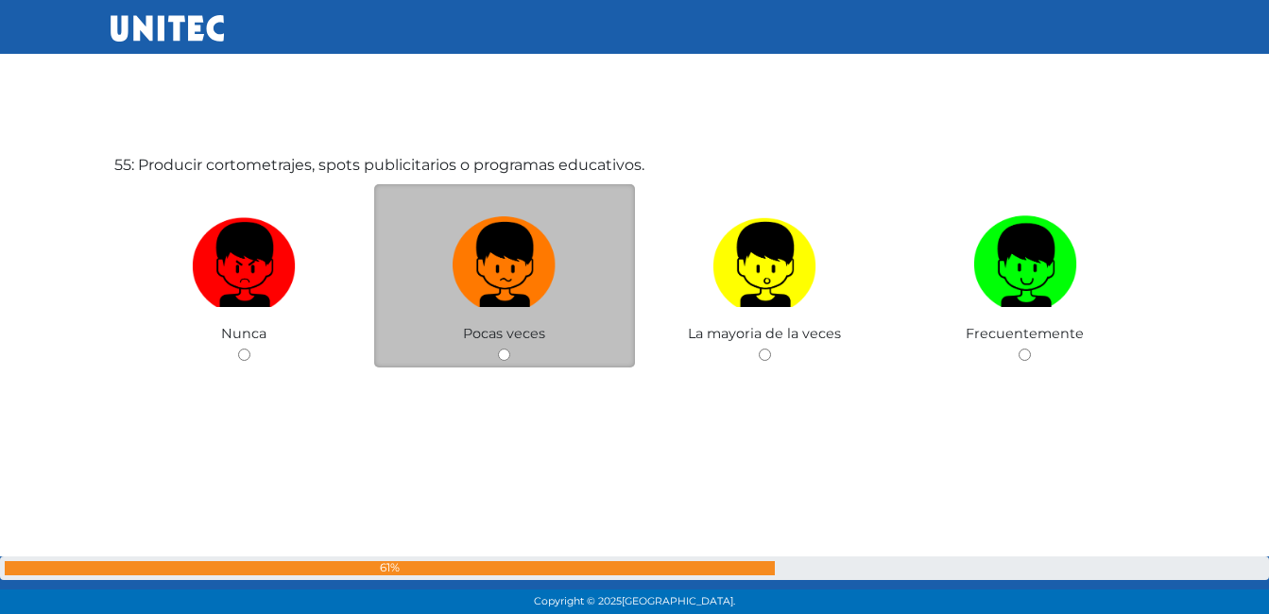
click at [500, 353] on input "radio" at bounding box center [504, 355] width 12 height 12
radio input "true"
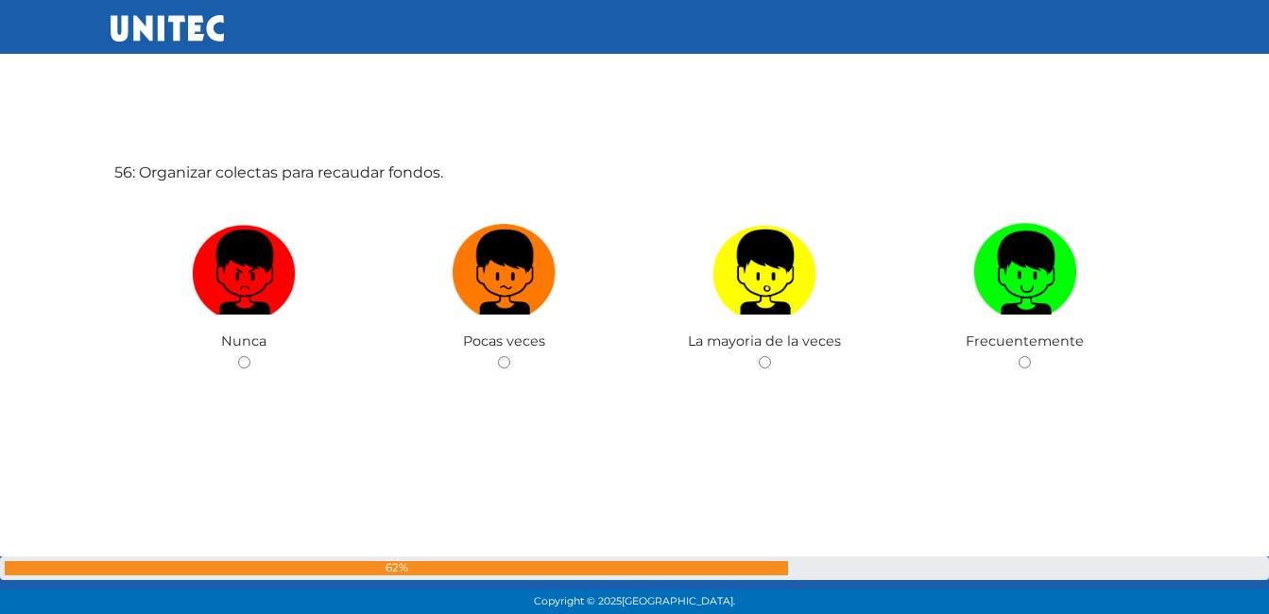
scroll to position [33885, 0]
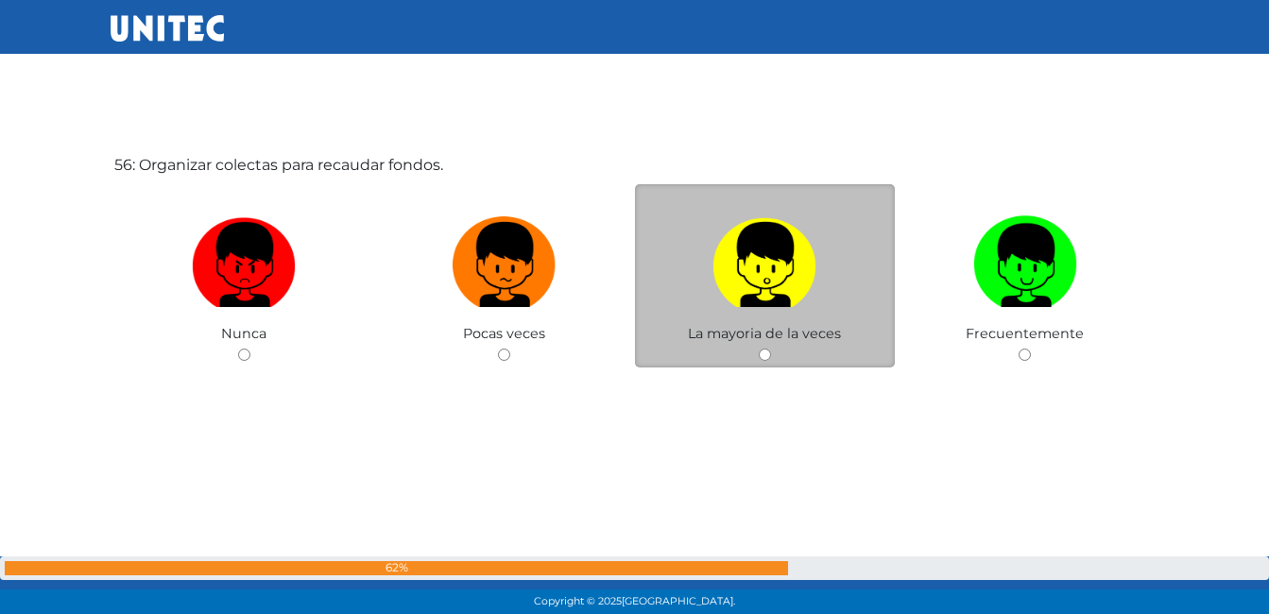
click at [764, 354] on input "radio" at bounding box center [765, 355] width 12 height 12
radio input "true"
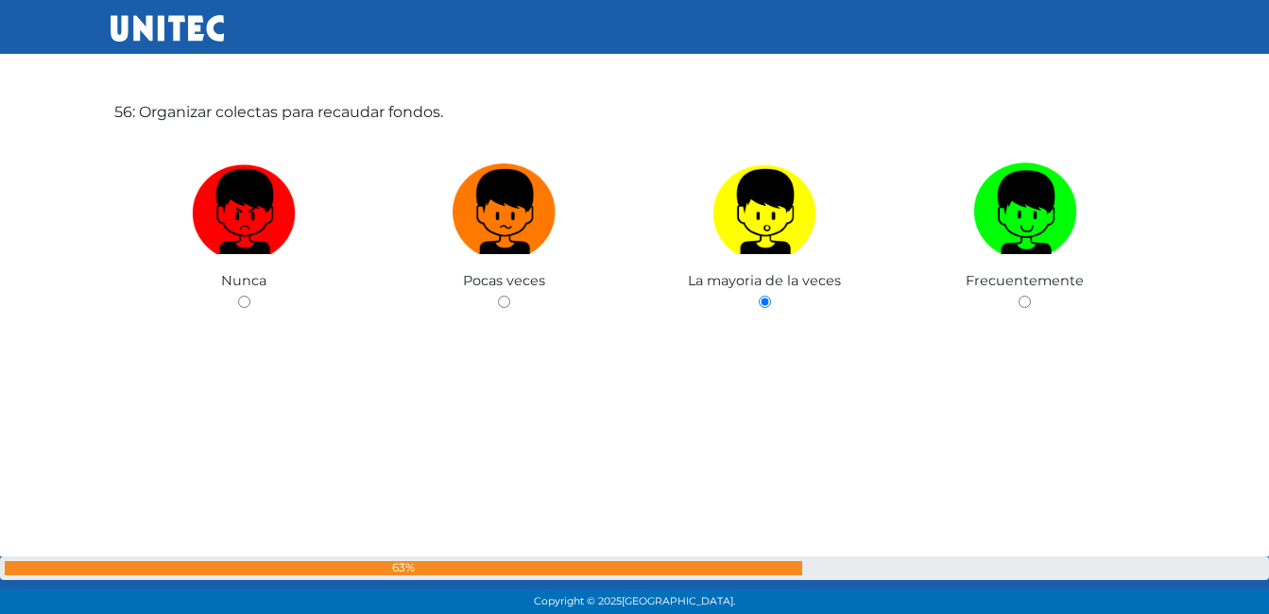
scroll to position [33951, 0]
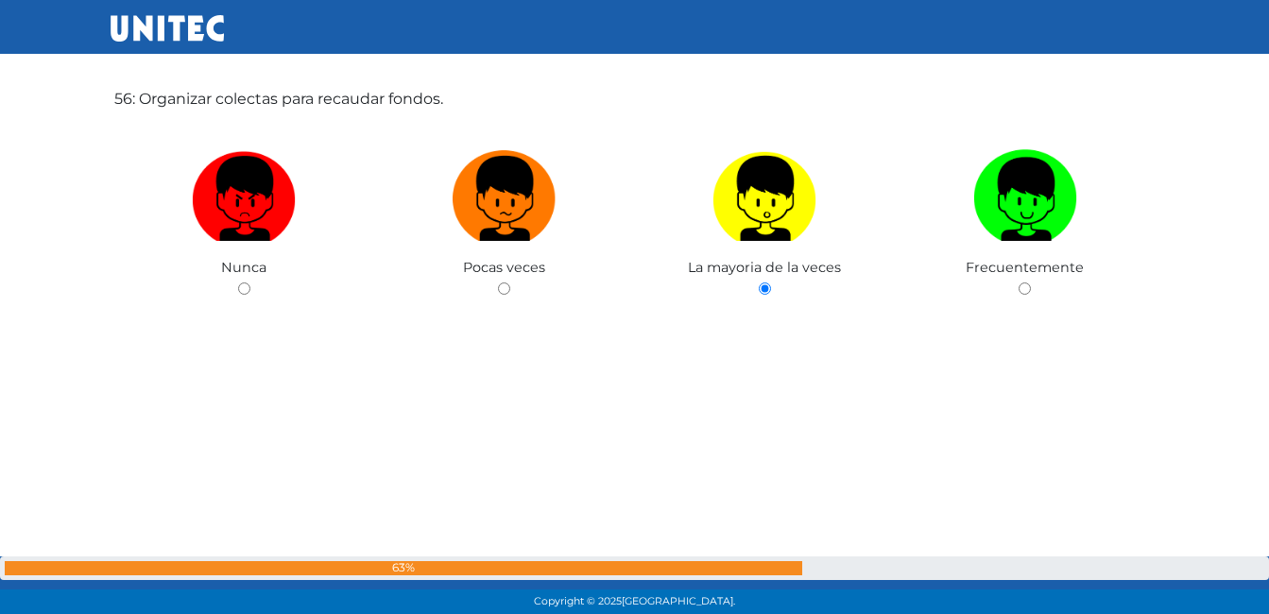
click at [1019, 283] on input "radio" at bounding box center [1025, 289] width 12 height 12
radio input "true"
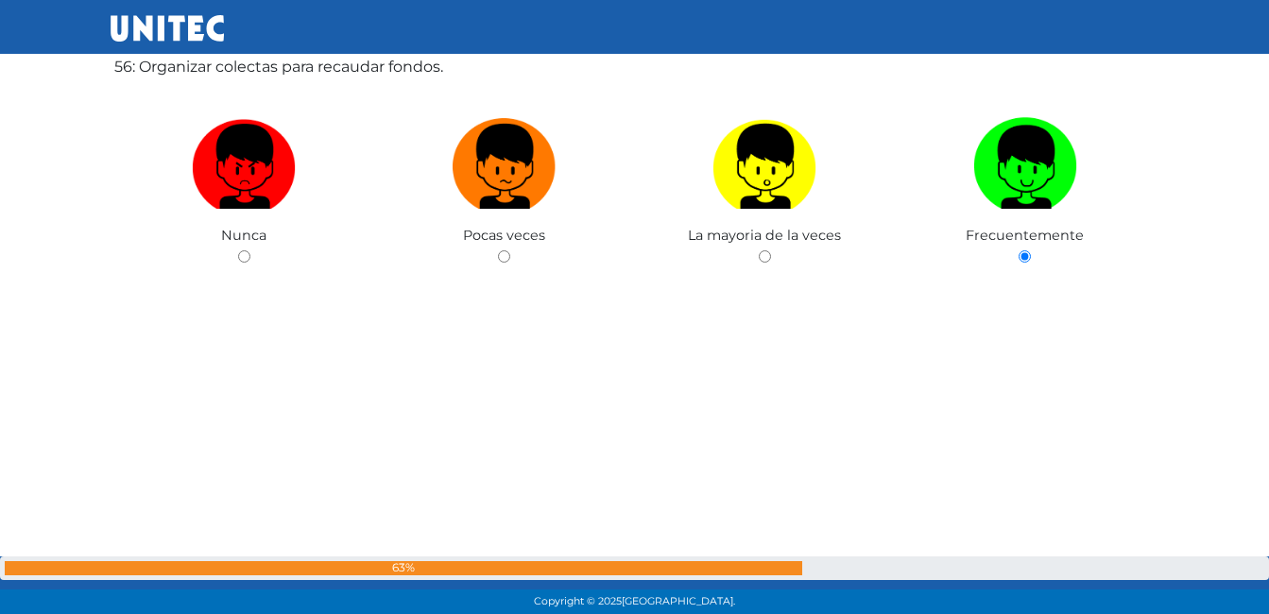
click at [238, 250] on input "radio" at bounding box center [244, 256] width 12 height 12
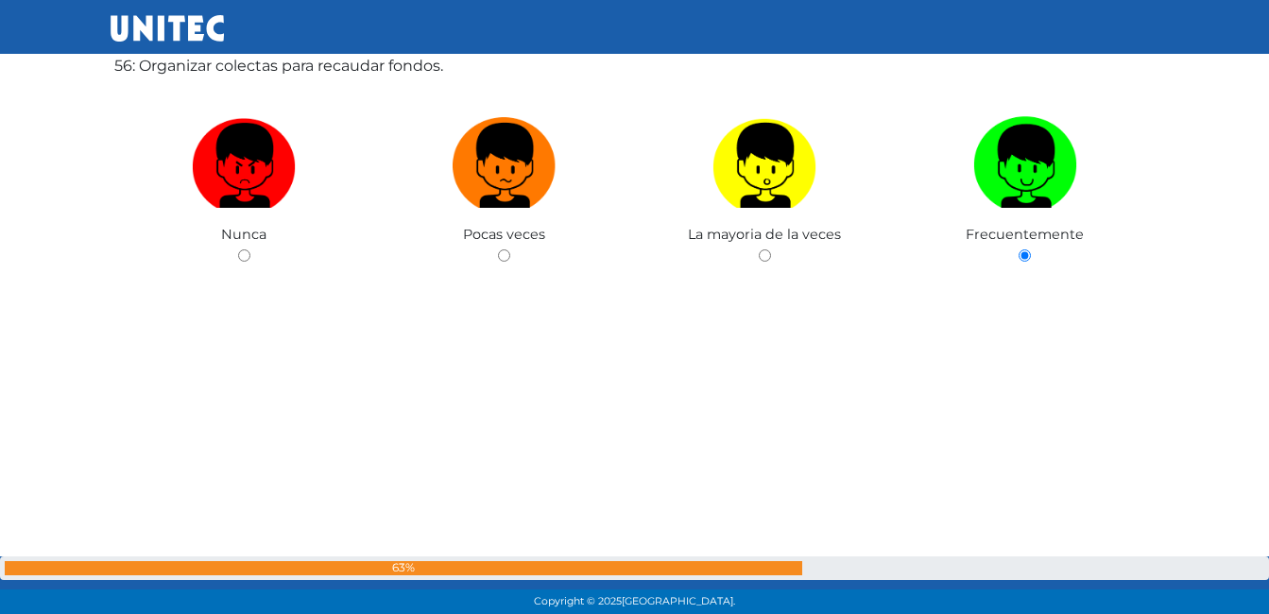
radio input "true"
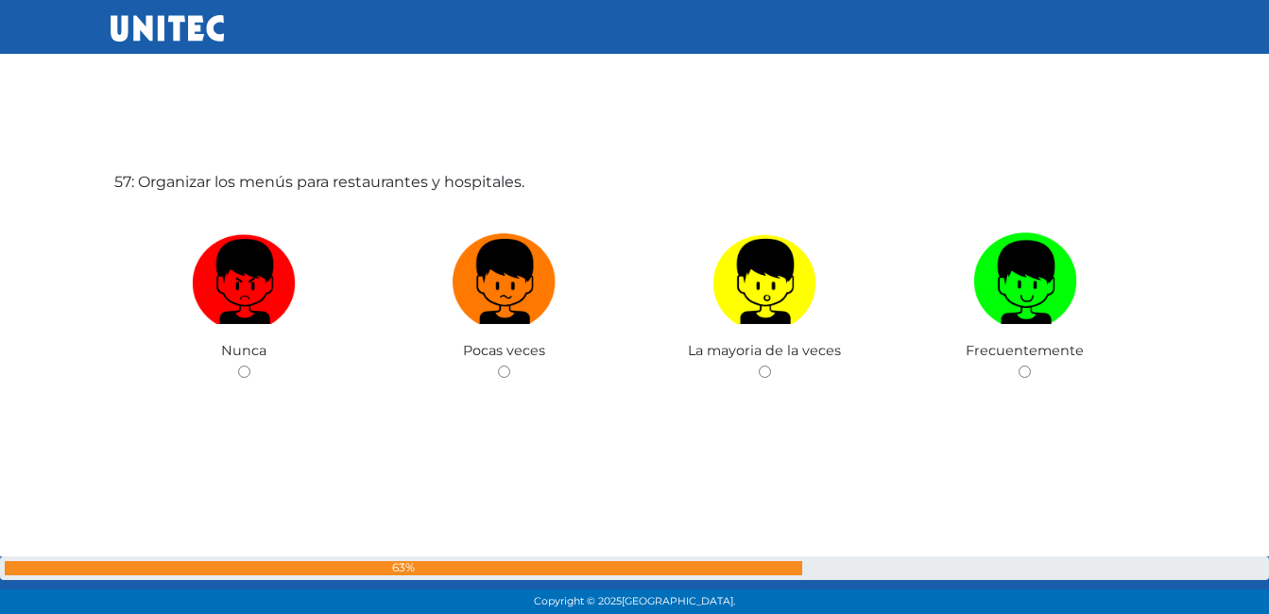
scroll to position [34499, 0]
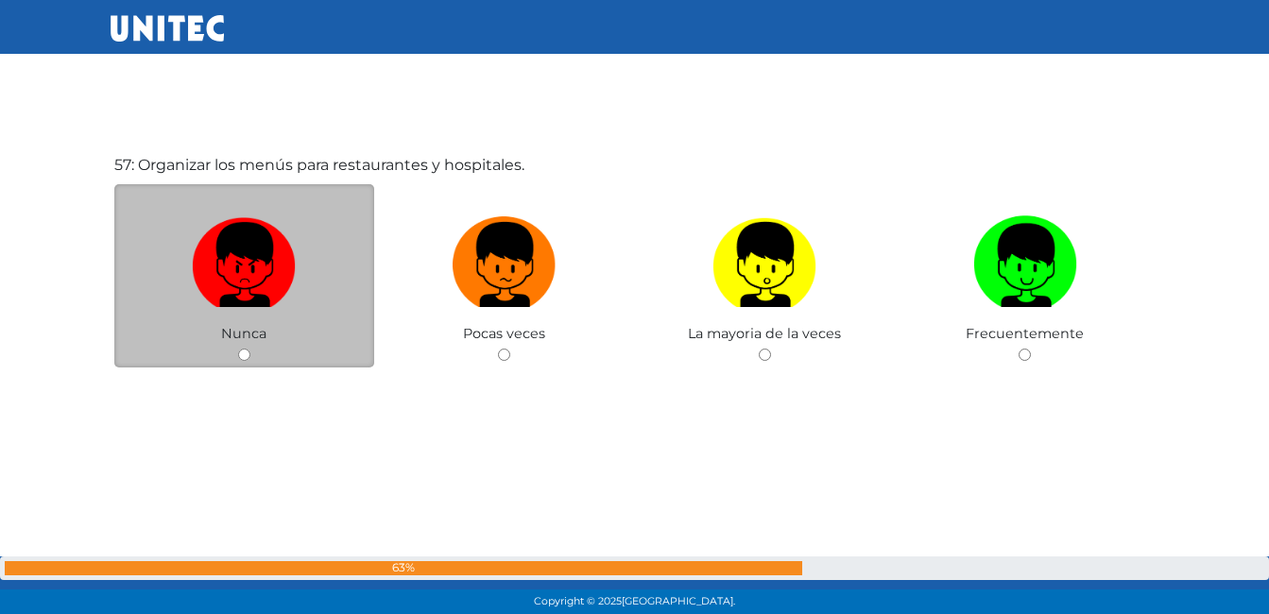
click at [241, 354] on input "radio" at bounding box center [244, 355] width 12 height 12
radio input "true"
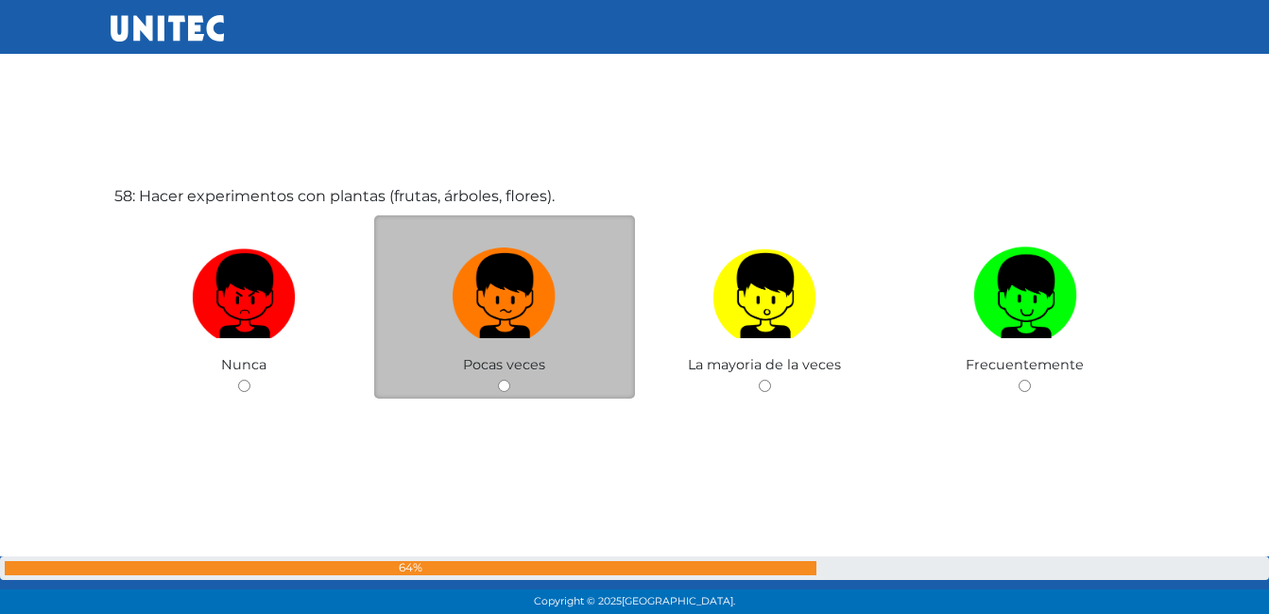
scroll to position [35114, 0]
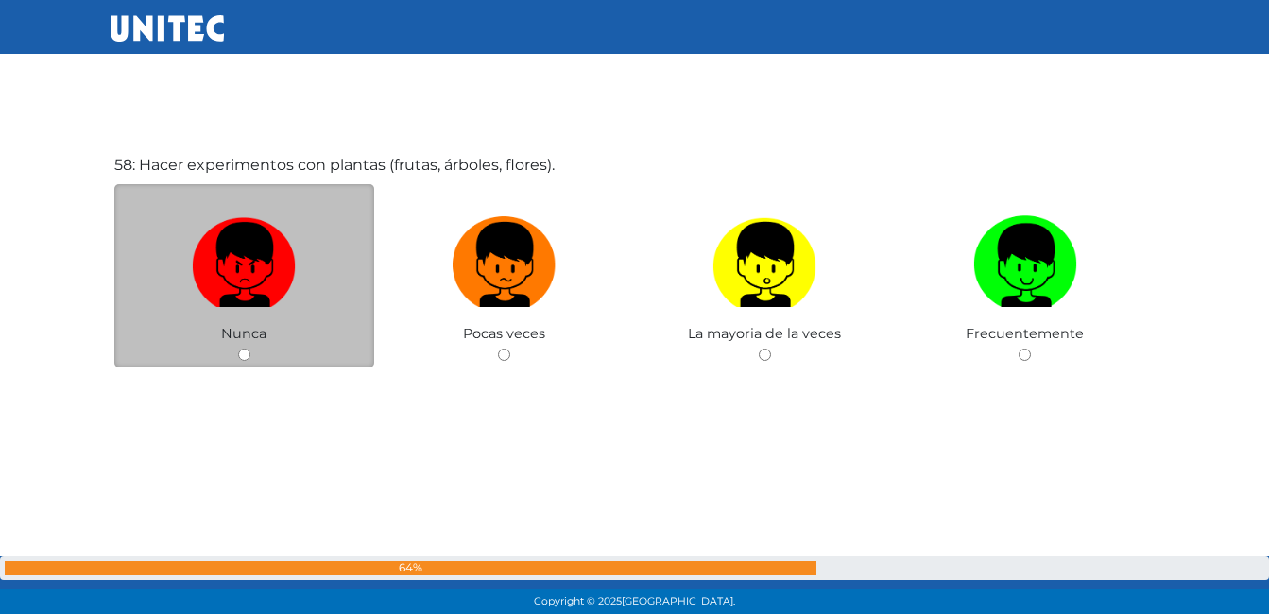
click at [241, 353] on input "radio" at bounding box center [244, 355] width 12 height 12
radio input "true"
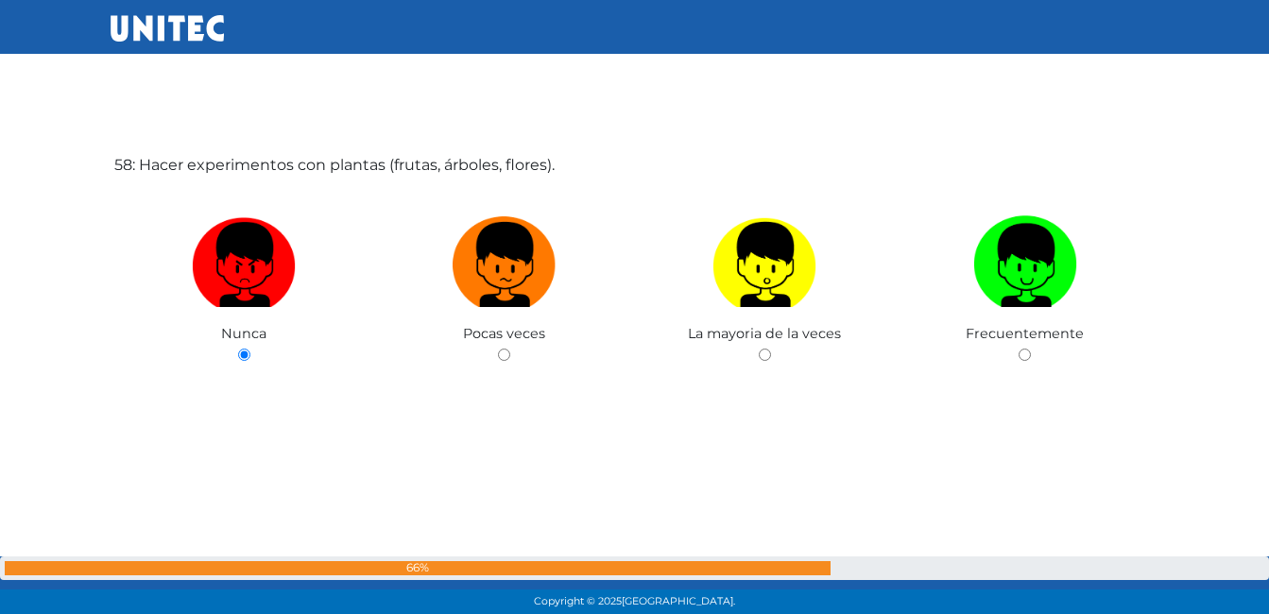
click at [498, 349] on input "radio" at bounding box center [504, 355] width 12 height 12
radio input "true"
click at [759, 349] on input "radio" at bounding box center [765, 355] width 12 height 12
radio input "true"
click at [1019, 349] on input "radio" at bounding box center [1025, 355] width 12 height 12
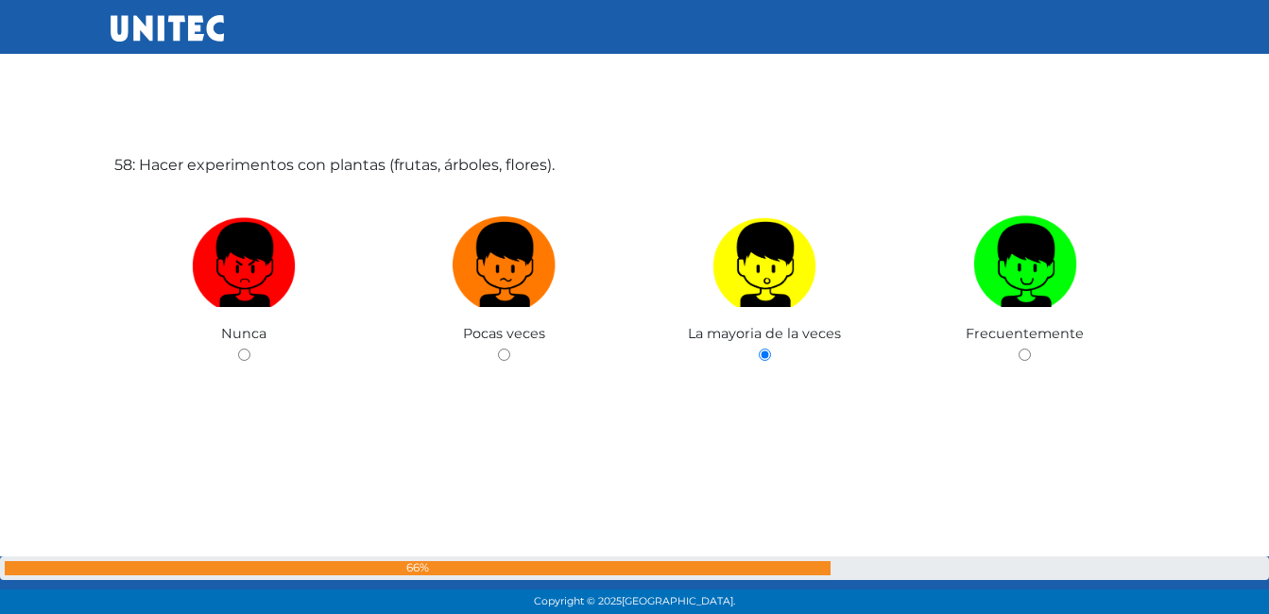
radio input "true"
click at [238, 349] on input "radio" at bounding box center [244, 355] width 12 height 12
radio input "true"
click at [498, 349] on input "radio" at bounding box center [504, 355] width 12 height 12
radio input "true"
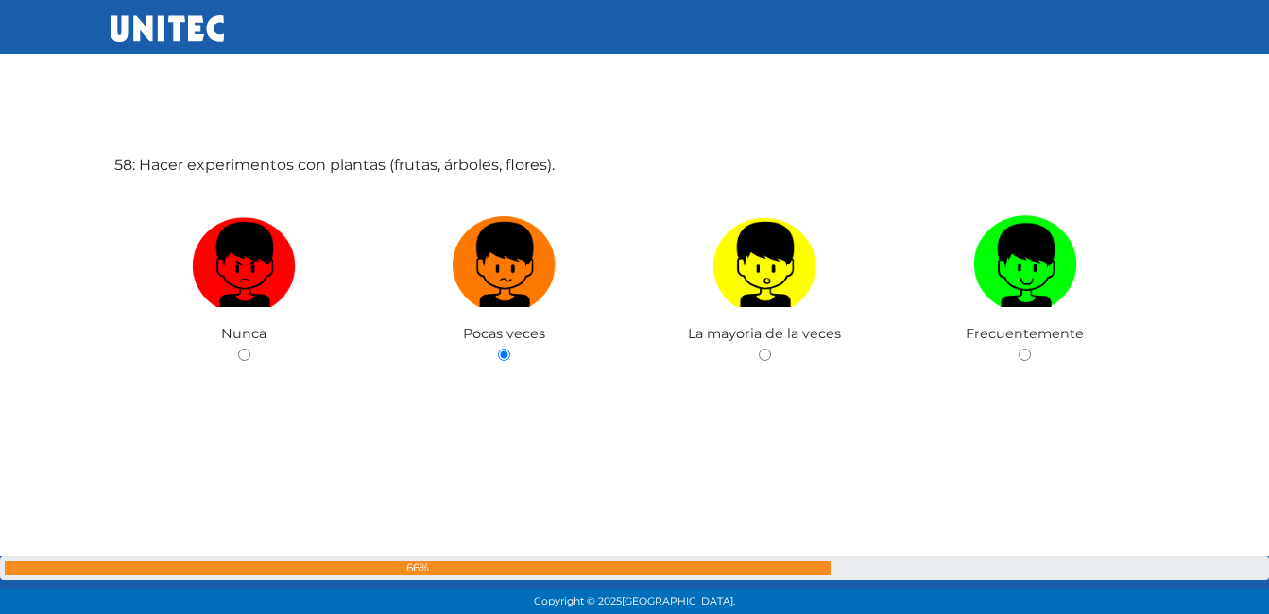
click at [759, 349] on input "radio" at bounding box center [765, 355] width 12 height 12
radio input "true"
click at [1019, 349] on input "radio" at bounding box center [1025, 355] width 12 height 12
radio input "true"
click at [238, 349] on input "radio" at bounding box center [244, 355] width 12 height 12
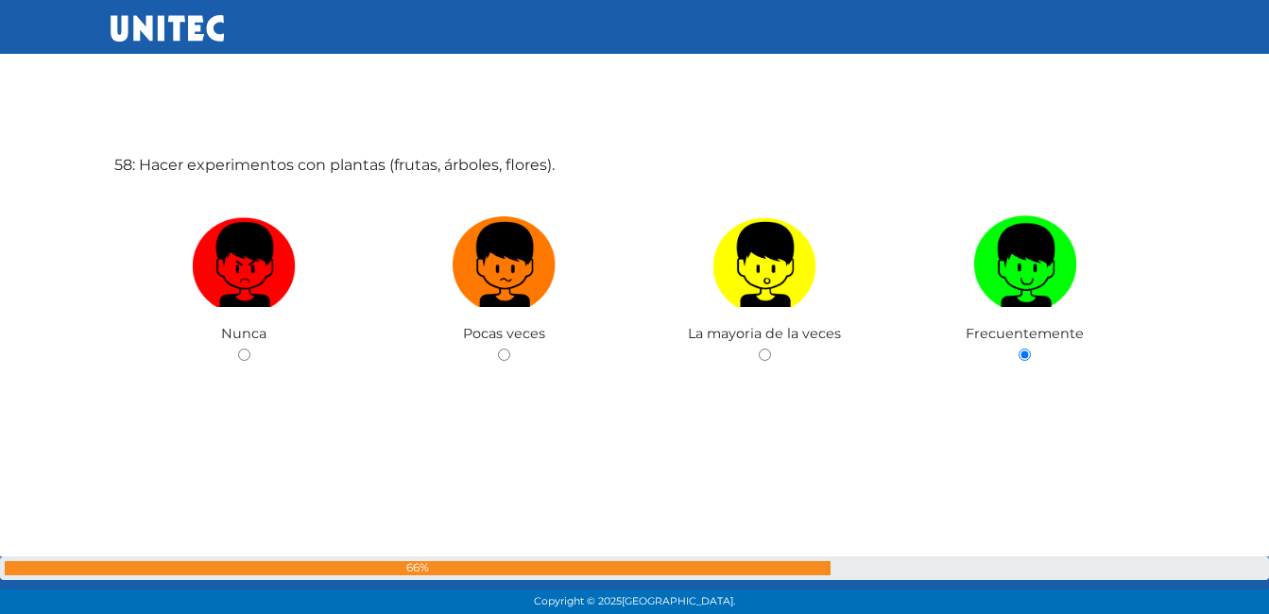
radio input "true"
click at [498, 349] on input "radio" at bounding box center [504, 355] width 12 height 12
radio input "true"
click at [759, 349] on input "radio" at bounding box center [765, 355] width 12 height 12
radio input "true"
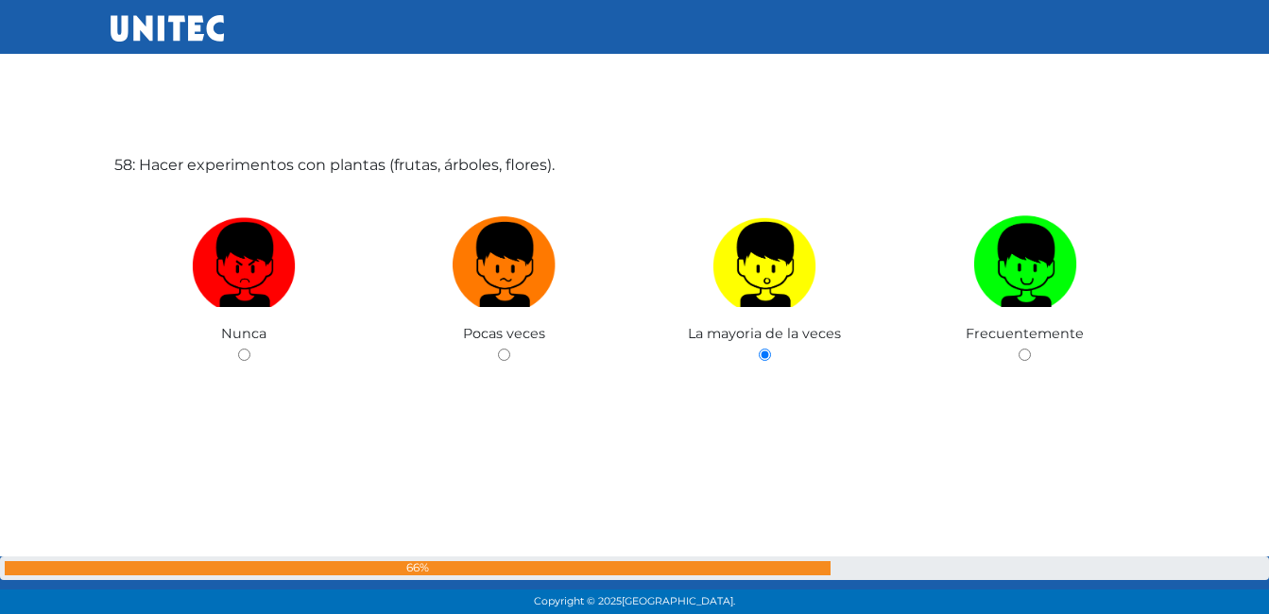
click at [1019, 349] on input "radio" at bounding box center [1025, 355] width 12 height 12
radio input "true"
click at [238, 349] on input "radio" at bounding box center [244, 355] width 12 height 12
radio input "true"
click at [498, 349] on input "radio" at bounding box center [504, 355] width 12 height 12
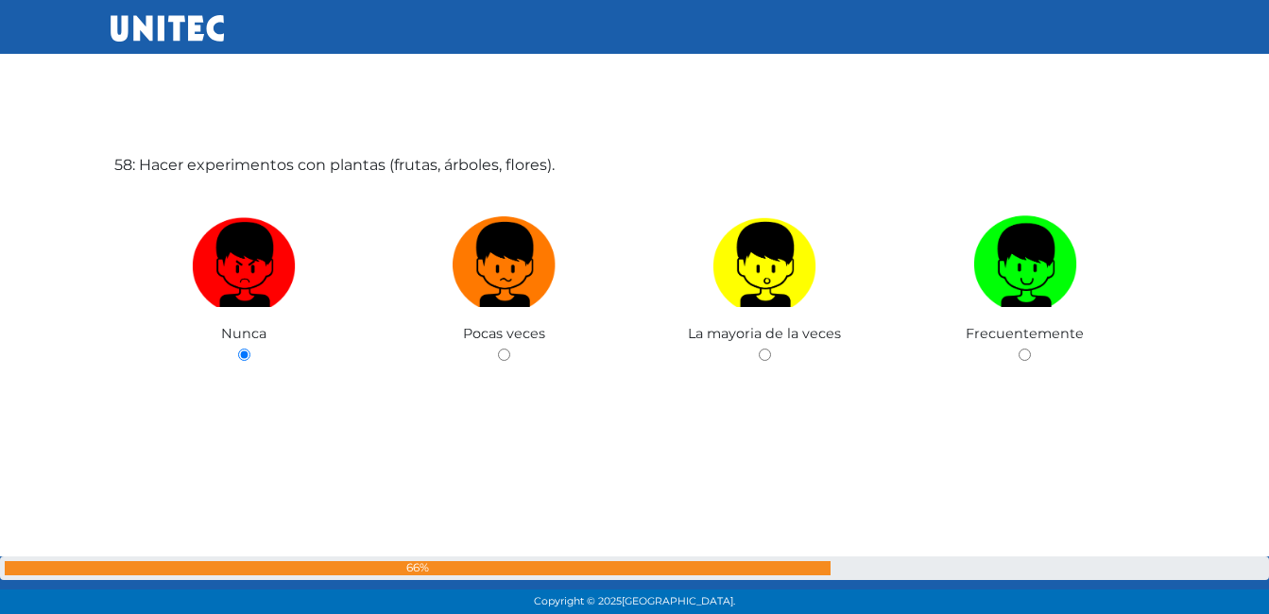
radio input "true"
click at [759, 349] on input "radio" at bounding box center [765, 355] width 12 height 12
radio input "true"
click at [1019, 349] on input "radio" at bounding box center [1025, 355] width 12 height 12
radio input "true"
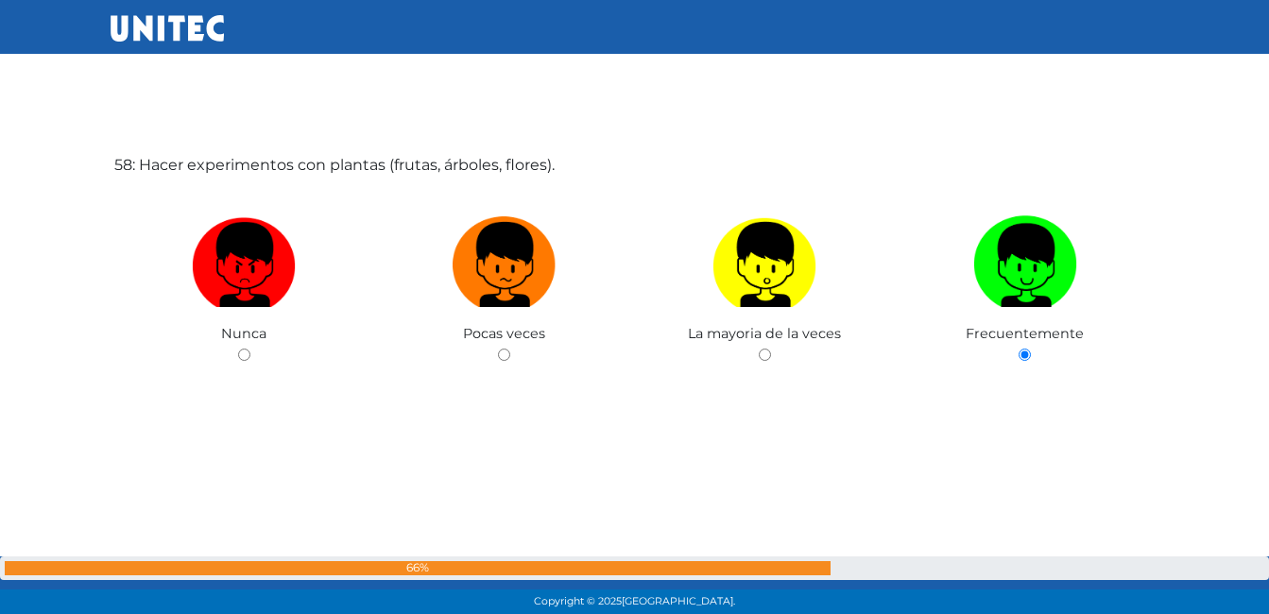
click at [238, 349] on input "radio" at bounding box center [244, 355] width 12 height 12
radio input "true"
click at [498, 349] on input "radio" at bounding box center [504, 355] width 12 height 12
radio input "true"
click at [759, 349] on input "radio" at bounding box center [765, 355] width 12 height 12
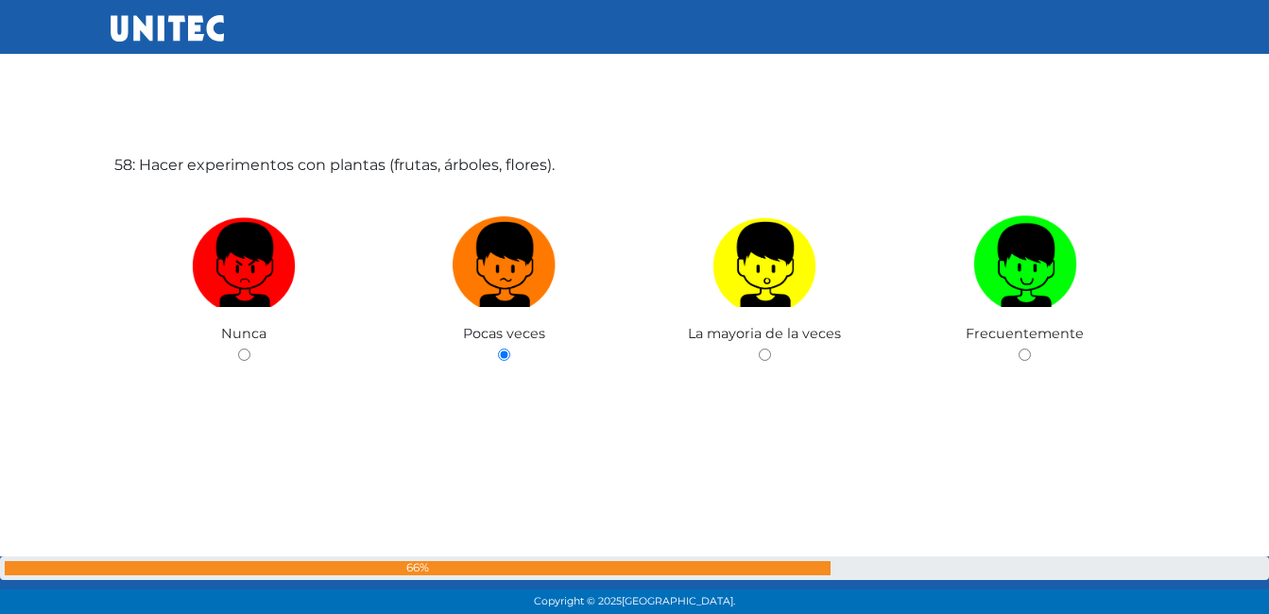
radio input "true"
click at [1019, 349] on input "radio" at bounding box center [1025, 355] width 12 height 12
radio input "true"
click at [238, 349] on input "radio" at bounding box center [244, 355] width 12 height 12
radio input "true"
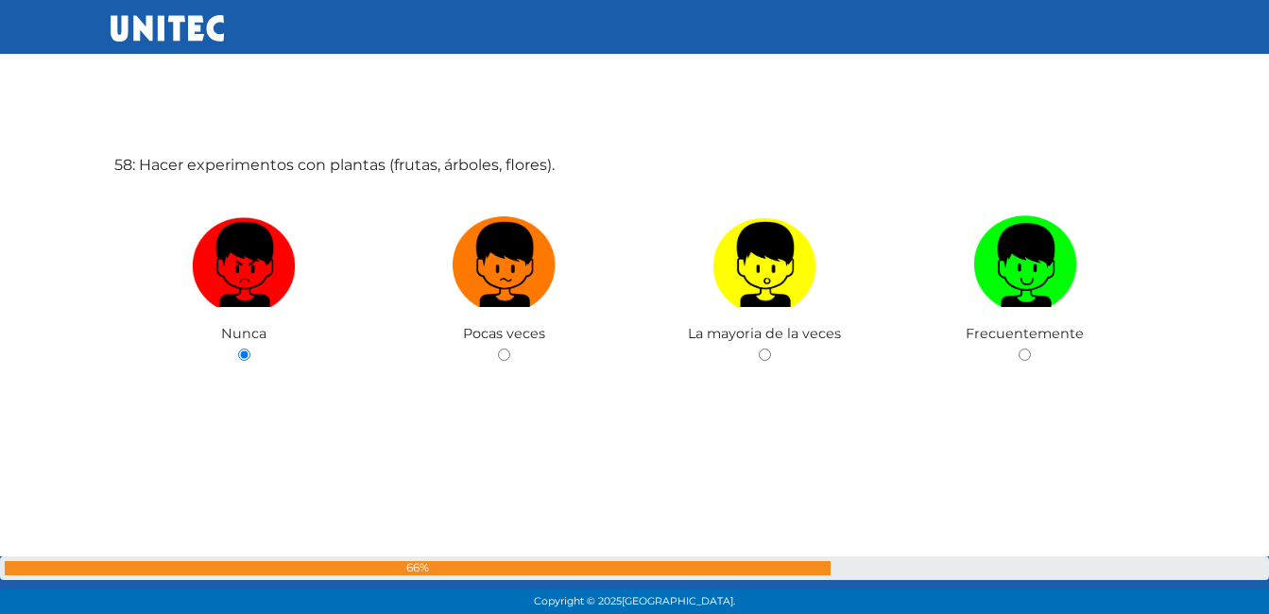
click at [320, 405] on div "58: Hacer experimentos con plantas (frutas, árboles, flores). Nunca Pocas veces…" at bounding box center [635, 307] width 1049 height 614
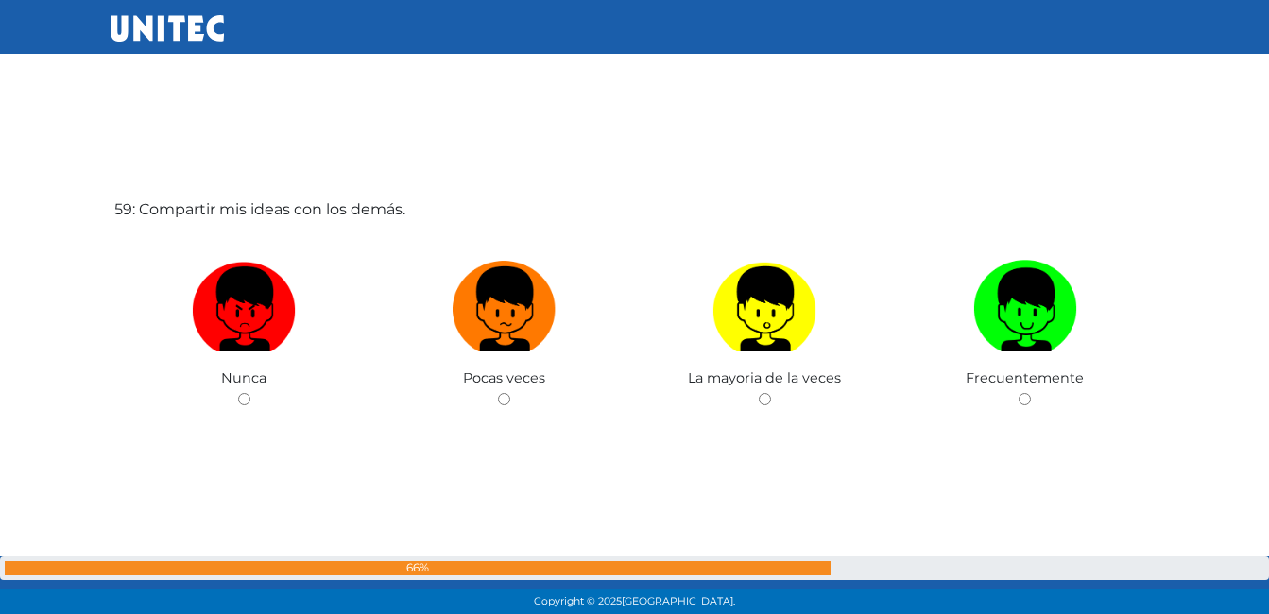
scroll to position [35729, 0]
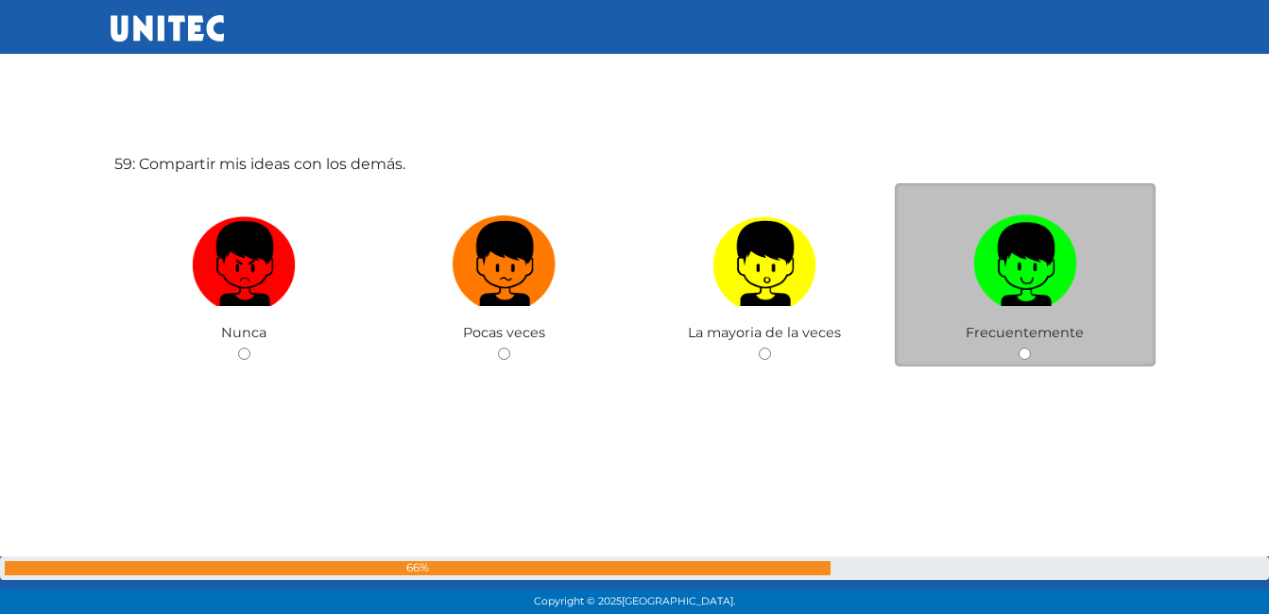
click at [1029, 351] on input "radio" at bounding box center [1025, 354] width 12 height 12
radio input "true"
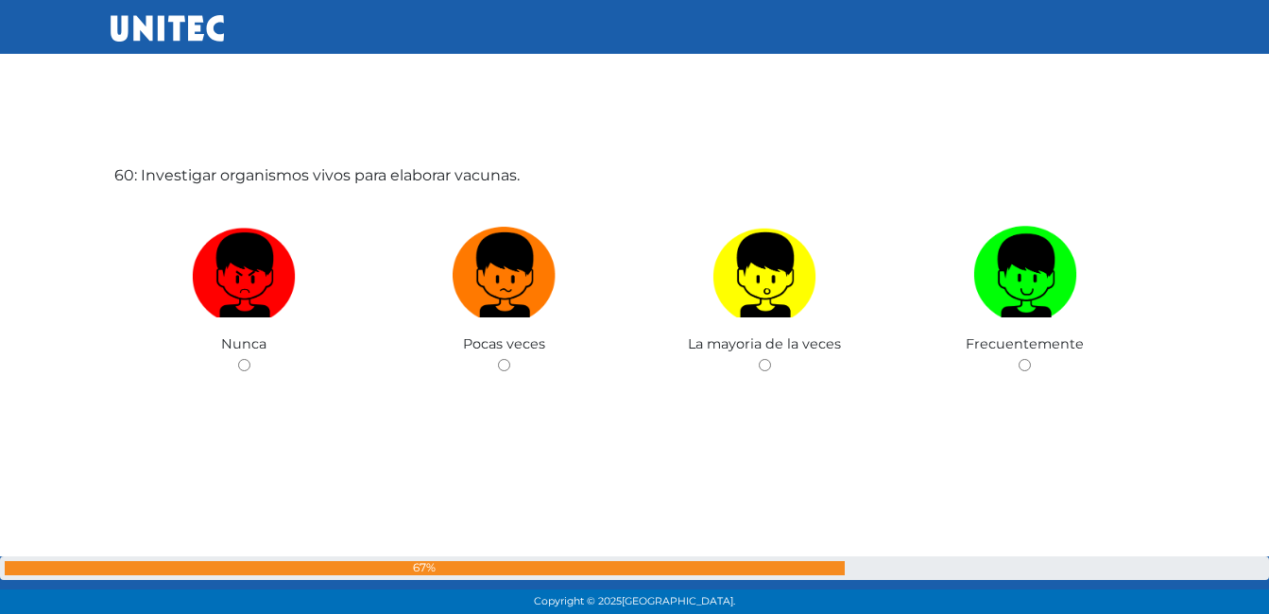
scroll to position [36363, 0]
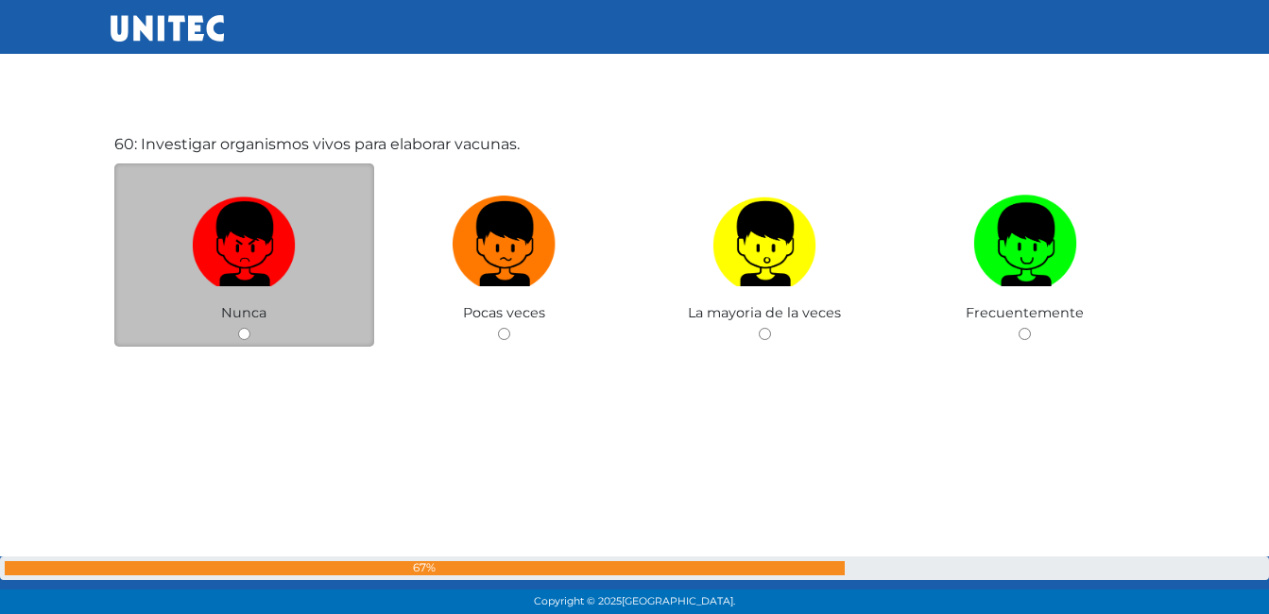
click at [240, 324] on div "Nunca" at bounding box center [244, 256] width 261 height 184
click at [242, 332] on input "radio" at bounding box center [244, 334] width 12 height 12
radio input "true"
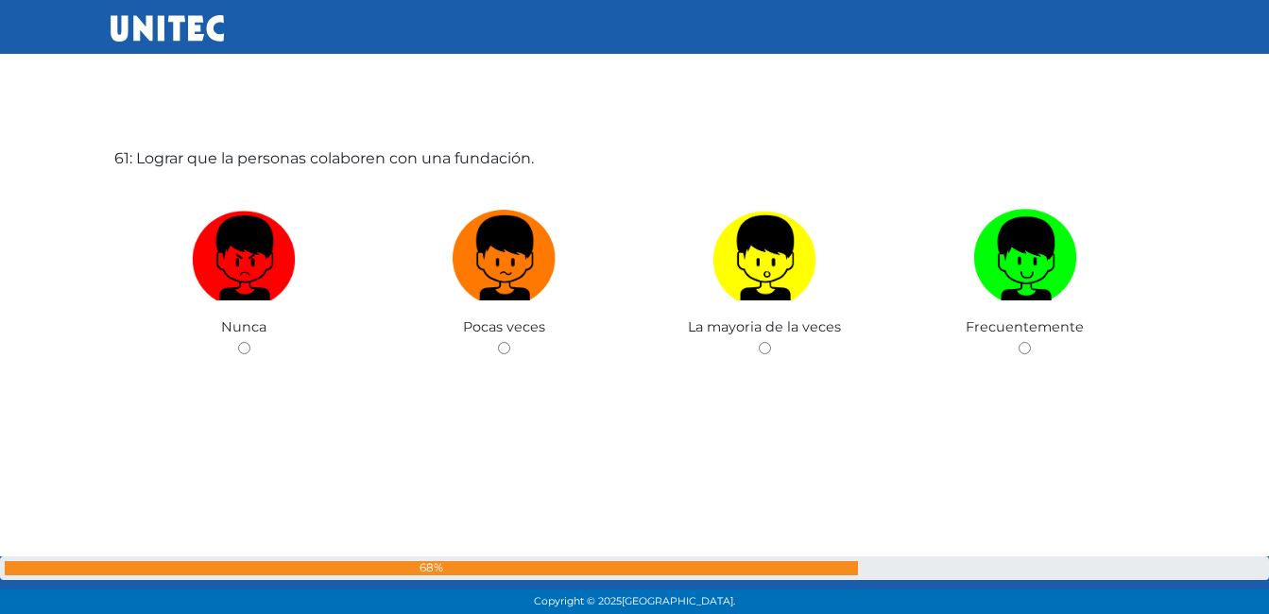
scroll to position [36997, 0]
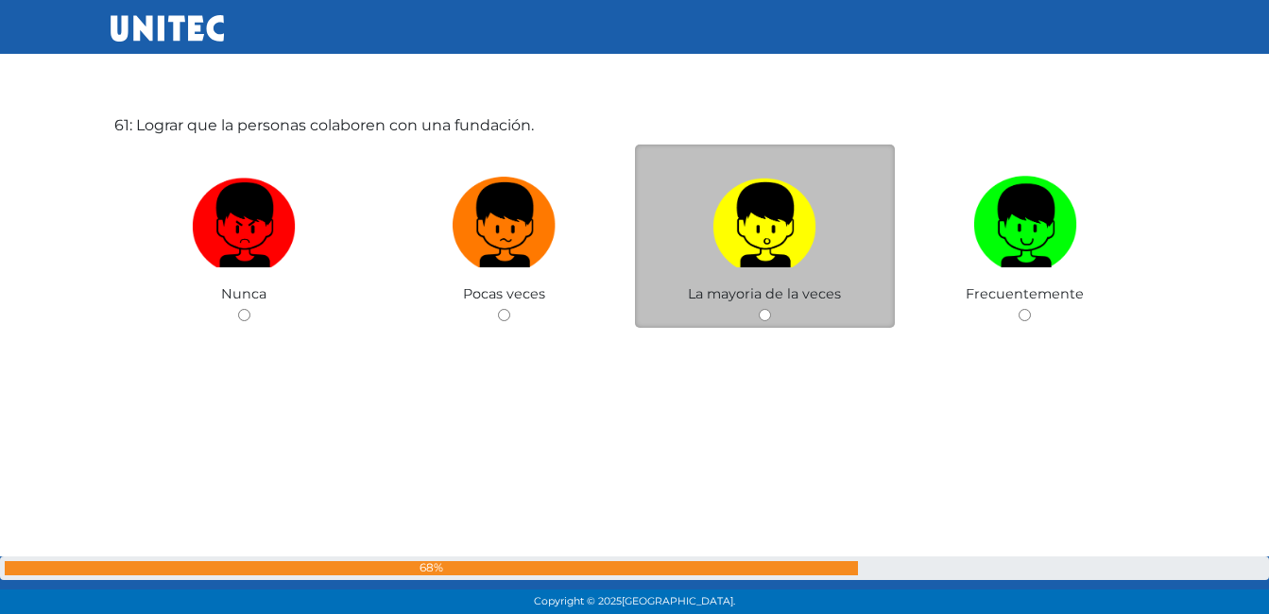
drag, startPoint x: 773, startPoint y: 318, endPoint x: 784, endPoint y: 310, distance: 12.9
click at [775, 316] on div "La mayoria de la veces" at bounding box center [765, 237] width 261 height 184
click at [764, 312] on input "radio" at bounding box center [765, 315] width 12 height 12
radio input "true"
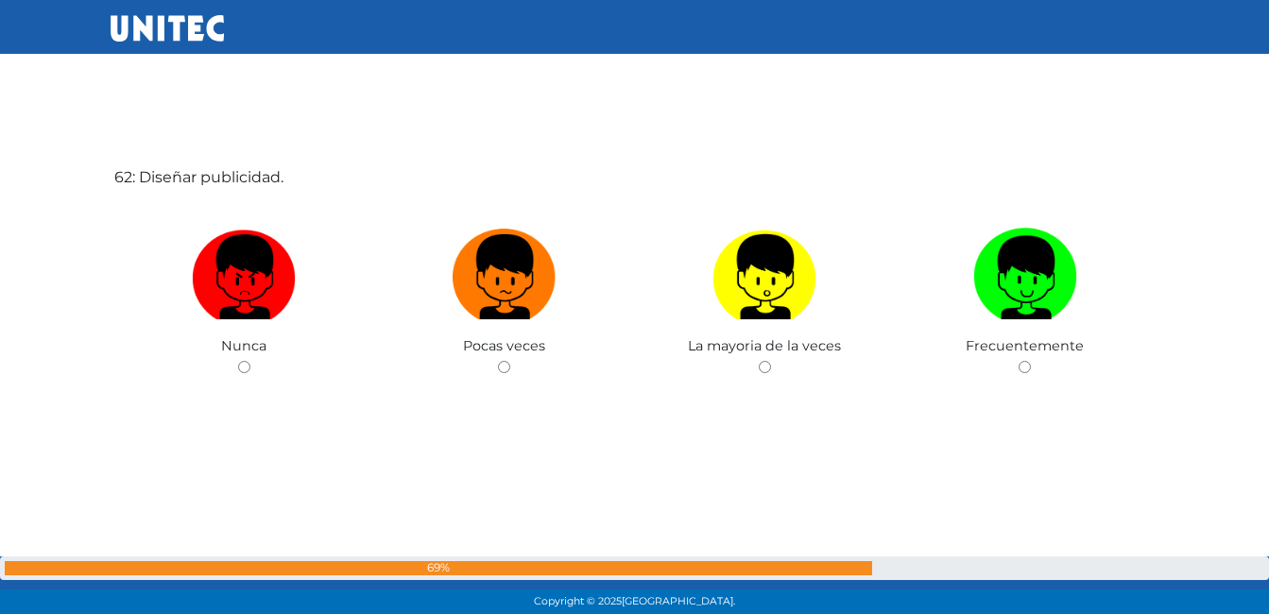
scroll to position [37571, 0]
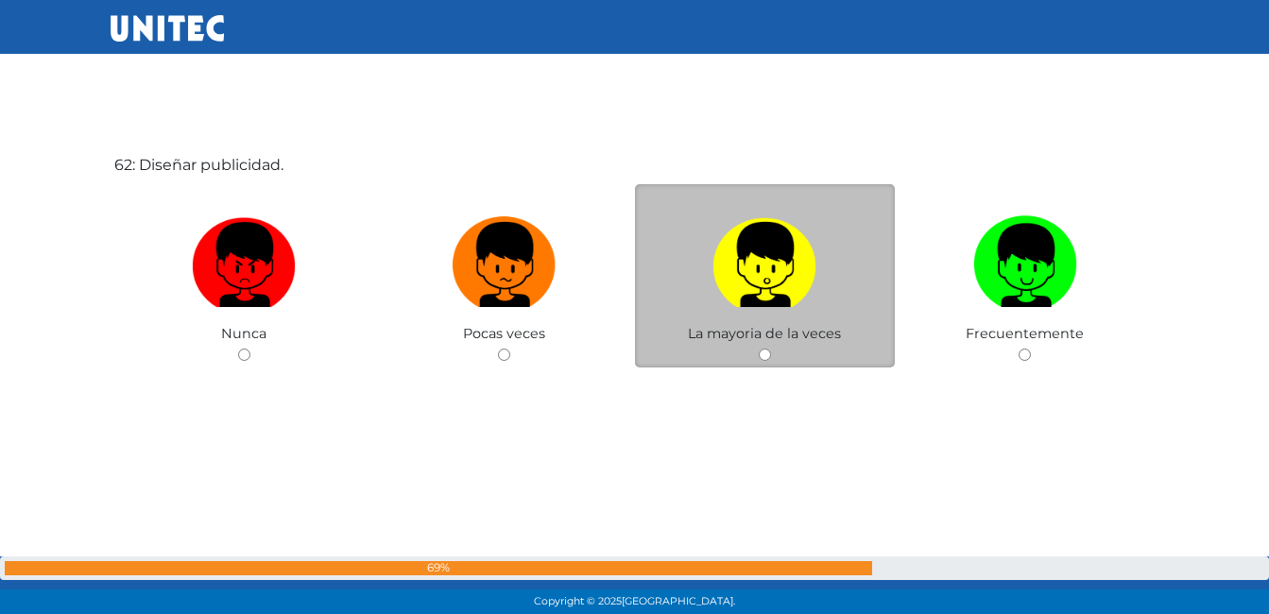
click at [764, 354] on input "radio" at bounding box center [765, 355] width 12 height 12
radio input "true"
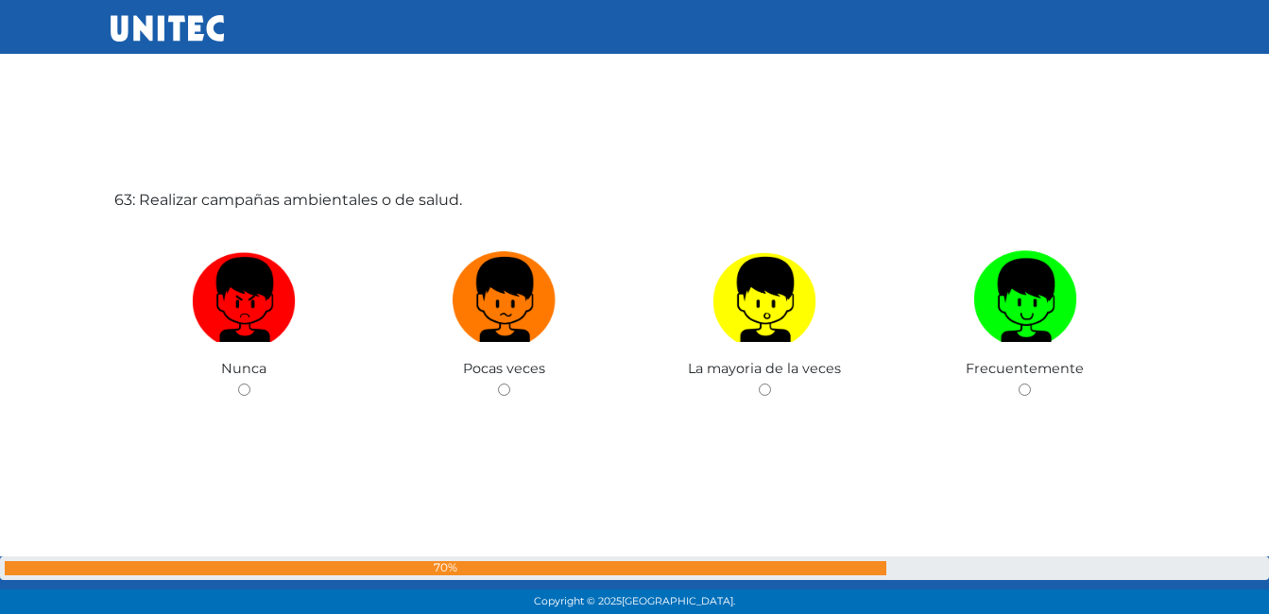
scroll to position [38186, 0]
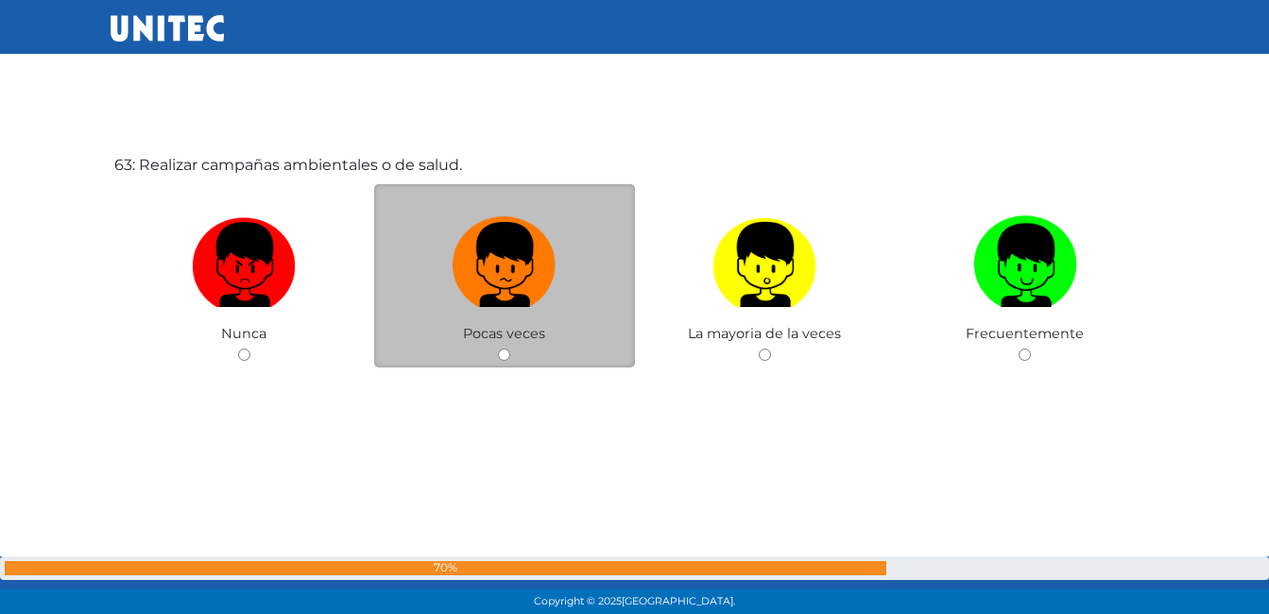
click at [496, 354] on div "Pocas veces" at bounding box center [504, 276] width 261 height 184
click at [503, 354] on input "radio" at bounding box center [504, 355] width 12 height 12
radio input "true"
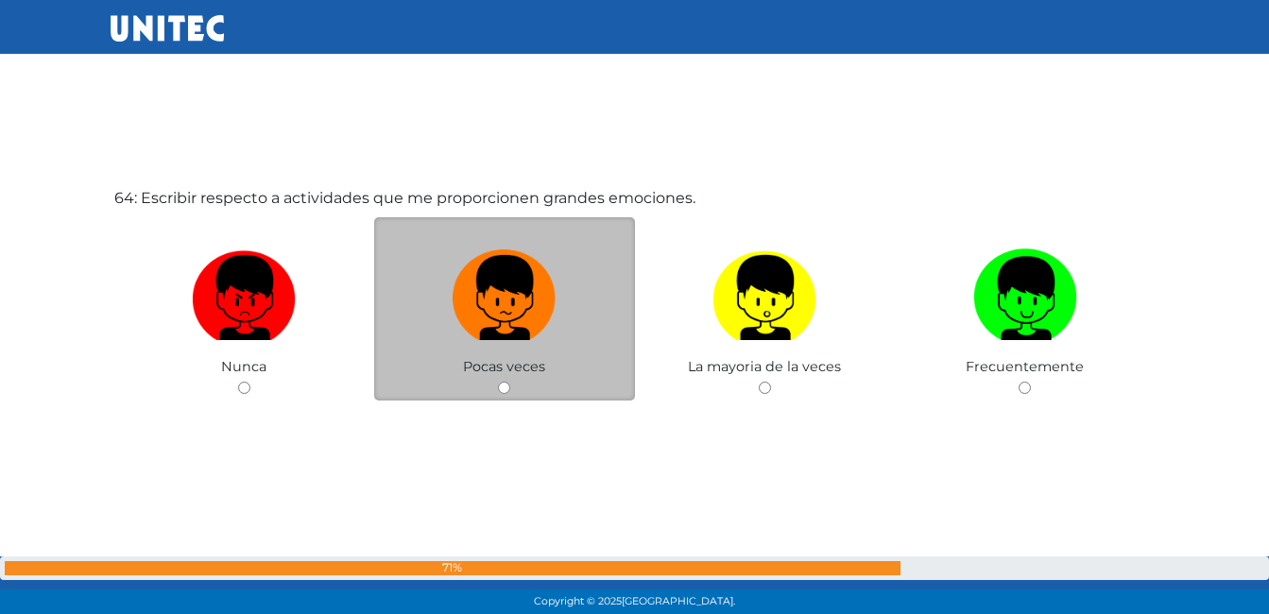
scroll to position [38800, 0]
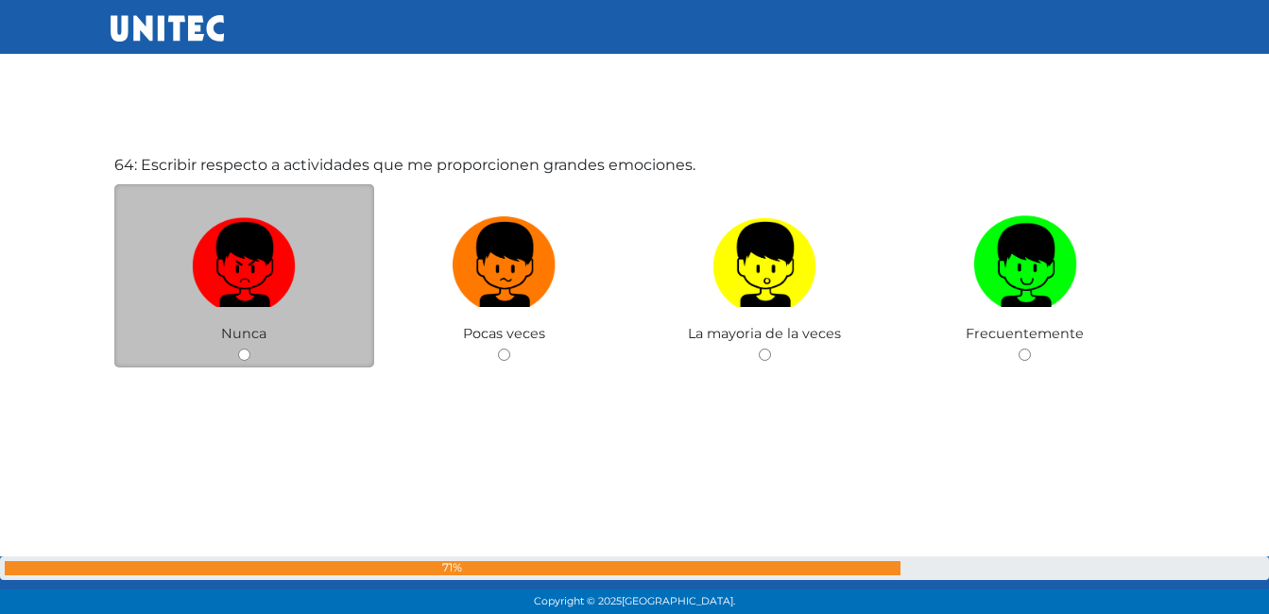
click at [235, 354] on div "Nunca" at bounding box center [244, 276] width 261 height 184
click at [246, 346] on div "Nunca" at bounding box center [244, 276] width 261 height 184
click at [241, 353] on input "radio" at bounding box center [244, 355] width 12 height 12
radio input "true"
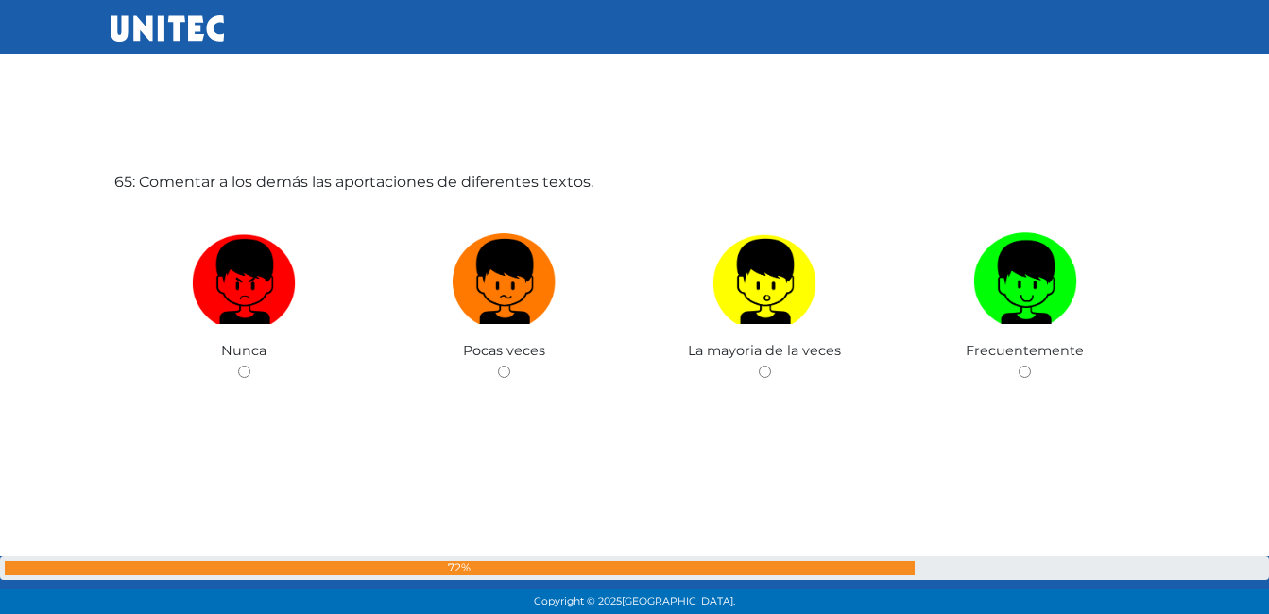
scroll to position [39414, 0]
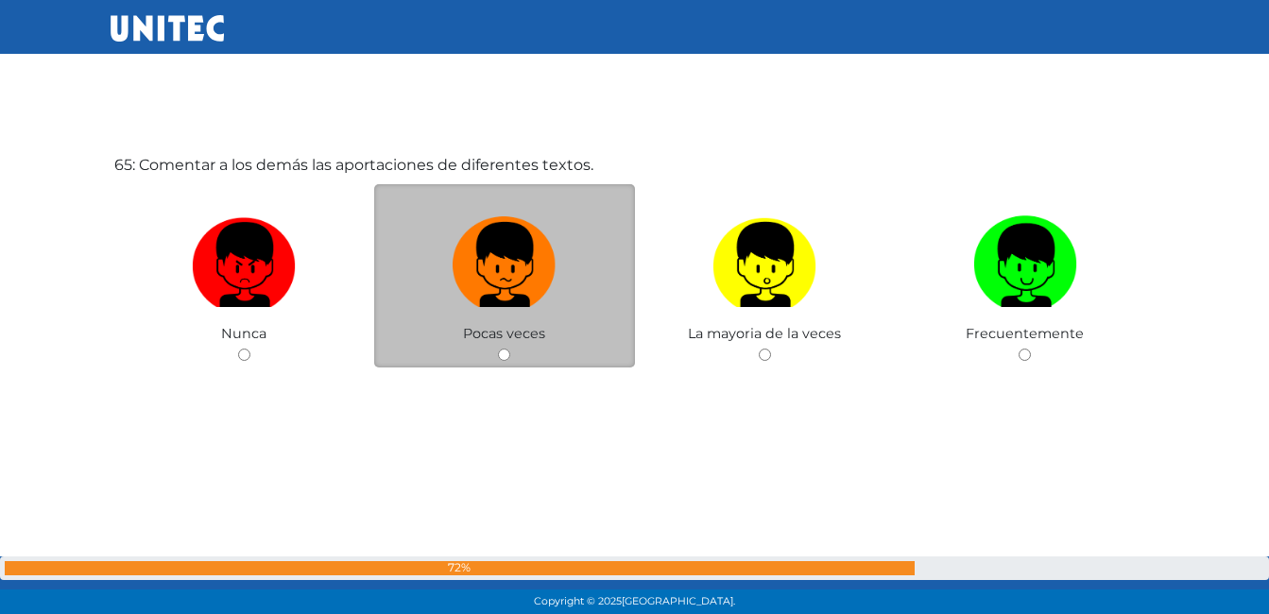
click at [504, 357] on input "radio" at bounding box center [504, 355] width 12 height 12
radio input "true"
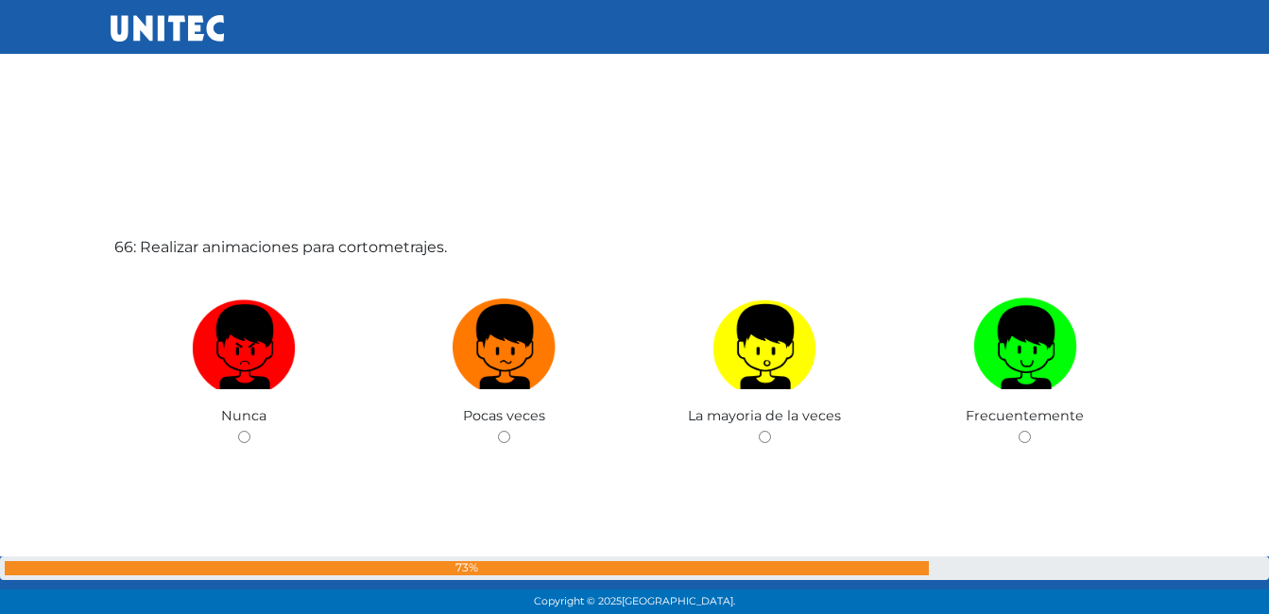
scroll to position [39953, 0]
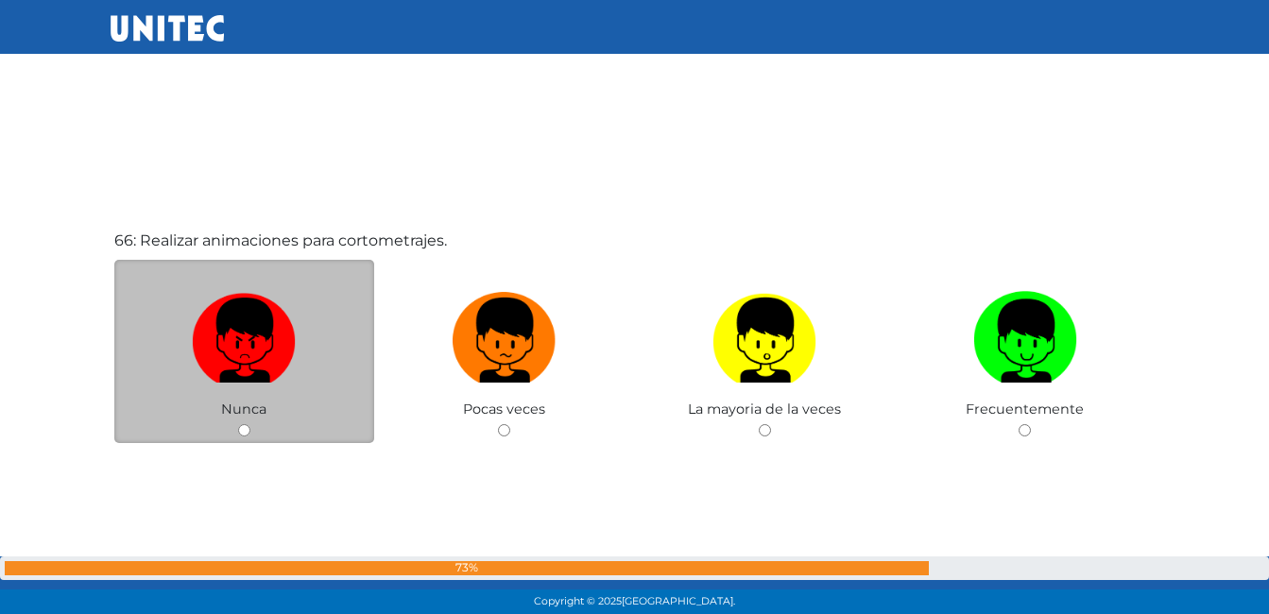
click at [252, 423] on div "Nunca" at bounding box center [244, 352] width 261 height 184
click at [244, 425] on input "radio" at bounding box center [244, 430] width 12 height 12
radio input "true"
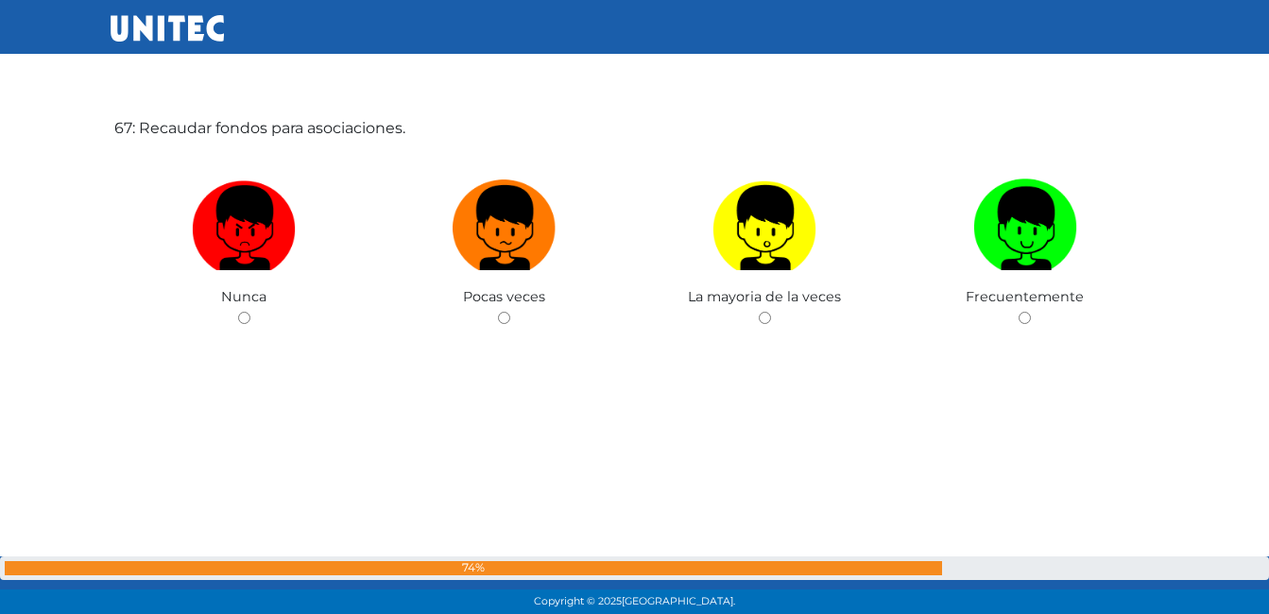
scroll to position [40682, 0]
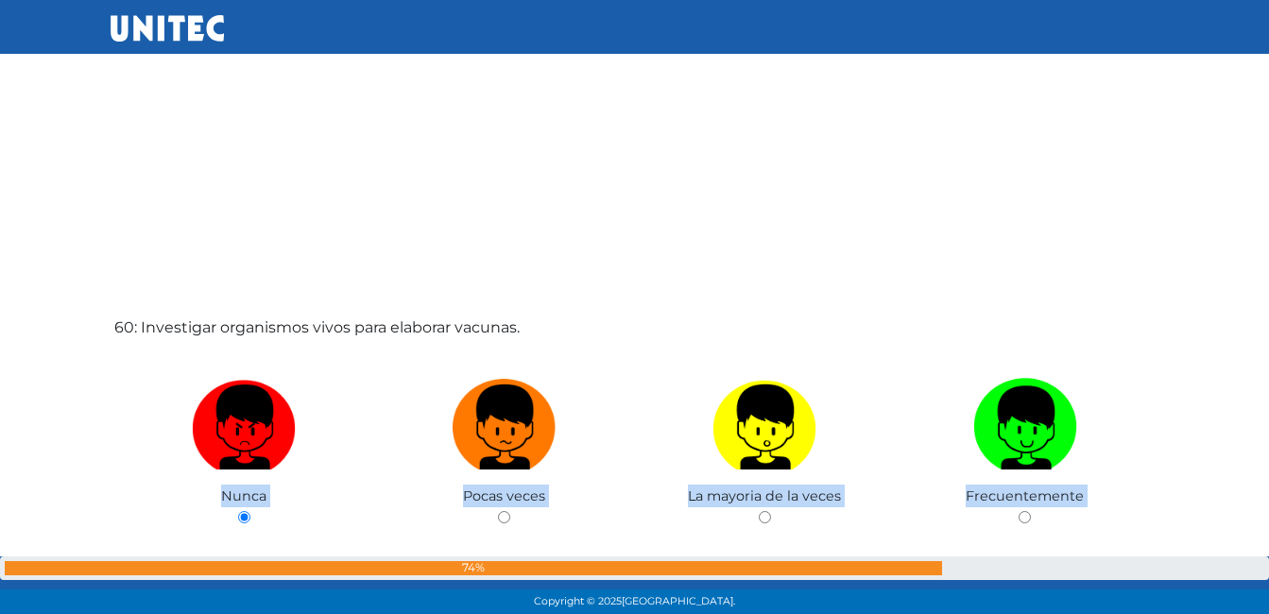
scroll to position [36344, 0]
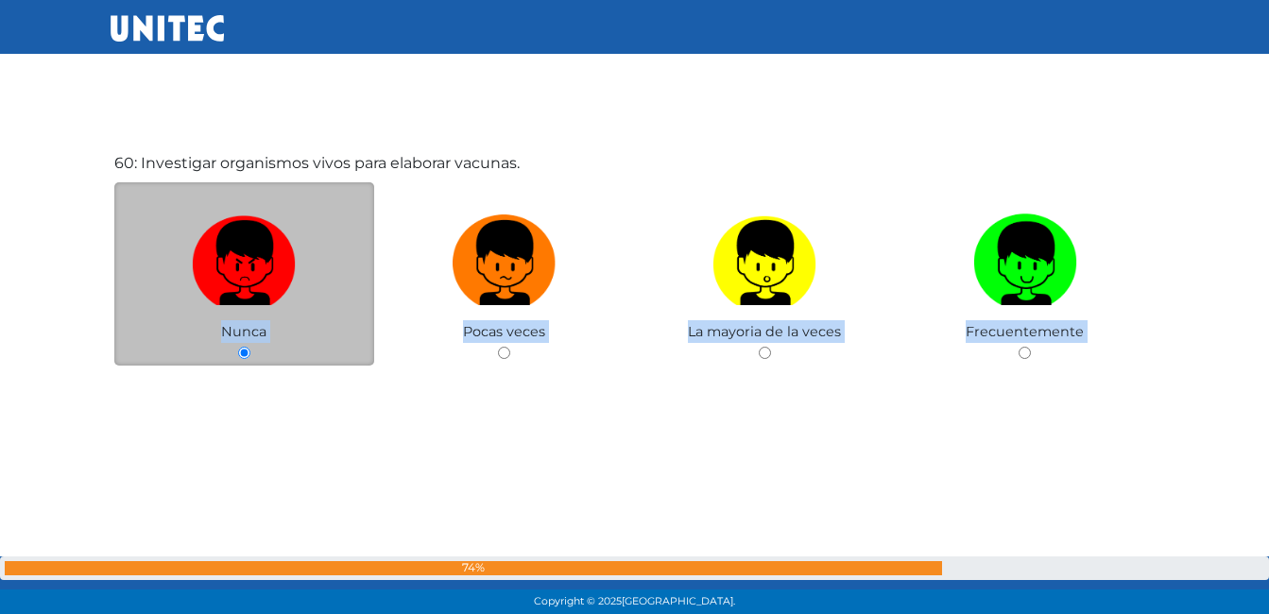
click at [249, 339] on span "Nunca" at bounding box center [243, 331] width 45 height 17
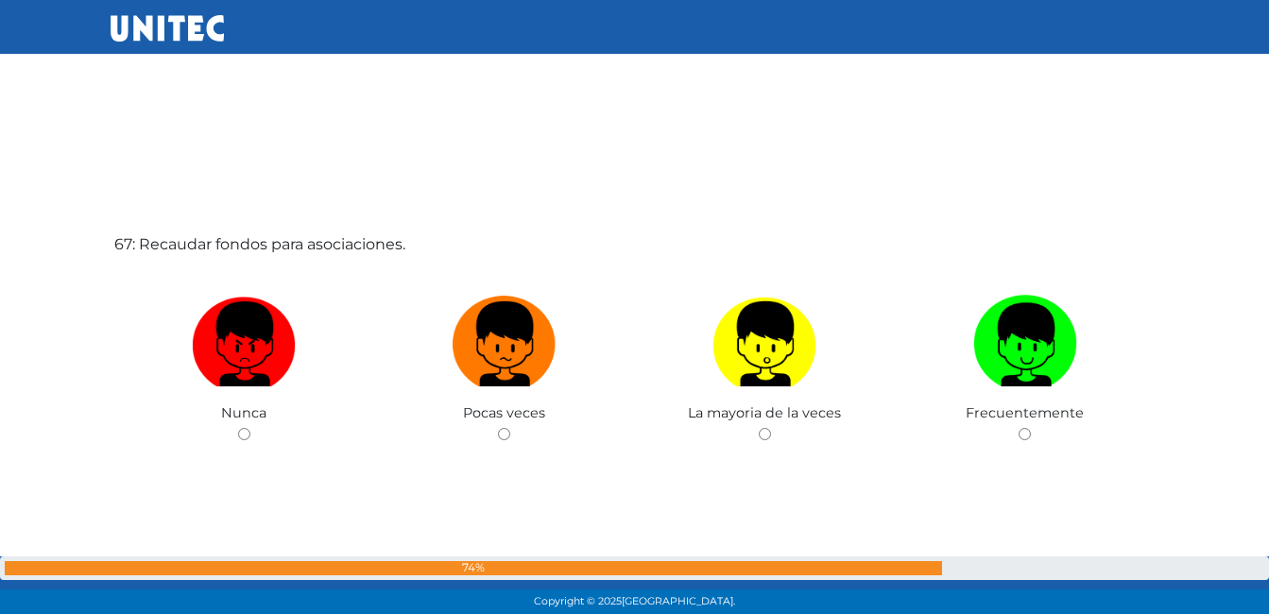
scroll to position [40692, 0]
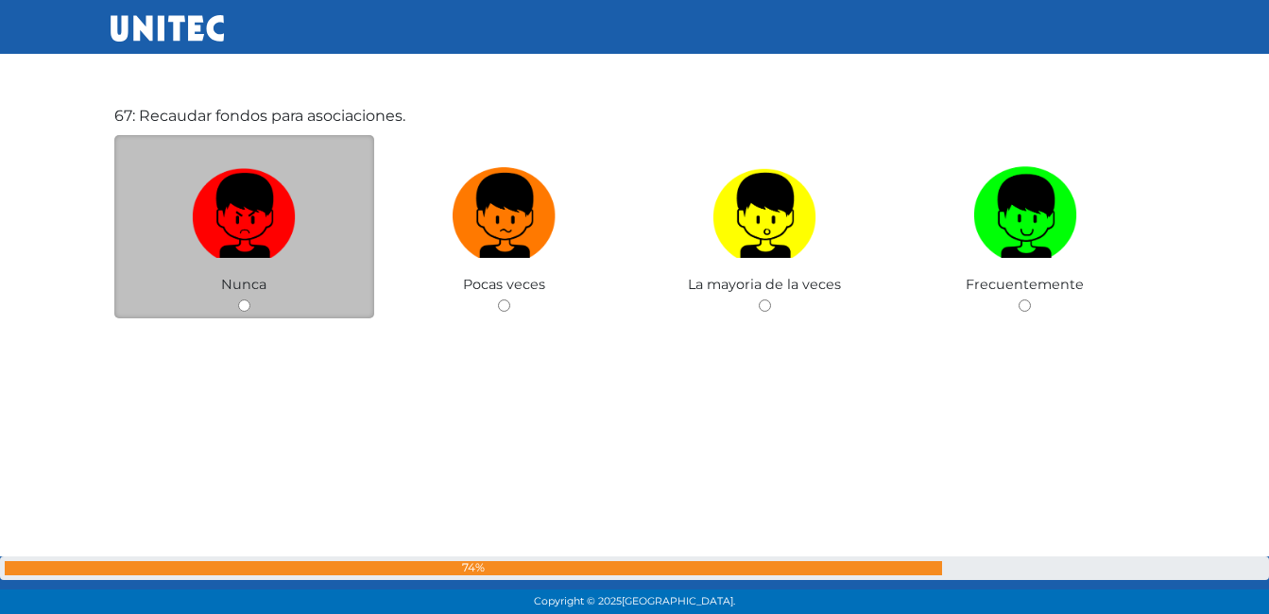
click at [248, 308] on input "radio" at bounding box center [244, 306] width 12 height 12
radio input "true"
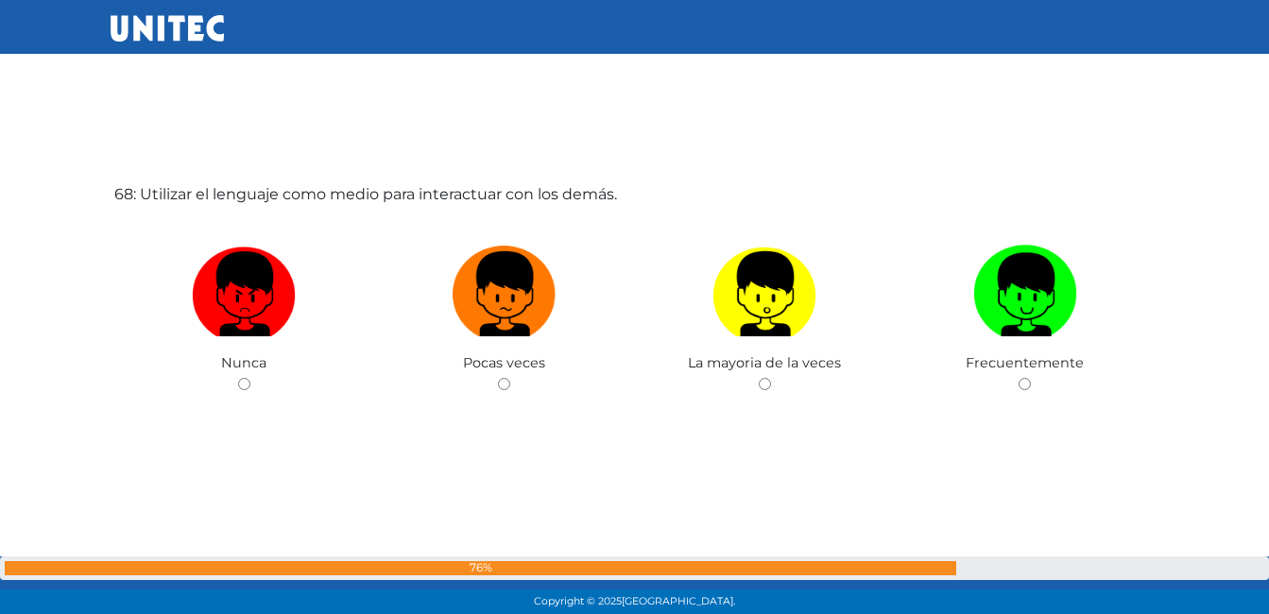
scroll to position [41257, 0]
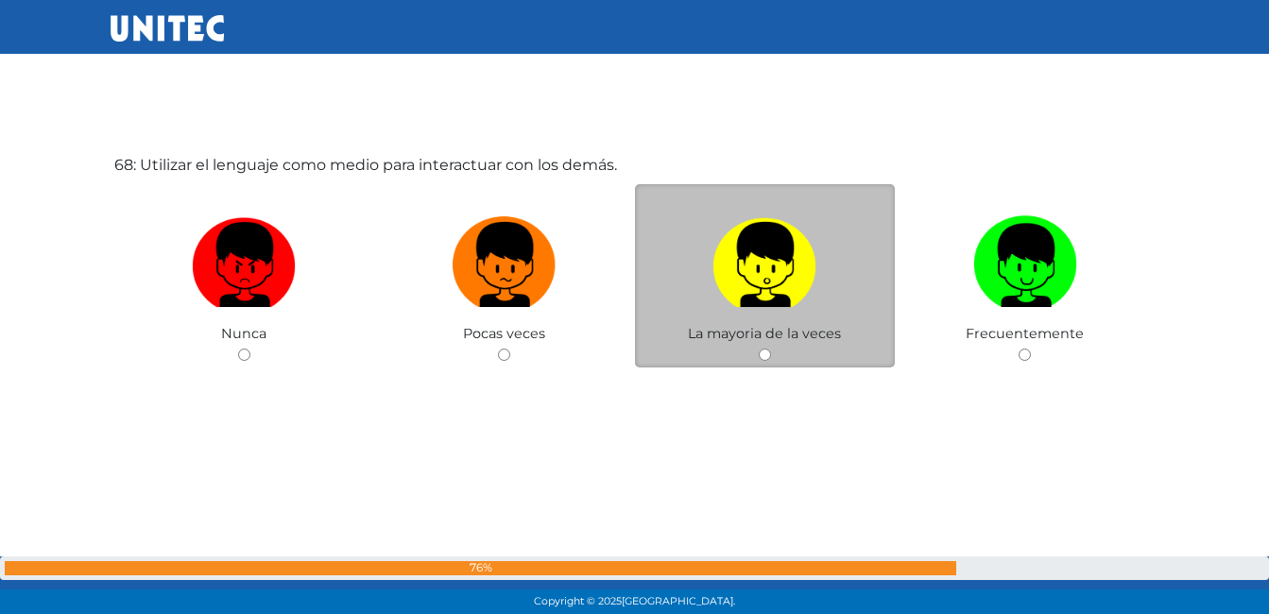
click at [765, 317] on label at bounding box center [765, 265] width 261 height 115
click at [765, 349] on input "radio" at bounding box center [765, 355] width 12 height 12
radio input "true"
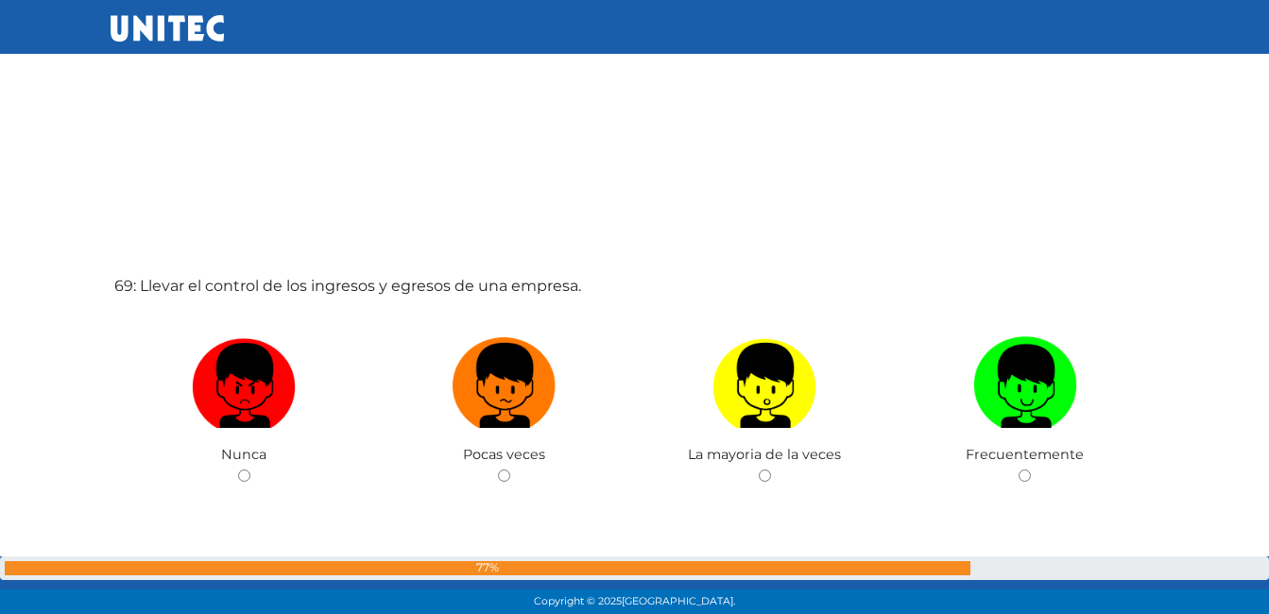
scroll to position [41889, 0]
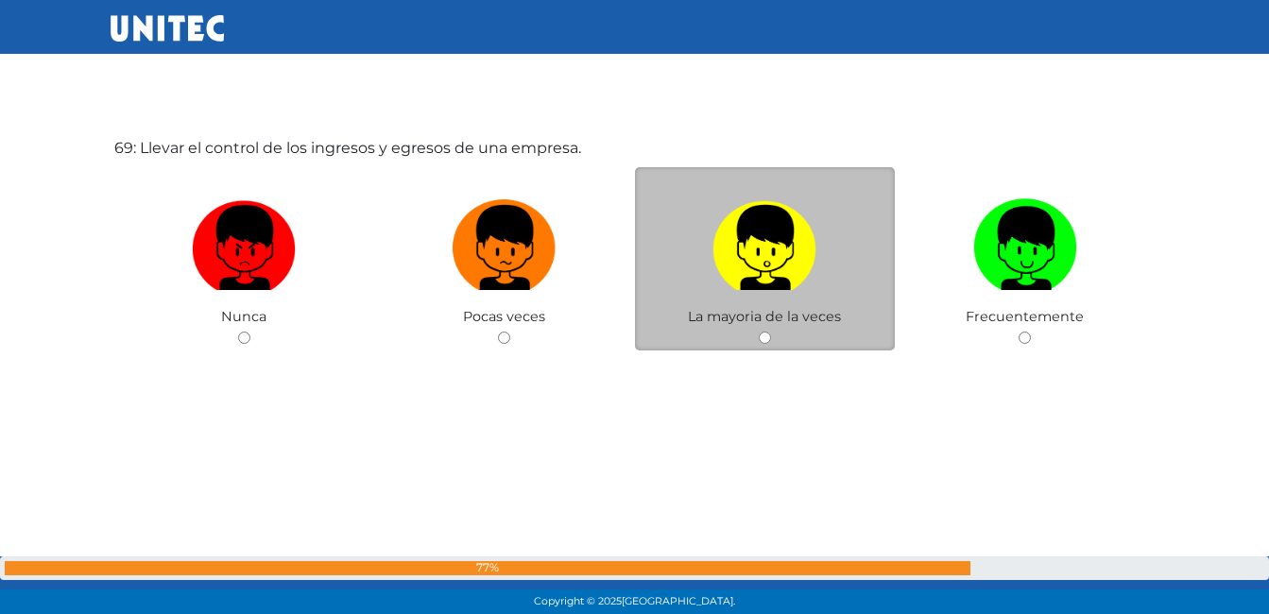
click at [765, 331] on div "La mayoria de la veces" at bounding box center [765, 259] width 261 height 184
click at [767, 339] on input "radio" at bounding box center [765, 338] width 12 height 12
radio input "true"
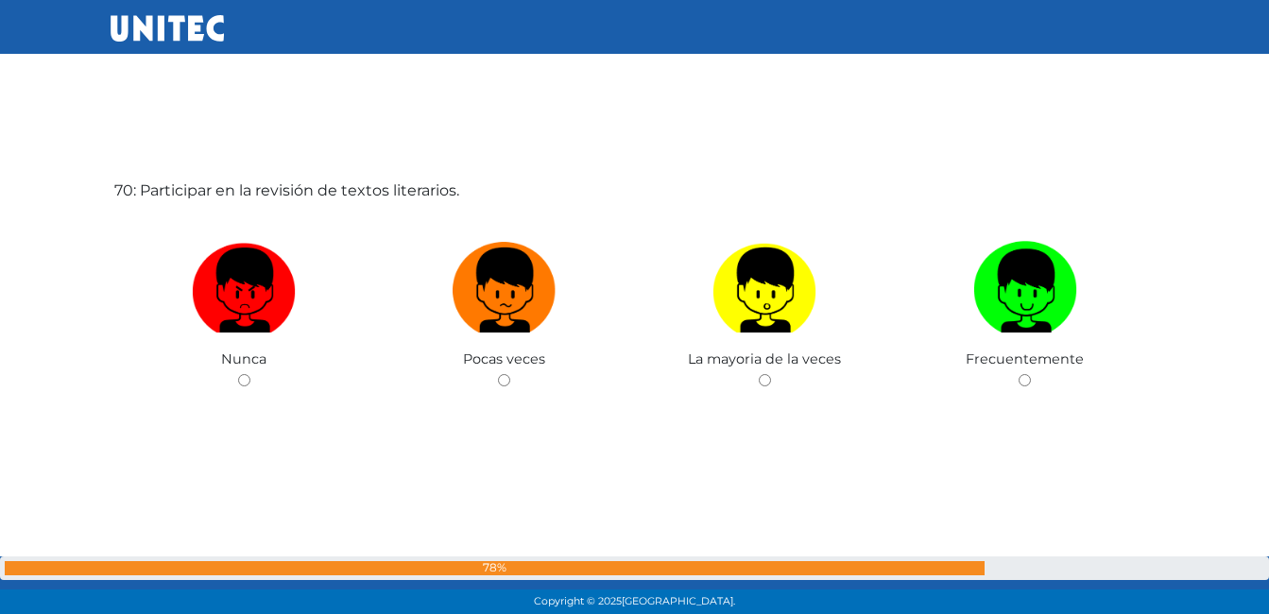
scroll to position [42486, 0]
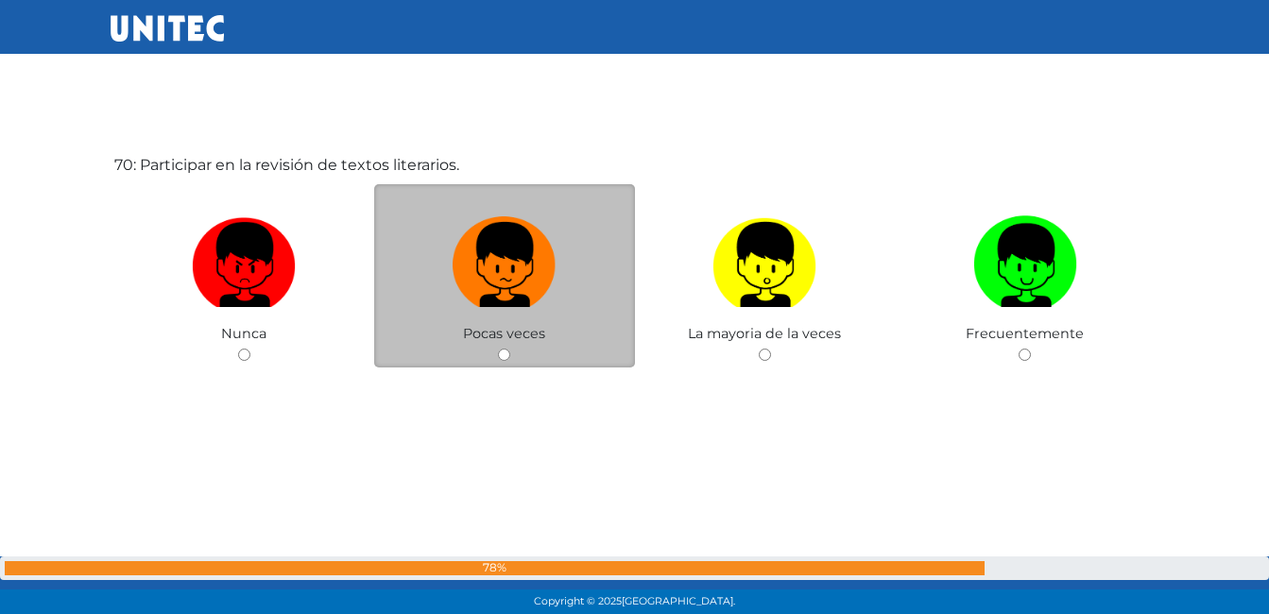
click at [494, 349] on div "Pocas veces" at bounding box center [504, 276] width 261 height 184
click at [505, 349] on input "radio" at bounding box center [504, 355] width 12 height 12
radio input "true"
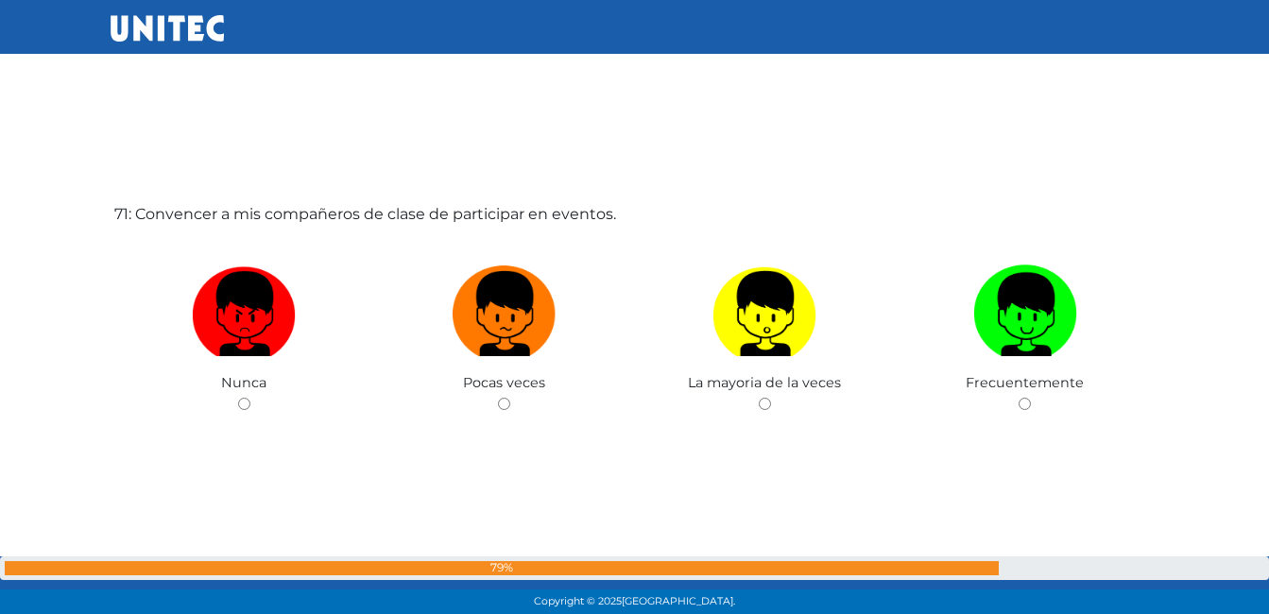
scroll to position [43101, 0]
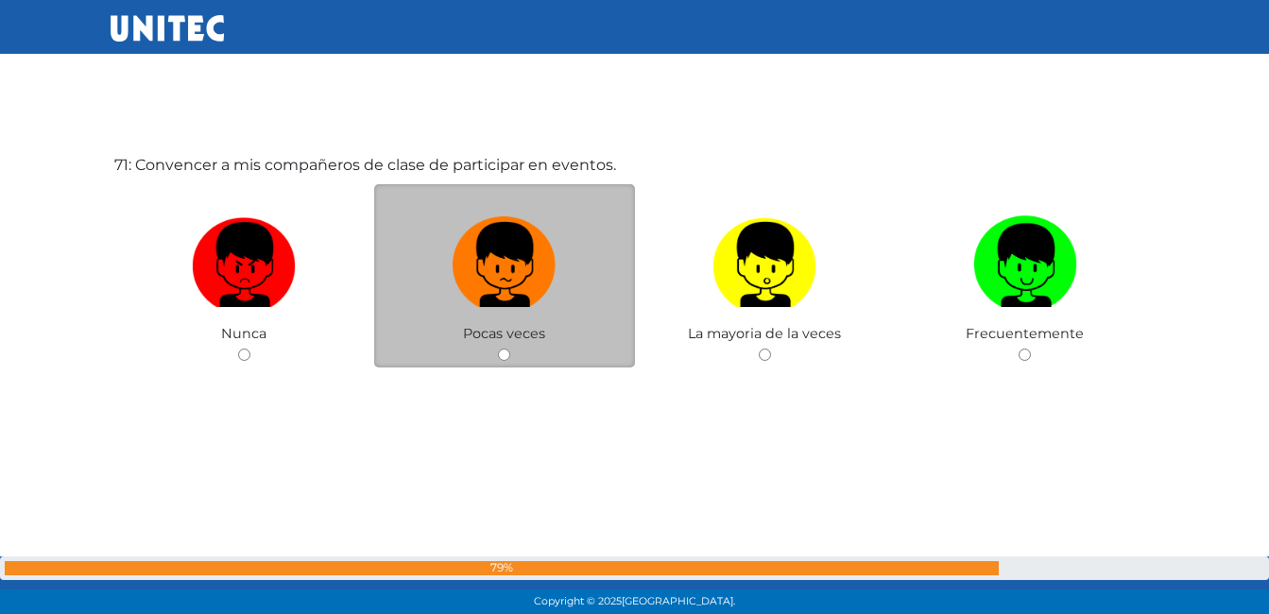
click at [502, 342] on span "Pocas veces" at bounding box center [504, 333] width 82 height 17
click at [503, 350] on input "radio" at bounding box center [504, 355] width 12 height 12
radio input "true"
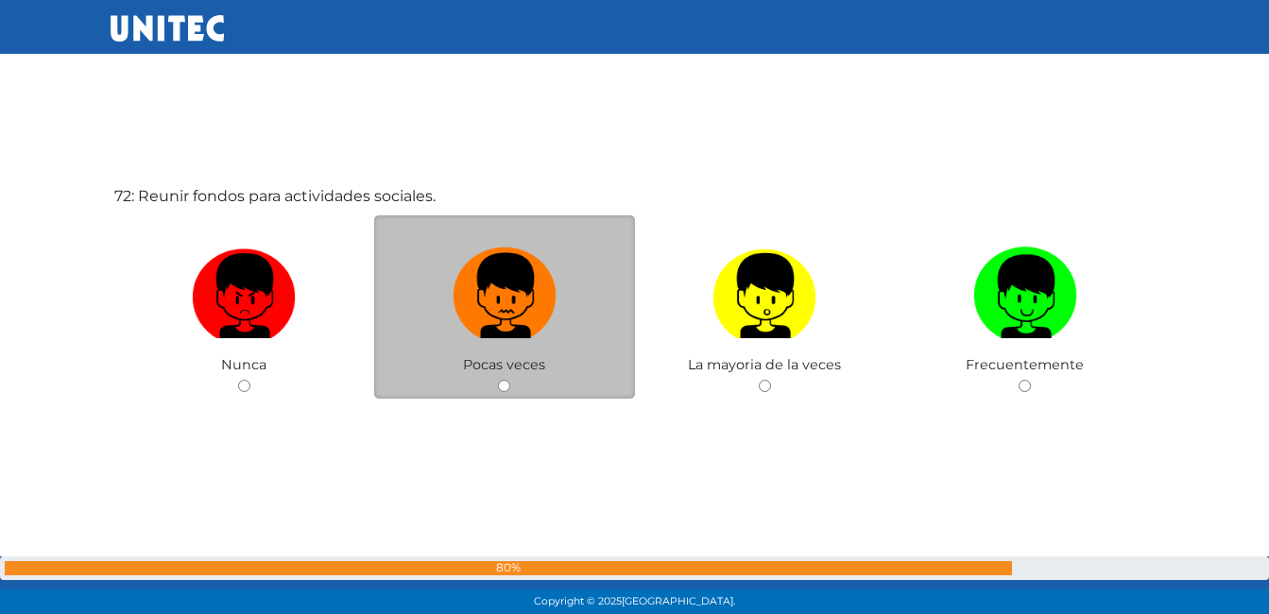
scroll to position [43715, 0]
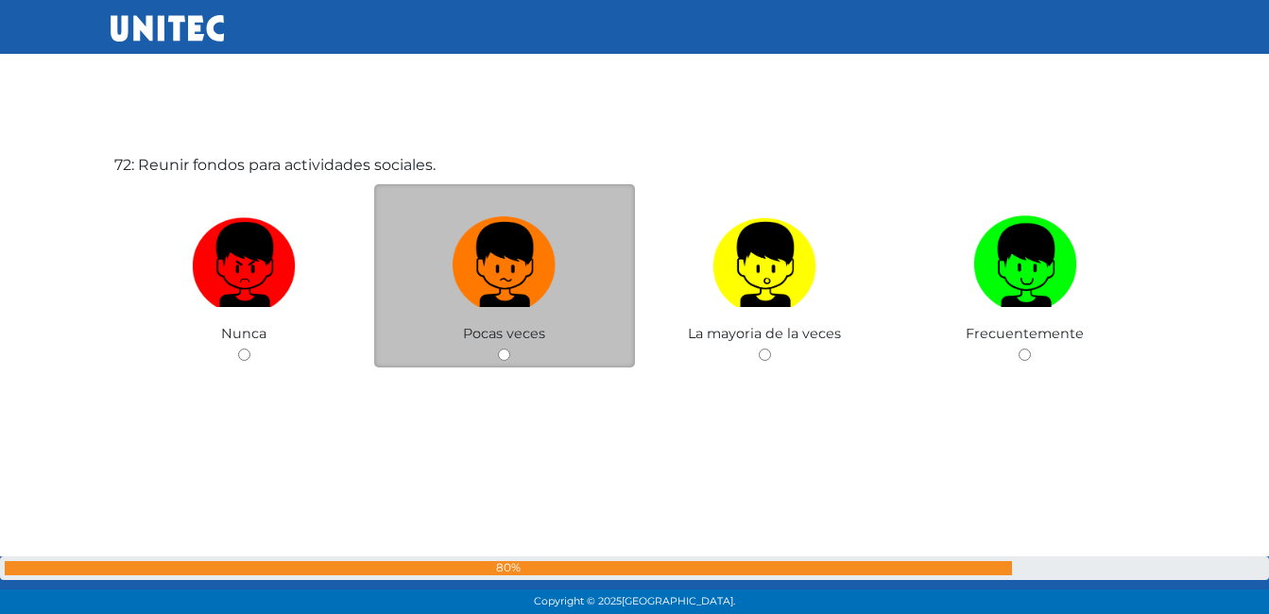
click at [504, 354] on input "radio" at bounding box center [504, 355] width 12 height 12
radio input "true"
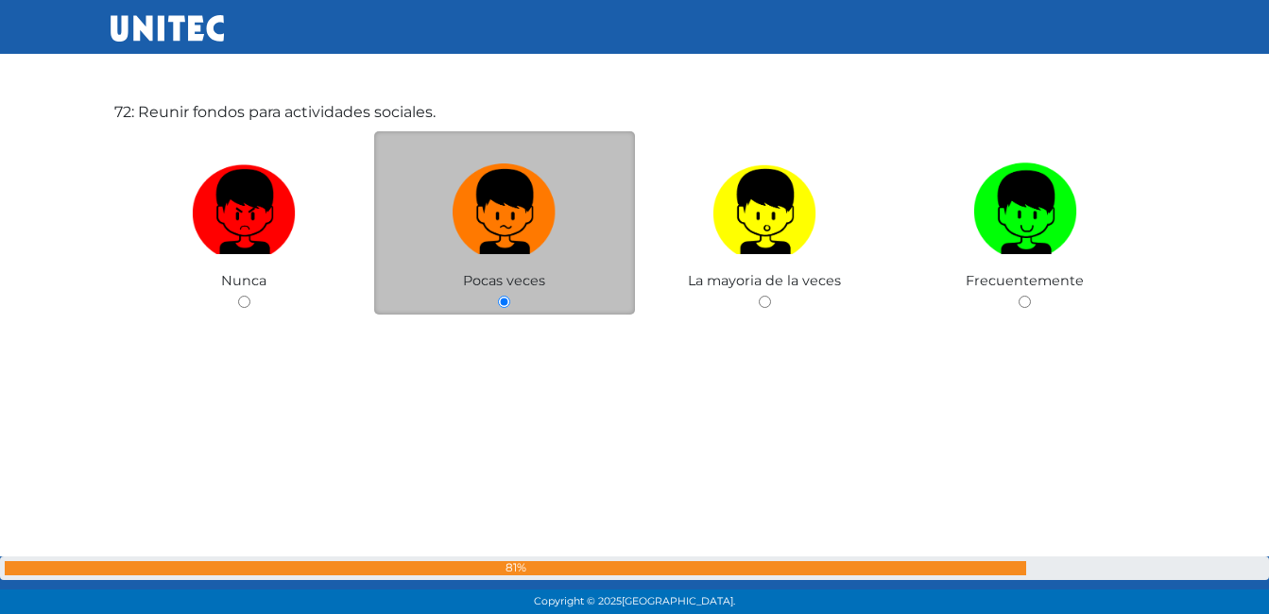
scroll to position [43781, 0]
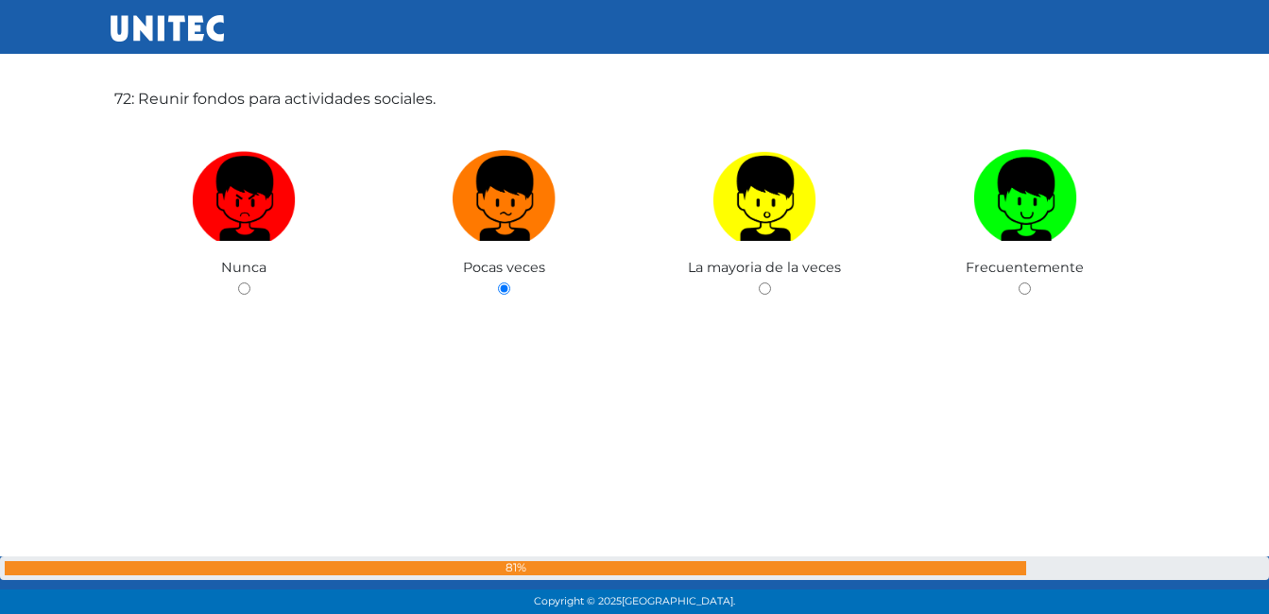
click at [507, 352] on div "72: Reunir fondos para actividades sociales. Nunca Pocas veces La mayoria de la…" at bounding box center [635, 241] width 1049 height 614
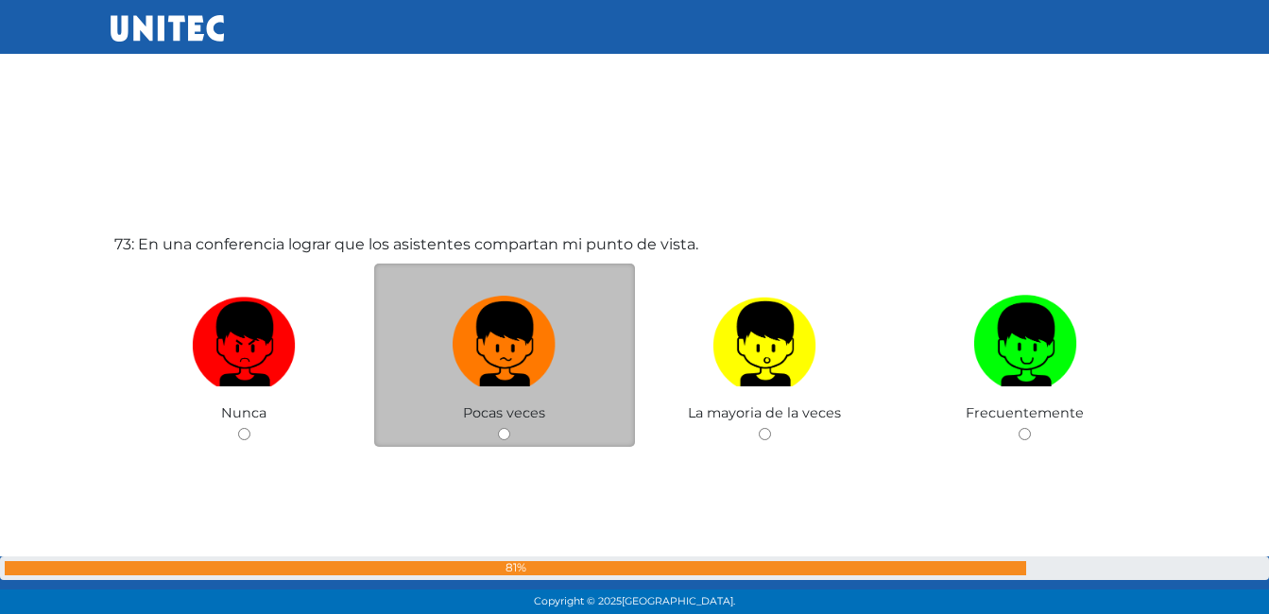
scroll to position [44254, 0]
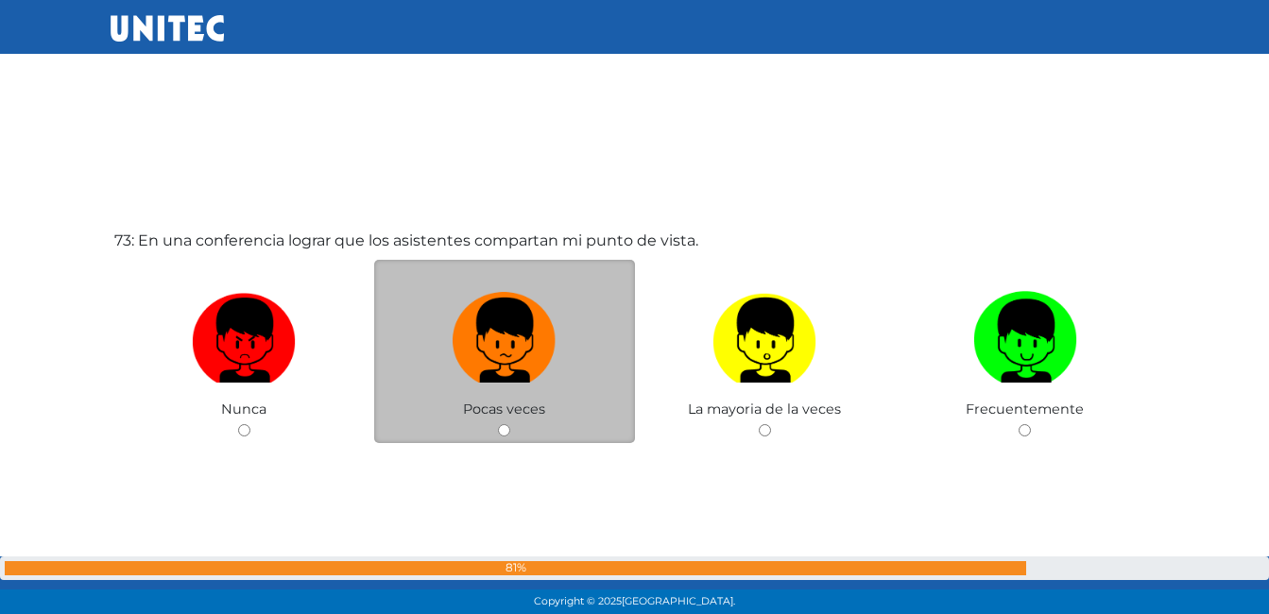
click at [495, 433] on div "Pocas veces" at bounding box center [504, 352] width 261 height 184
click at [500, 431] on input "radio" at bounding box center [504, 430] width 12 height 12
radio input "true"
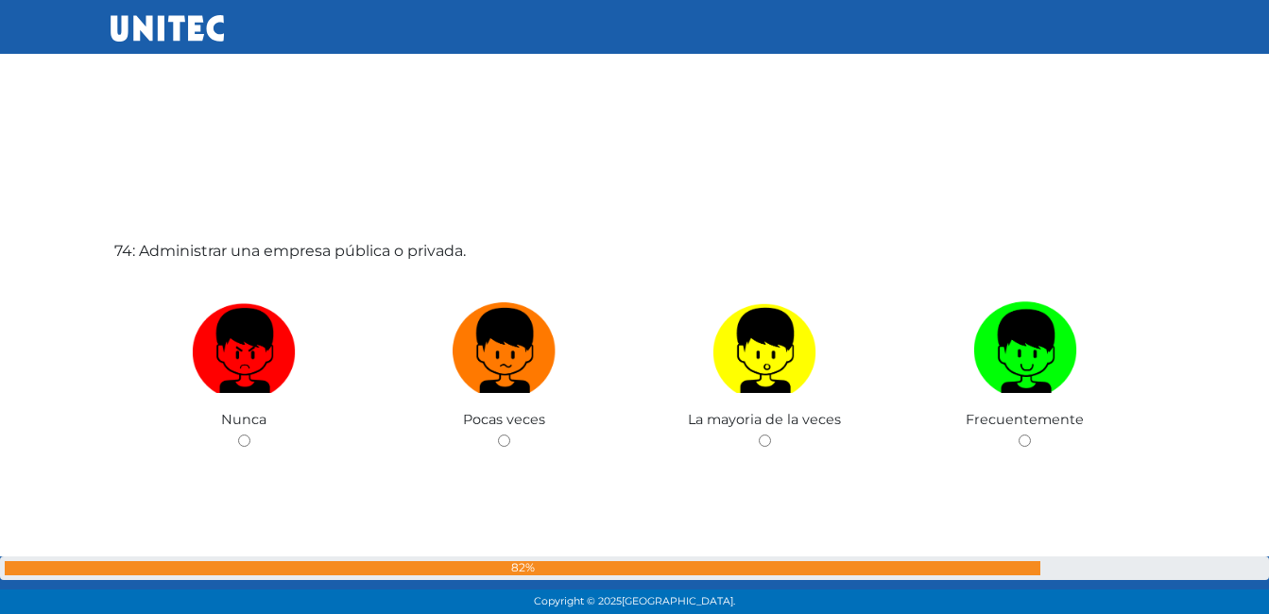
scroll to position [44944, 0]
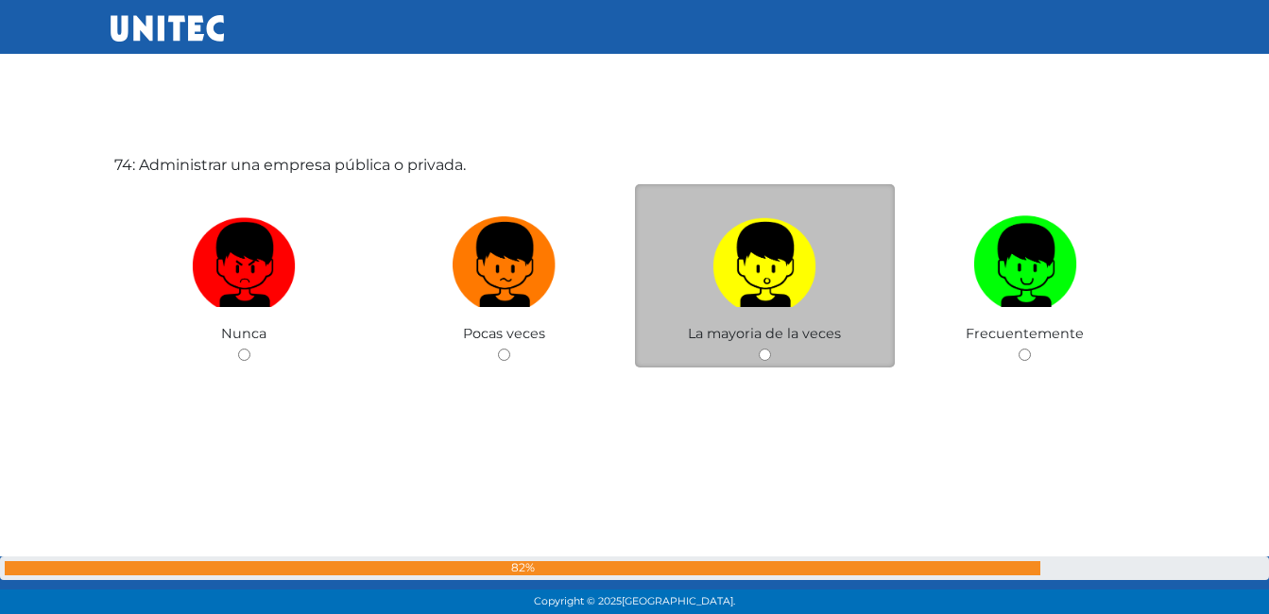
click at [761, 354] on input "radio" at bounding box center [765, 355] width 12 height 12
radio input "true"
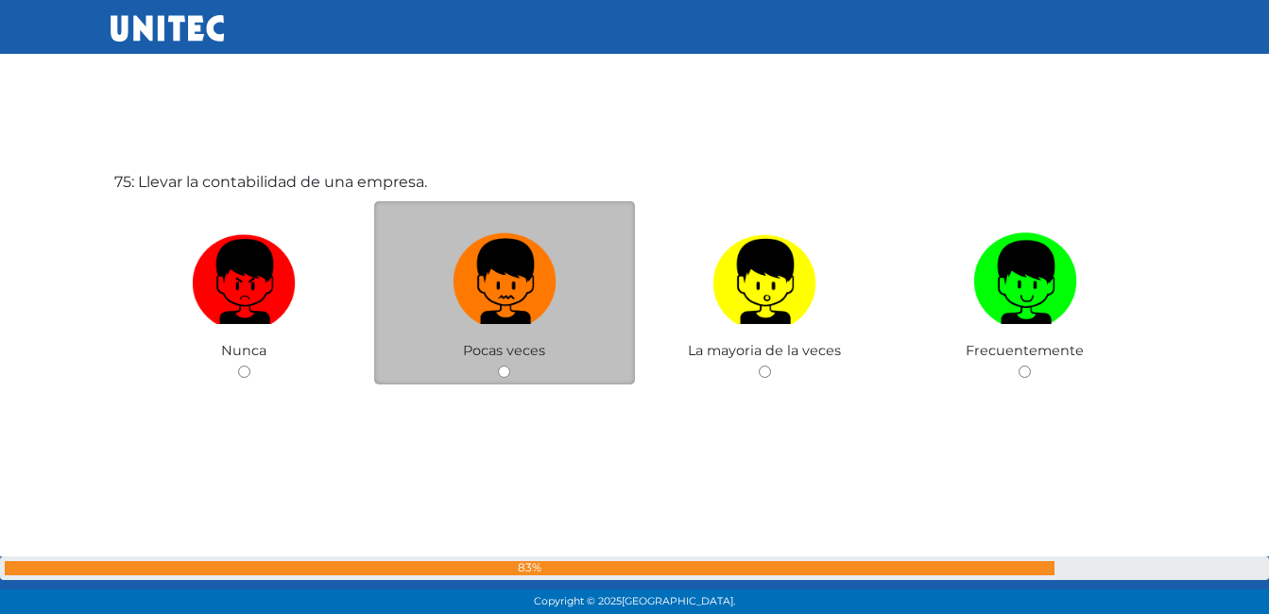
scroll to position [45558, 0]
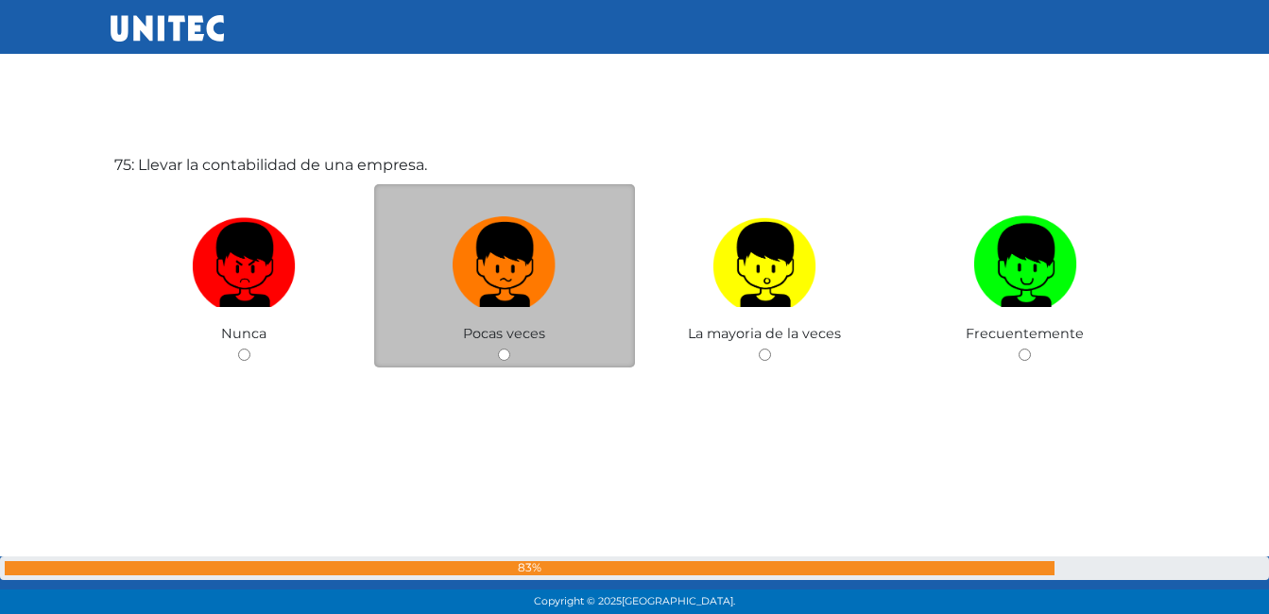
click at [492, 347] on div "Pocas veces" at bounding box center [504, 276] width 261 height 184
click at [501, 346] on div "Pocas veces" at bounding box center [504, 276] width 261 height 184
click at [503, 354] on input "radio" at bounding box center [504, 355] width 12 height 12
radio input "true"
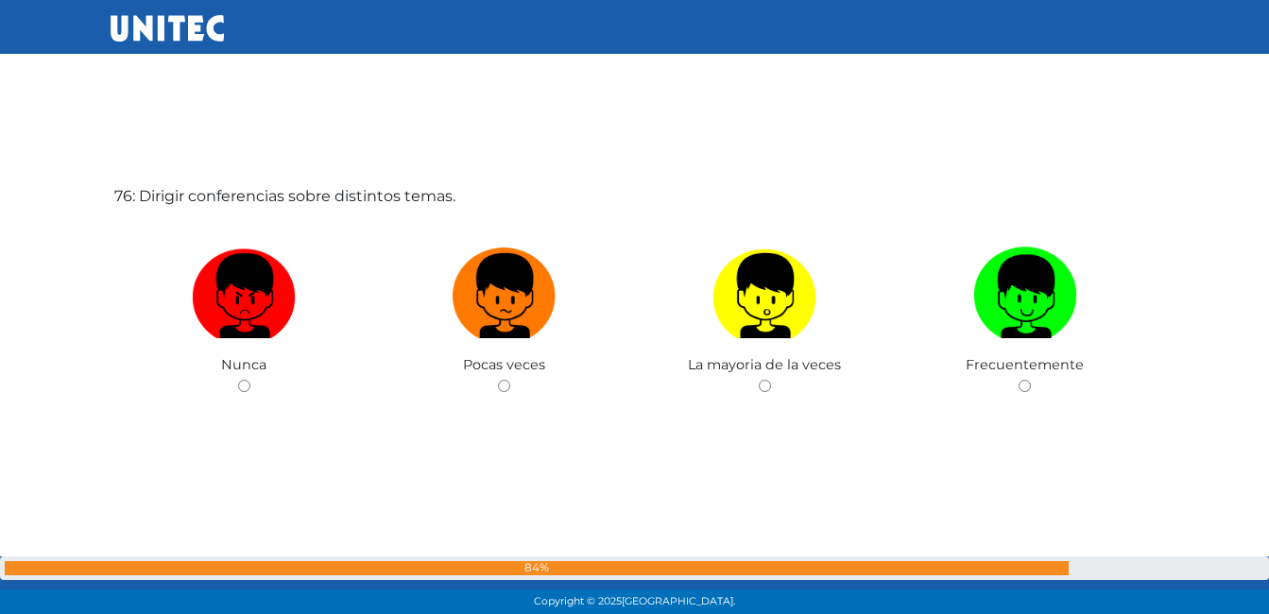
scroll to position [46172, 0]
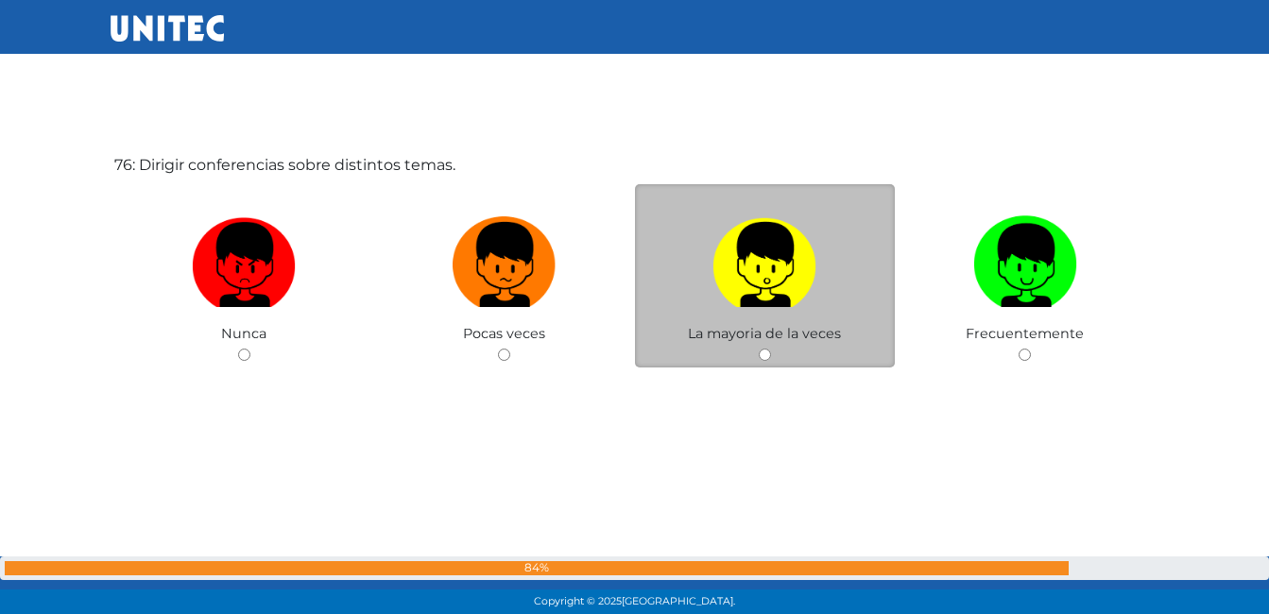
click at [765, 351] on input "radio" at bounding box center [765, 355] width 12 height 12
radio input "true"
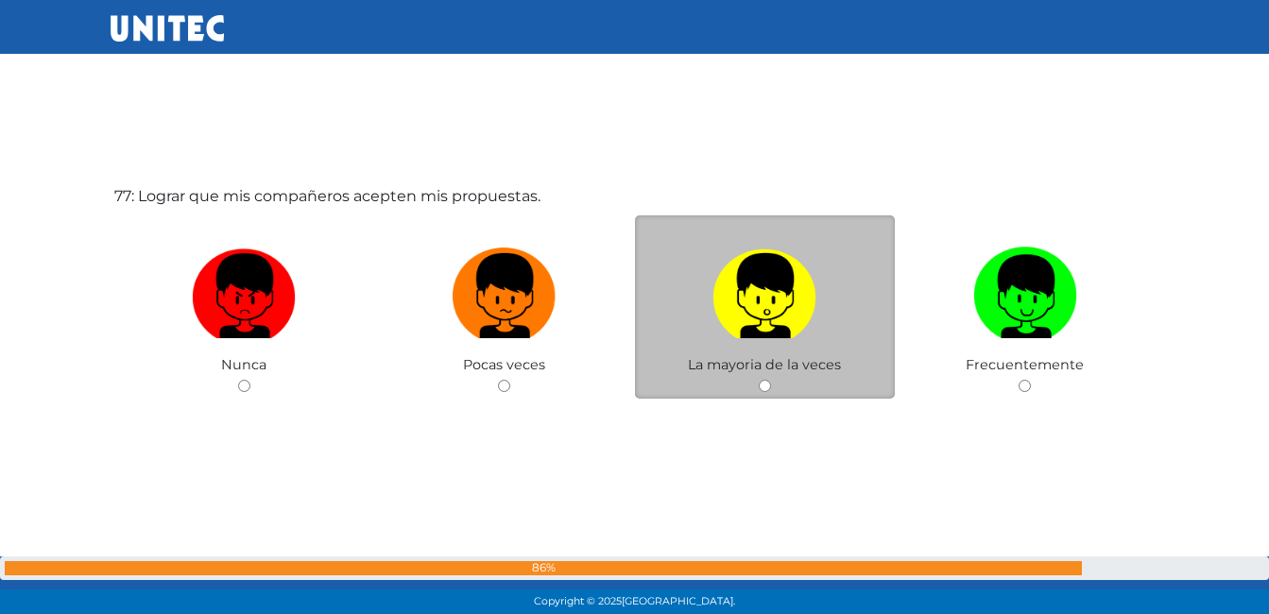
scroll to position [46787, 0]
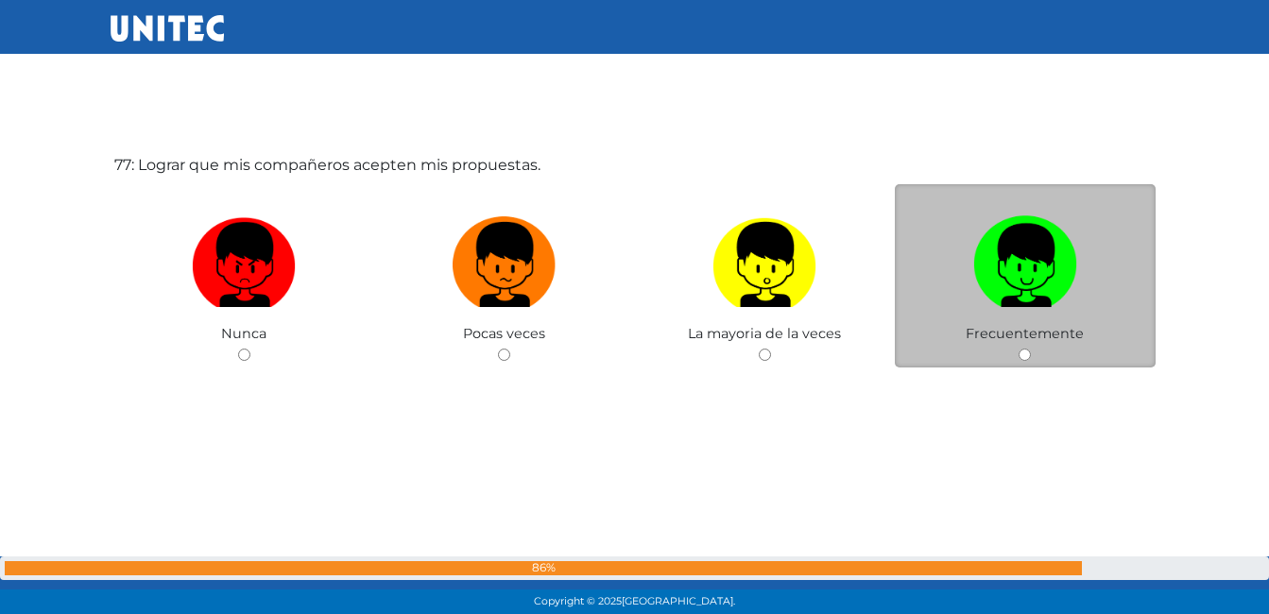
click at [1026, 354] on input "radio" at bounding box center [1025, 355] width 12 height 12
radio input "true"
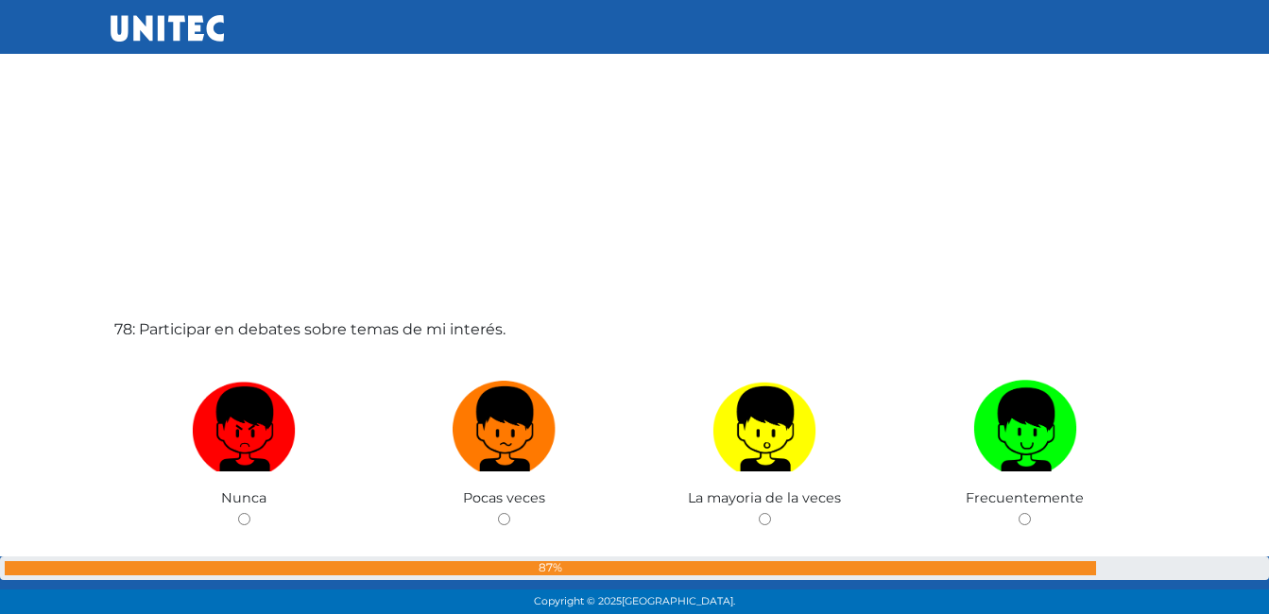
scroll to position [47326, 0]
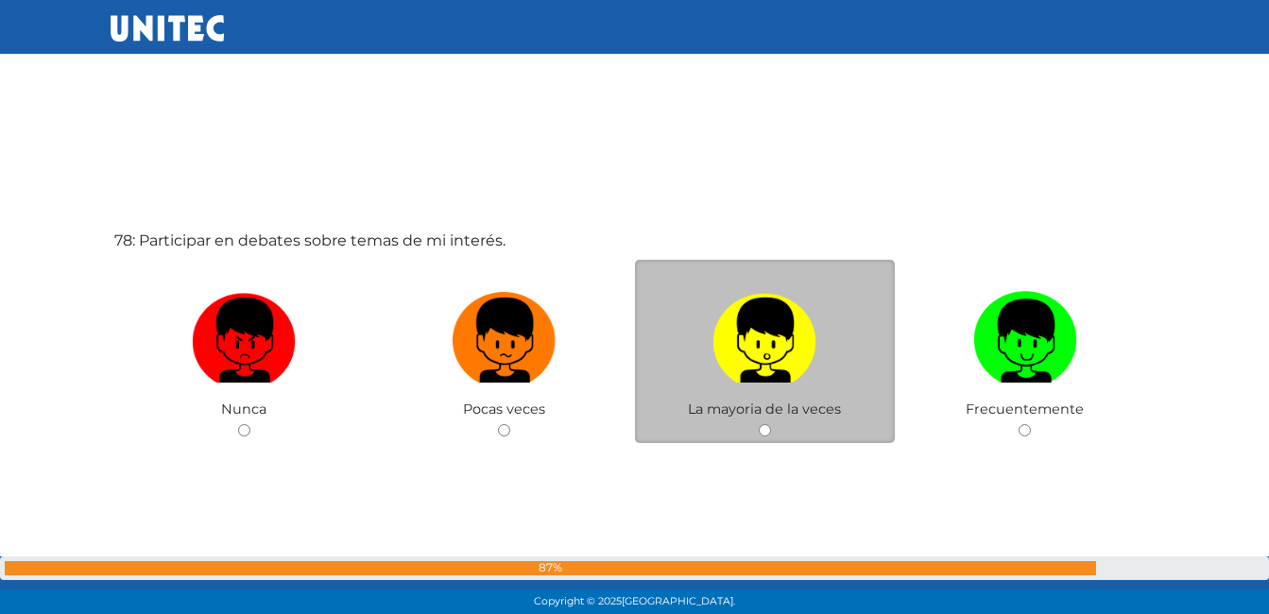
click at [759, 431] on input "radio" at bounding box center [765, 430] width 12 height 12
radio input "true"
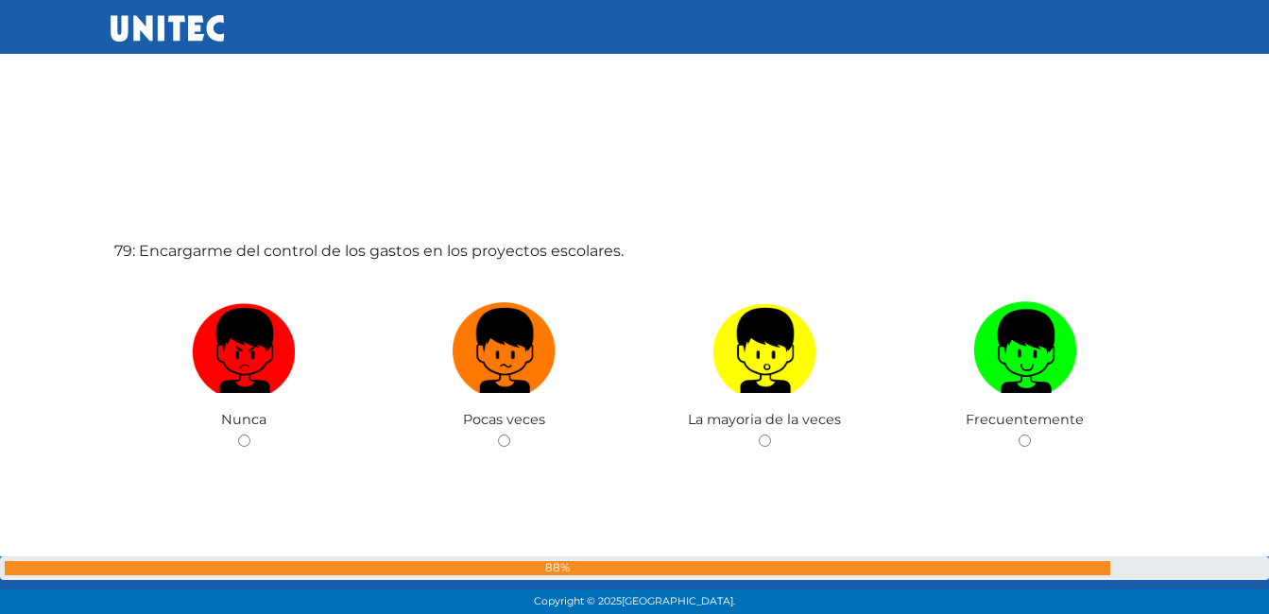
scroll to position [48016, 0]
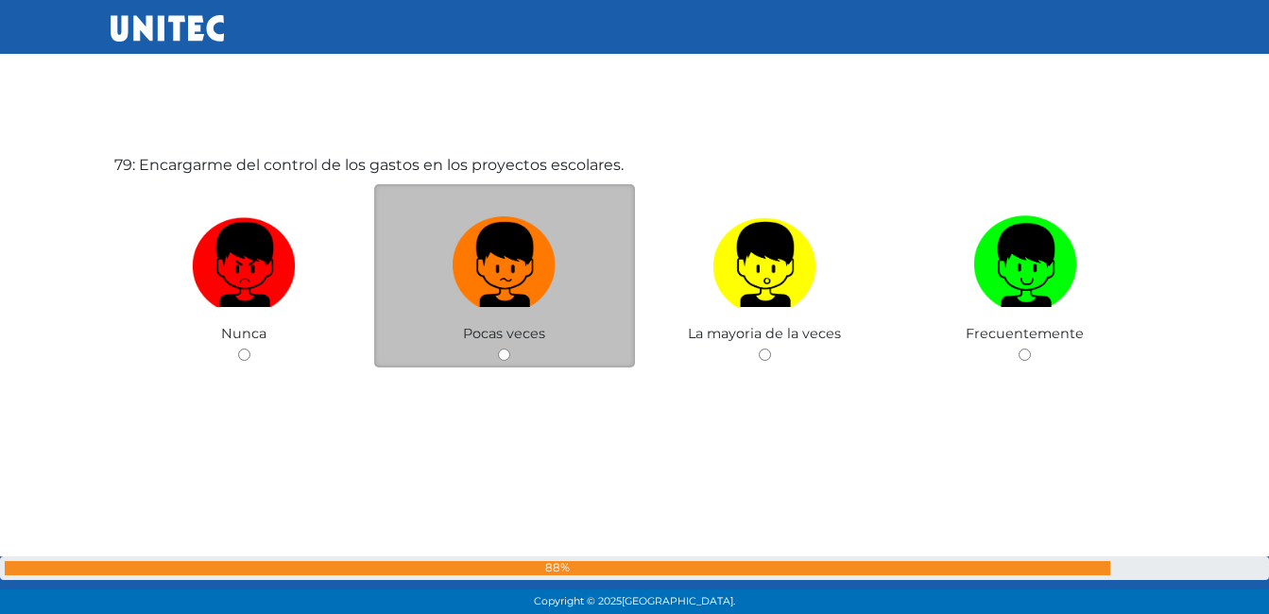
click at [509, 354] on input "radio" at bounding box center [504, 355] width 12 height 12
radio input "true"
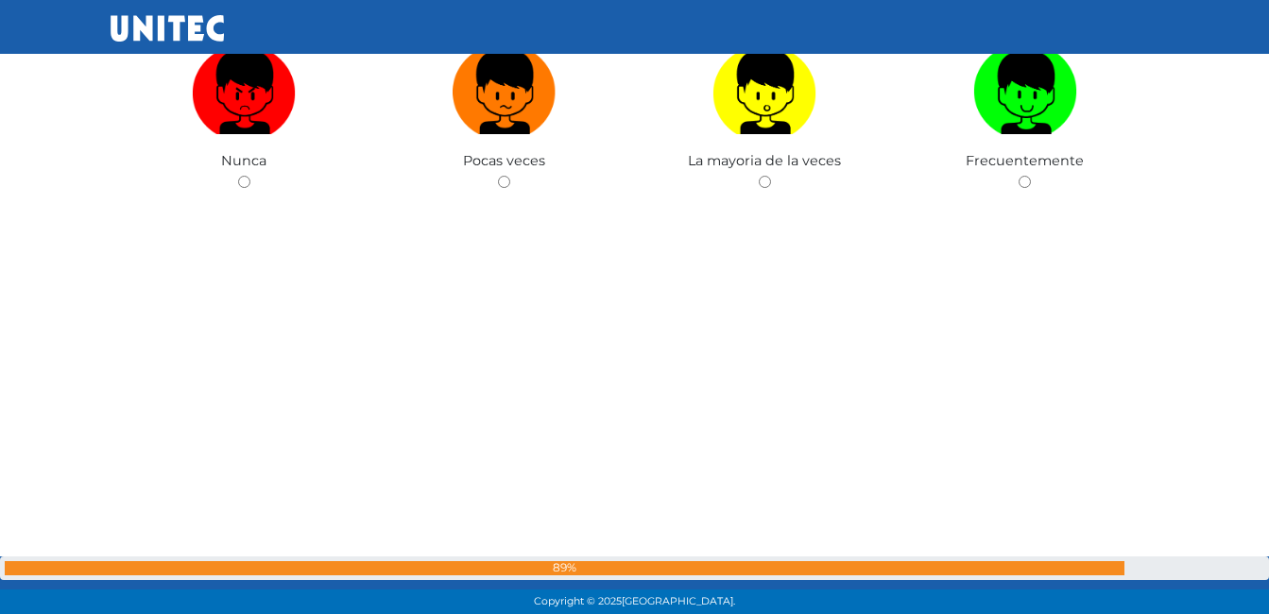
scroll to position [48630, 0]
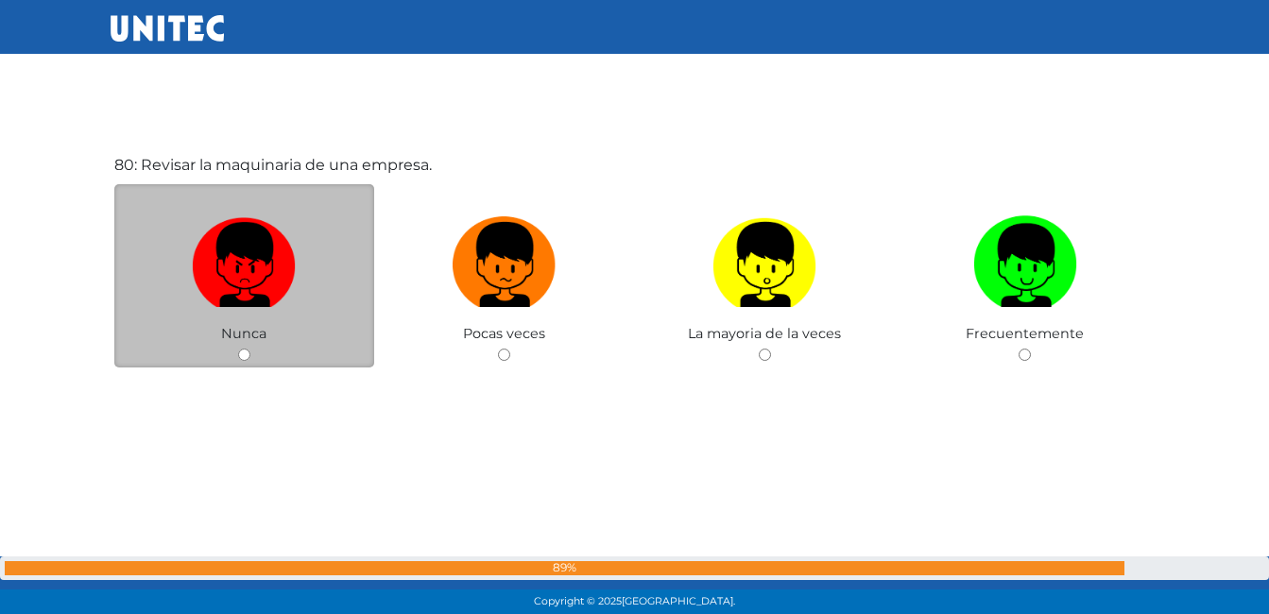
click at [258, 355] on div "Nunca" at bounding box center [244, 276] width 261 height 184
click at [243, 356] on input "radio" at bounding box center [244, 355] width 12 height 12
radio input "true"
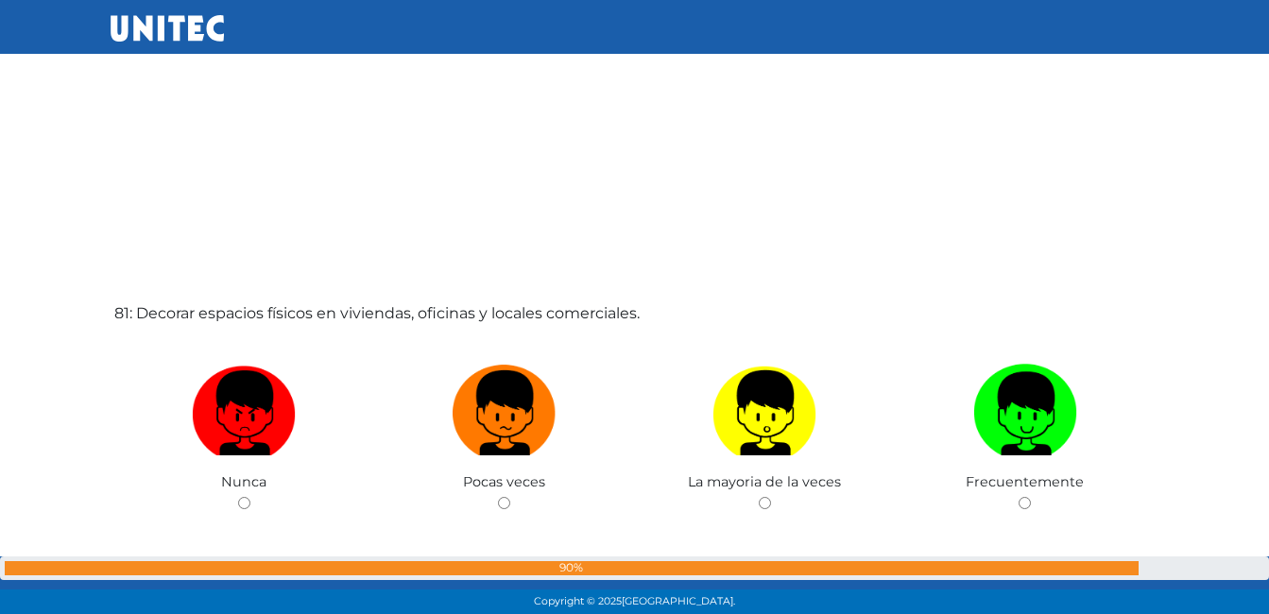
scroll to position [49169, 0]
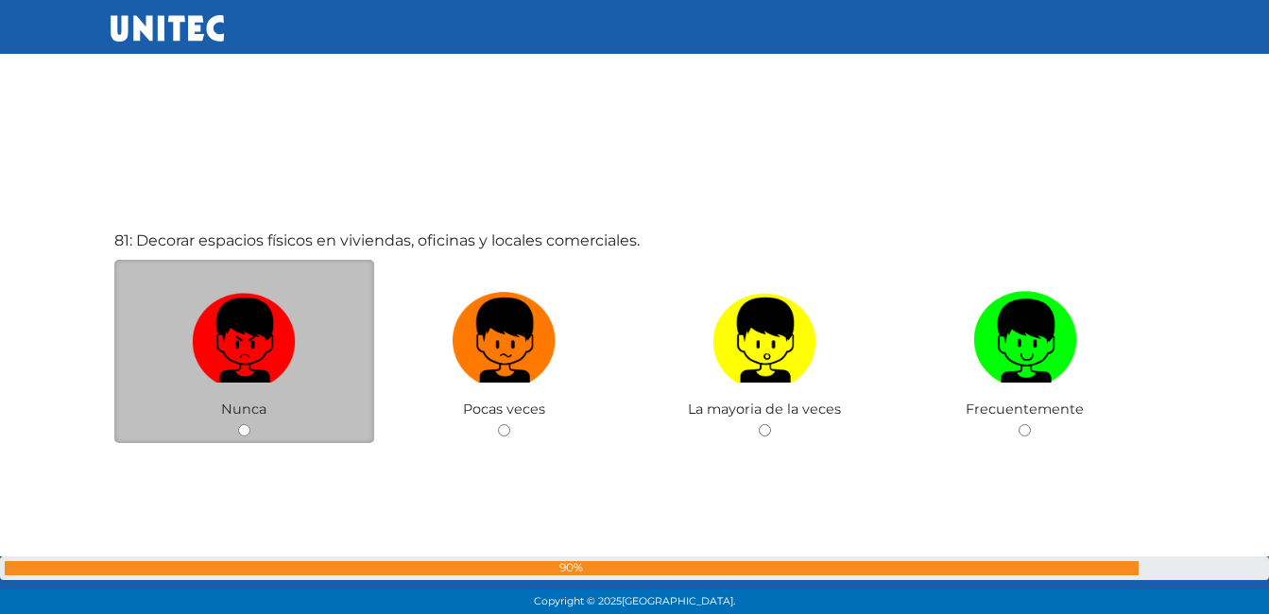
click at [251, 426] on div "Nunca" at bounding box center [244, 352] width 261 height 184
click at [250, 424] on input "radio" at bounding box center [244, 430] width 12 height 12
radio input "true"
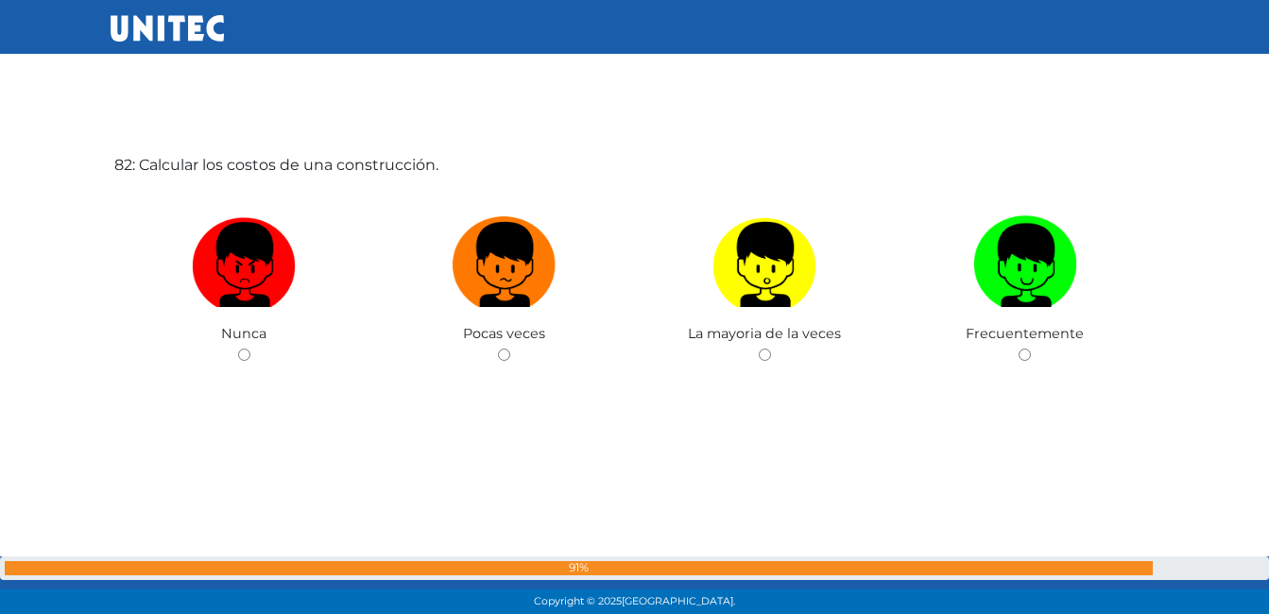
scroll to position [49941, 0]
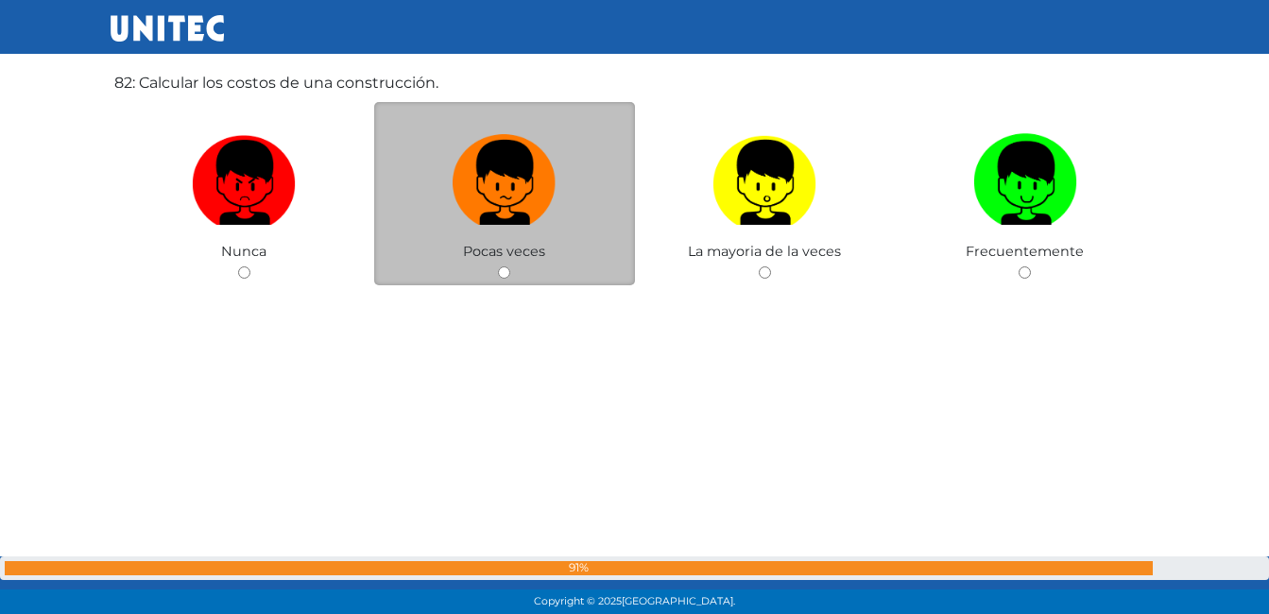
click at [503, 269] on input "radio" at bounding box center [504, 273] width 12 height 12
radio input "true"
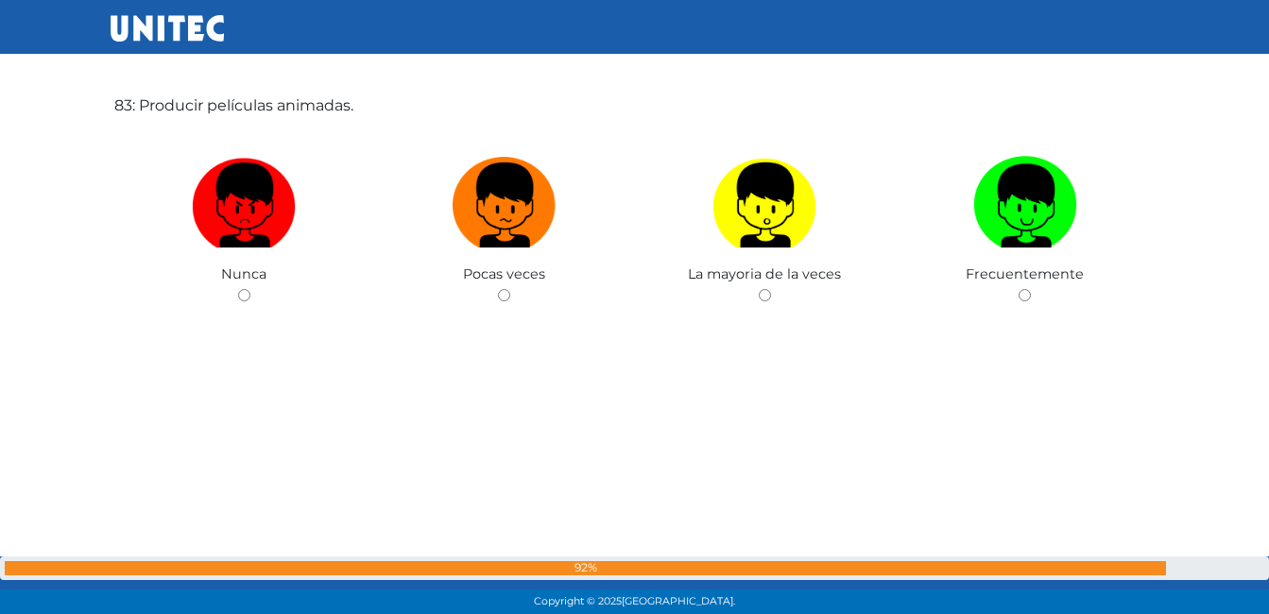
scroll to position [50575, 0]
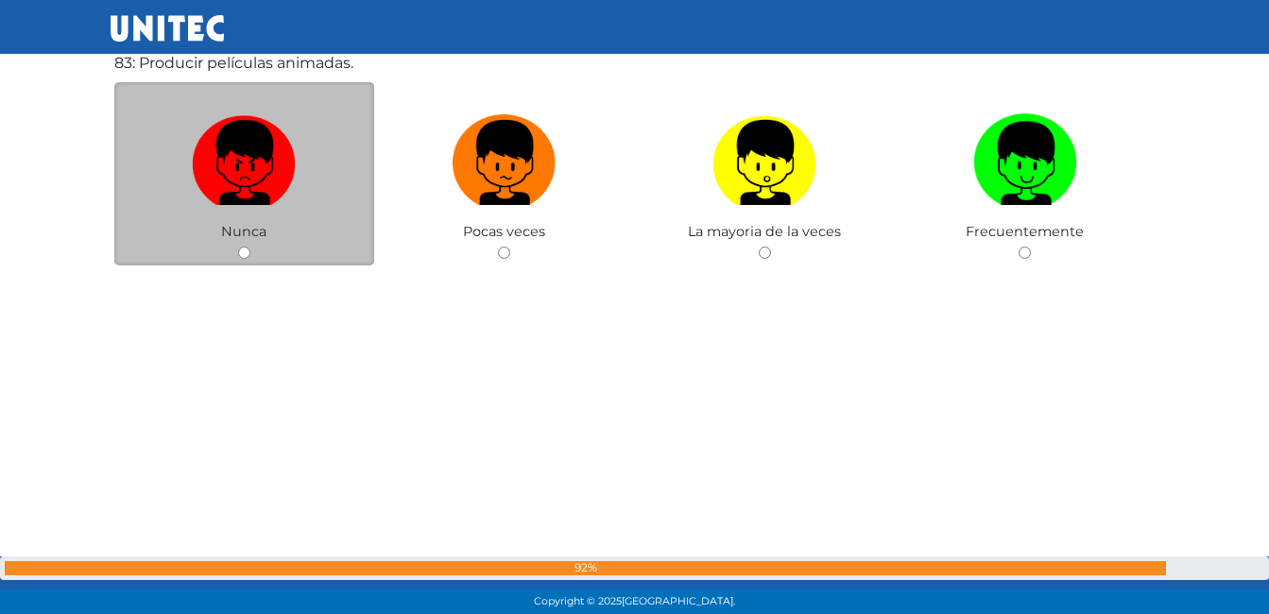
click at [241, 245] on div "Nunca" at bounding box center [244, 174] width 261 height 184
click at [241, 247] on input "radio" at bounding box center [244, 253] width 12 height 12
radio input "true"
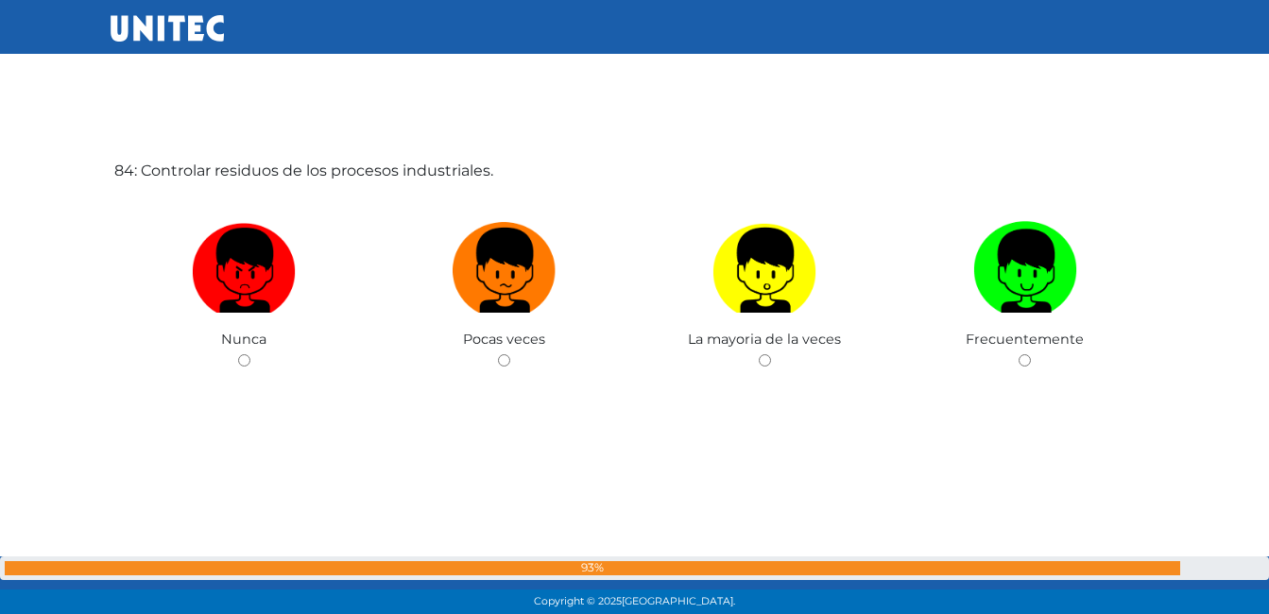
scroll to position [51118, 0]
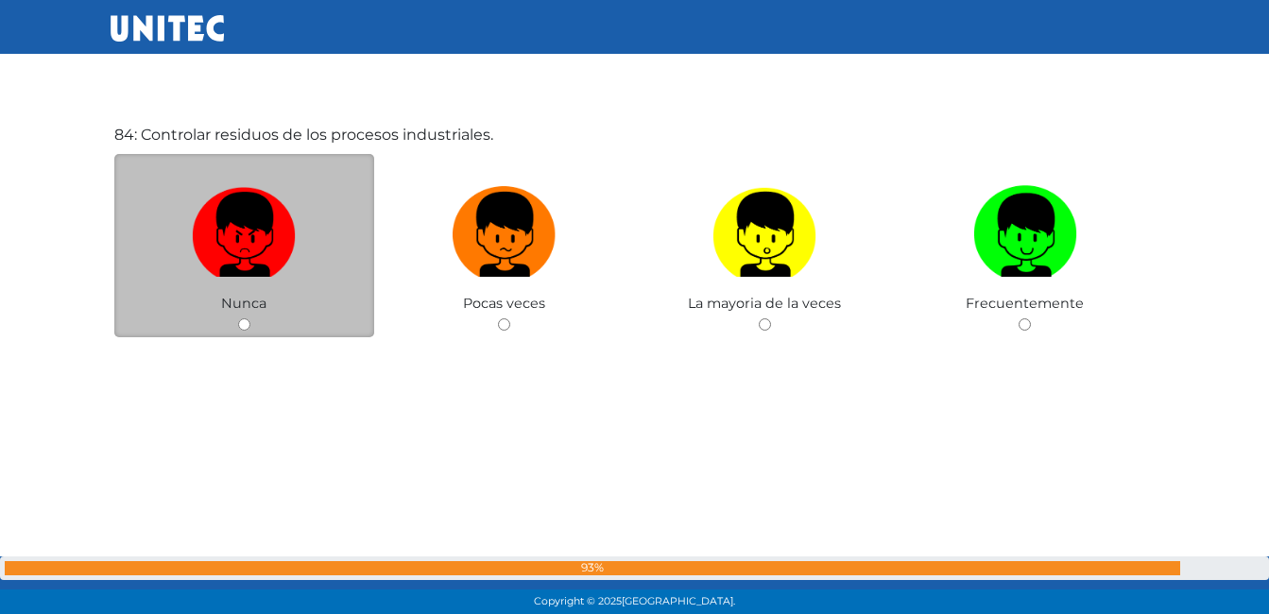
click at [243, 324] on input "radio" at bounding box center [244, 325] width 12 height 12
radio input "true"
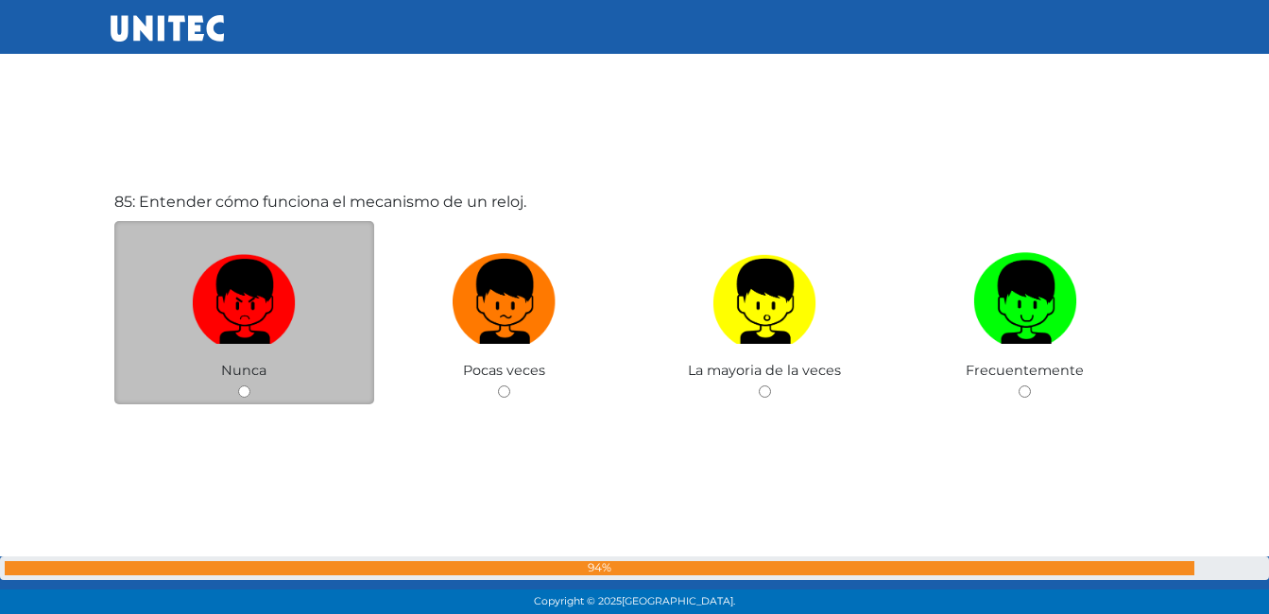
scroll to position [51702, 0]
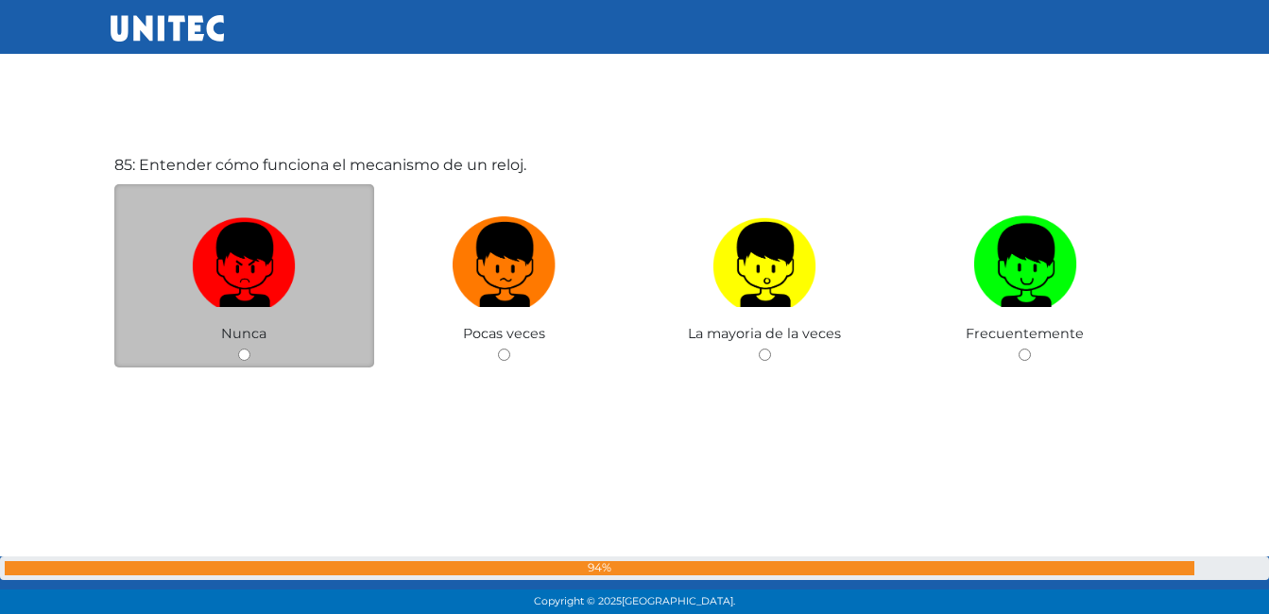
click at [241, 357] on input "radio" at bounding box center [244, 355] width 12 height 12
radio input "true"
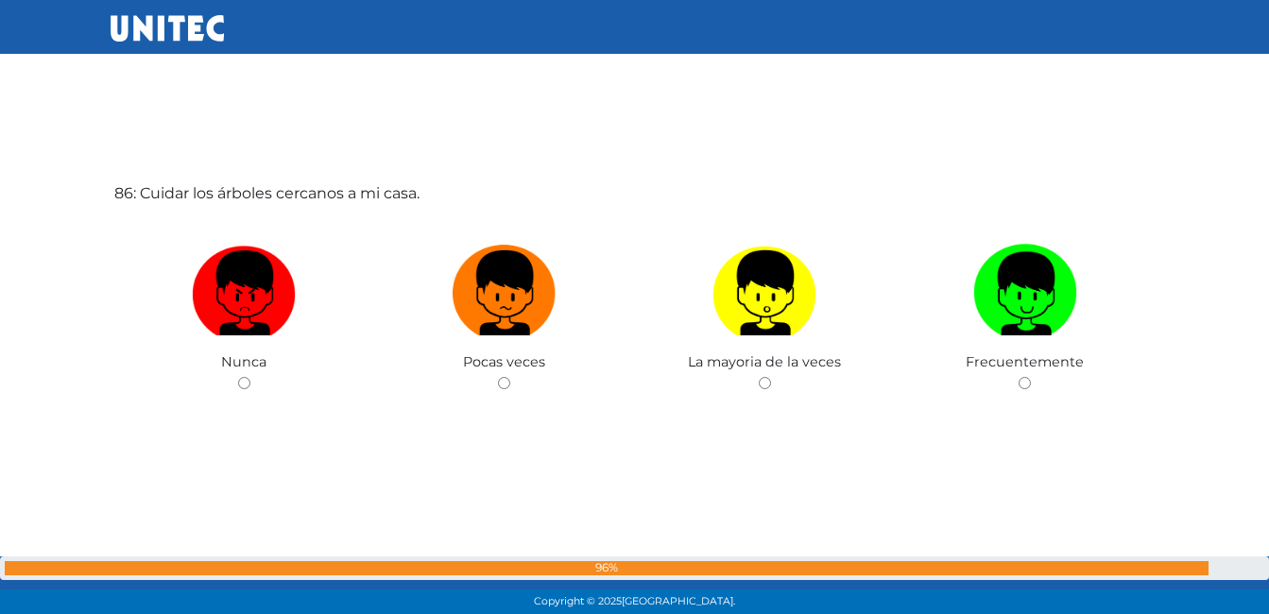
scroll to position [52335, 0]
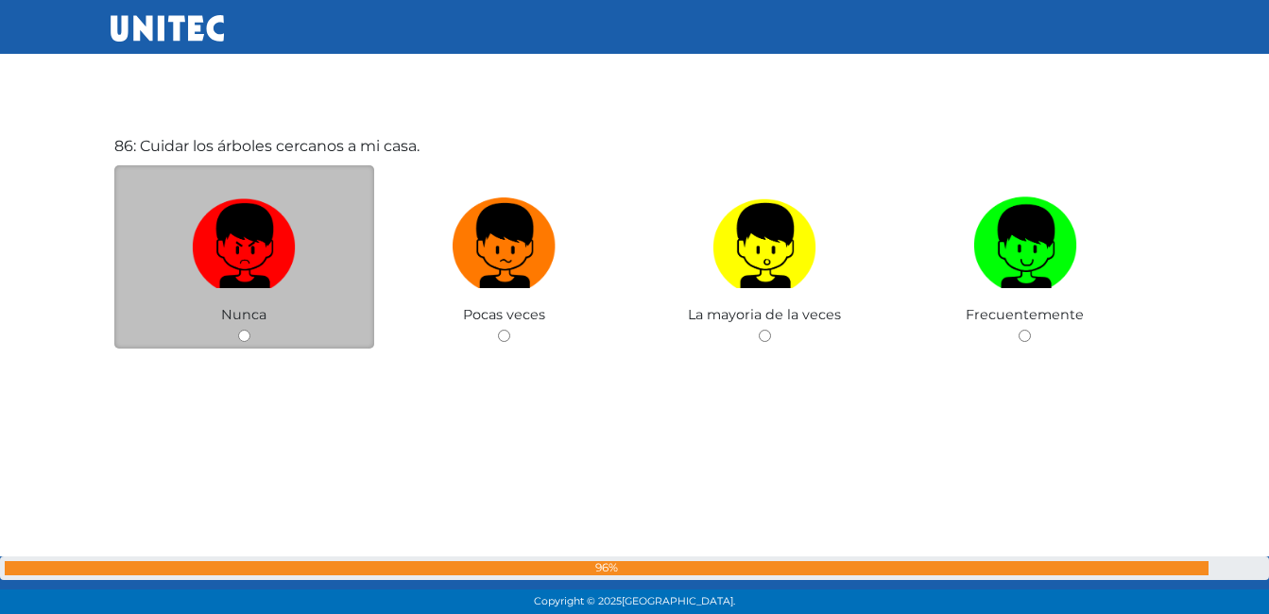
click at [253, 297] on label at bounding box center [244, 246] width 261 height 115
click at [250, 330] on input "radio" at bounding box center [244, 336] width 12 height 12
radio input "true"
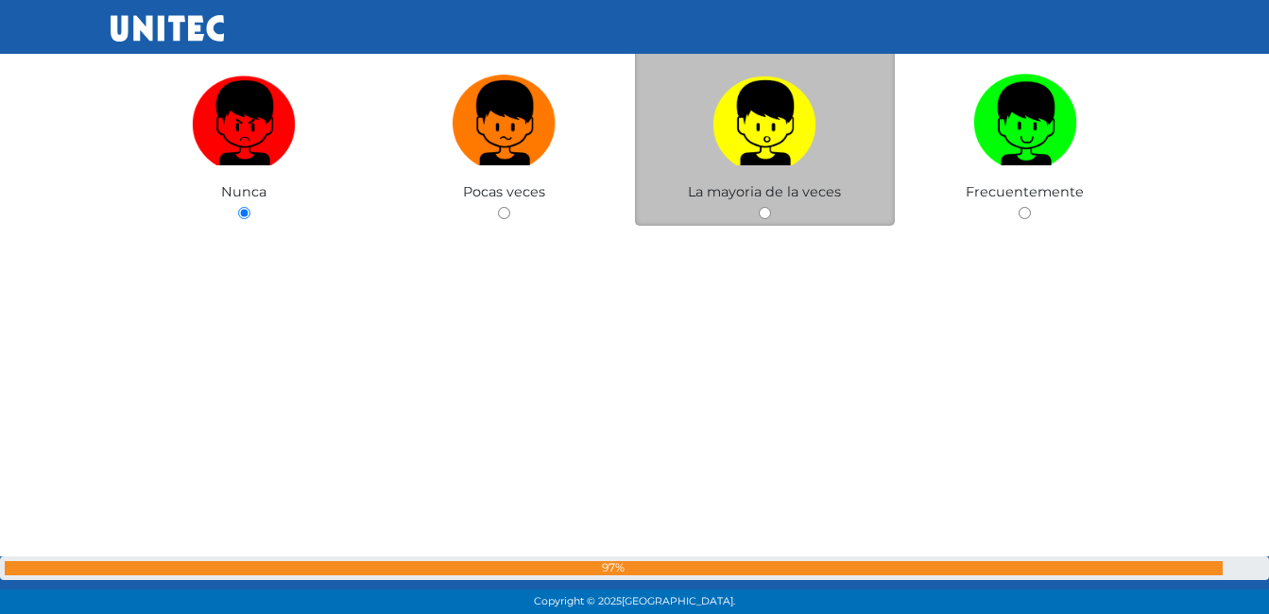
click at [873, 164] on label at bounding box center [765, 123] width 261 height 115
click at [771, 207] on input "radio" at bounding box center [765, 213] width 12 height 12
radio input "true"
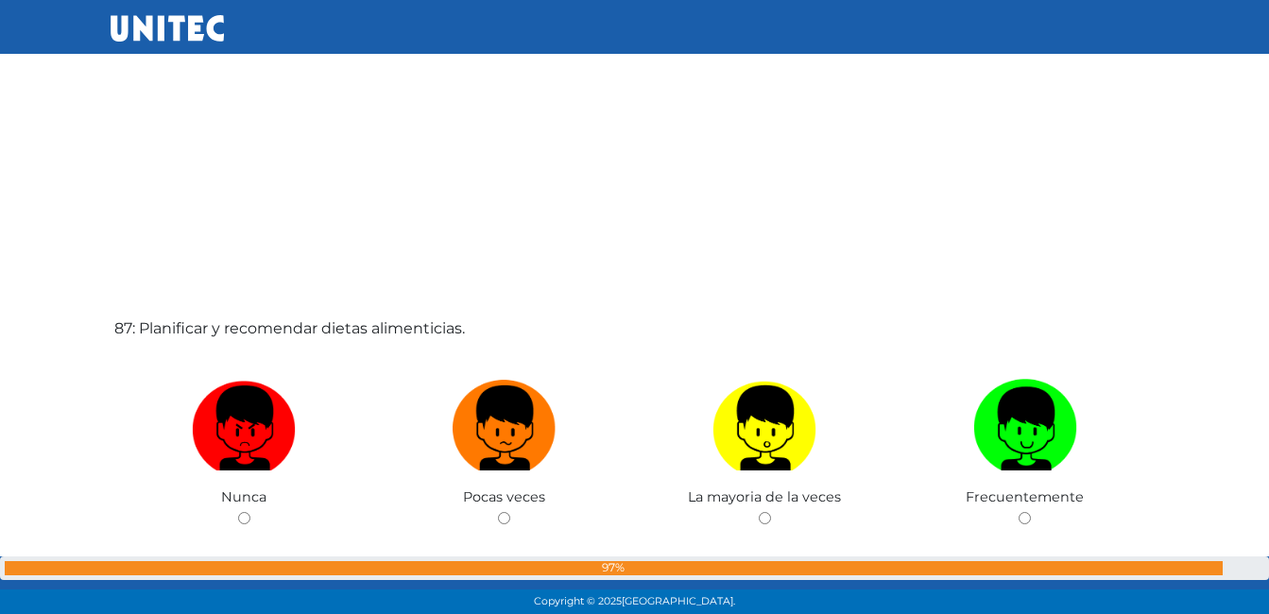
scroll to position [52929, 0]
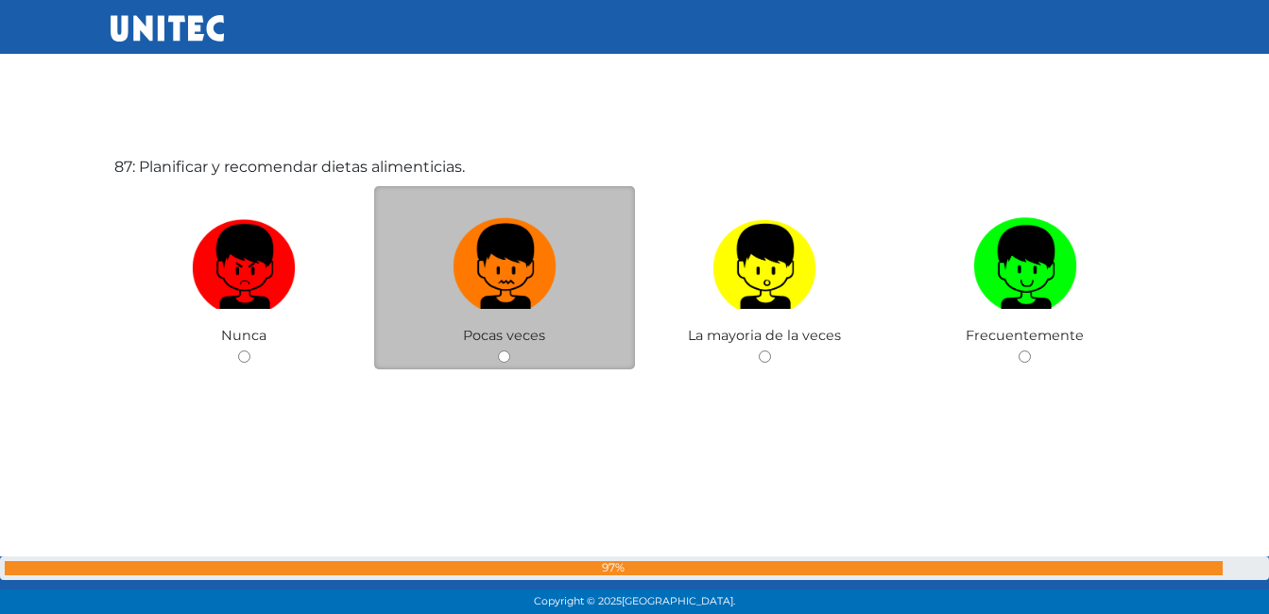
drag, startPoint x: 303, startPoint y: 314, endPoint x: 475, endPoint y: 267, distance: 178.1
click at [475, 186] on div "Nunca Pocas veces La mayoria de la veces Frecuentemente" at bounding box center [635, 186] width 1042 height 0
drag, startPoint x: 478, startPoint y: 262, endPoint x: 473, endPoint y: 271, distance: 11.0
click at [477, 265] on img at bounding box center [505, 260] width 104 height 99
click at [498, 351] on input "radio" at bounding box center [504, 357] width 12 height 12
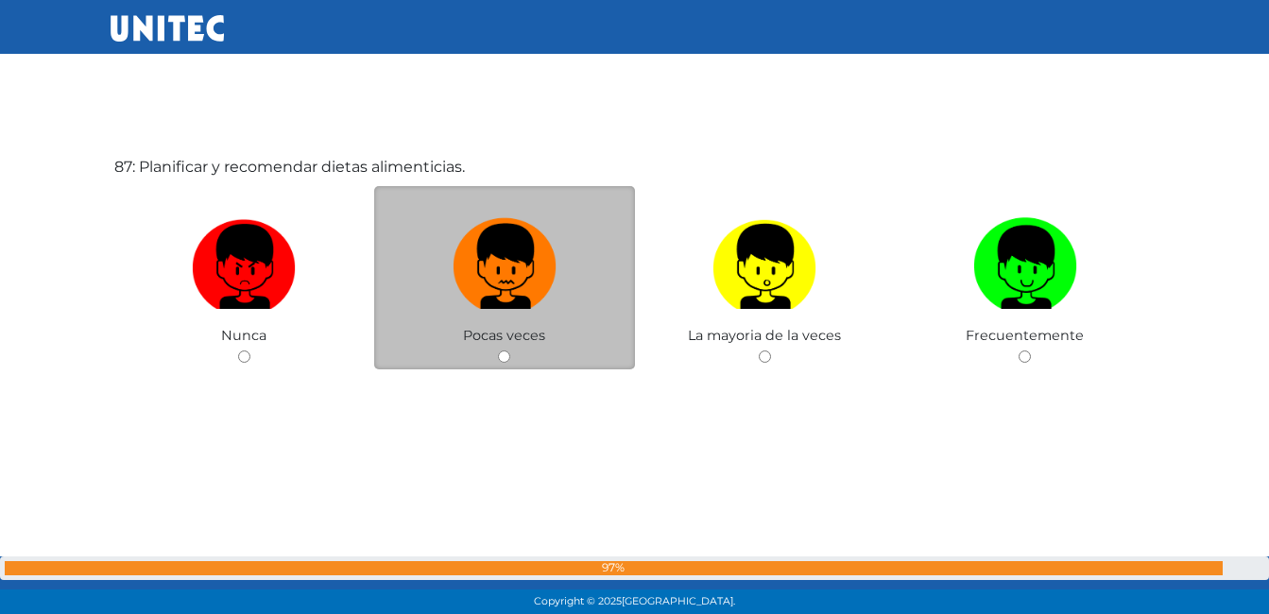
radio input "true"
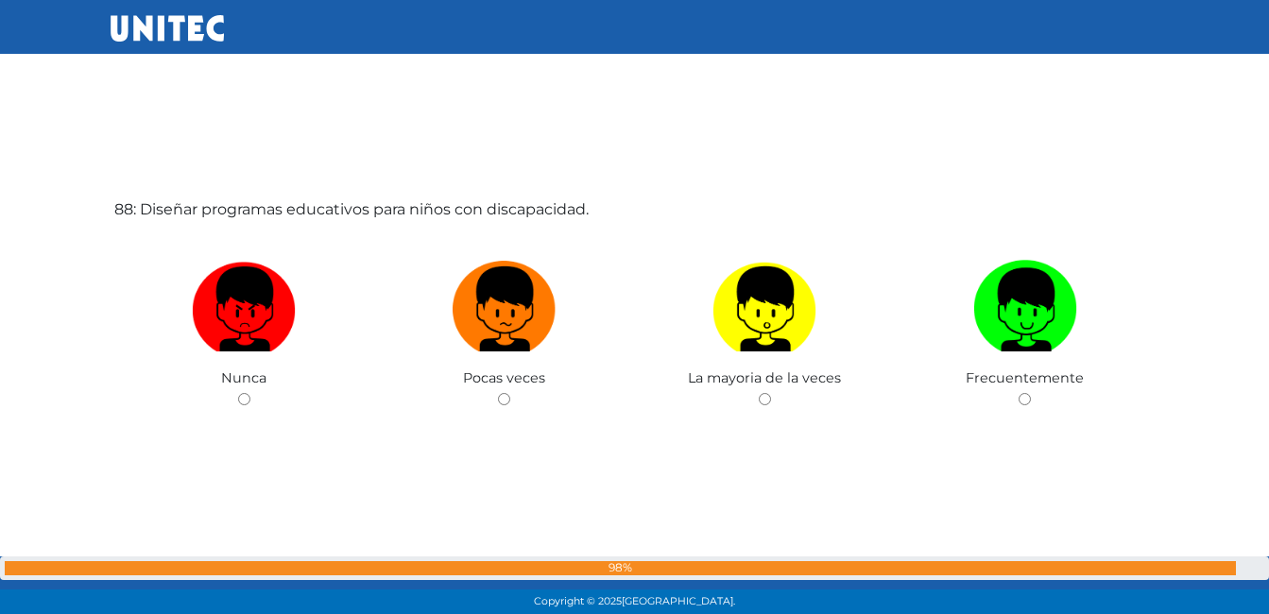
scroll to position [53563, 0]
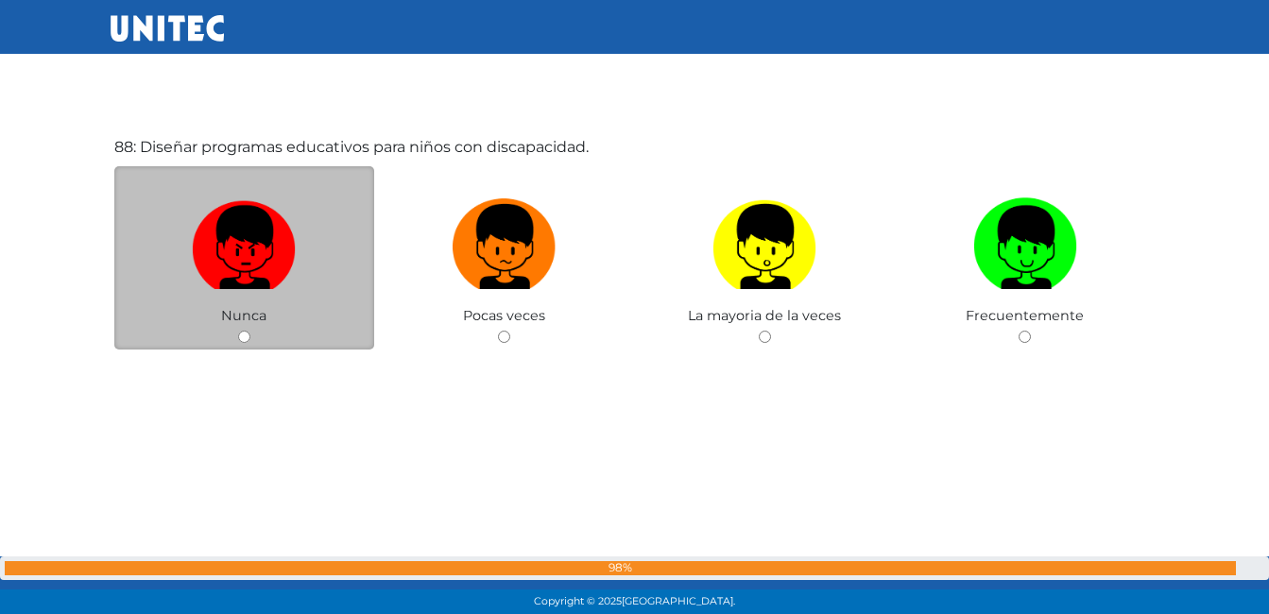
click at [248, 273] on img at bounding box center [244, 240] width 104 height 99
click at [248, 331] on input "radio" at bounding box center [244, 337] width 12 height 12
radio input "true"
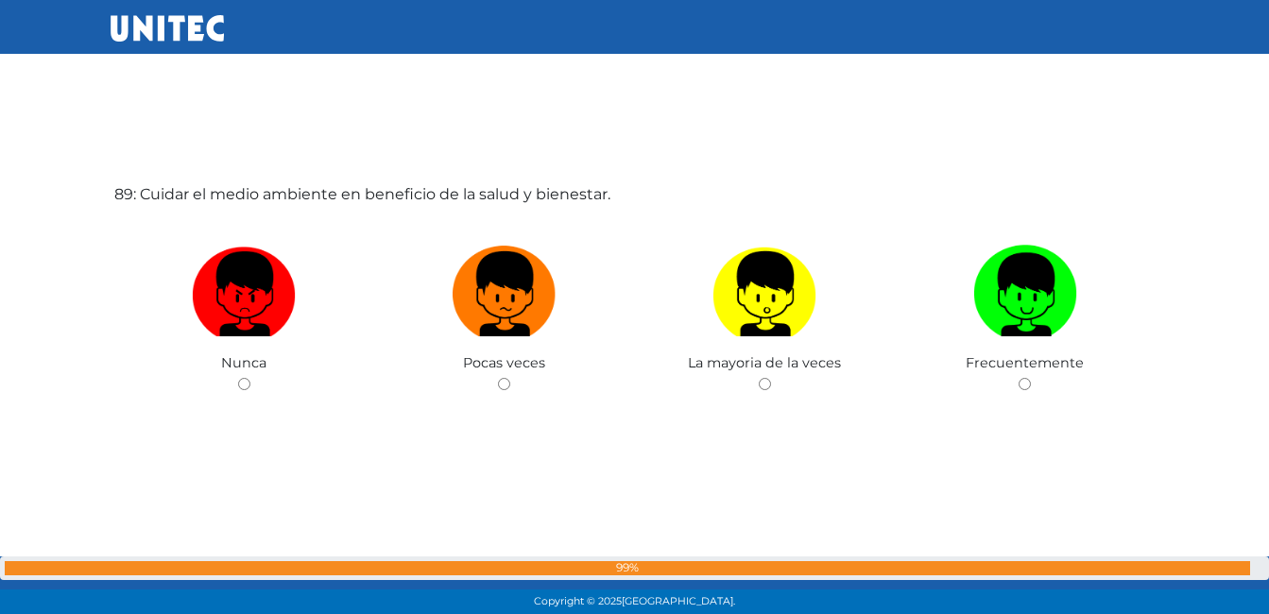
scroll to position [54159, 0]
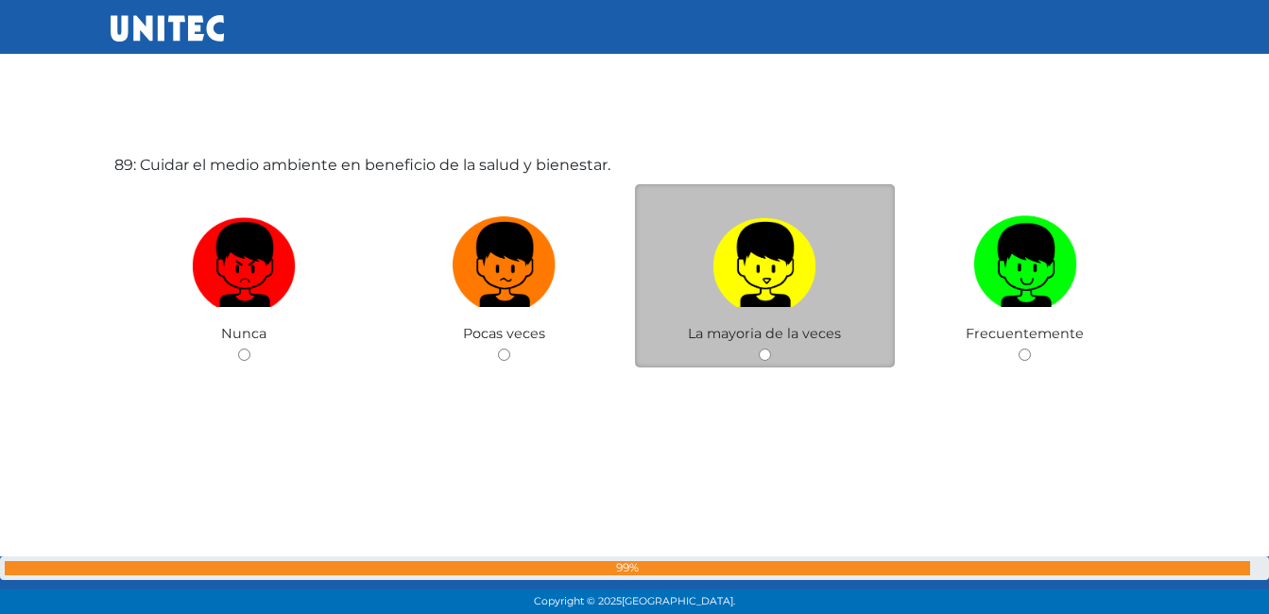
click at [729, 267] on img at bounding box center [765, 258] width 104 height 99
click at [759, 349] on input "radio" at bounding box center [765, 355] width 12 height 12
radio input "true"
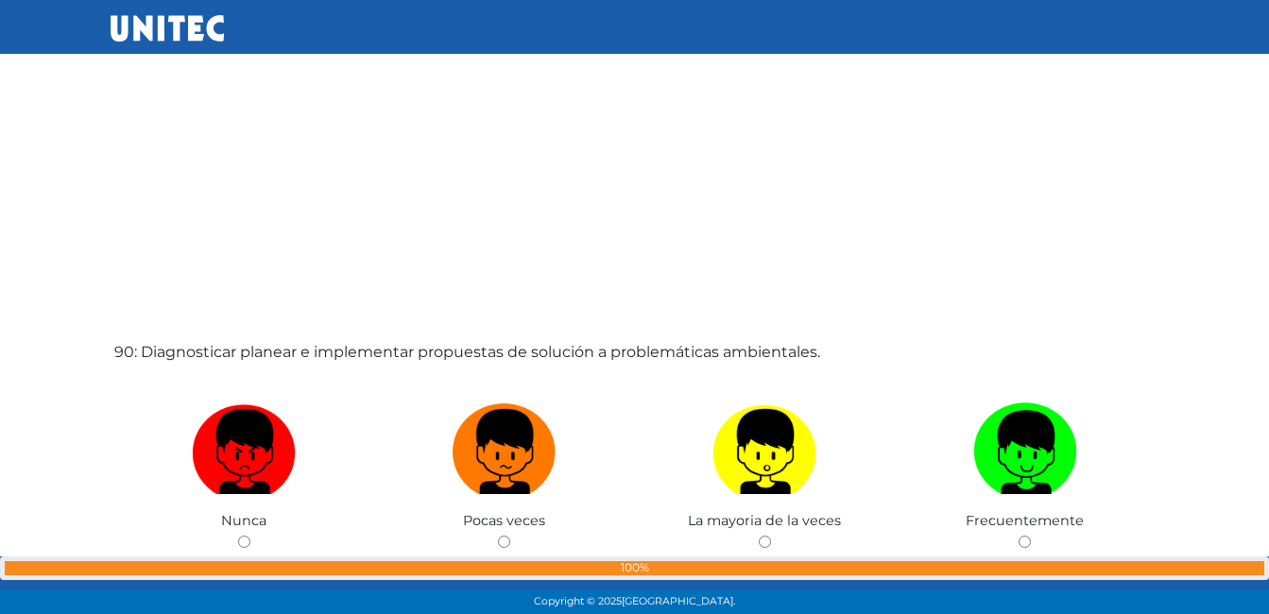
scroll to position [54696, 0]
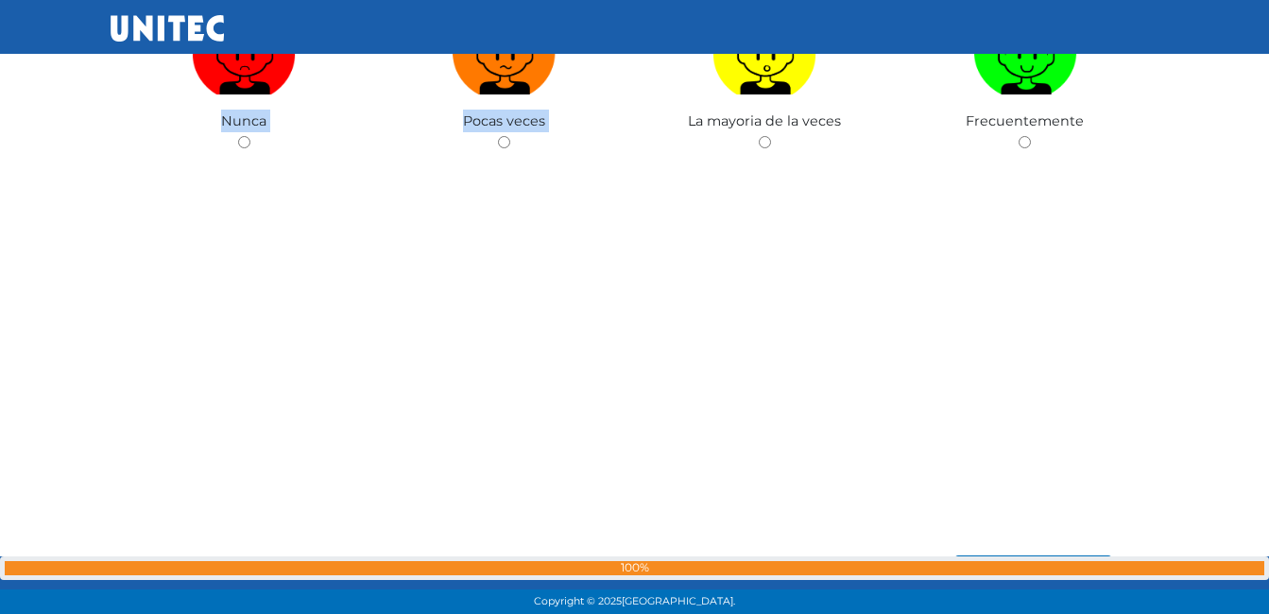
scroll to position [54953, 0]
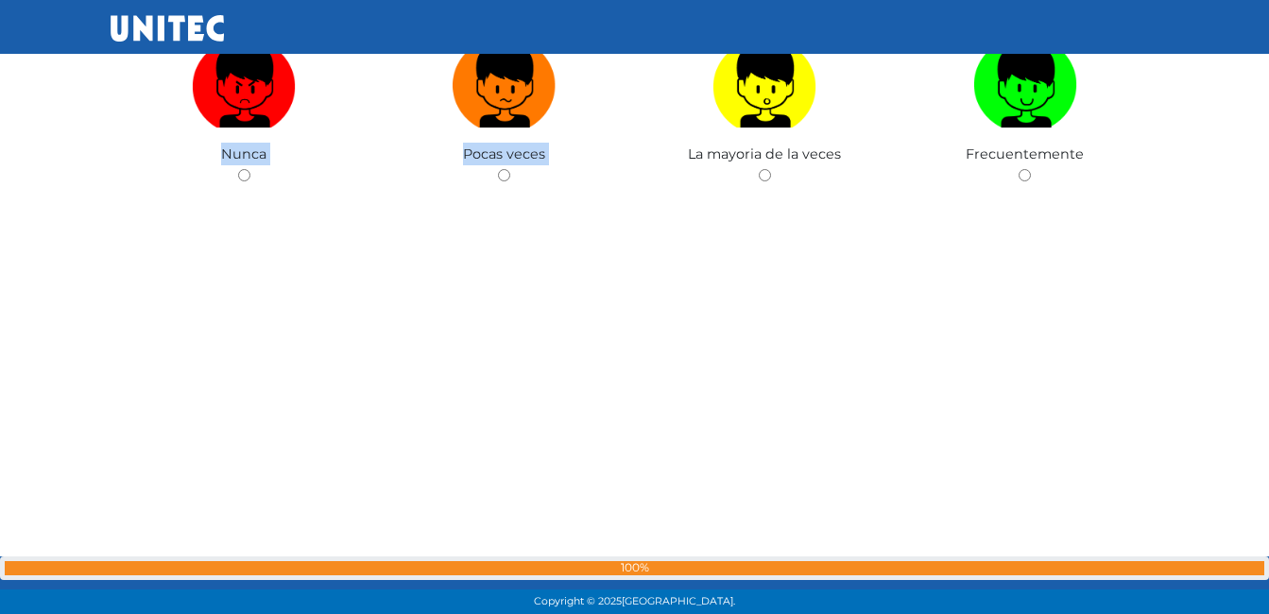
click at [628, 302] on div "90: Diagnosticar planear e implementar propuestas de solución a problemáticas a…" at bounding box center [635, 127] width 1049 height 614
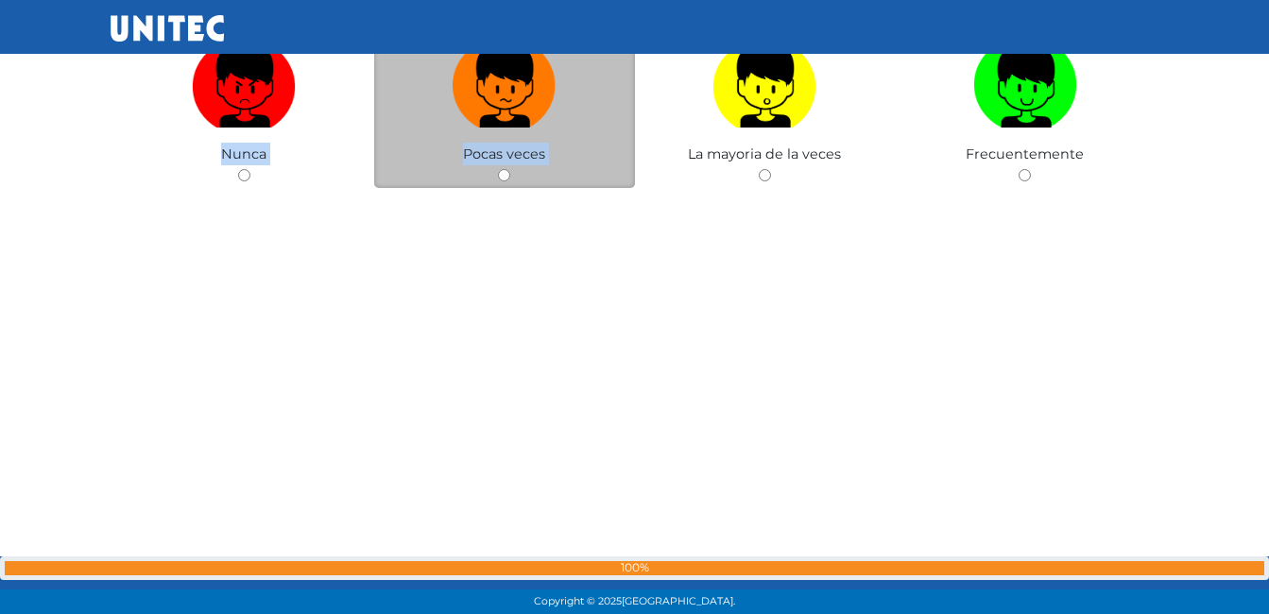
click at [503, 170] on input "radio" at bounding box center [504, 175] width 12 height 12
radio input "true"
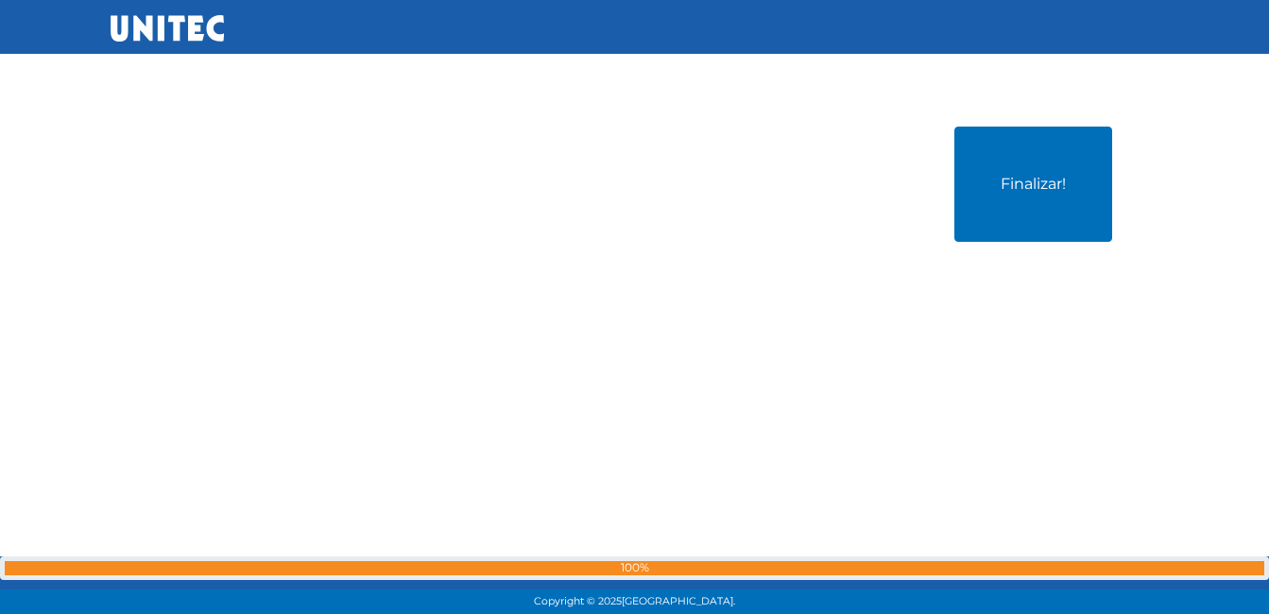
scroll to position [55426, 0]
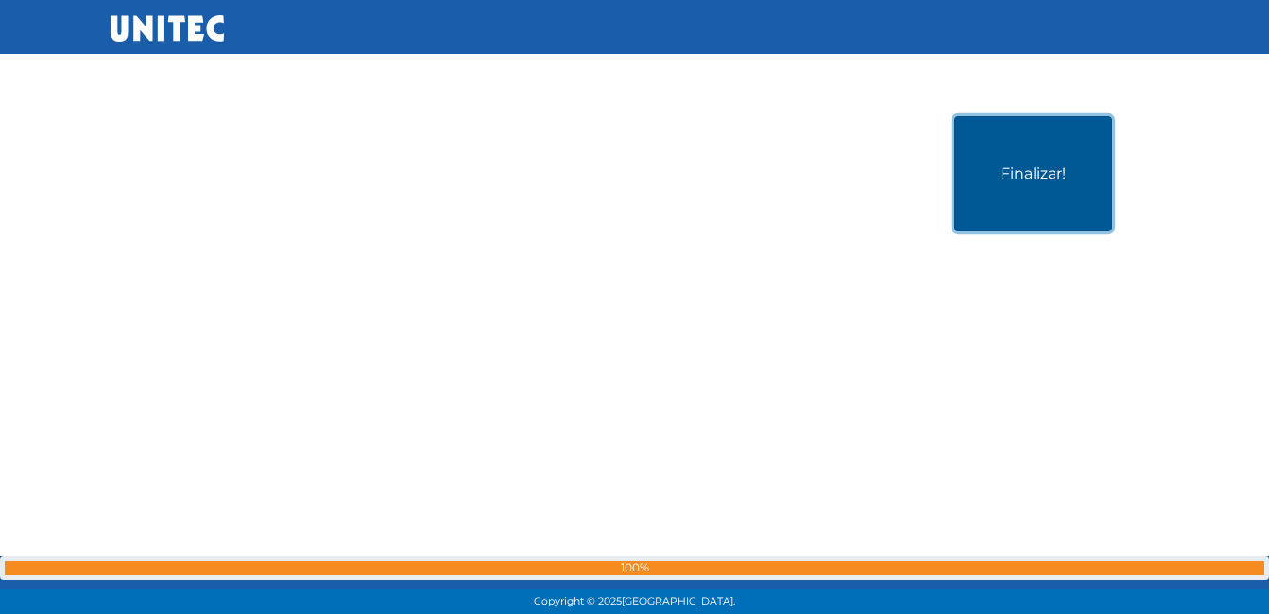
click at [1019, 207] on button "Finalizar!" at bounding box center [1034, 173] width 158 height 115
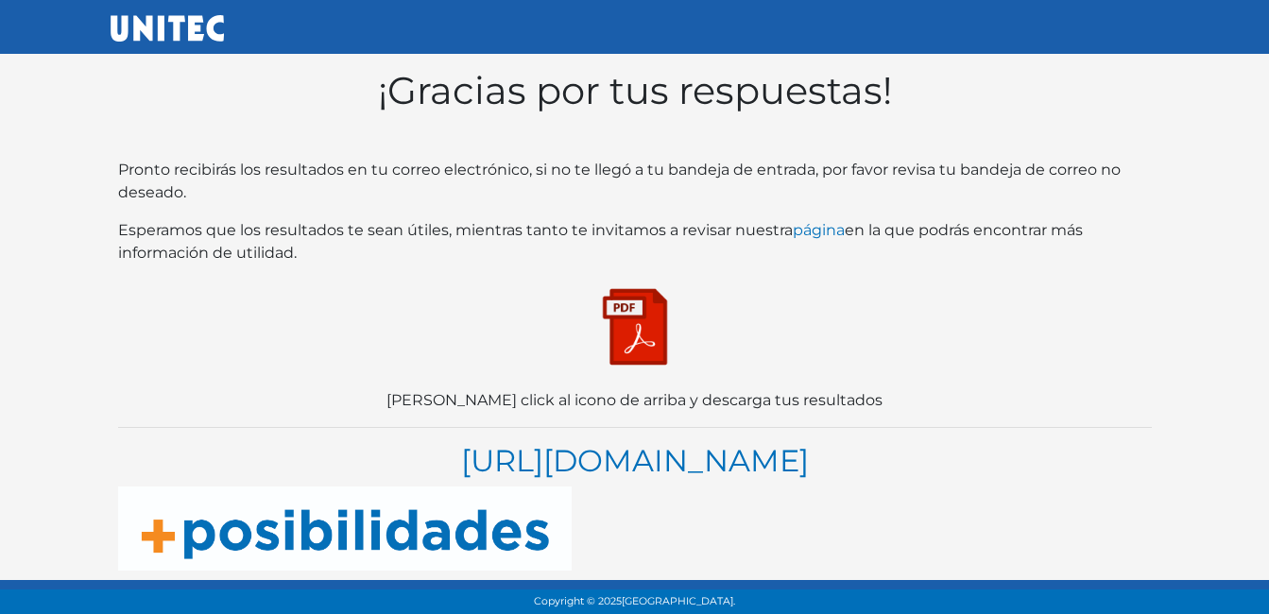
click at [664, 358] on img at bounding box center [635, 327] width 95 height 95
